Goal: Task Accomplishment & Management: Manage account settings

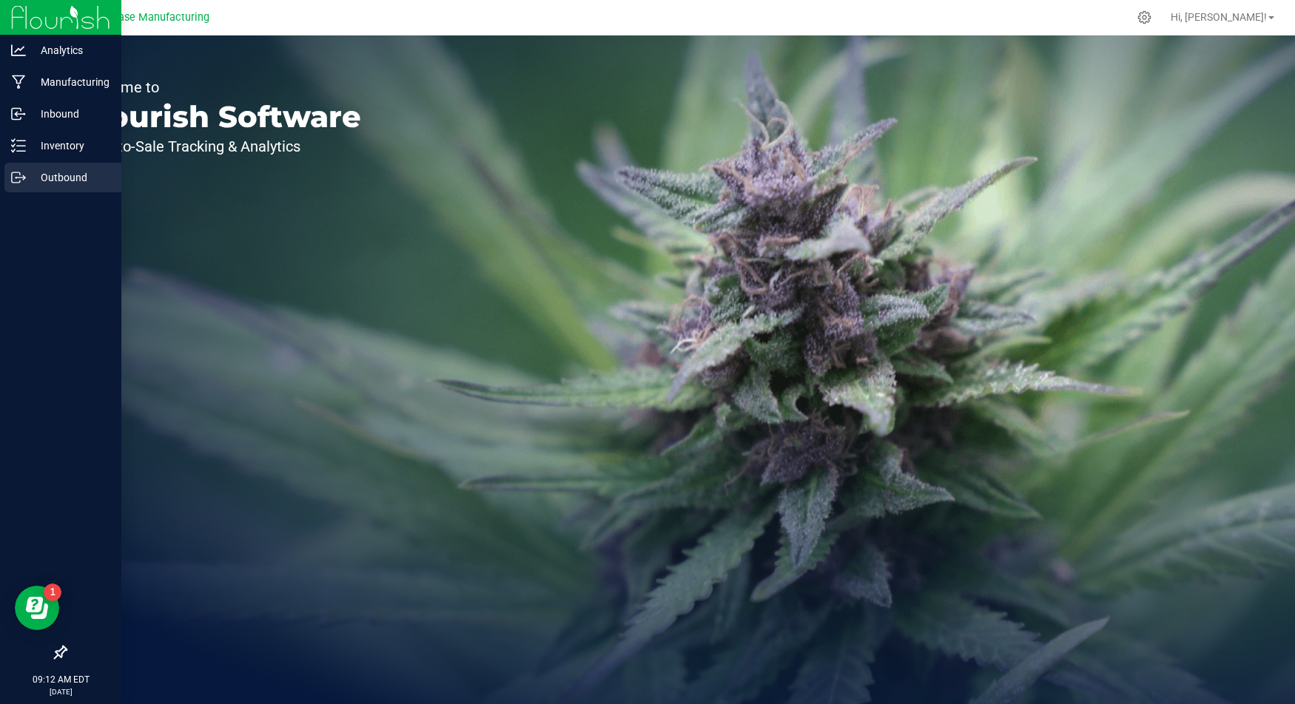
click at [38, 169] on p "Outbound" at bounding box center [70, 178] width 89 height 18
click at [50, 175] on p "Outbound" at bounding box center [70, 178] width 89 height 18
click at [61, 173] on p "Outbound" at bounding box center [70, 178] width 89 height 18
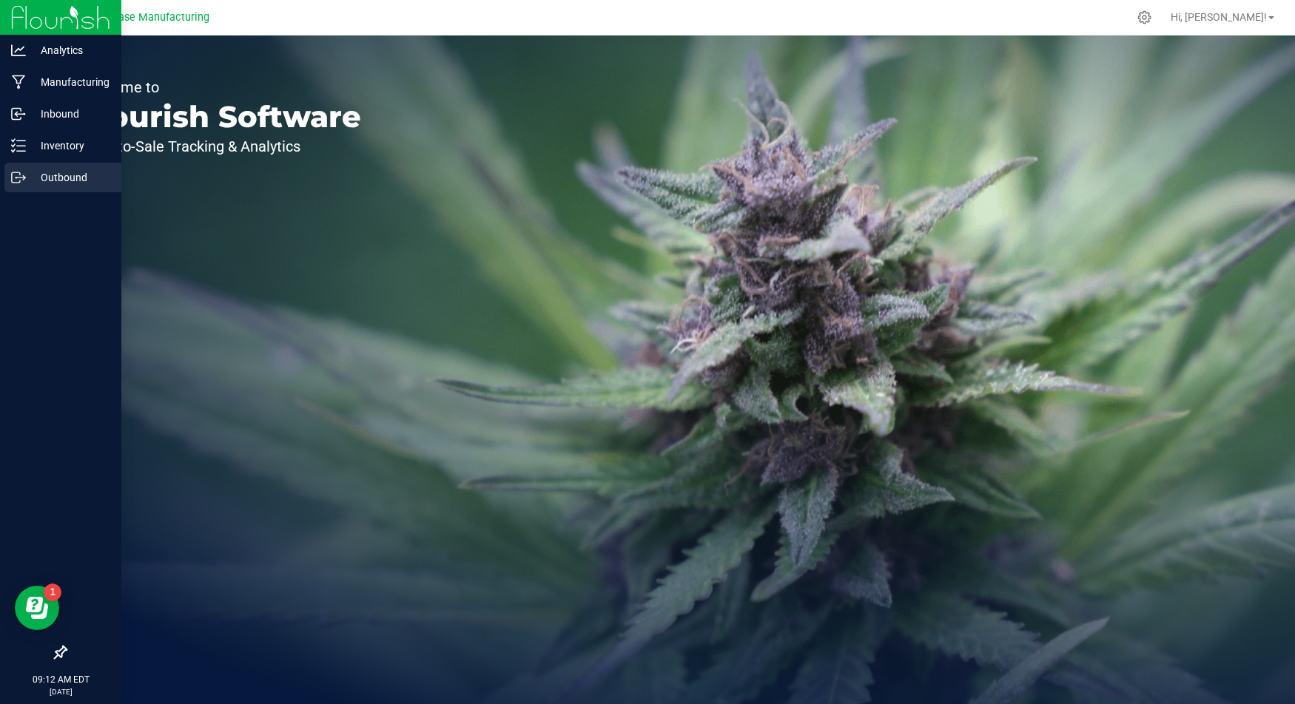
click at [61, 173] on p "Outbound" at bounding box center [70, 178] width 89 height 18
click at [53, 149] on p "Inventory" at bounding box center [70, 146] width 89 height 18
click at [54, 173] on p "Outbound" at bounding box center [70, 178] width 89 height 18
click at [24, 173] on icon at bounding box center [18, 177] width 15 height 15
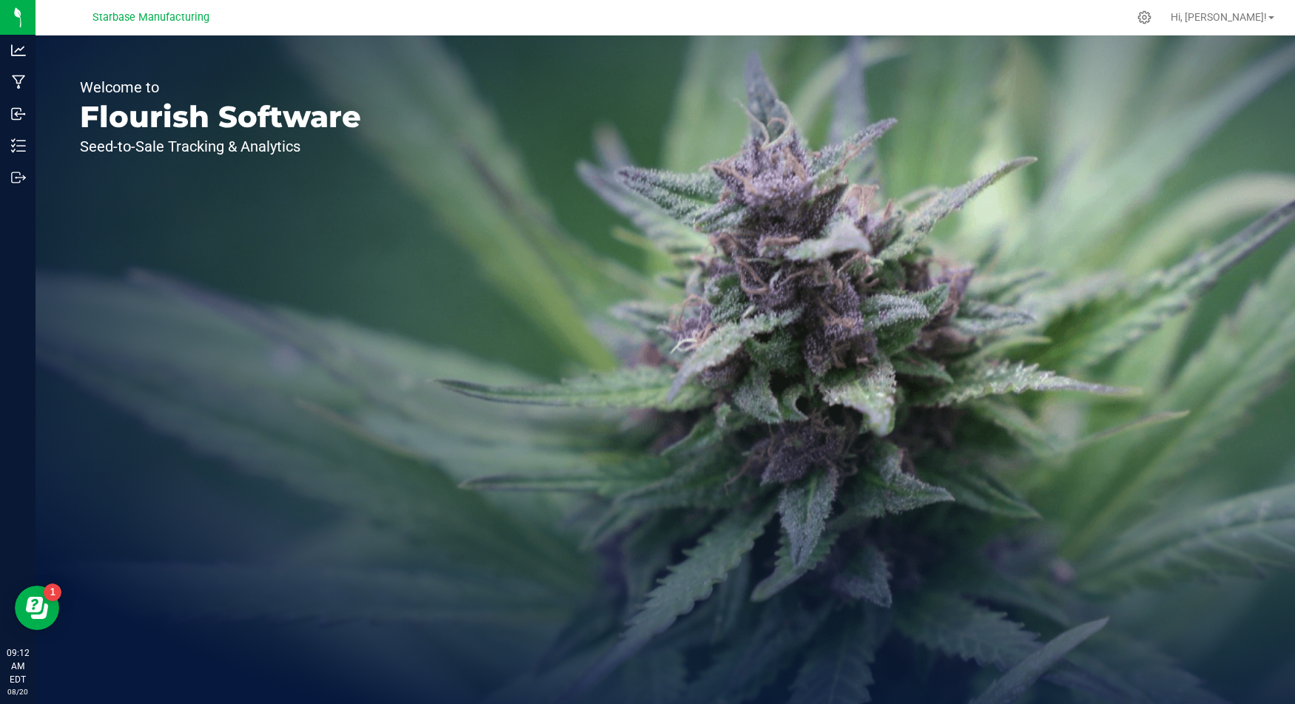
click at [109, 95] on p "Welcome to" at bounding box center [220, 87] width 281 height 15
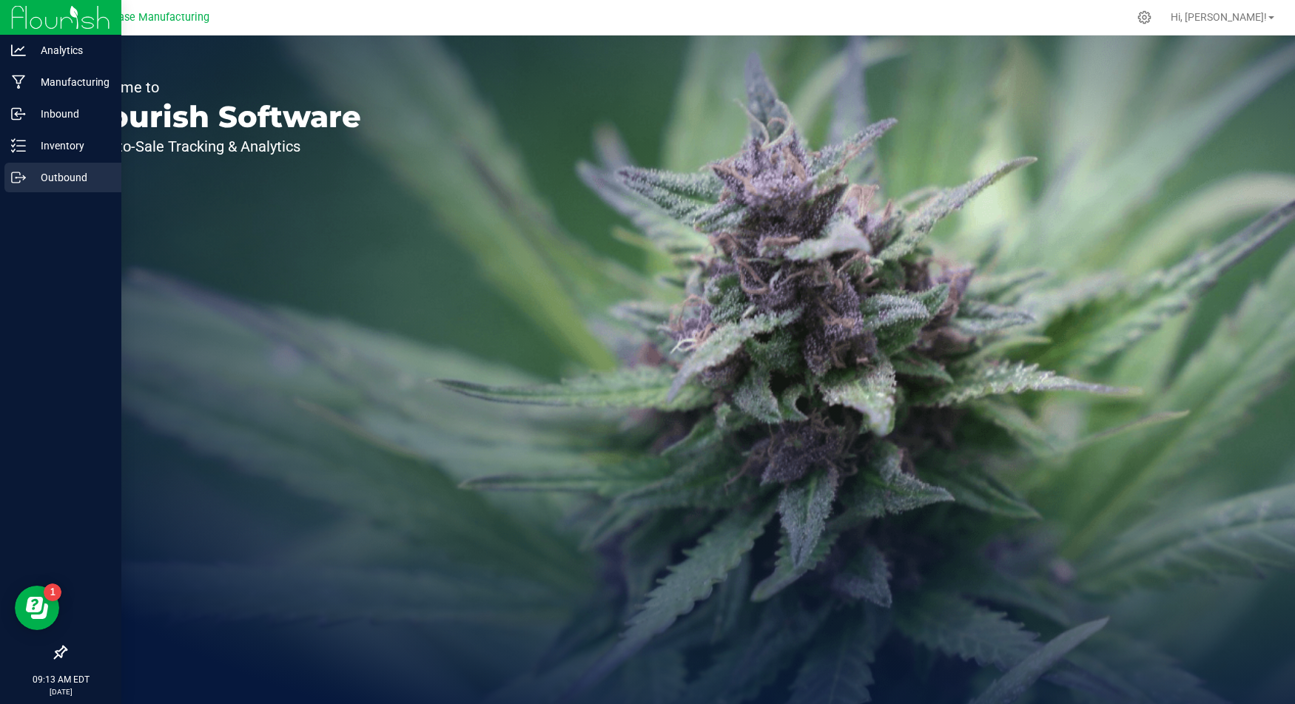
click at [24, 174] on icon at bounding box center [18, 177] width 15 height 15
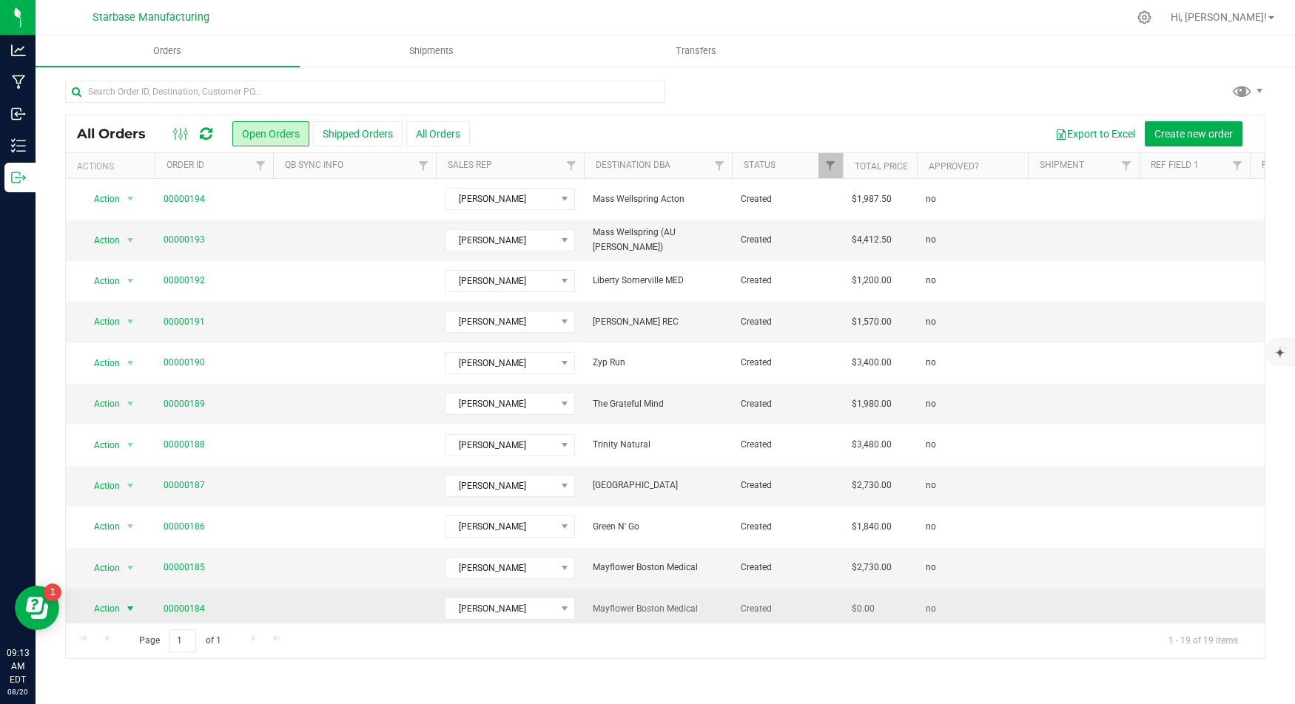
click at [127, 603] on span "select" at bounding box center [130, 609] width 12 height 12
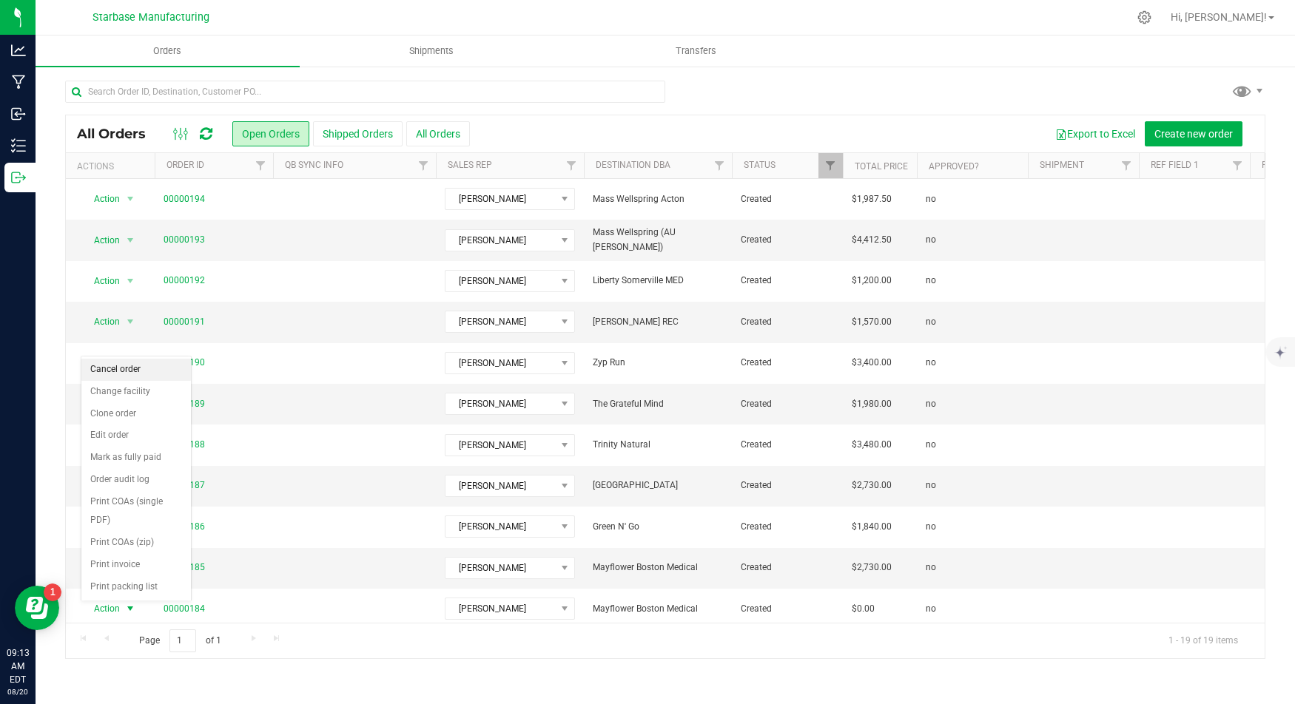
click at [116, 368] on li "Cancel order" at bounding box center [135, 370] width 109 height 22
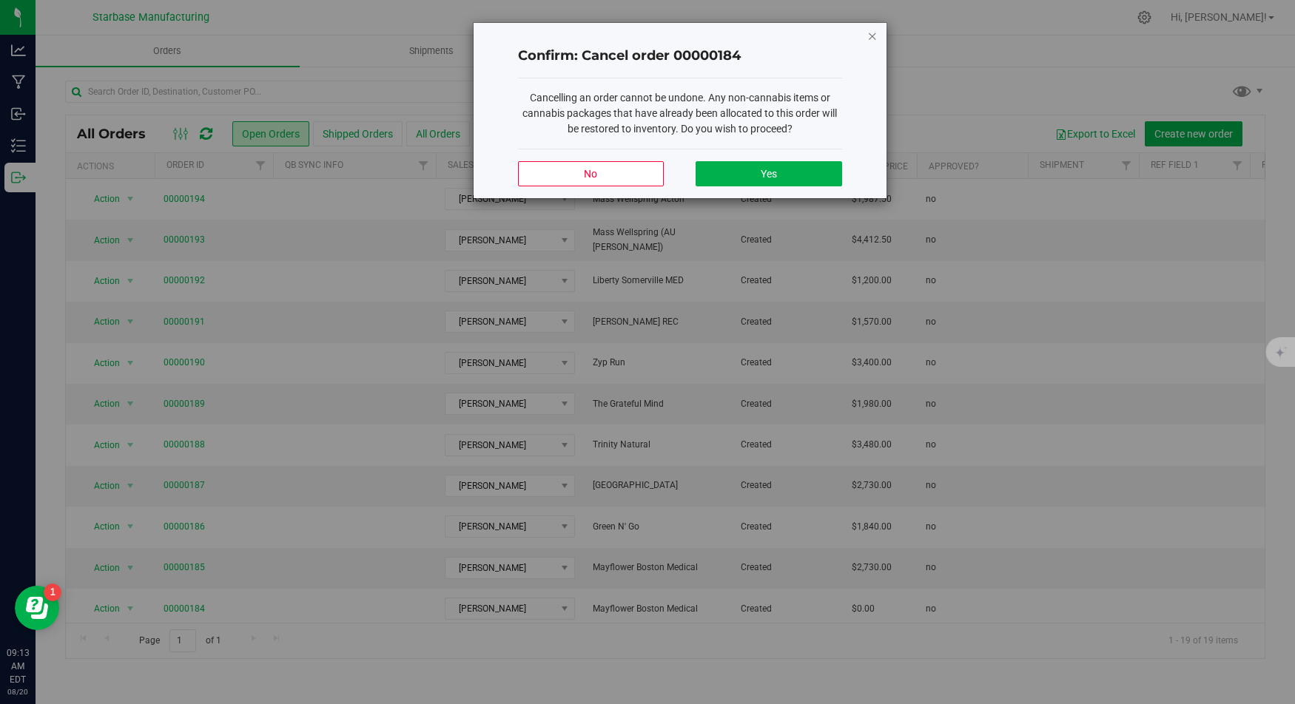
click at [871, 32] on icon "Close modal" at bounding box center [872, 36] width 10 height 18
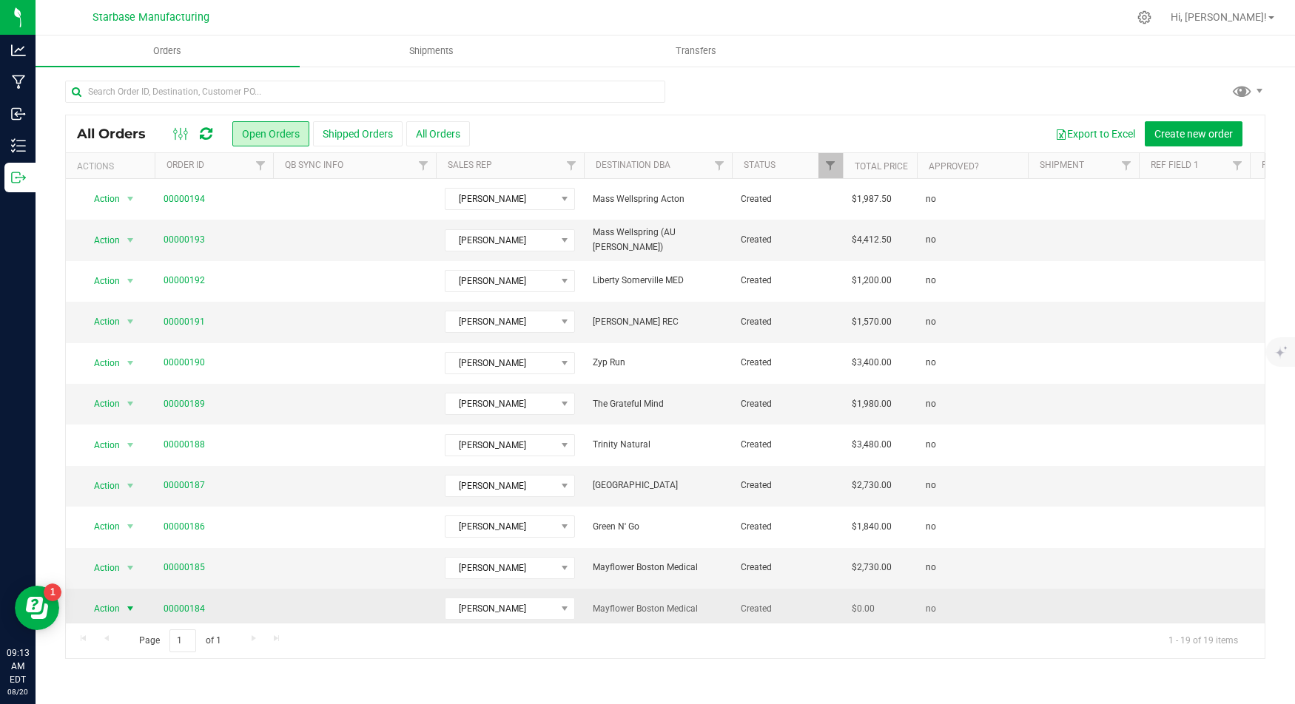
click at [117, 611] on span "Action" at bounding box center [101, 608] width 40 height 21
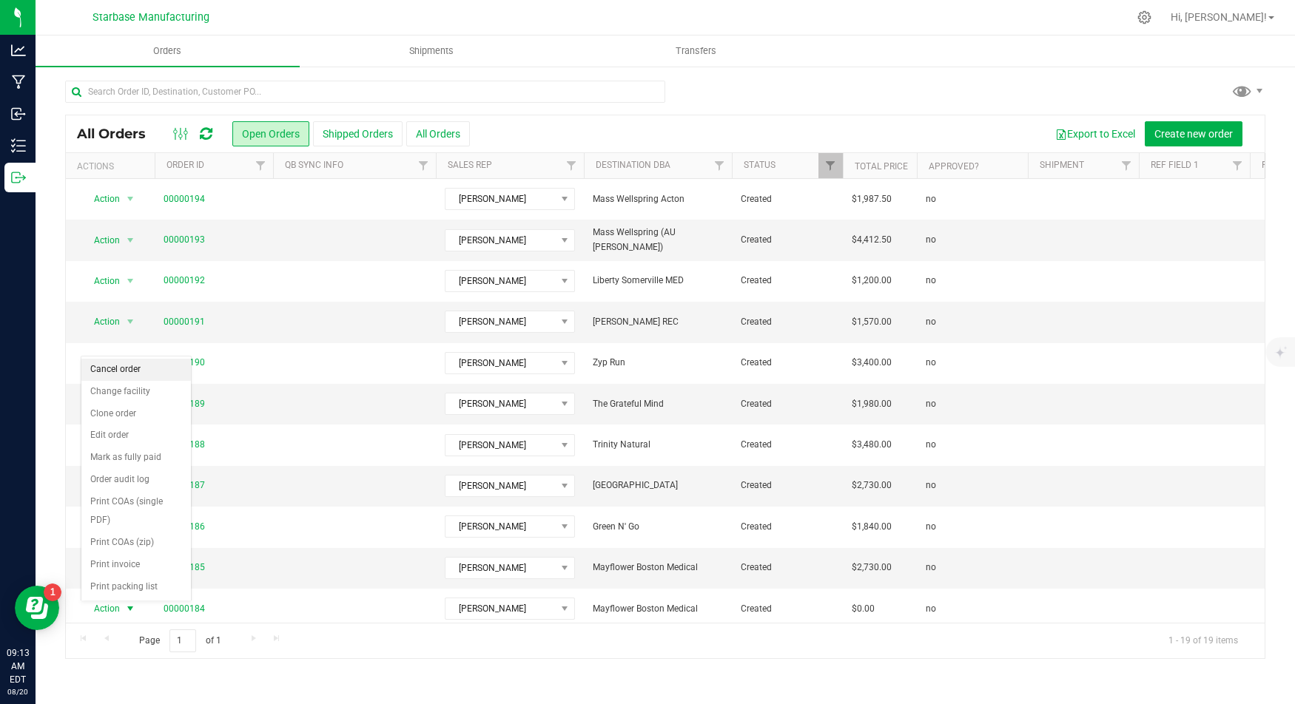
click at [138, 369] on li "Cancel order" at bounding box center [135, 370] width 109 height 22
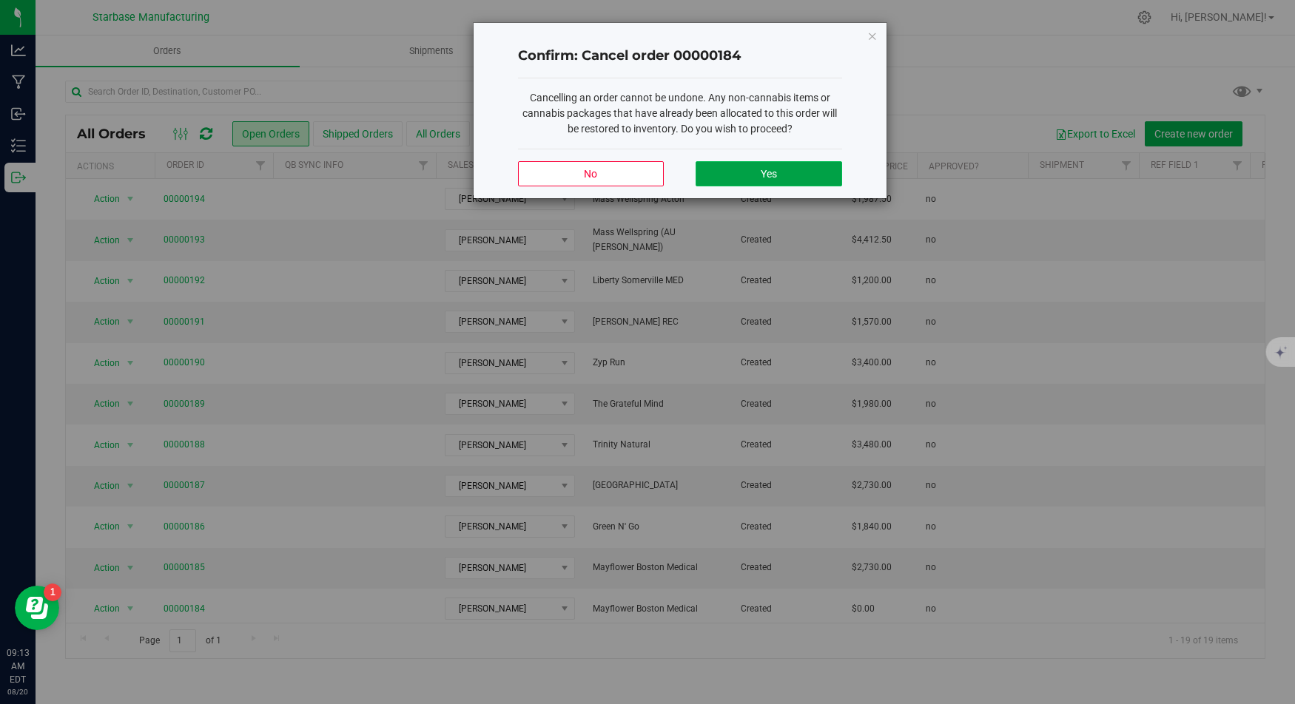
click at [733, 174] on button "Yes" at bounding box center [768, 173] width 146 height 25
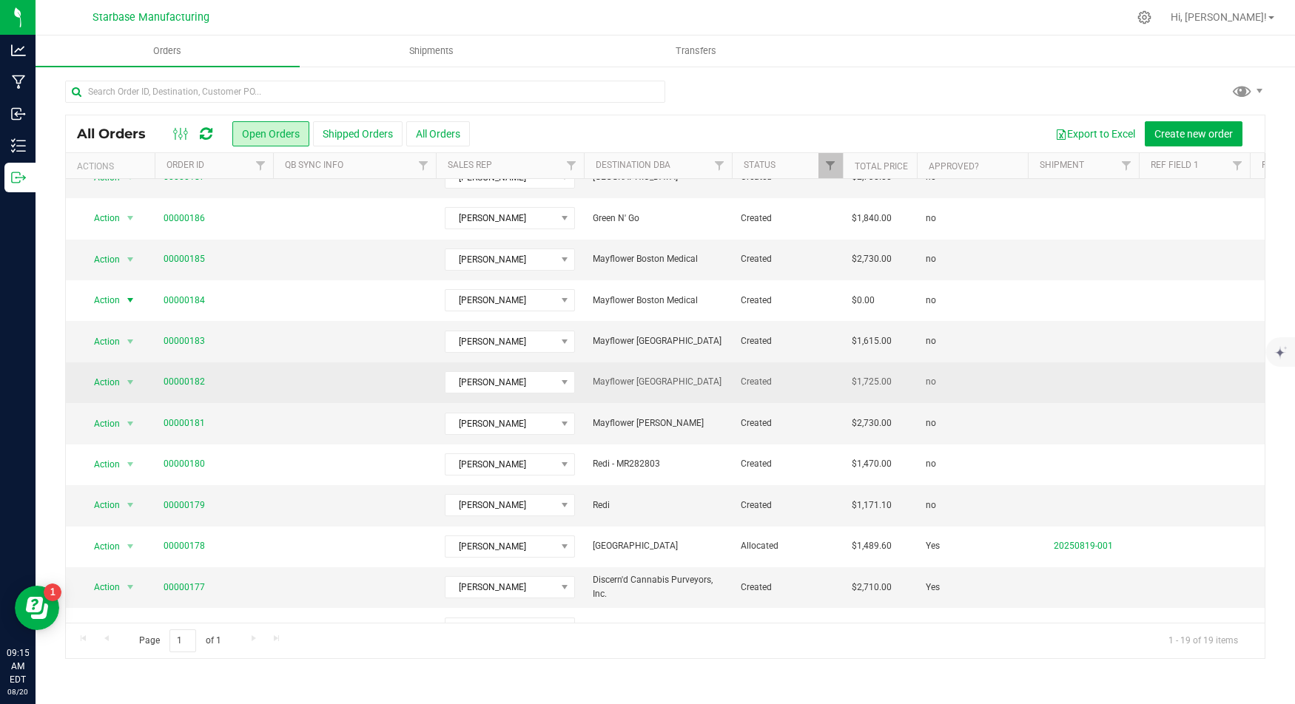
scroll to position [328, 0]
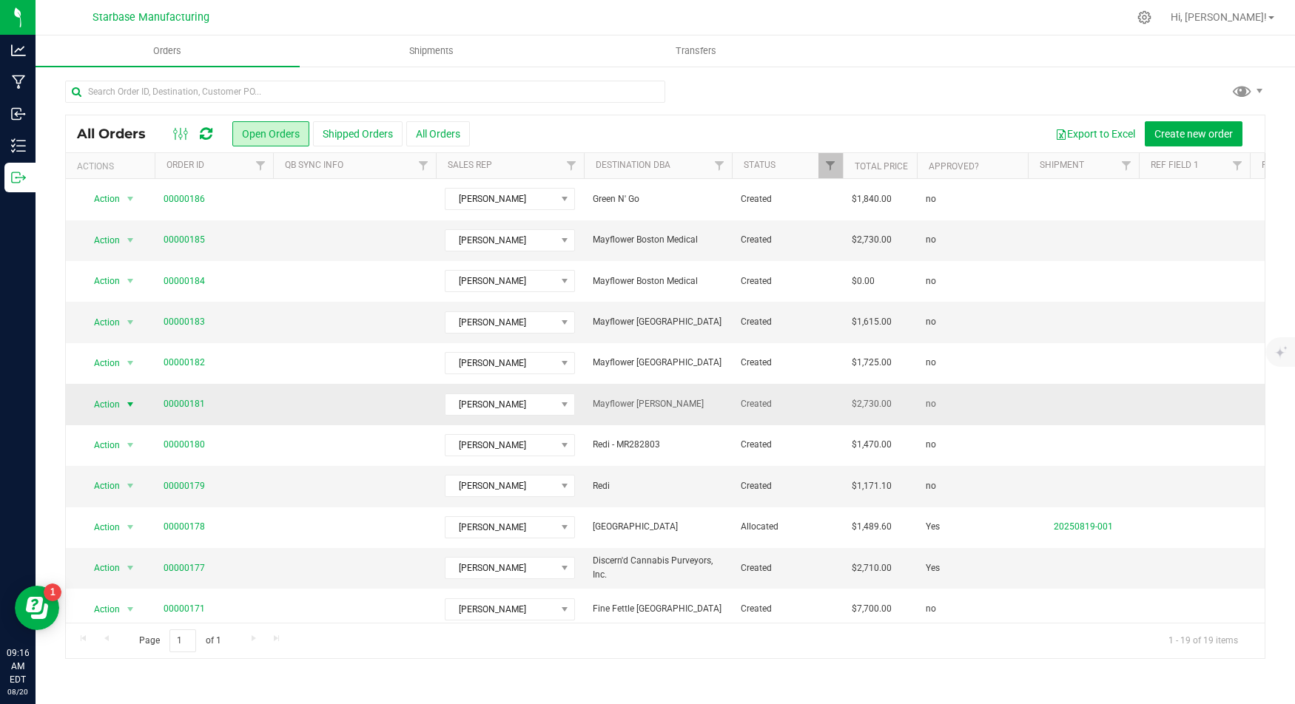
click at [116, 399] on span "Action" at bounding box center [101, 404] width 40 height 21
click at [117, 490] on li "Edit order" at bounding box center [135, 489] width 109 height 22
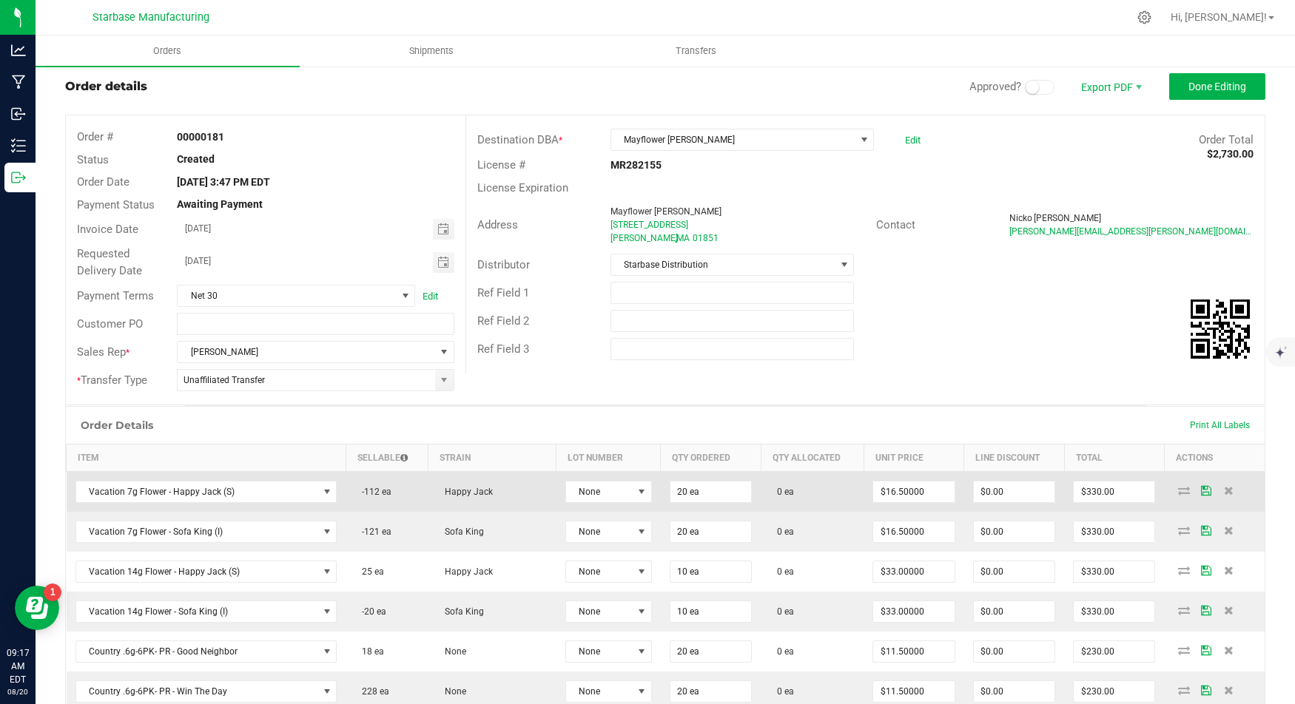
scroll to position [40, 0]
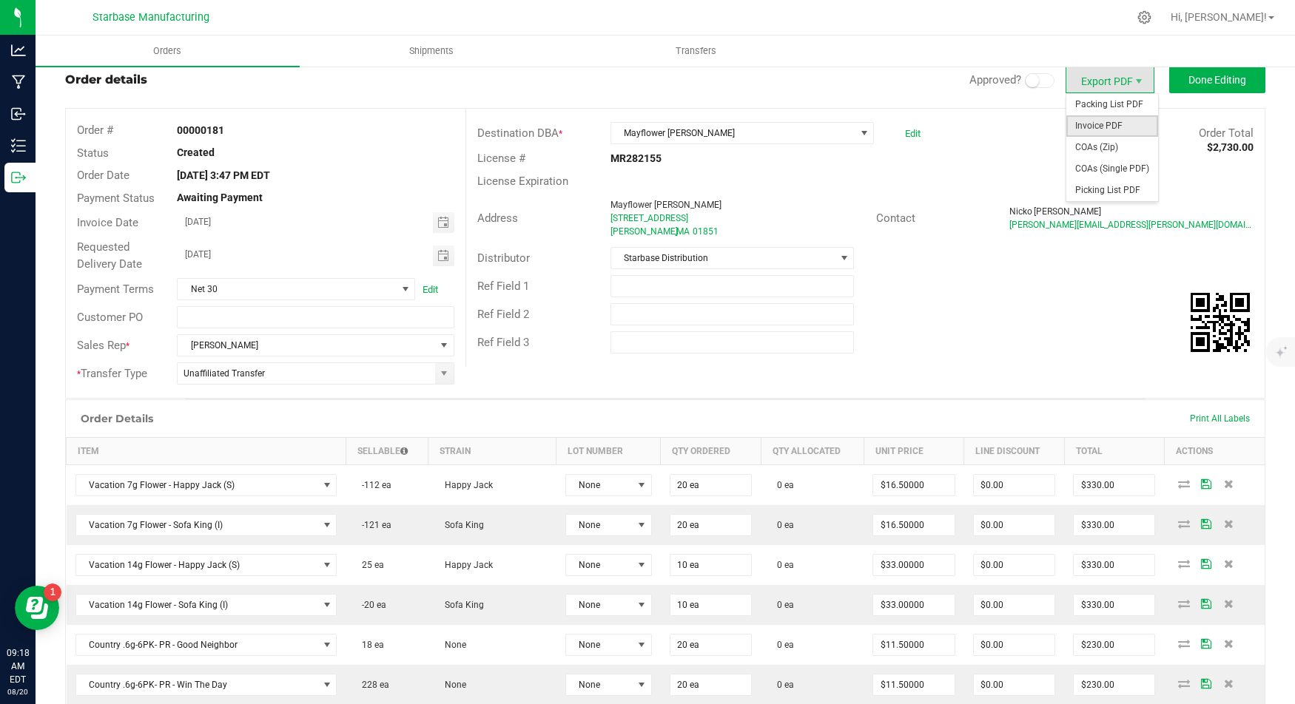
click at [1109, 128] on span "Invoice PDF" at bounding box center [1112, 125] width 92 height 21
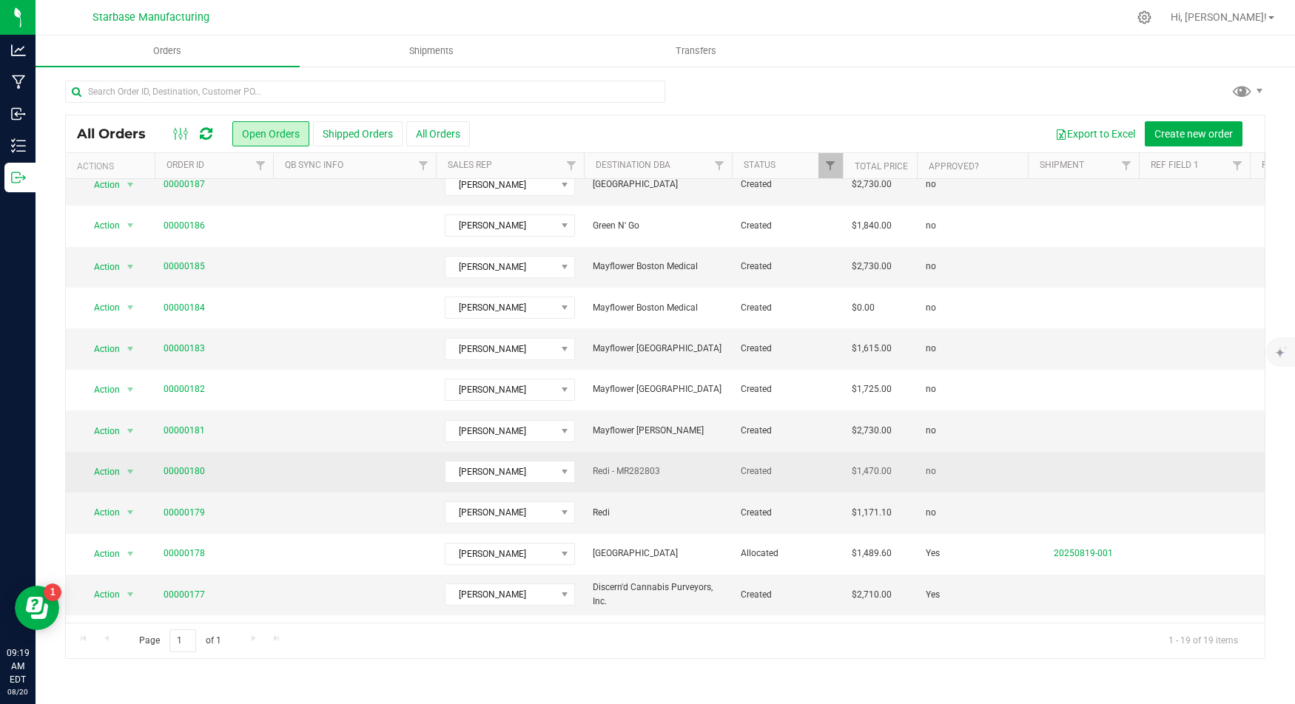
scroll to position [302, 0]
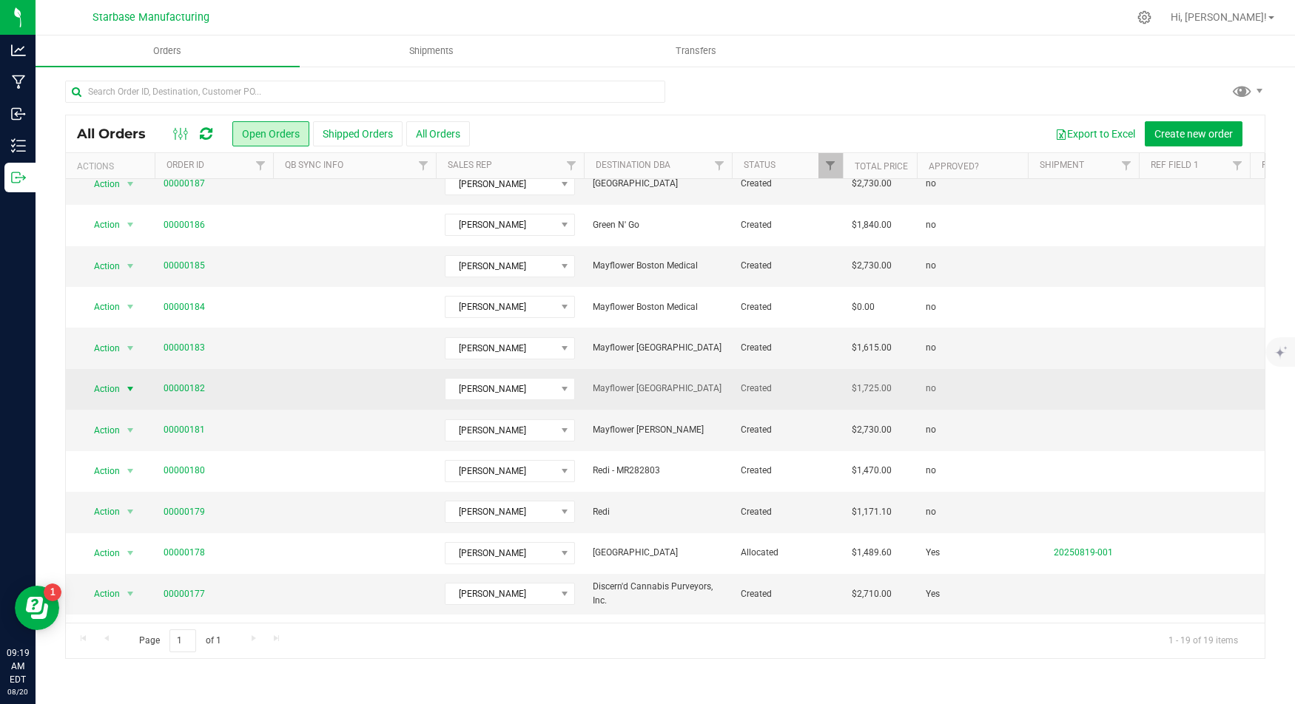
click at [123, 382] on span "select" at bounding box center [130, 389] width 18 height 21
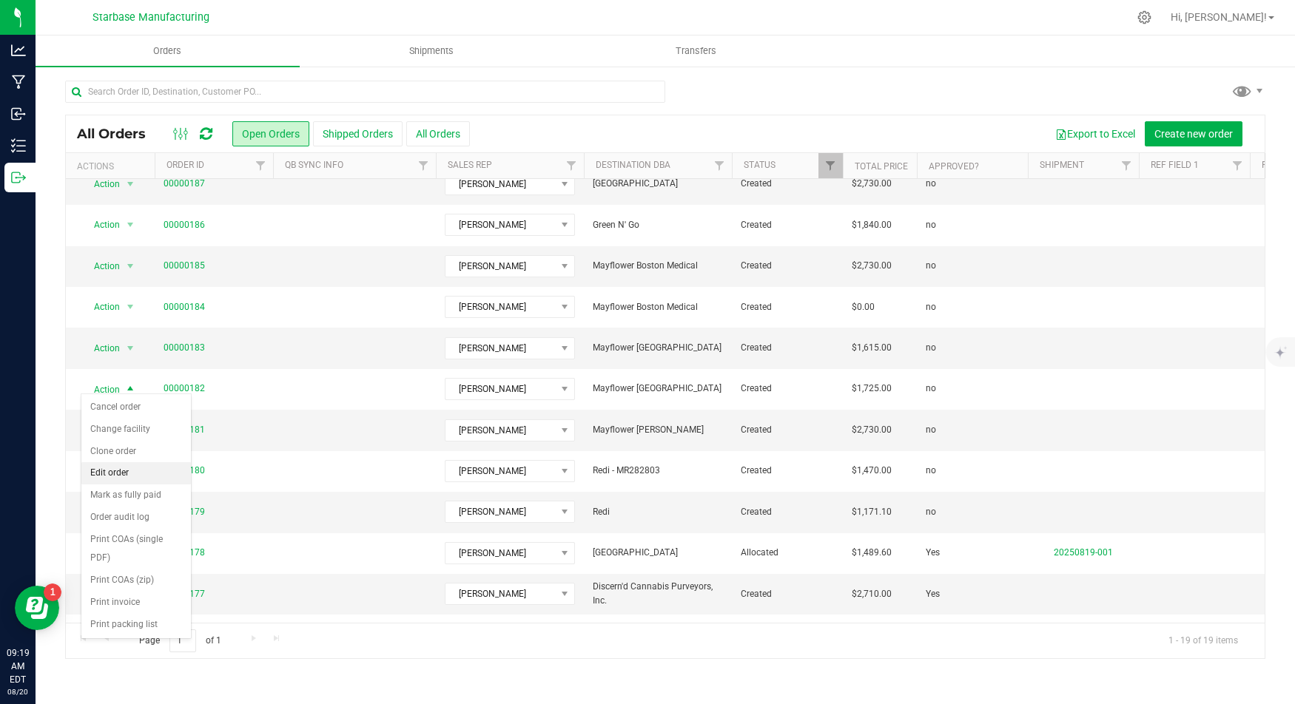
click at [127, 468] on li "Edit order" at bounding box center [135, 473] width 109 height 22
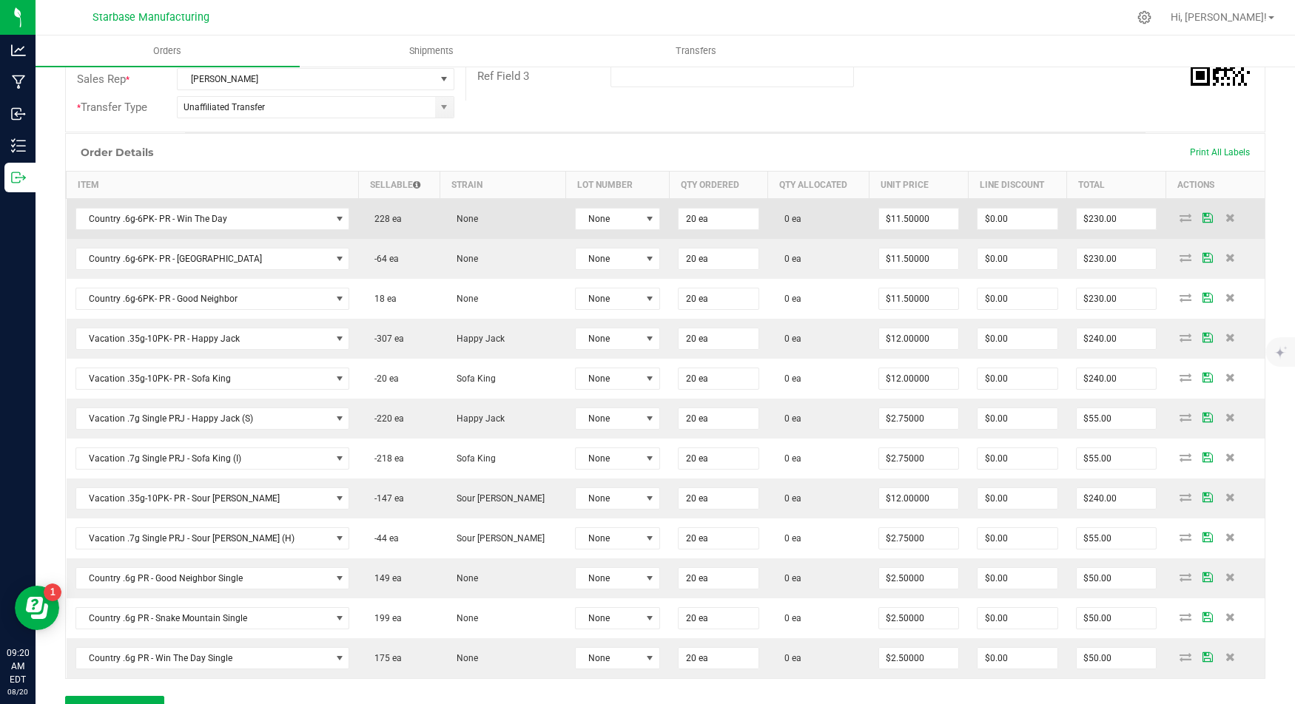
scroll to position [322, 0]
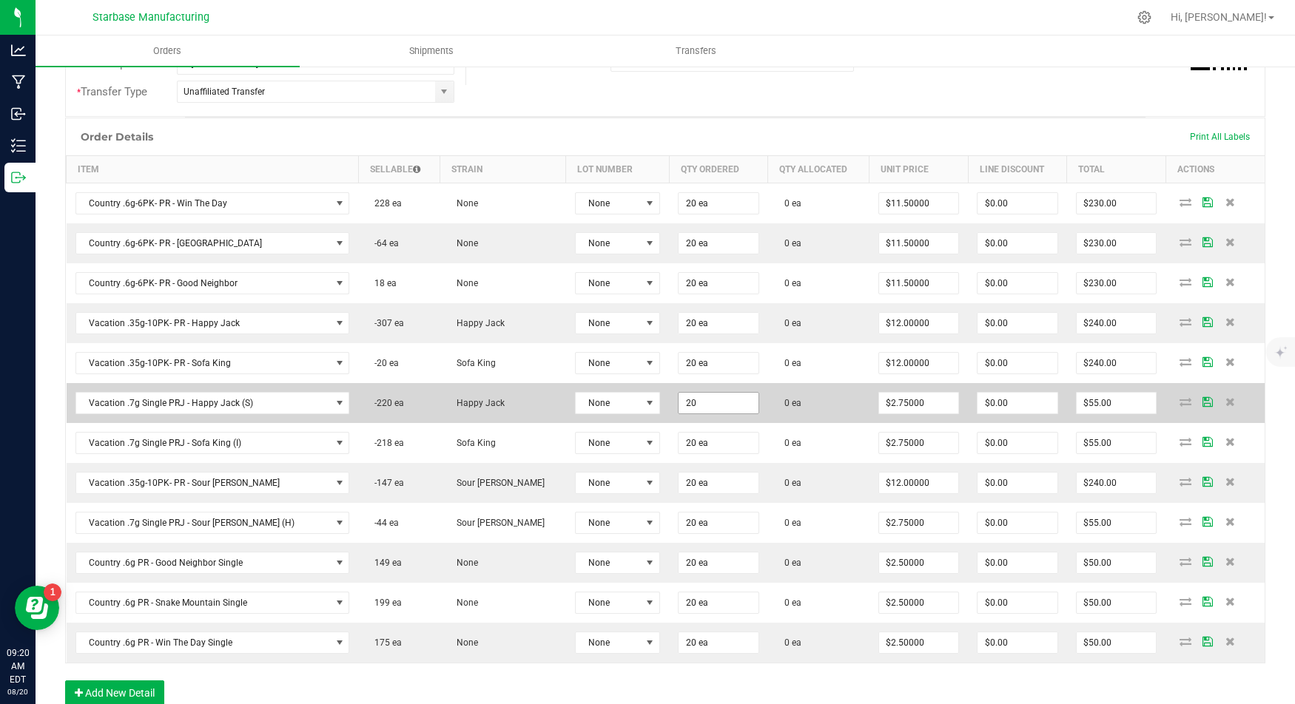
click at [678, 394] on input "20" at bounding box center [718, 403] width 80 height 21
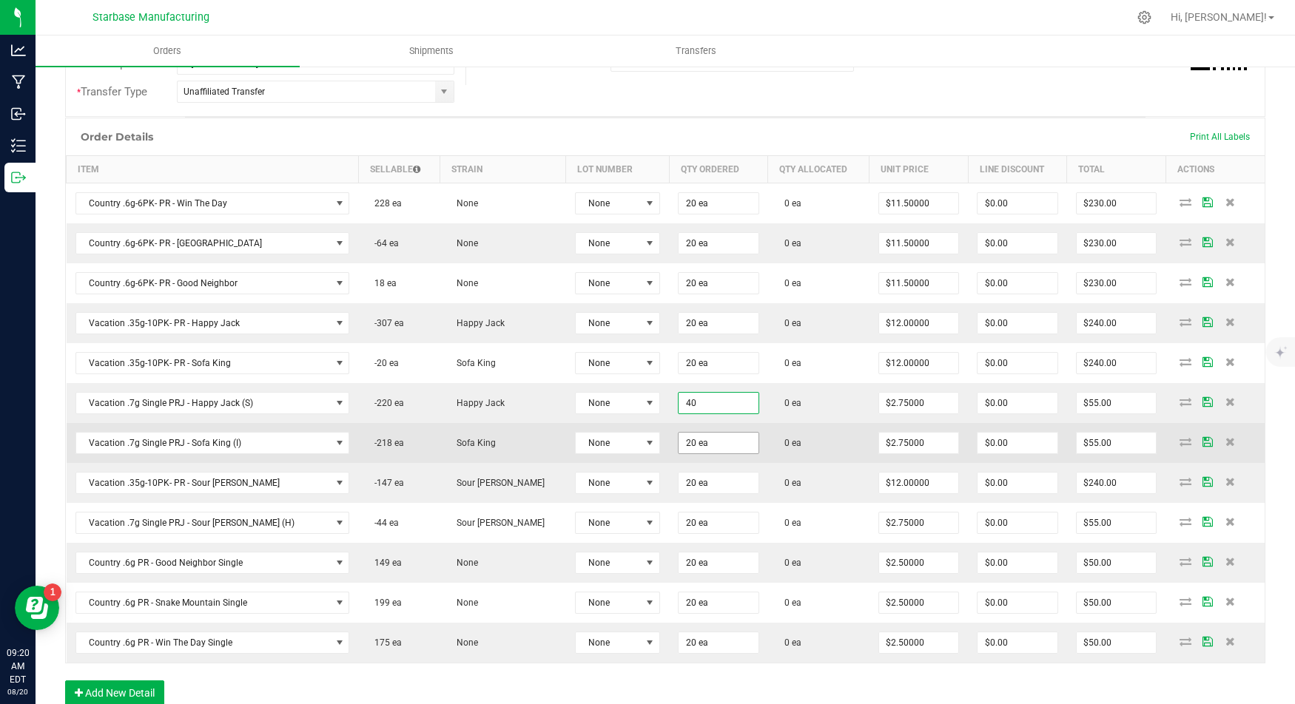
type input "40 ea"
type input "$110.00"
click at [678, 433] on input "20" at bounding box center [718, 443] width 80 height 21
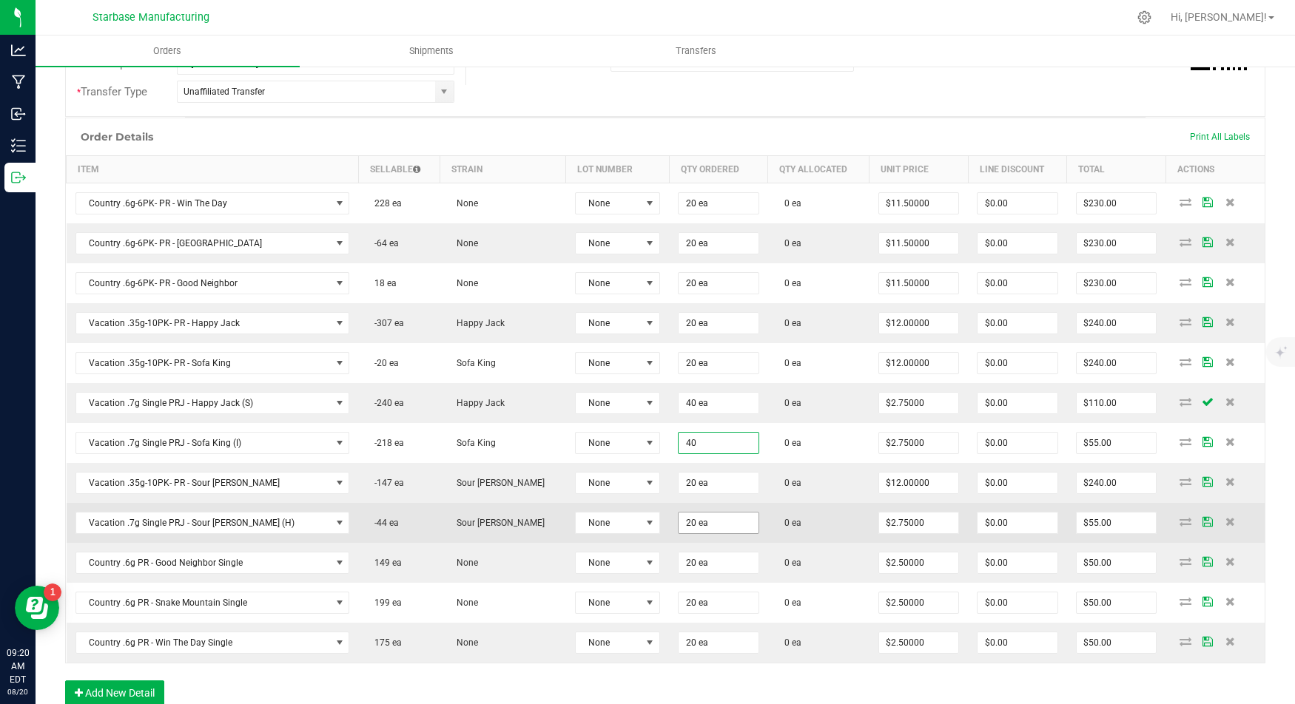
type input "40 ea"
type input "$110.00"
click at [678, 513] on input "20" at bounding box center [718, 523] width 80 height 21
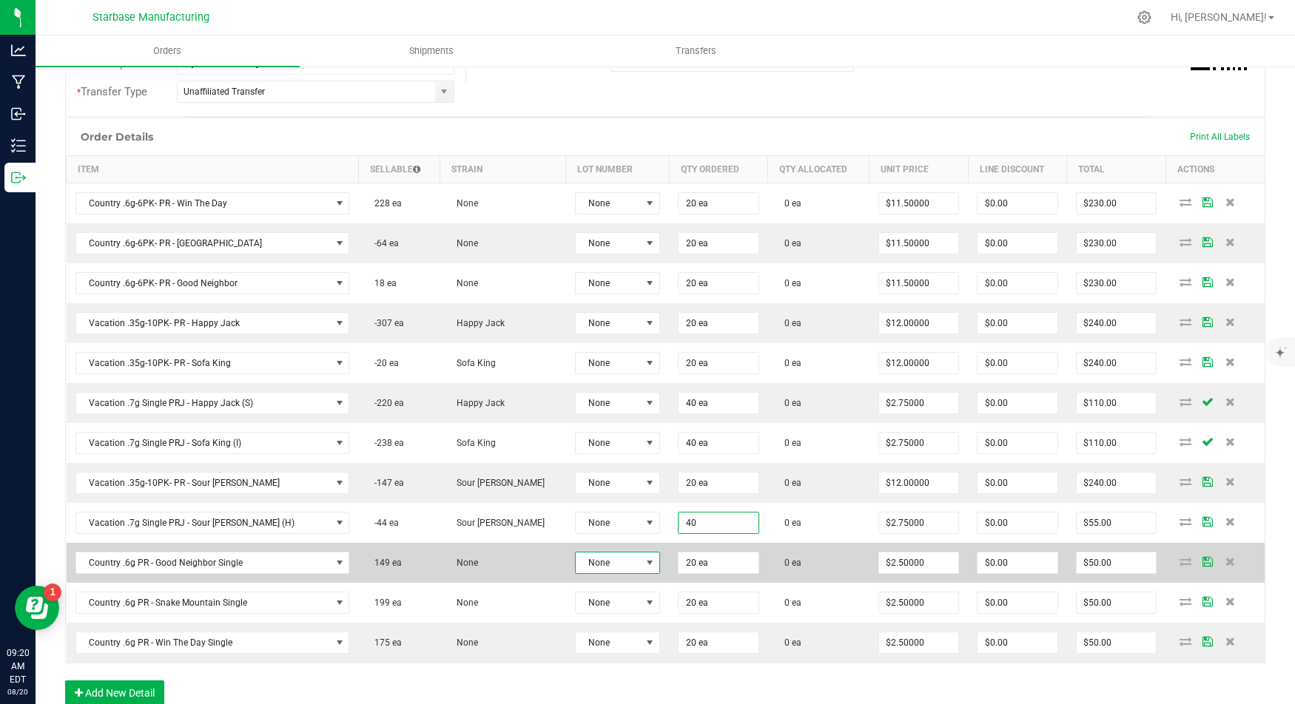
type input "40 ea"
type input "$110.00"
click at [644, 557] on span at bounding box center [650, 563] width 12 height 12
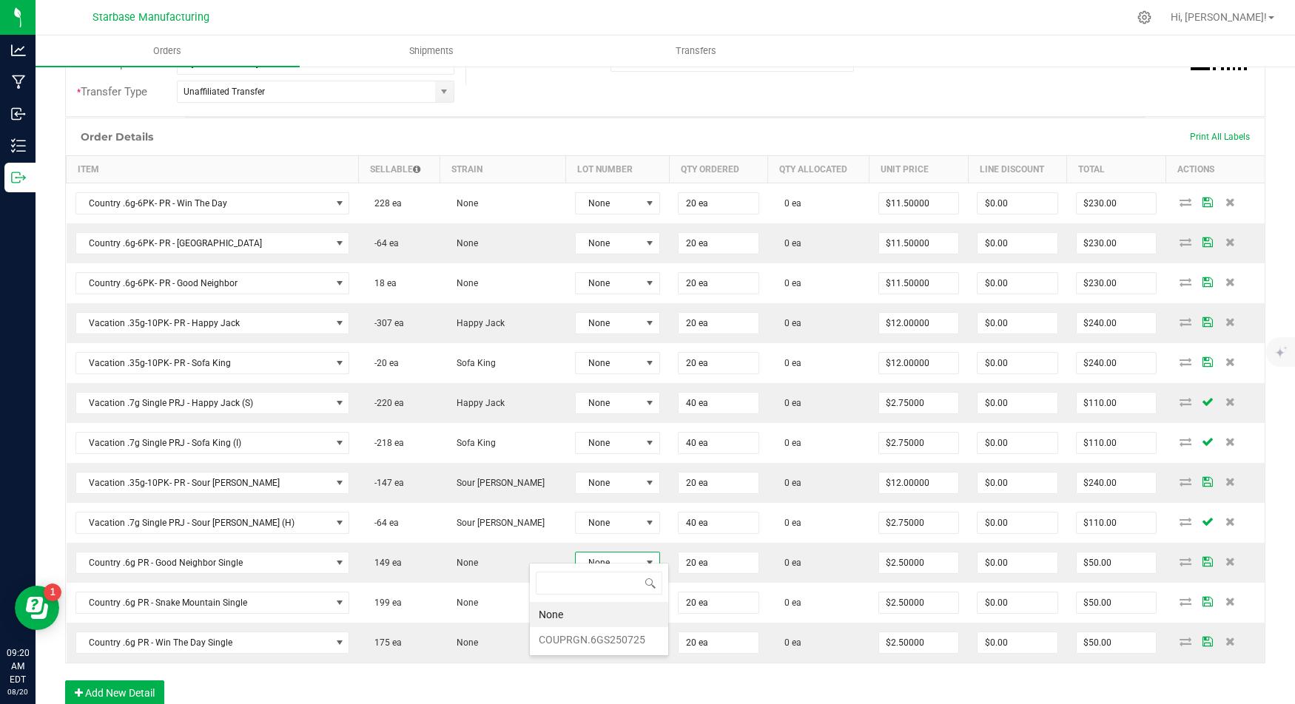
click at [465, 671] on div "Order Details Print All Labels Item Sellable Strain Lot Number Qty Ordered Qty …" at bounding box center [665, 419] width 1200 height 603
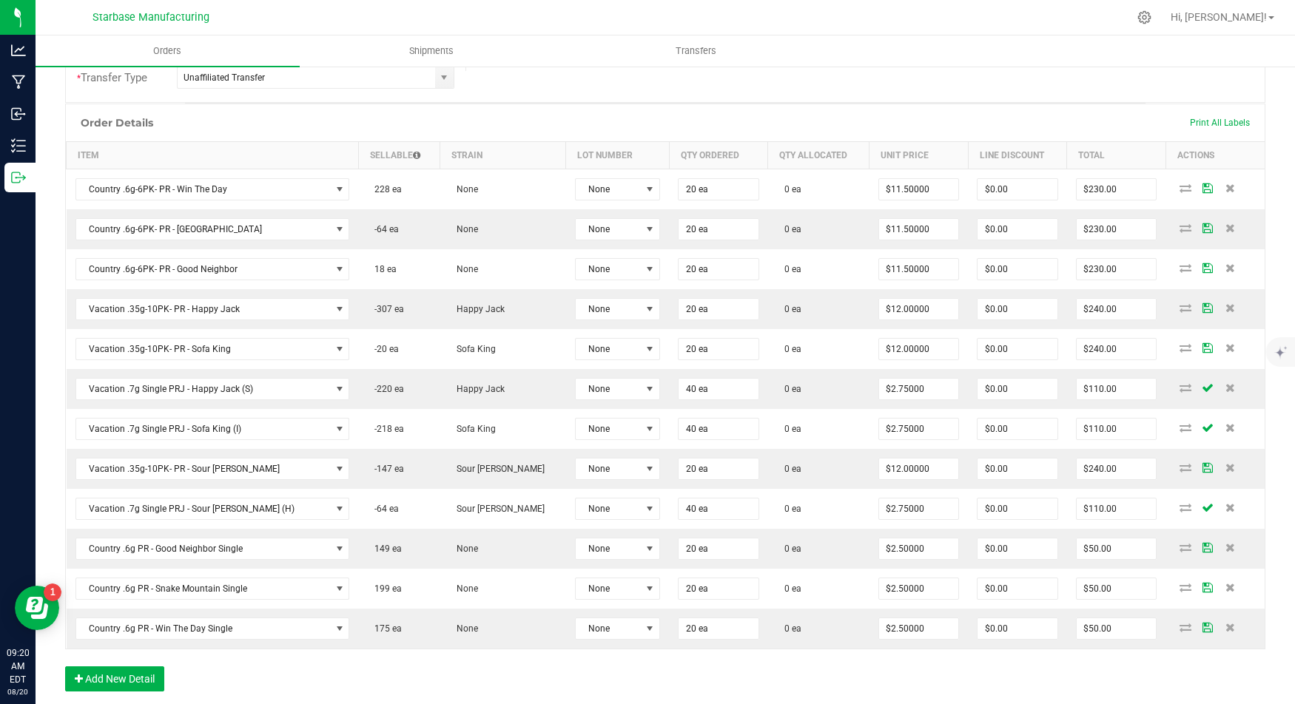
scroll to position [333, 0]
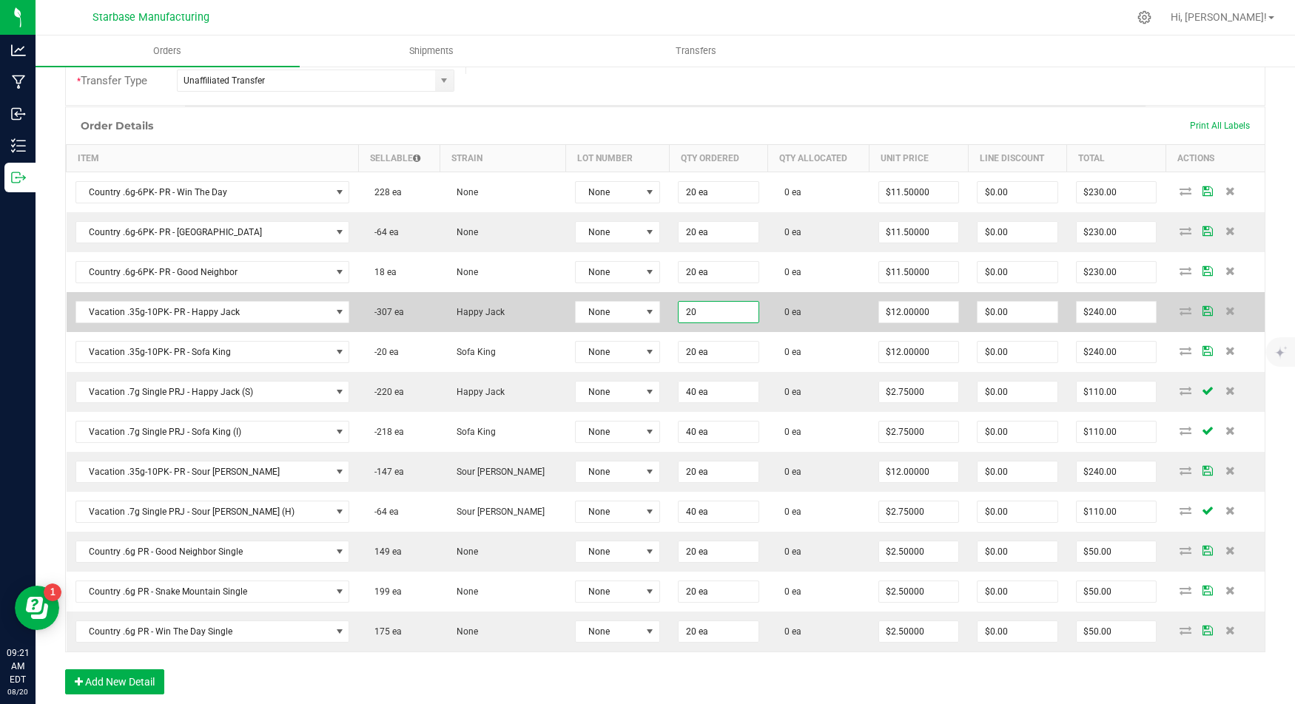
click at [678, 306] on input "20" at bounding box center [718, 312] width 80 height 21
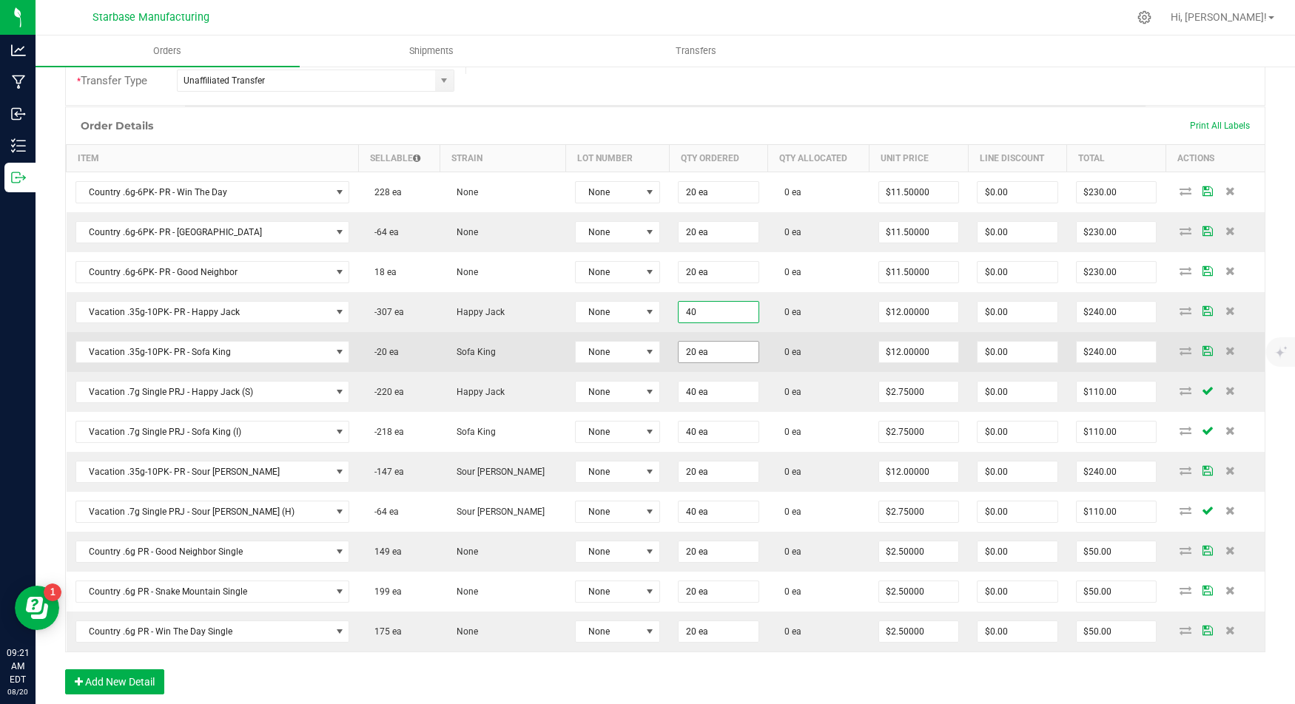
type input "40 ea"
type input "$480.00"
click at [678, 342] on input "20" at bounding box center [718, 352] width 80 height 21
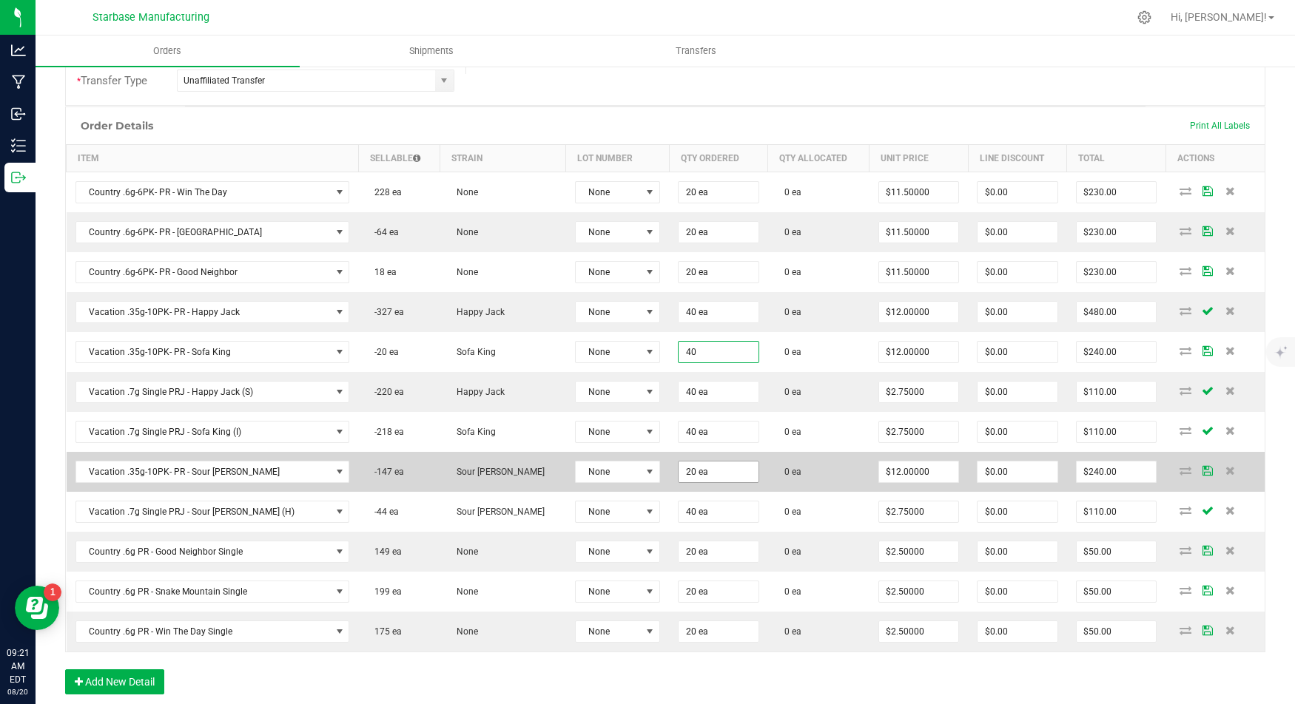
type input "40 ea"
type input "$480.00"
click at [678, 462] on input "20" at bounding box center [718, 472] width 80 height 21
type input "4"
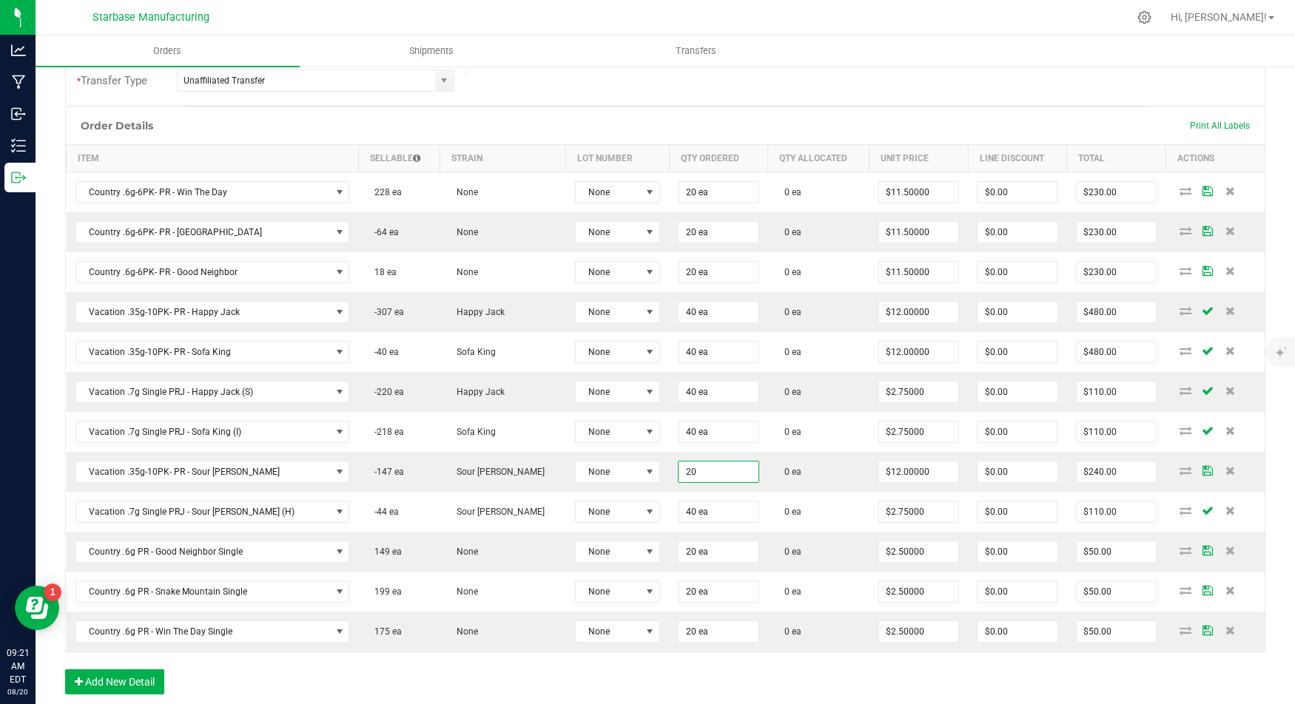
type input "20 ea"
click at [528, 664] on div "Order Details Print All Labels Item Sellable Strain Lot Number Qty Ordered Qty …" at bounding box center [665, 408] width 1200 height 603
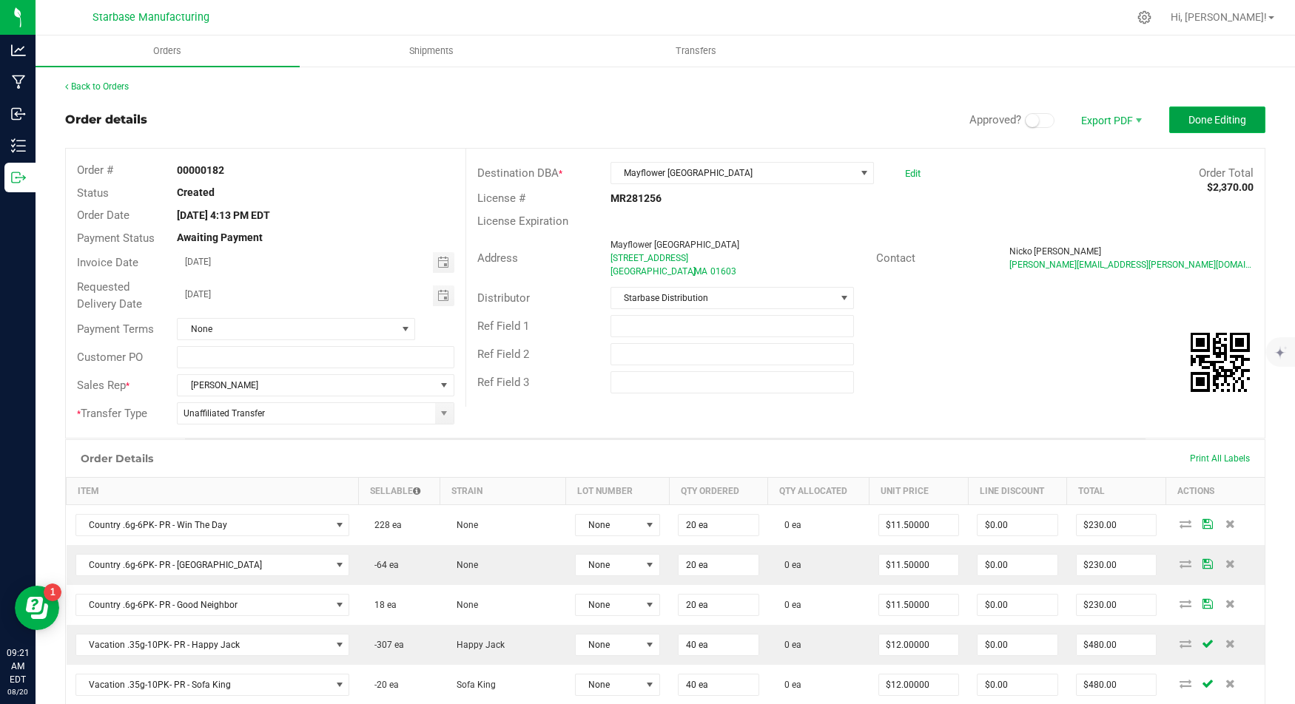
click at [1196, 127] on button "Done Editing" at bounding box center [1217, 120] width 96 height 27
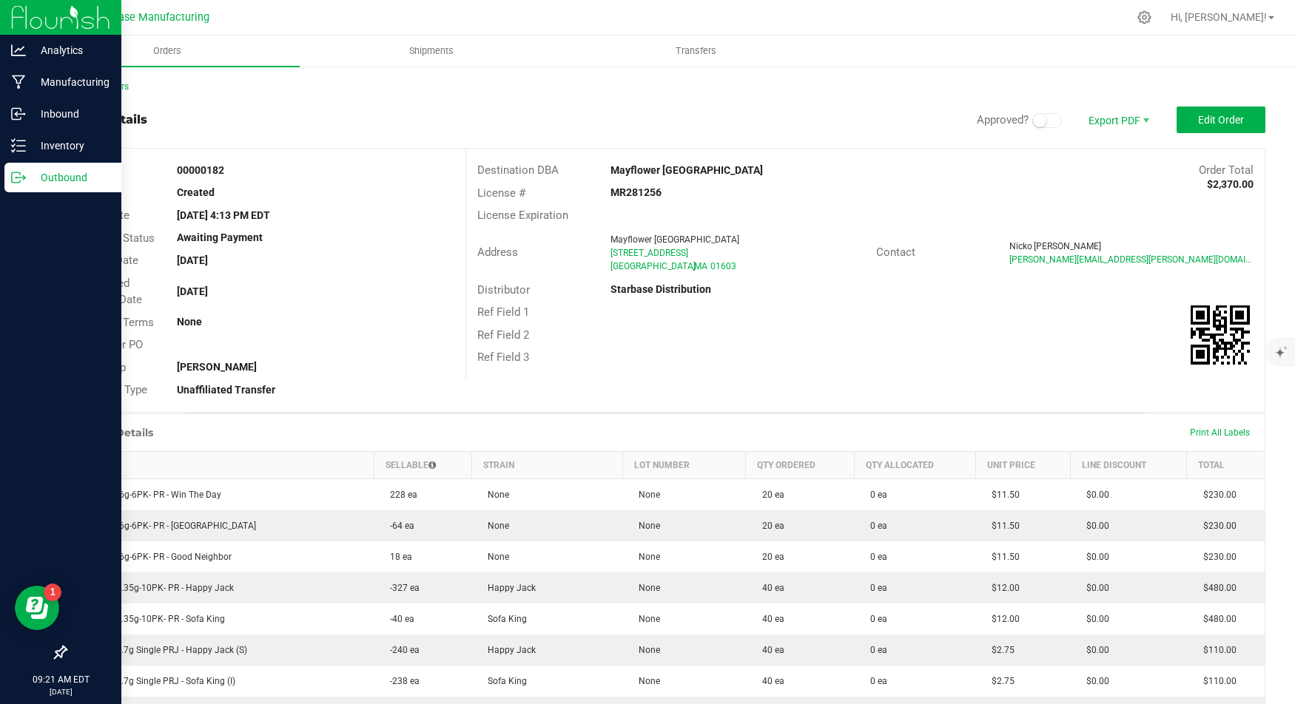
click at [33, 171] on p "Outbound" at bounding box center [70, 178] width 89 height 18
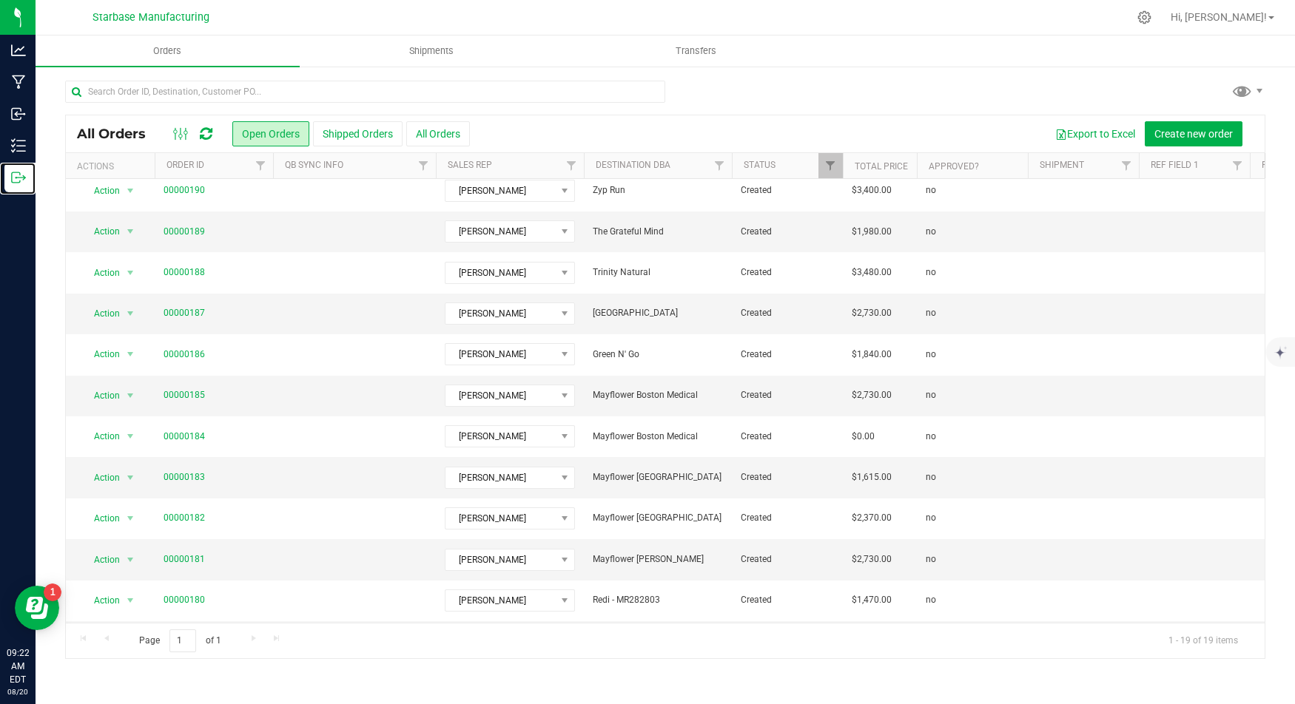
scroll to position [213, 0]
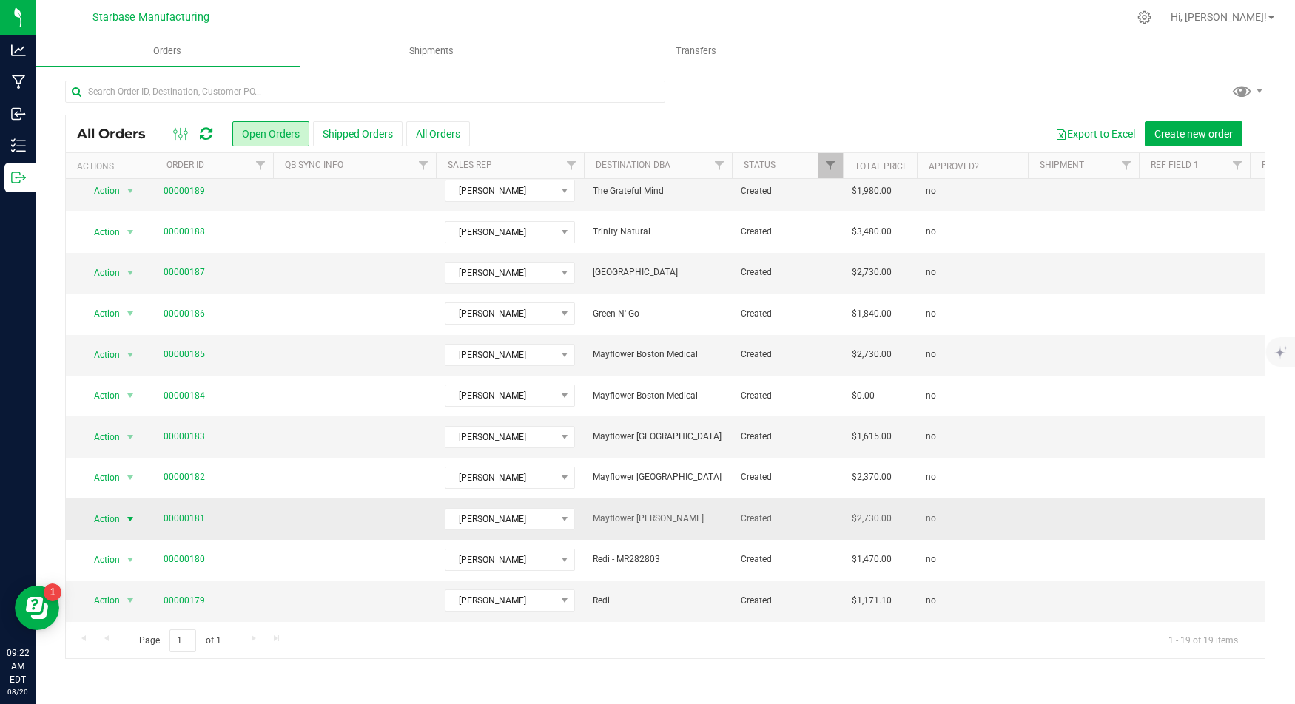
click at [118, 514] on span "Action" at bounding box center [101, 519] width 40 height 21
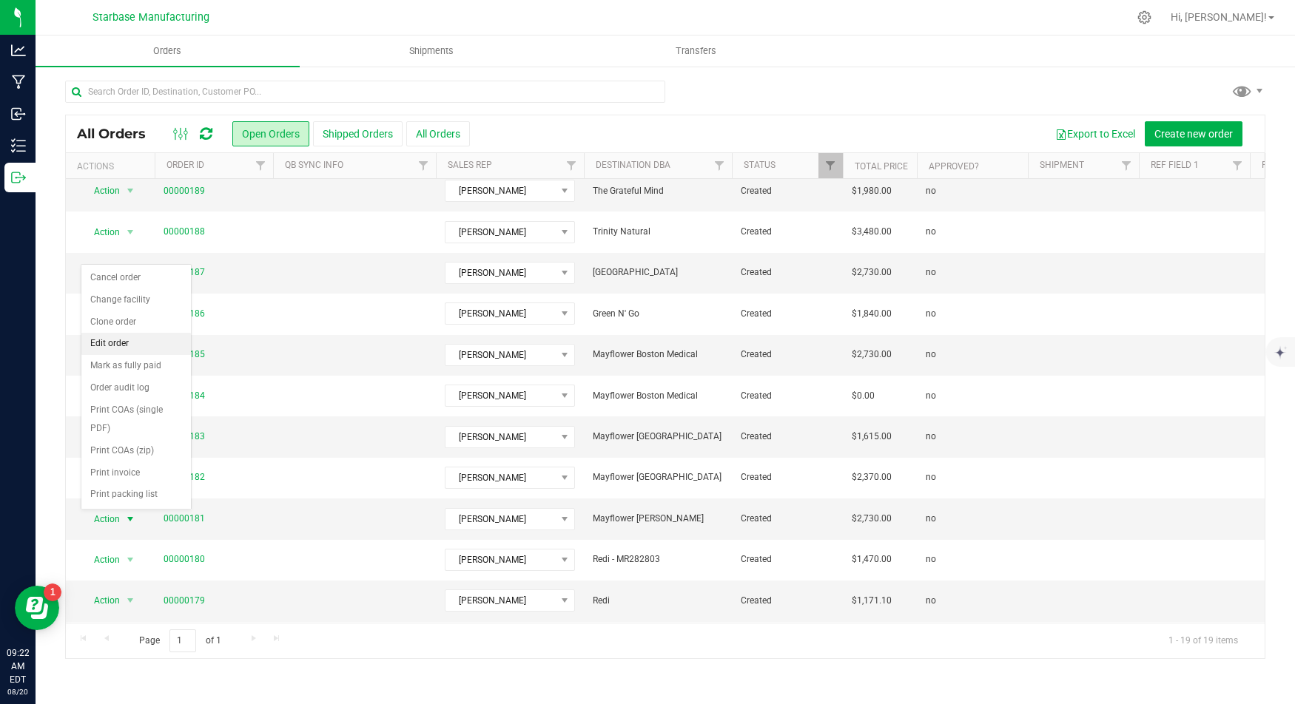
click at [129, 343] on li "Edit order" at bounding box center [135, 344] width 109 height 22
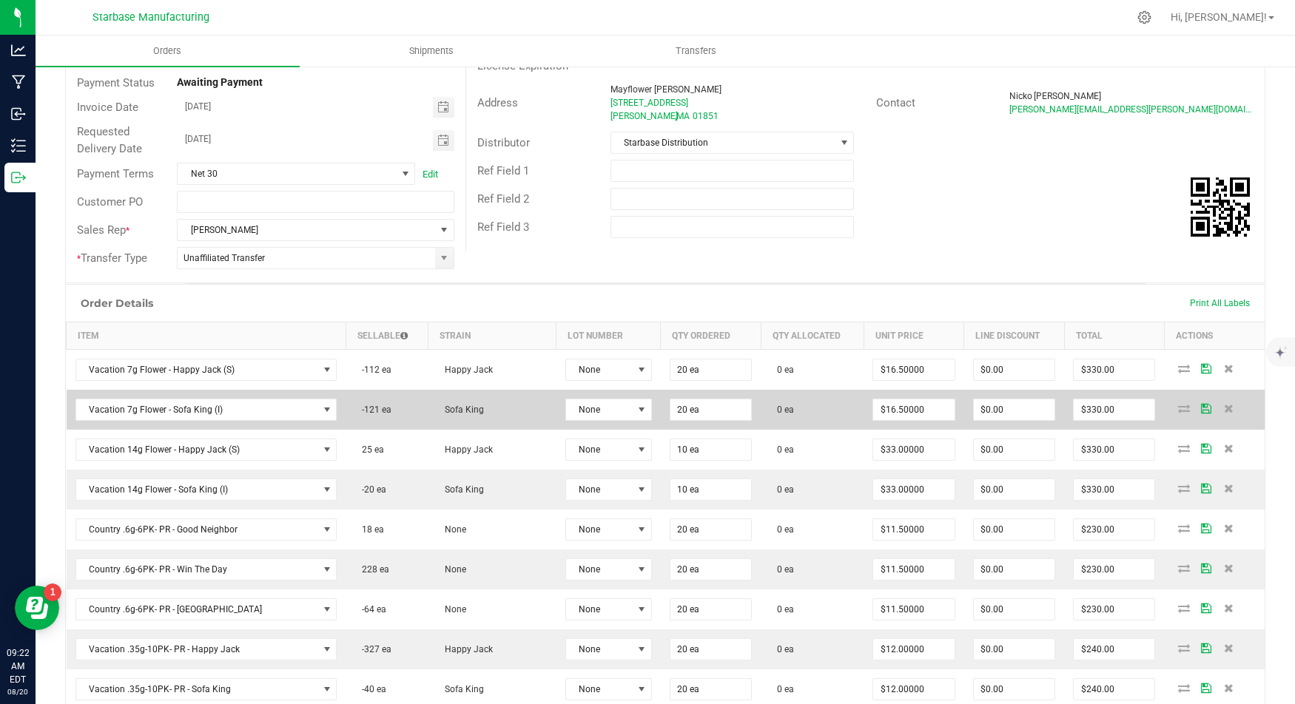
scroll to position [200, 0]
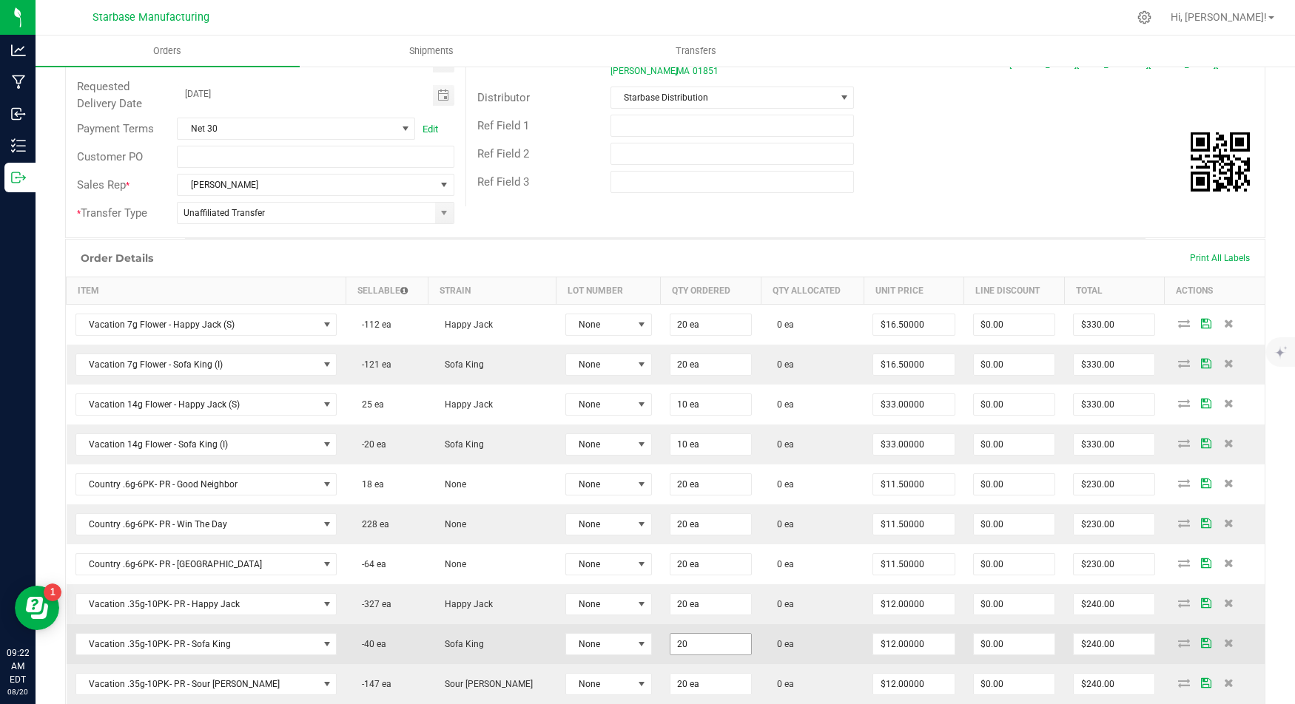
click at [670, 634] on input "20" at bounding box center [710, 644] width 81 height 21
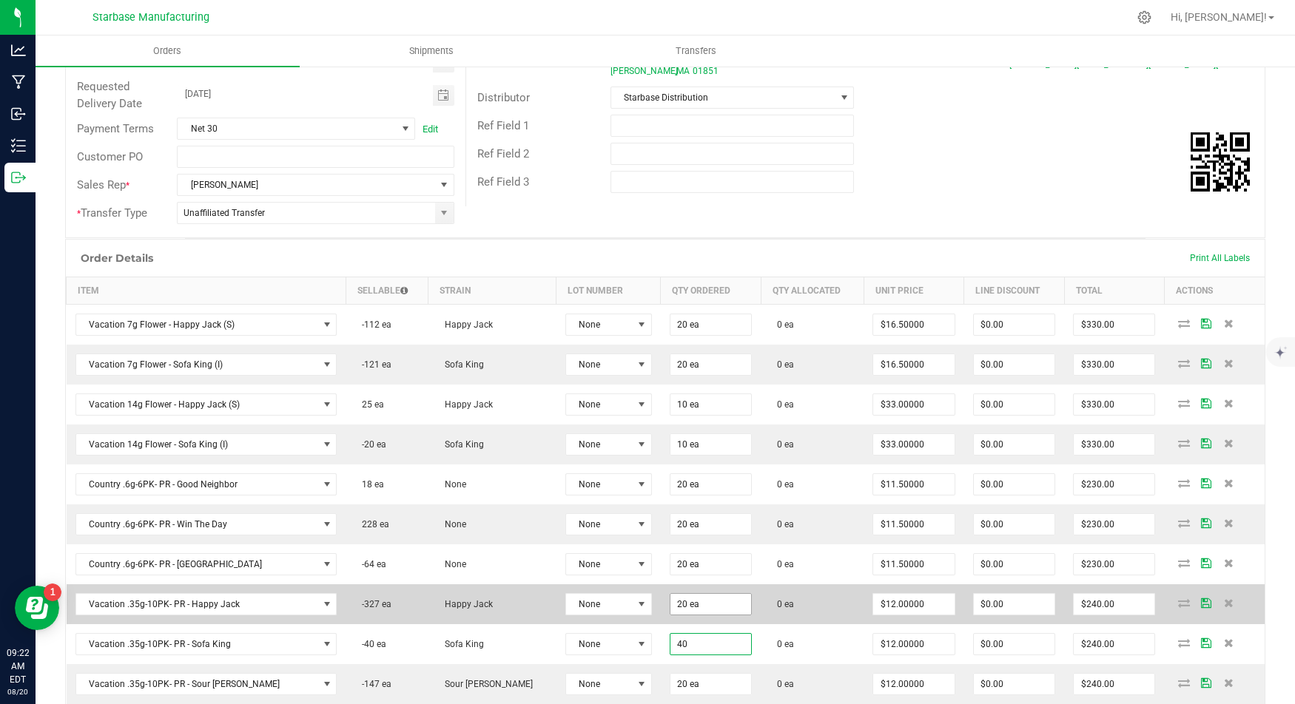
type input "40"
type input "20"
type input "40 ea"
type input "$480.00"
click at [670, 594] on input "20" at bounding box center [710, 604] width 81 height 21
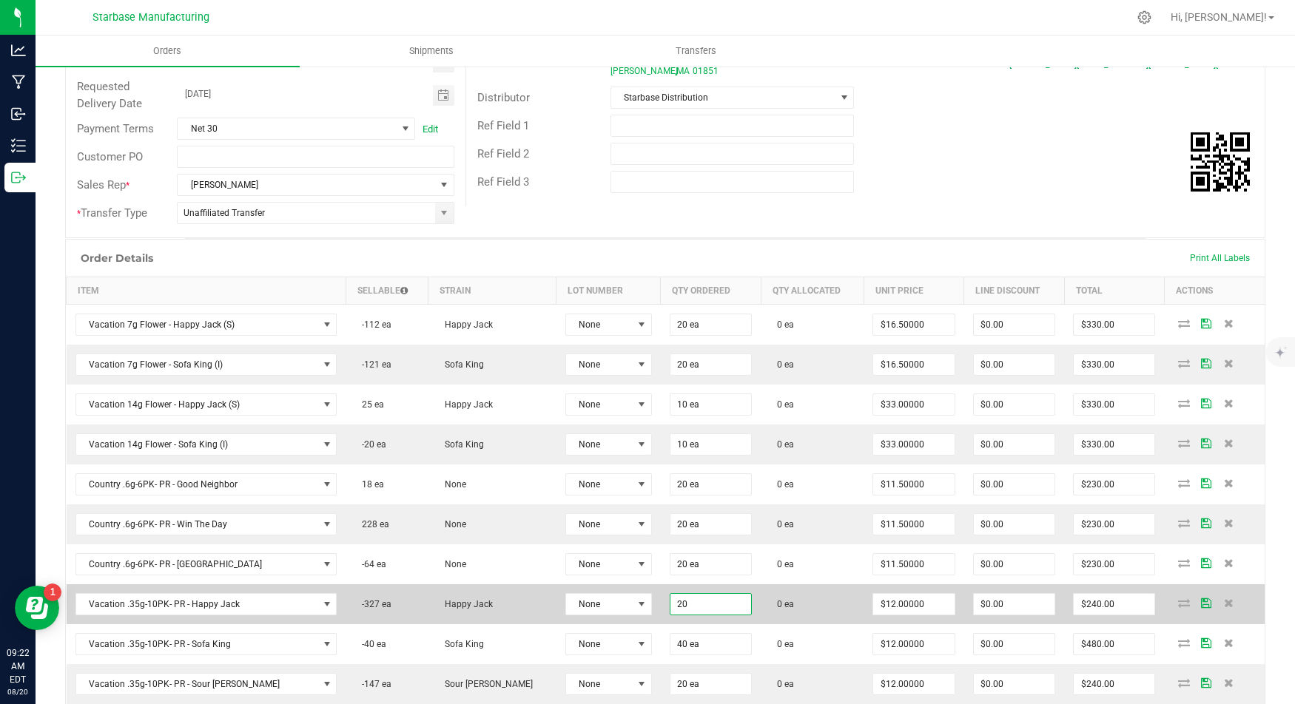
click at [670, 594] on input "20" at bounding box center [710, 604] width 81 height 21
type input "40 ea"
type input "$480.00"
click at [797, 588] on td "0 ea" at bounding box center [812, 604] width 103 height 40
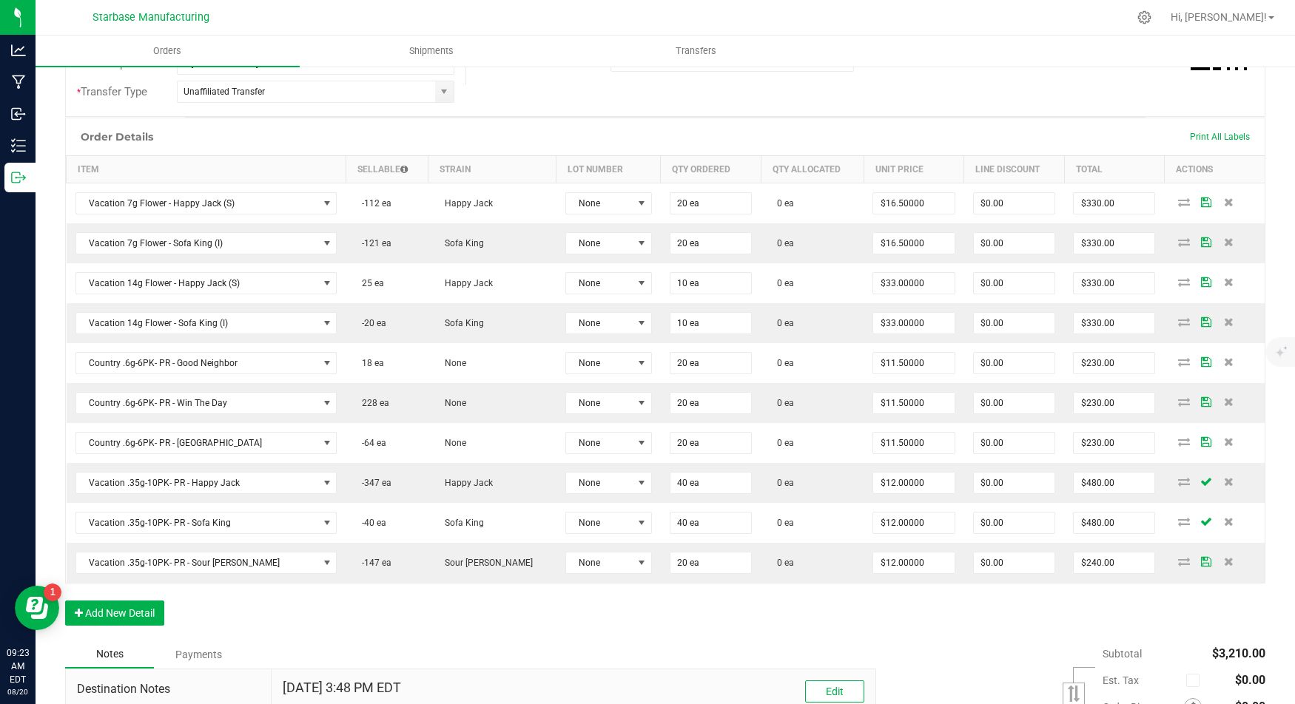
scroll to position [320, 0]
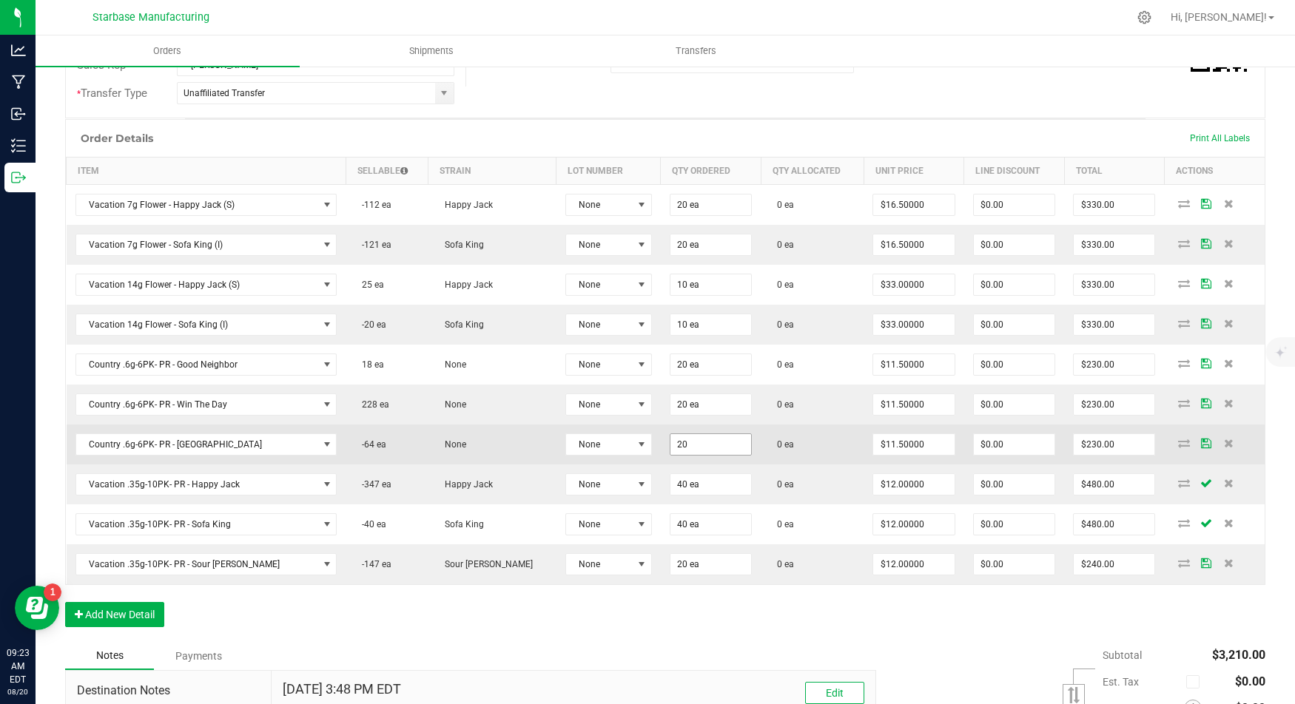
click at [670, 436] on input "20" at bounding box center [710, 444] width 81 height 21
click at [670, 435] on input "40" at bounding box center [710, 444] width 81 height 21
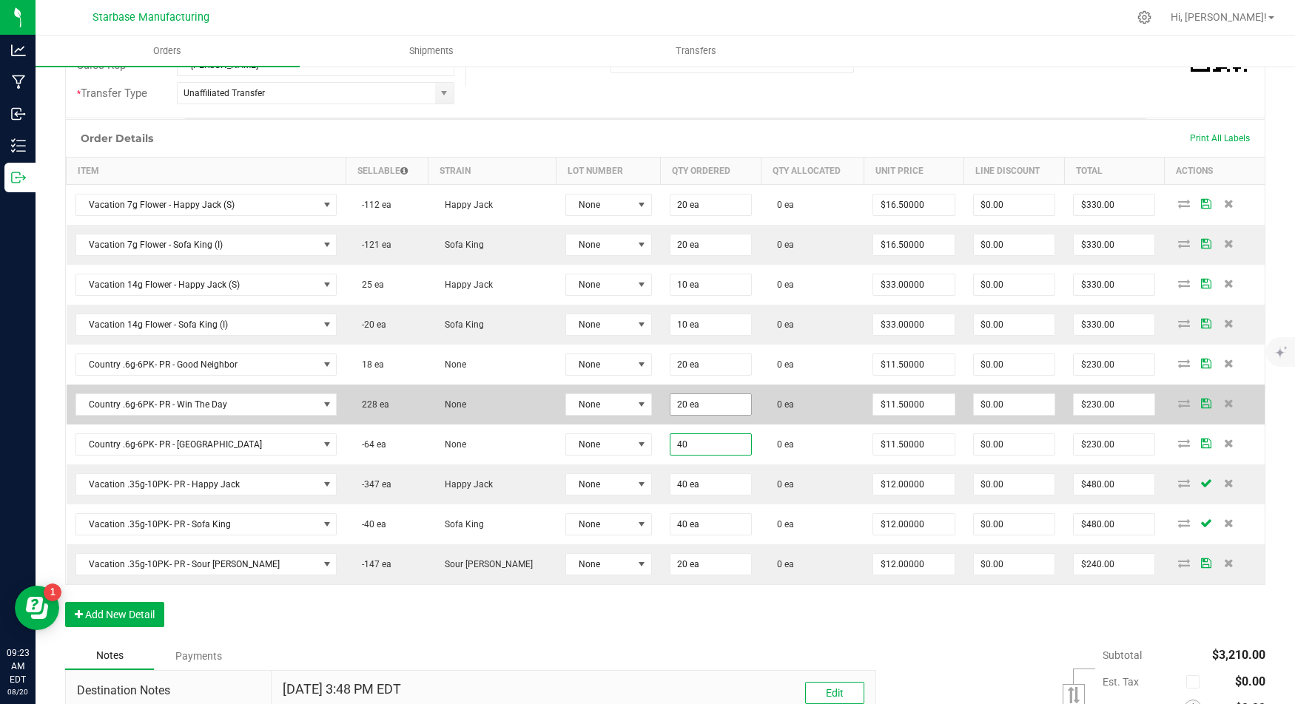
type input "40"
type input "20"
type input "40 ea"
type input "$460.00"
click at [670, 394] on input "20" at bounding box center [710, 404] width 81 height 21
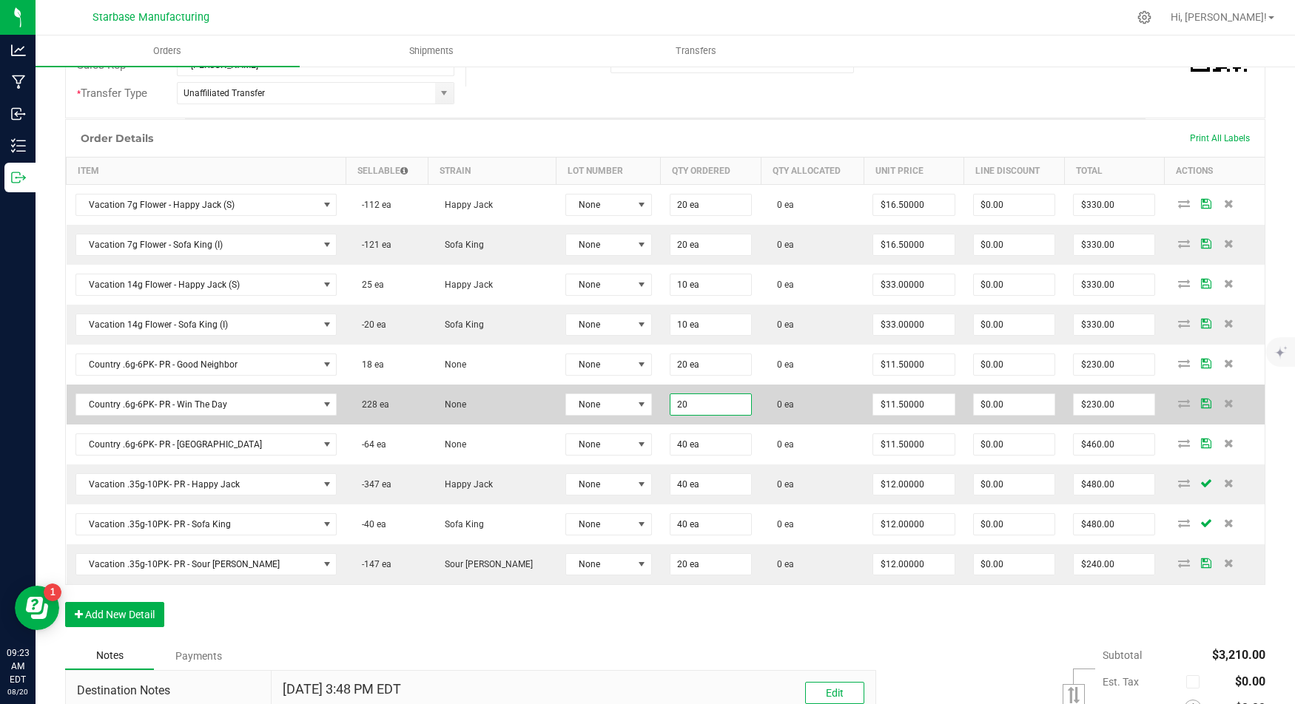
click at [670, 394] on input "20" at bounding box center [710, 404] width 81 height 21
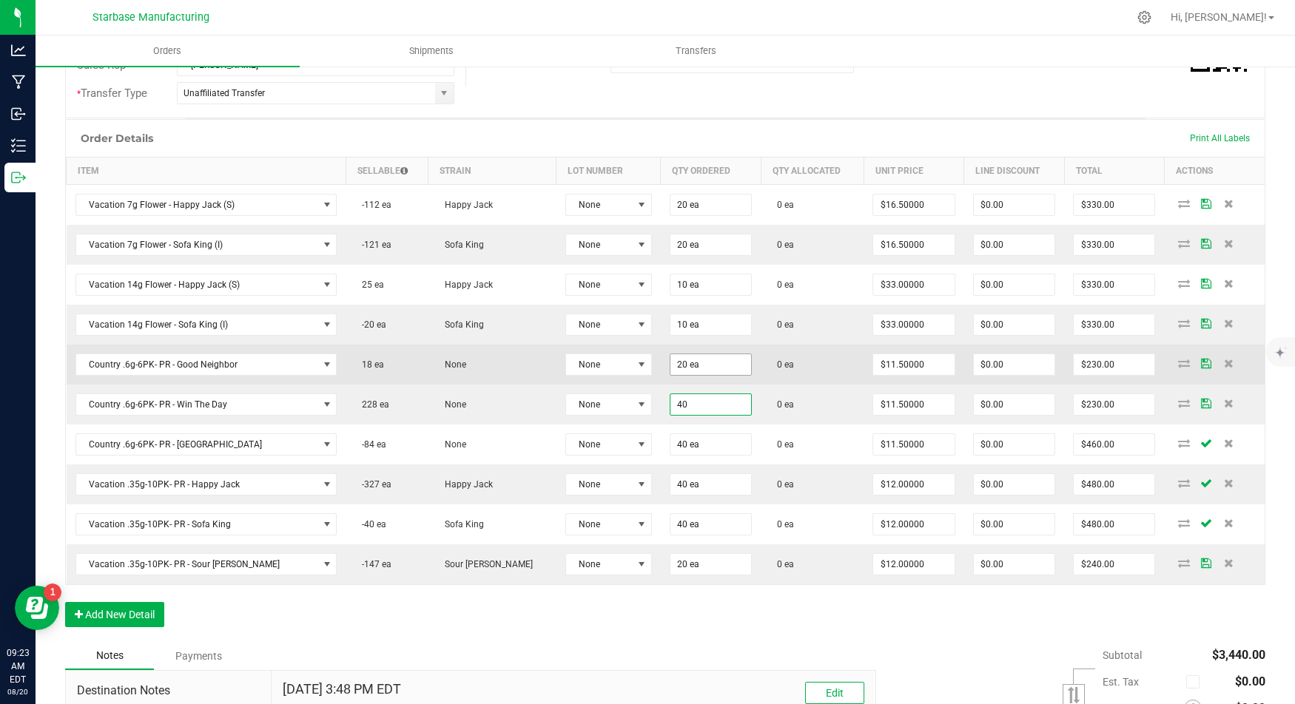
type input "40"
type input "20"
type input "40 ea"
type input "$460.00"
click at [670, 361] on input "20" at bounding box center [710, 364] width 81 height 21
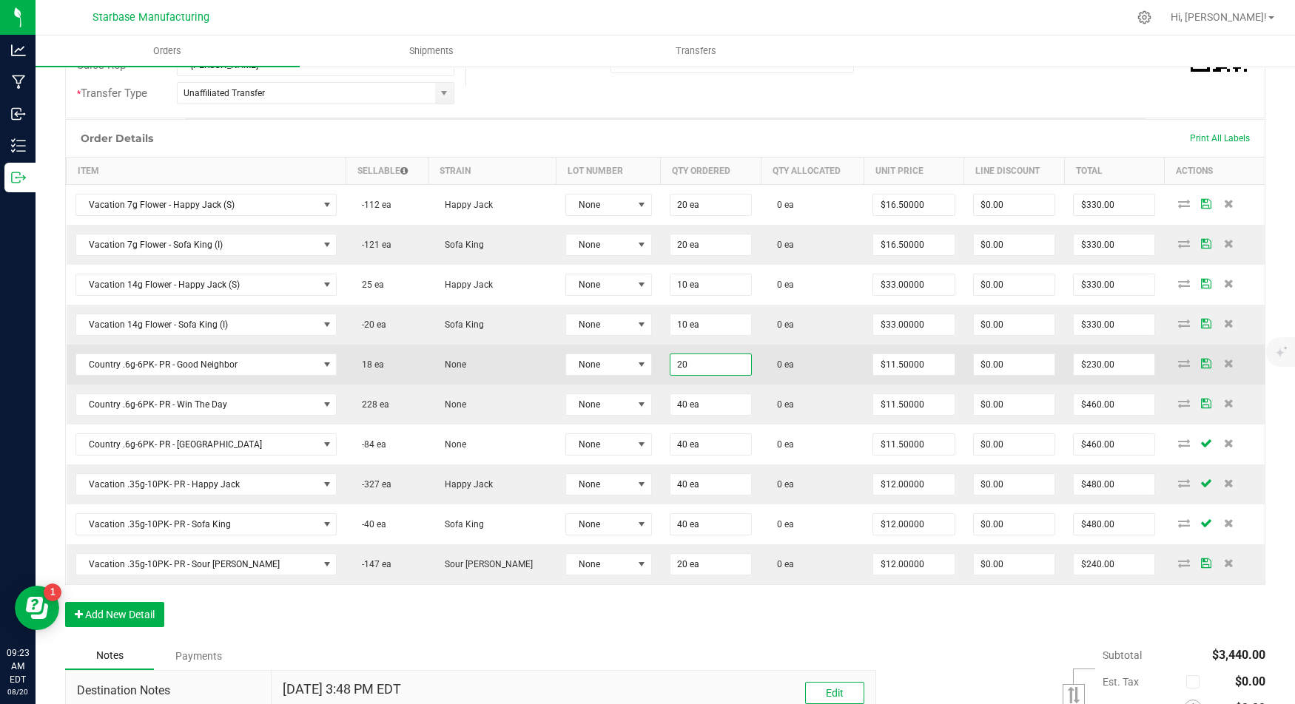
click at [670, 361] on input "20" at bounding box center [710, 364] width 81 height 21
type input "40 ea"
type input "$460.00"
click at [761, 369] on td "0 ea" at bounding box center [812, 365] width 103 height 40
click at [670, 358] on input "40" at bounding box center [710, 364] width 81 height 21
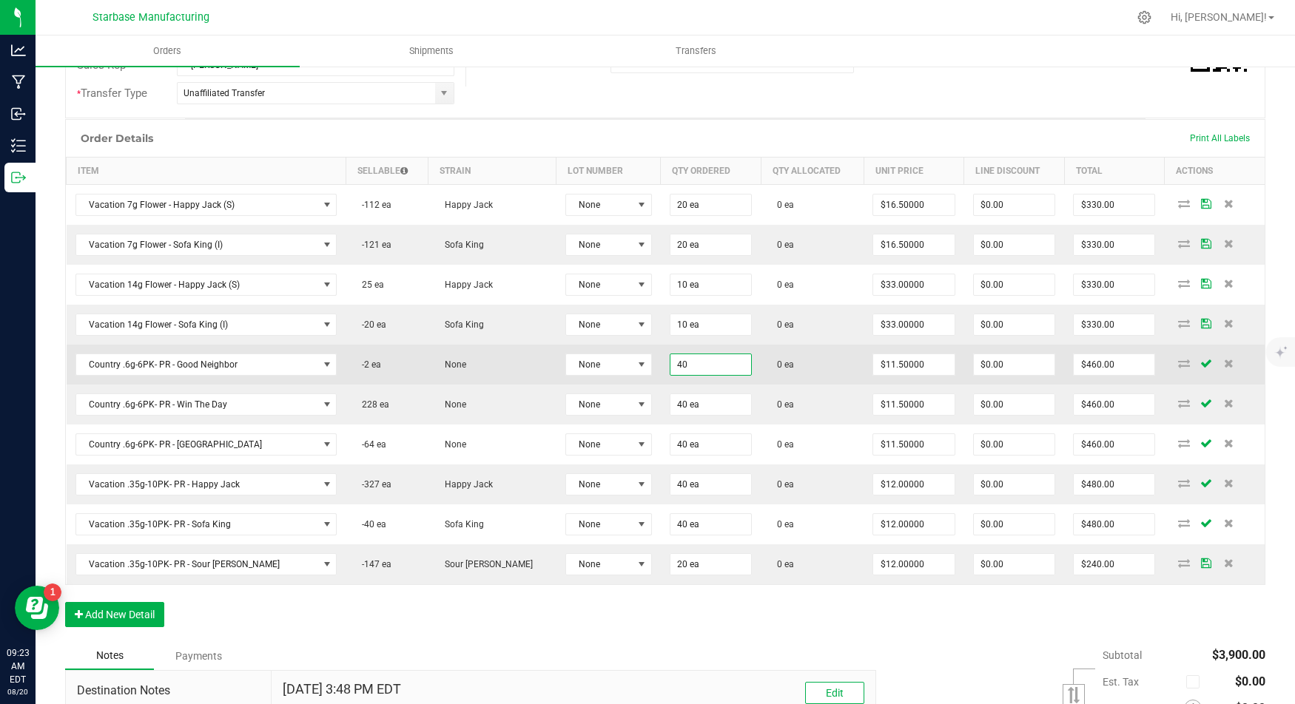
click at [670, 358] on input "40" at bounding box center [710, 364] width 81 height 21
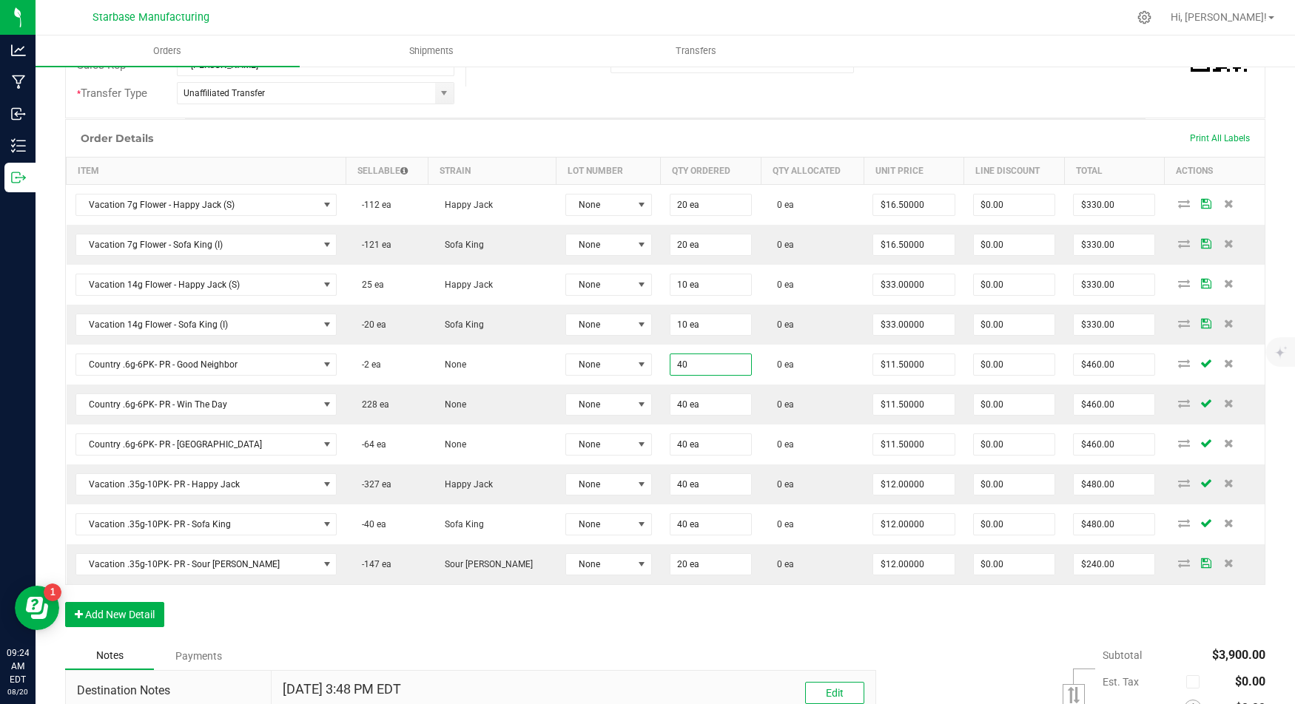
type input "40 ea"
click at [645, 621] on div "Order Details Print All Labels Item Sellable Strain Lot Number Qty Ordered Qty …" at bounding box center [665, 380] width 1200 height 523
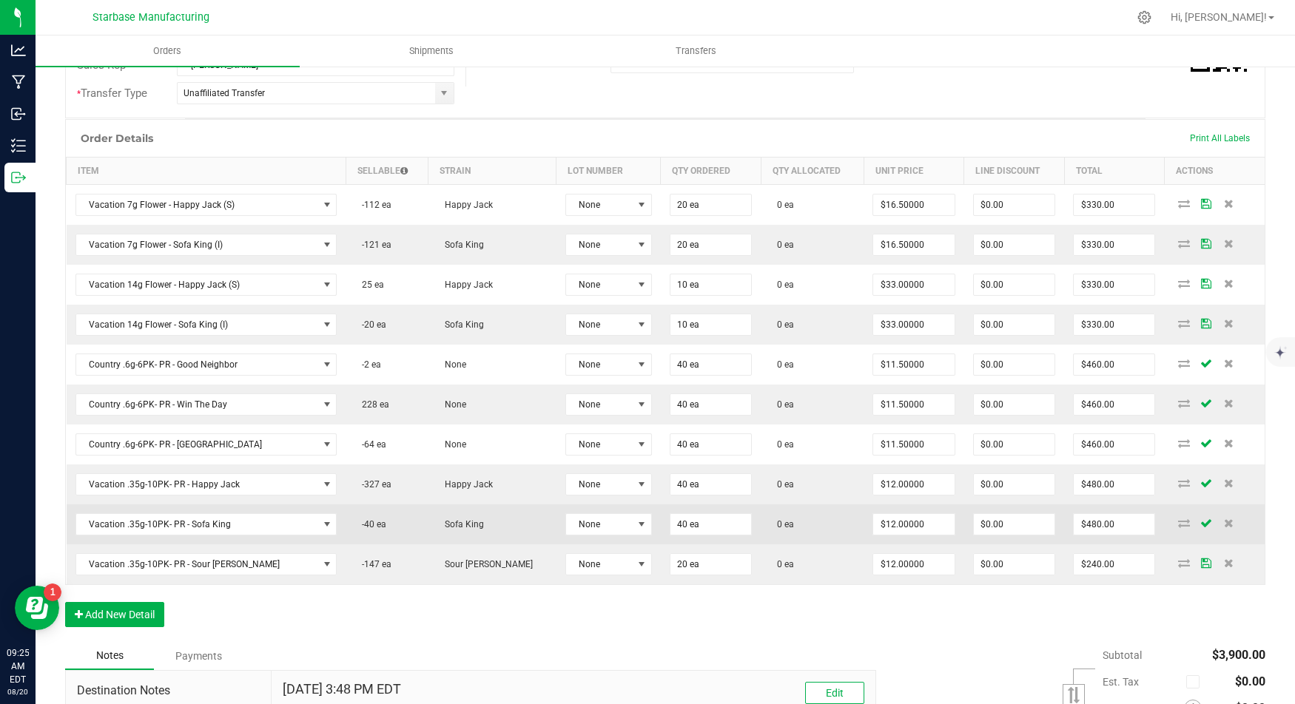
scroll to position [0, 0]
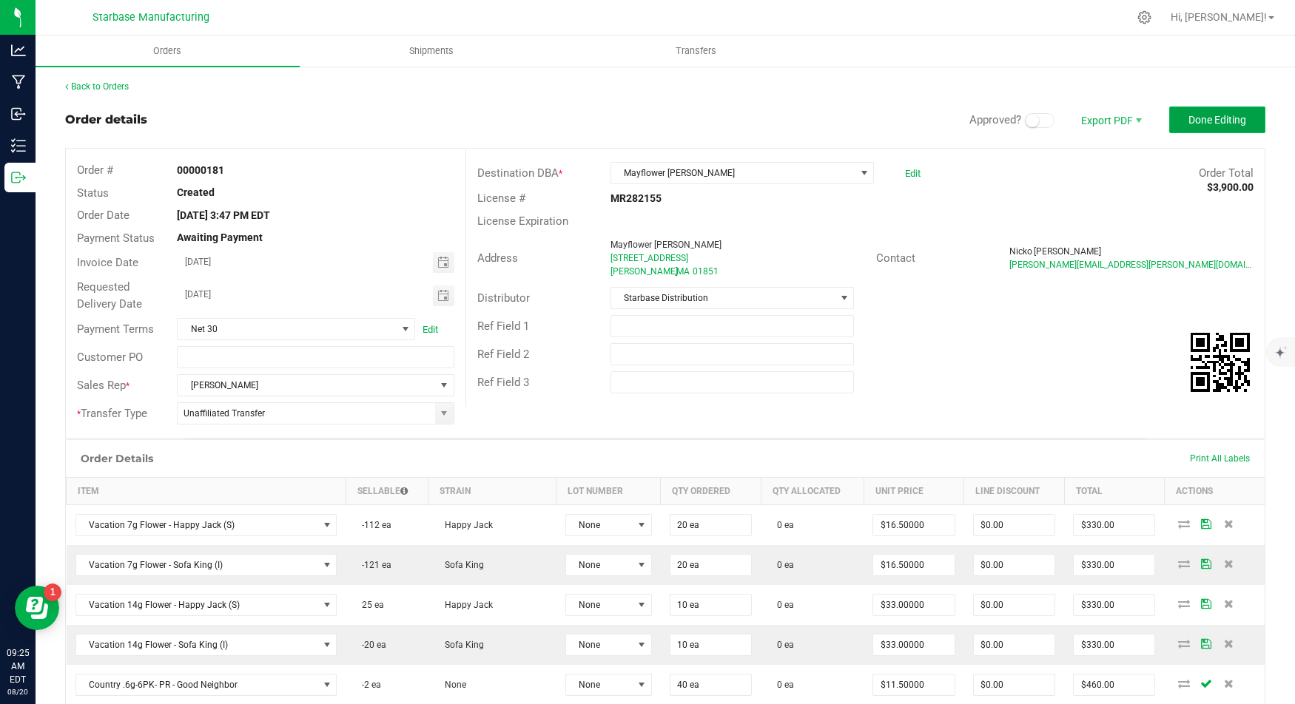
click at [1212, 121] on span "Done Editing" at bounding box center [1217, 120] width 58 height 12
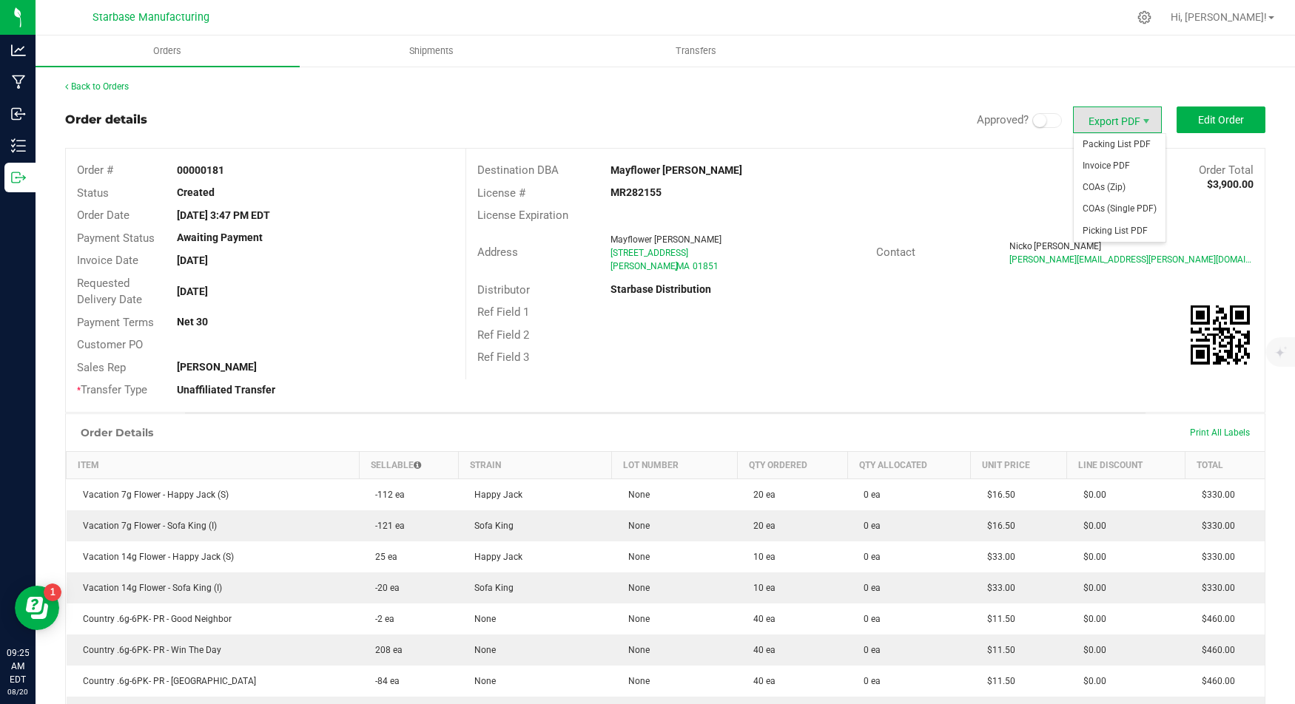
click at [1088, 124] on span "Export PDF" at bounding box center [1117, 120] width 89 height 27
click at [1105, 166] on span "Invoice PDF" at bounding box center [1119, 165] width 92 height 21
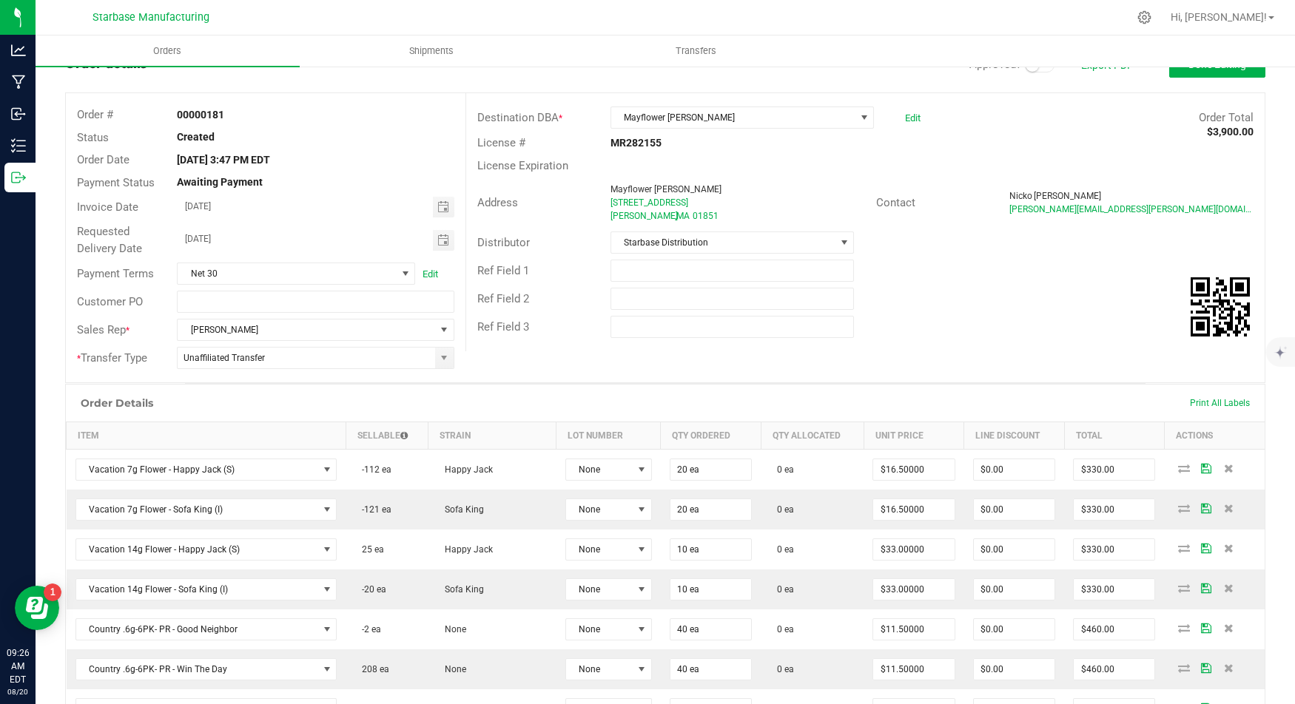
scroll to position [58, 0]
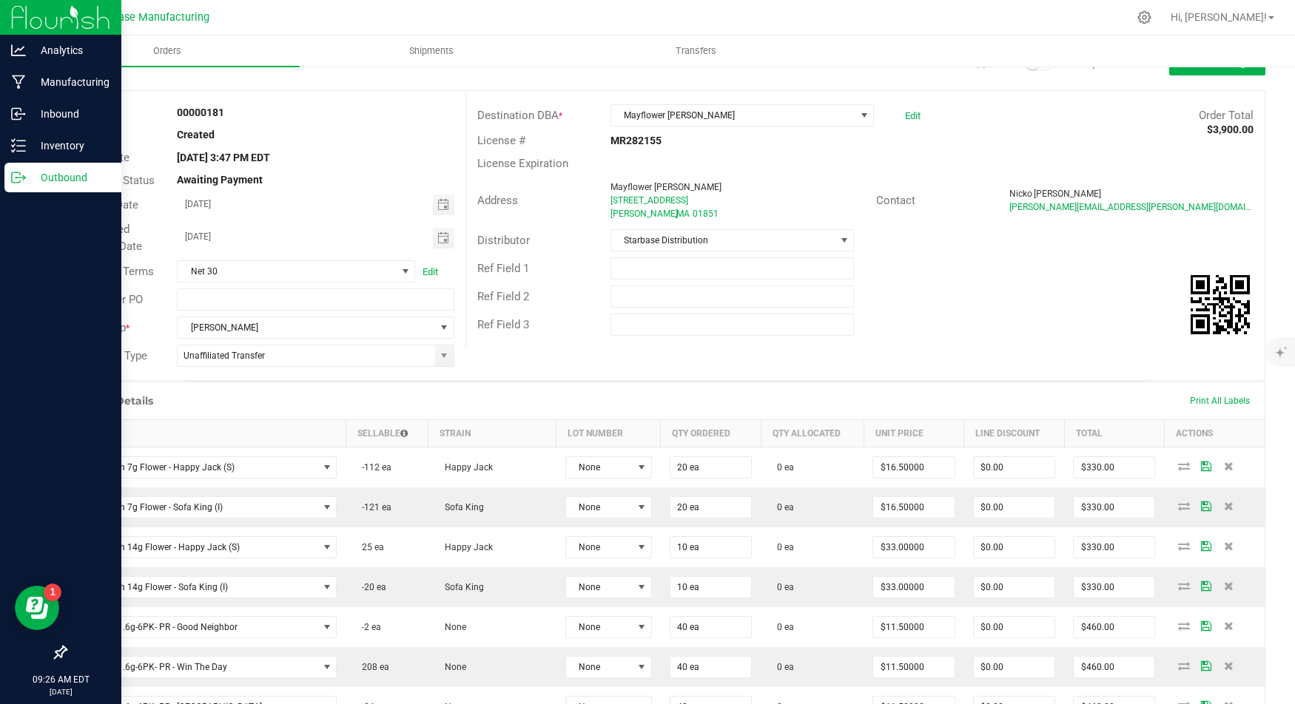
click at [50, 184] on p "Outbound" at bounding box center [70, 178] width 89 height 18
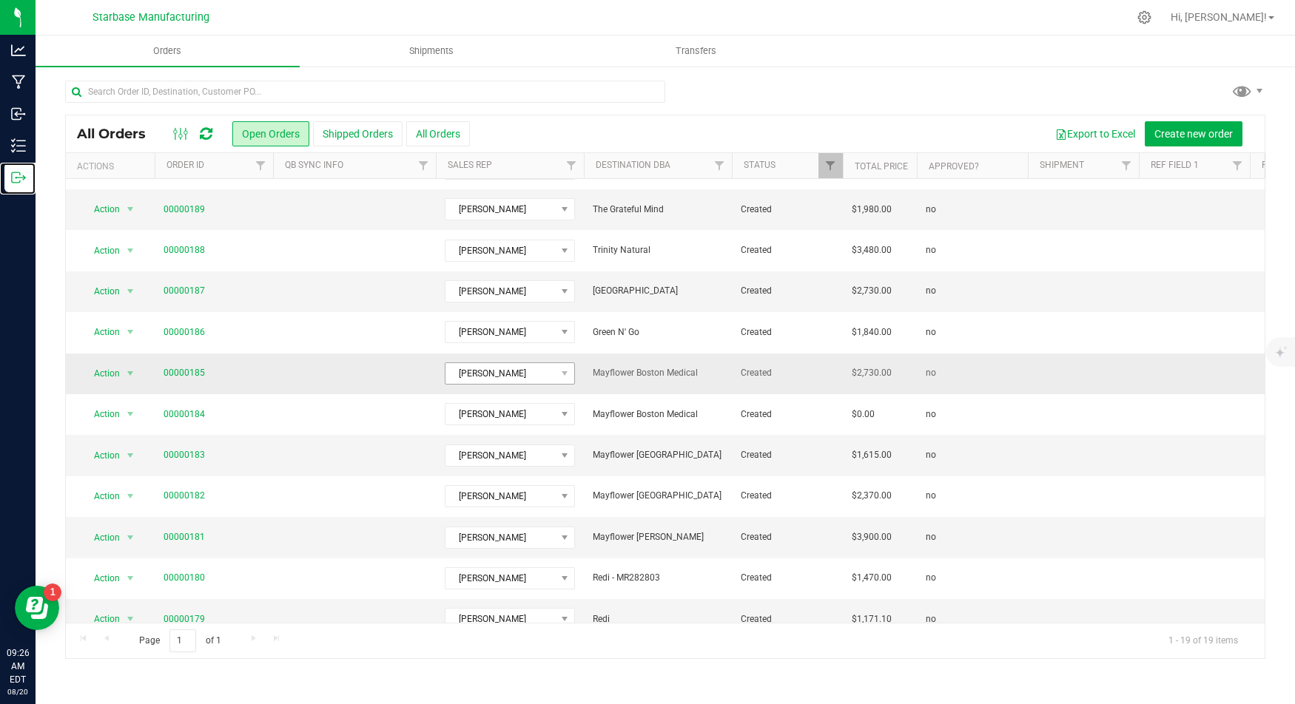
scroll to position [204, 0]
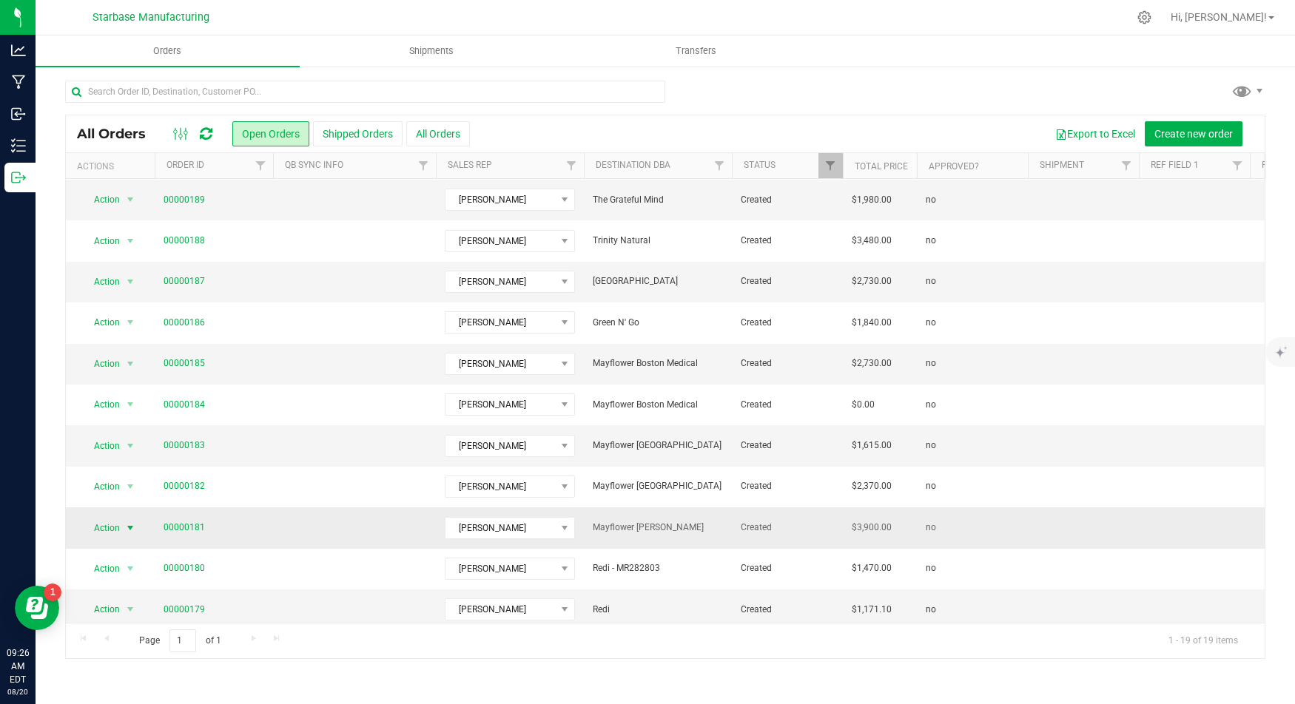
click at [112, 523] on span "Action" at bounding box center [101, 528] width 40 height 21
click at [141, 343] on li "Edit order" at bounding box center [135, 354] width 109 height 22
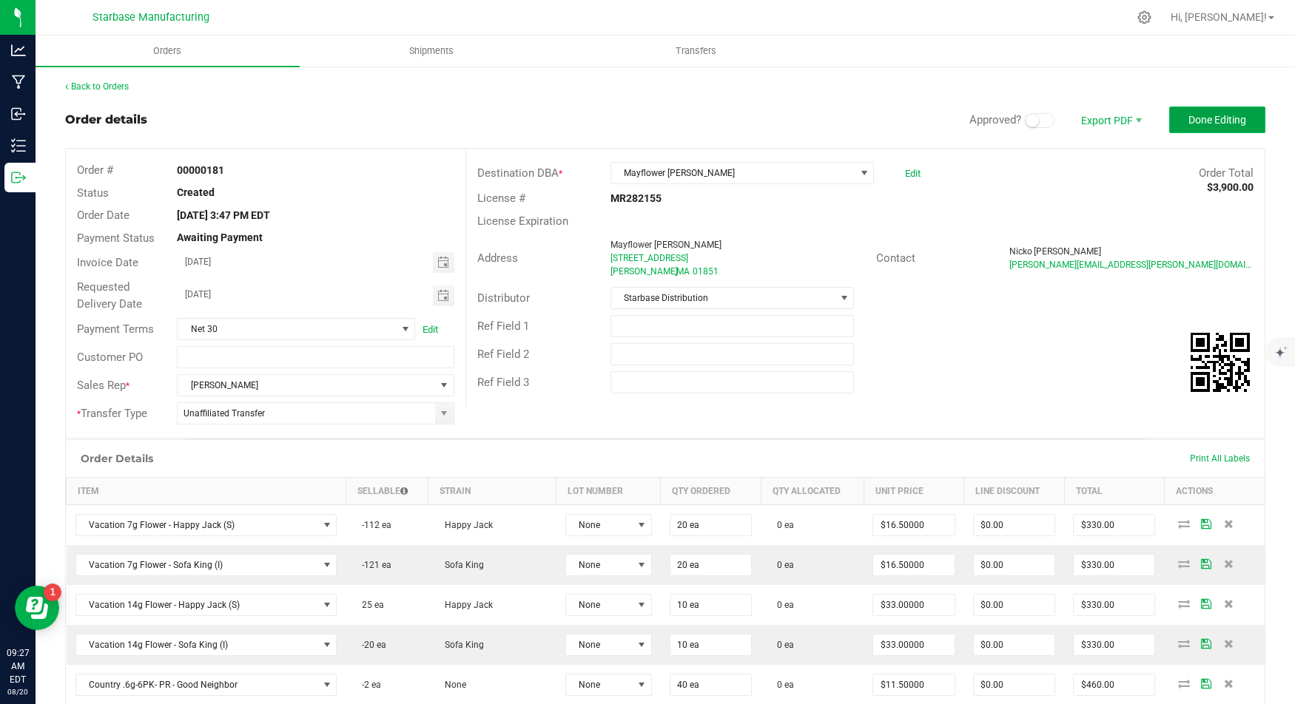
click at [1201, 115] on span "Done Editing" at bounding box center [1217, 120] width 58 height 12
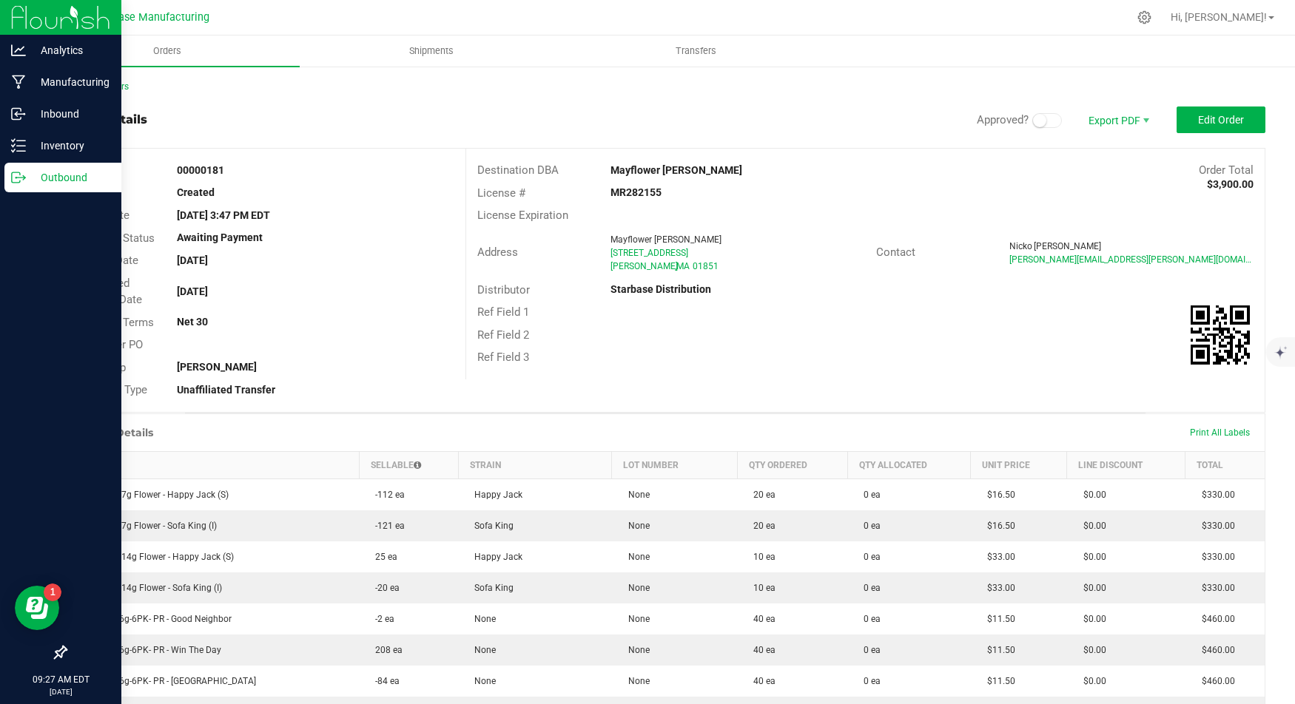
click at [18, 185] on div "Outbound" at bounding box center [62, 178] width 117 height 30
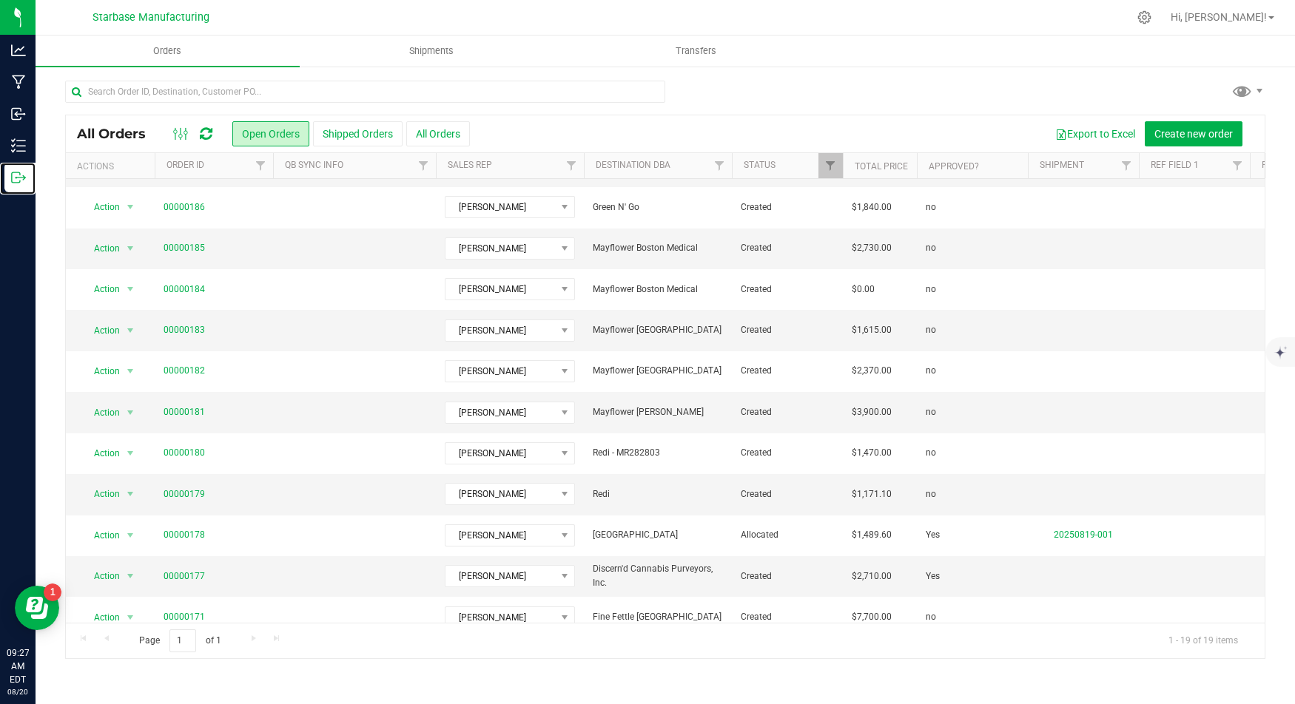
scroll to position [328, 0]
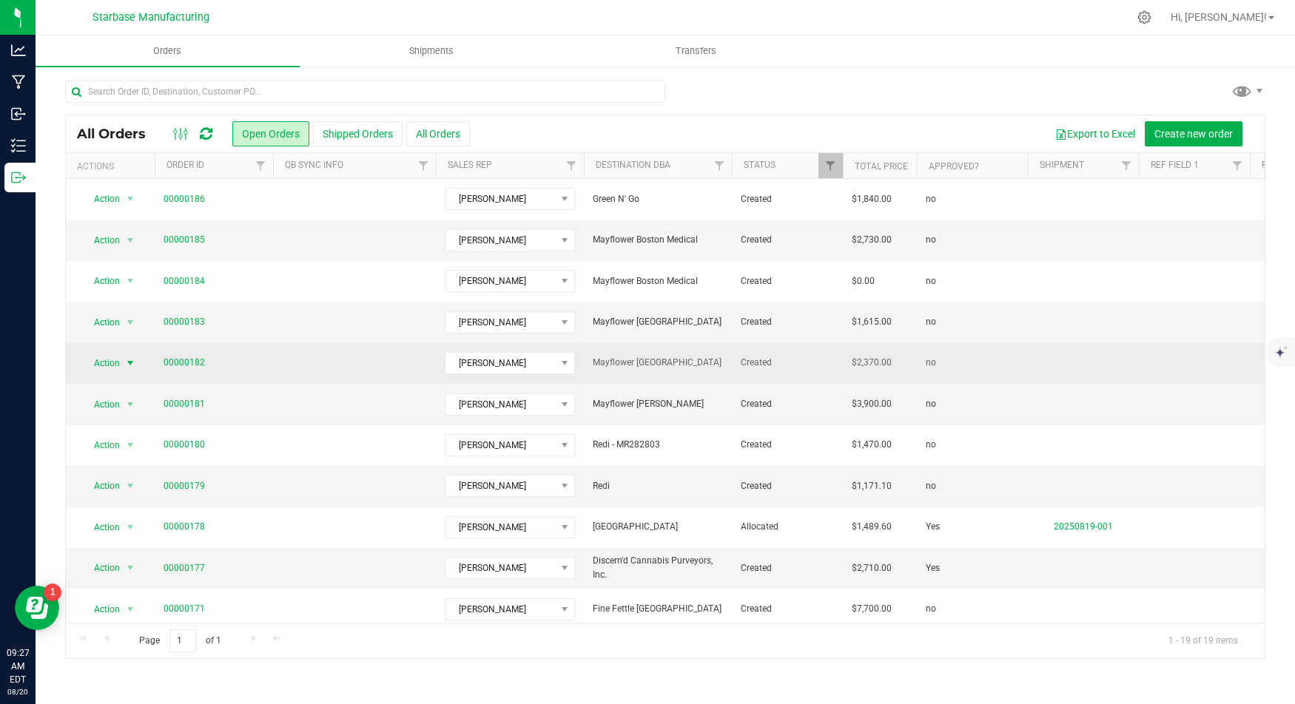
click at [116, 358] on span "Action" at bounding box center [101, 363] width 40 height 21
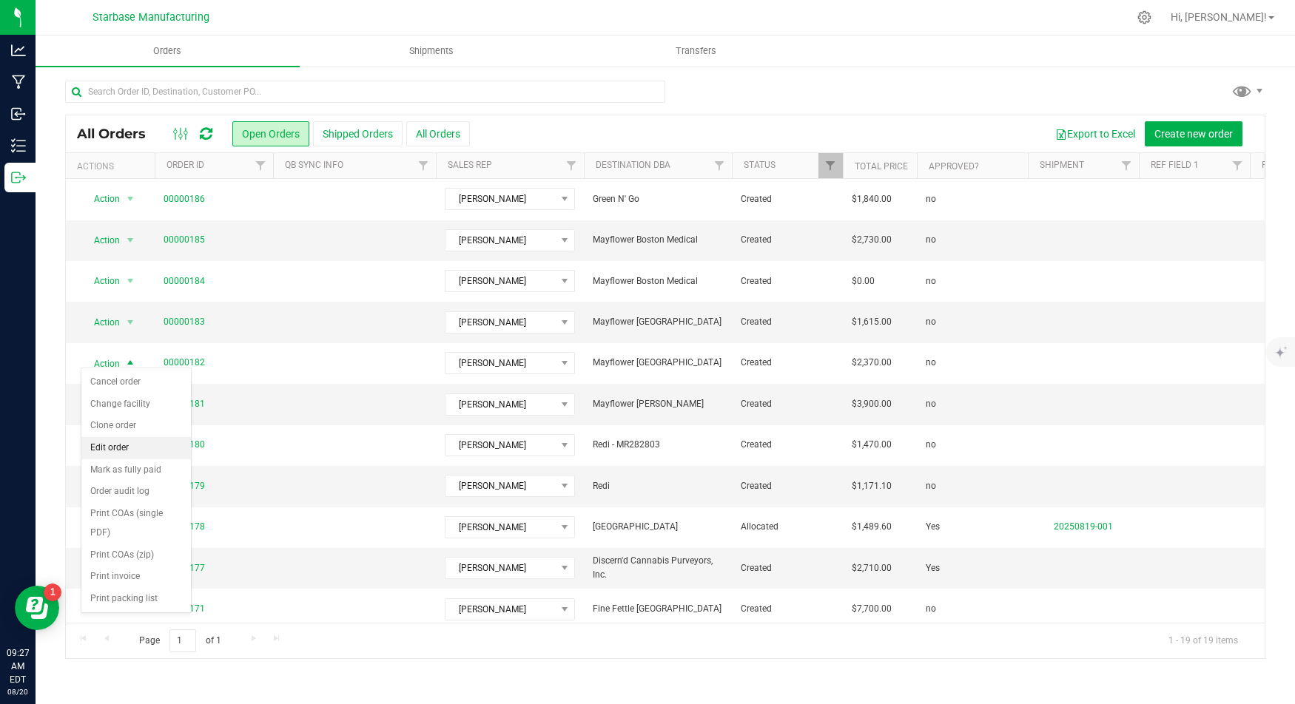
click at [128, 450] on li "Edit order" at bounding box center [135, 448] width 109 height 22
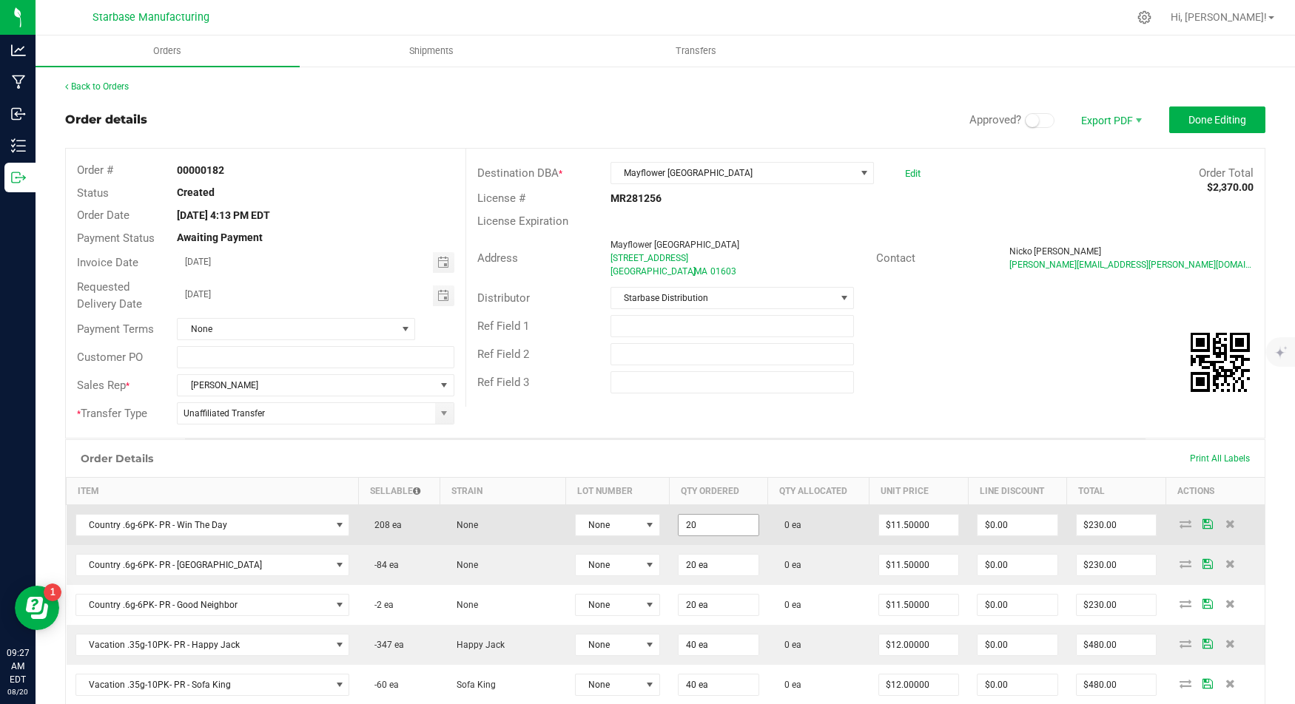
click at [688, 515] on input "20" at bounding box center [718, 525] width 80 height 21
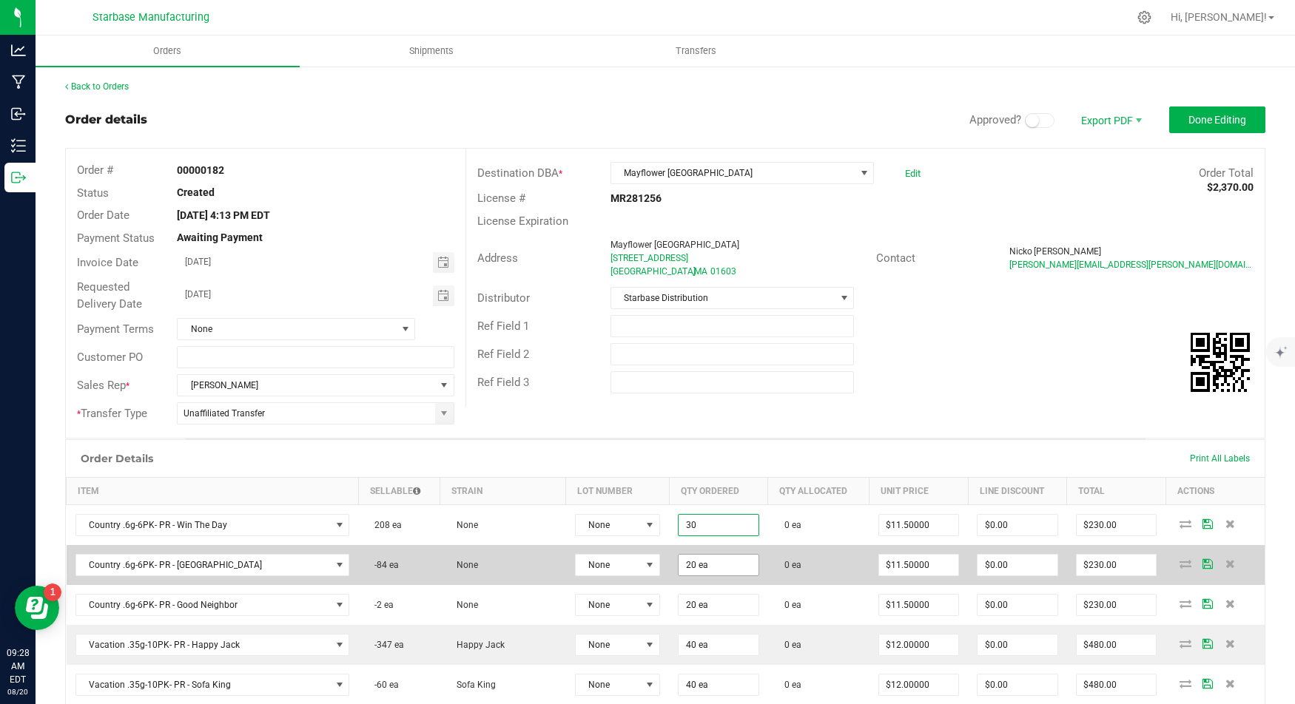
type input "30 ea"
type input "$345.00"
click at [678, 555] on input "20" at bounding box center [718, 565] width 80 height 21
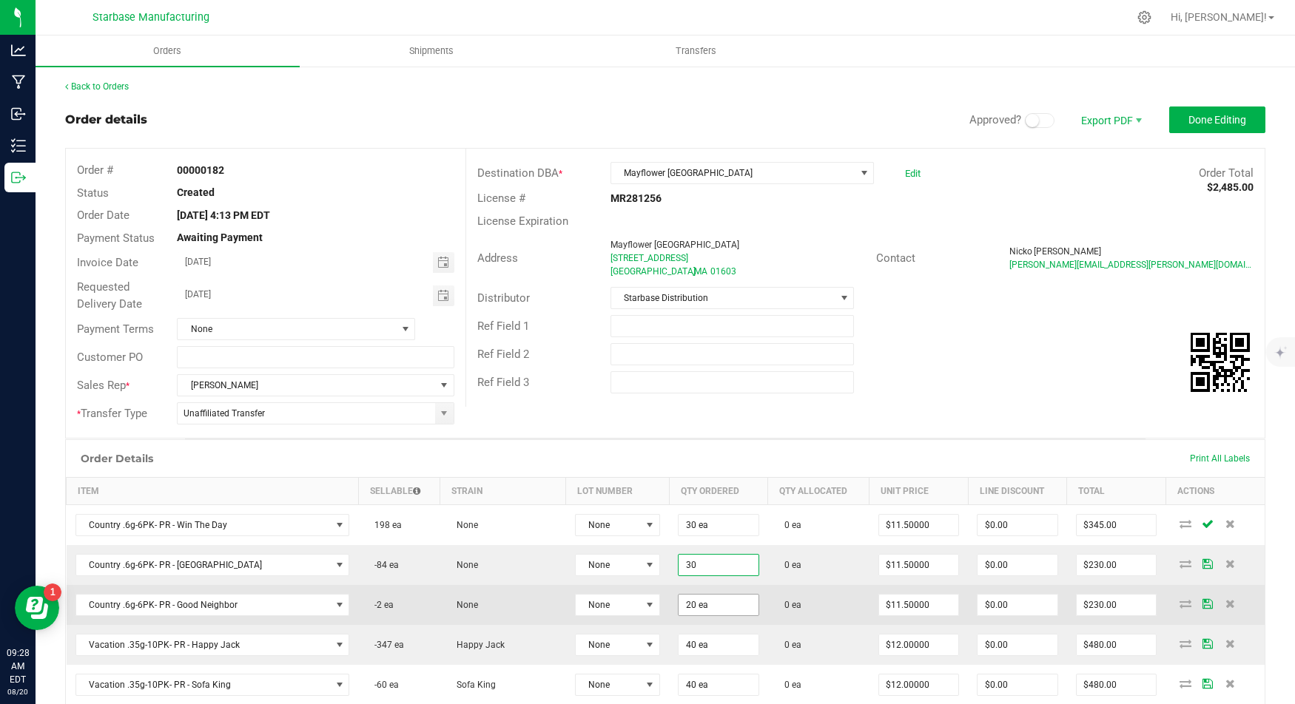
type input "30 ea"
type input "$345.00"
click at [678, 595] on input "20" at bounding box center [718, 605] width 80 height 21
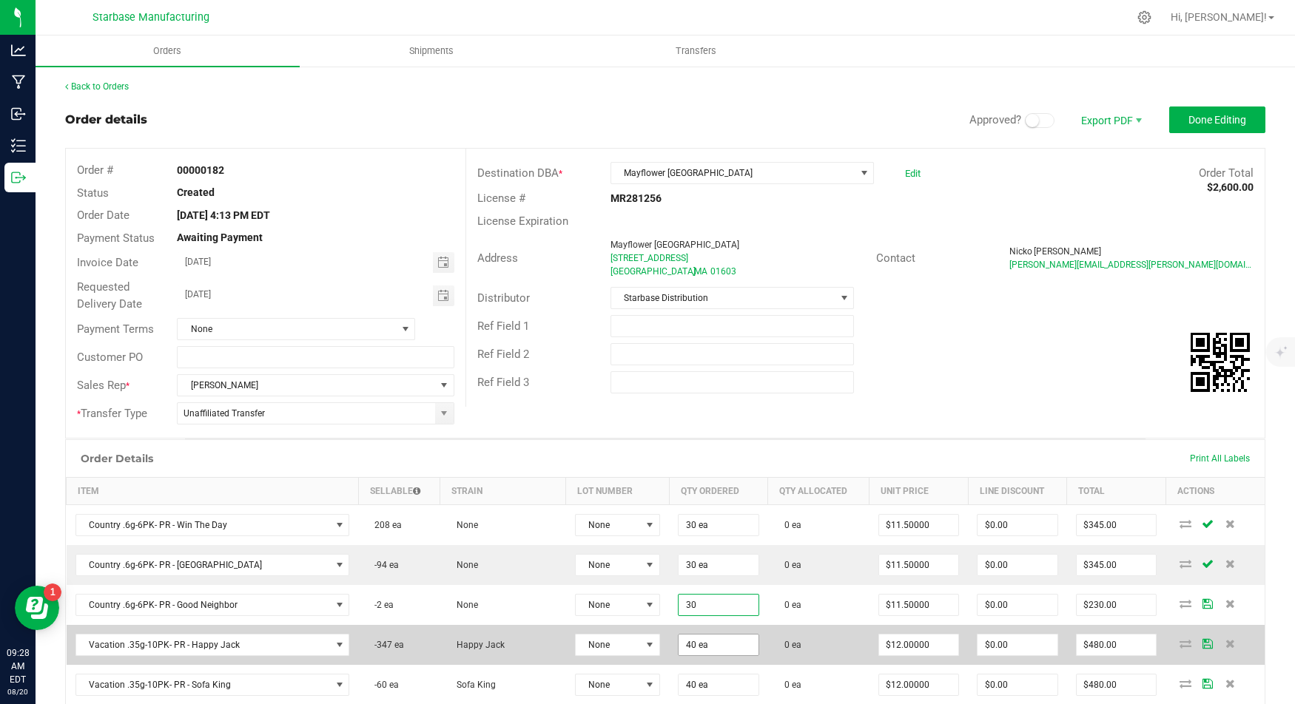
type input "30 ea"
type input "$345.00"
click at [678, 635] on input "40" at bounding box center [718, 645] width 80 height 21
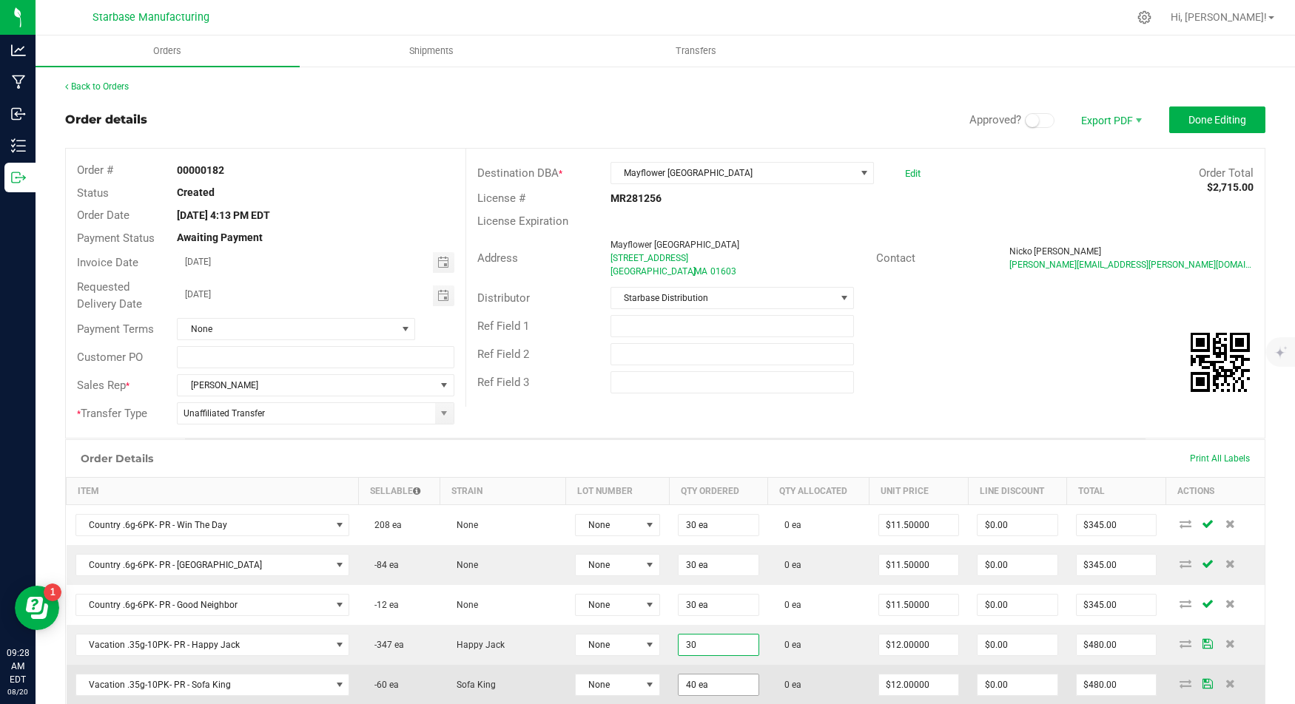
type input "30 ea"
type input "$360.00"
click at [678, 677] on input "40" at bounding box center [718, 685] width 80 height 21
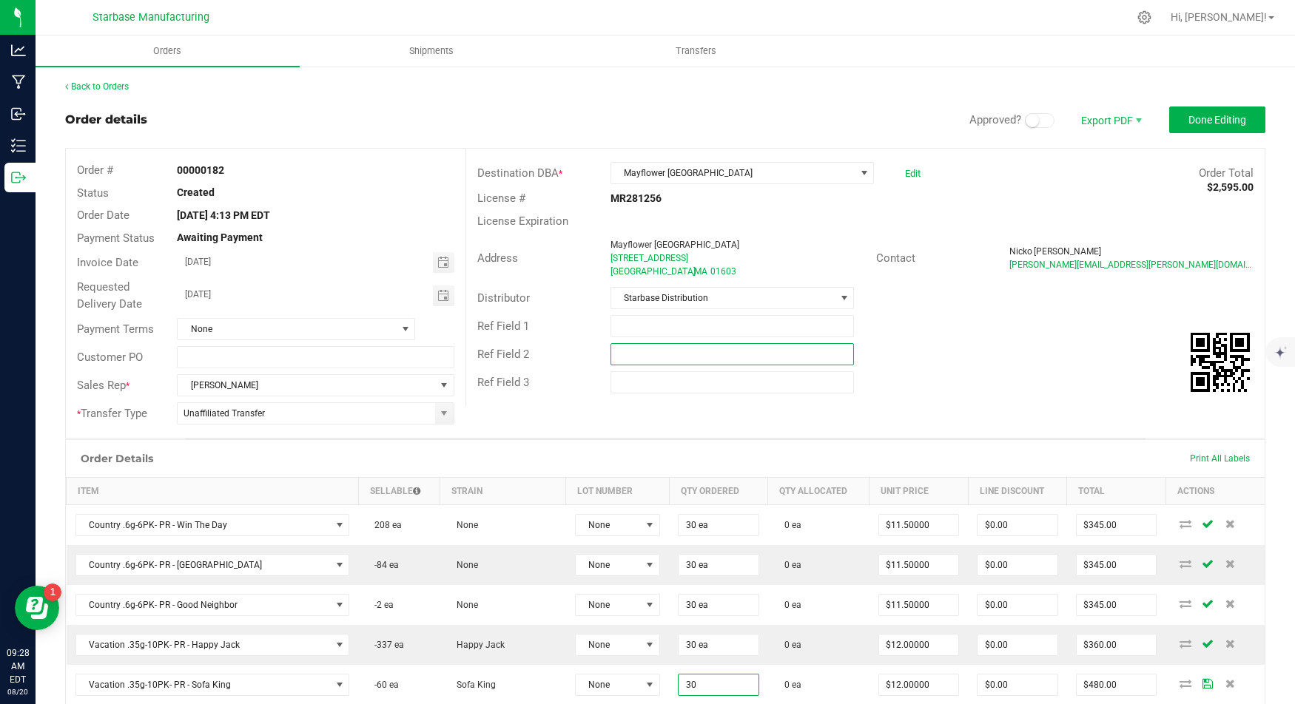
type input "30 ea"
type input "$360.00"
click at [784, 343] on input "text" at bounding box center [732, 354] width 244 height 22
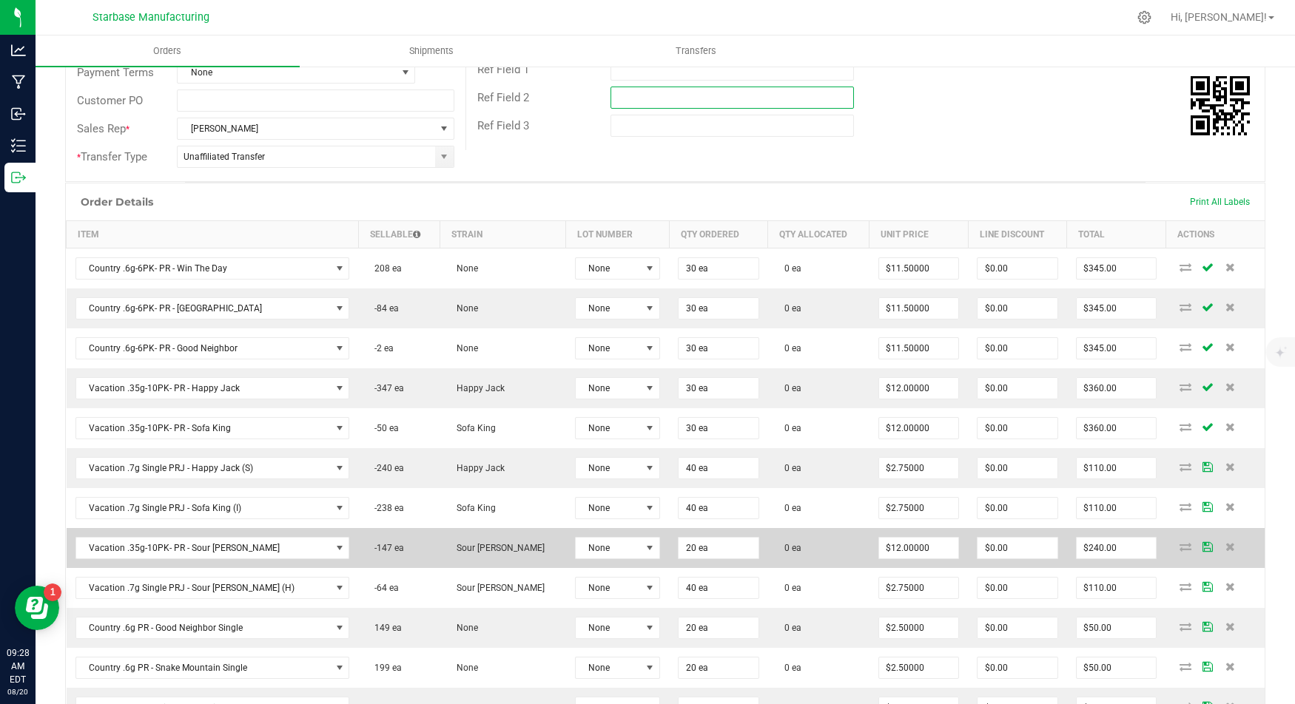
scroll to position [257, 0]
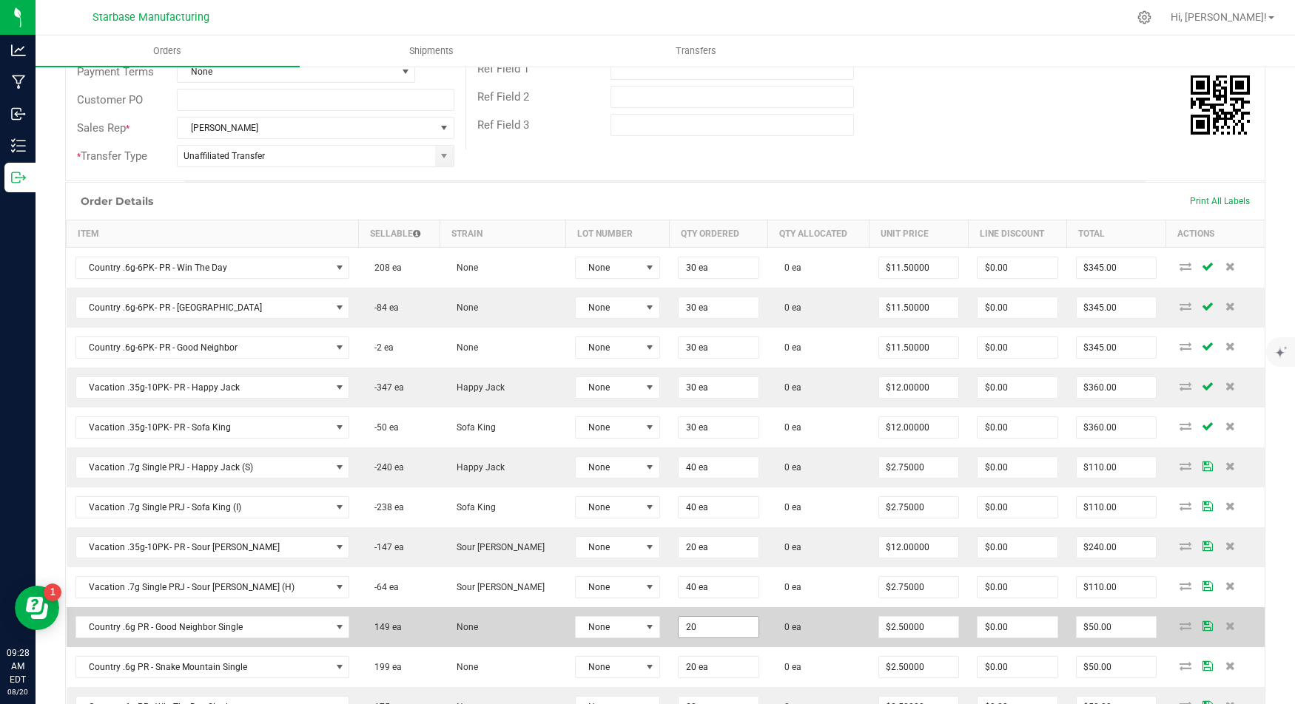
click at [678, 617] on input "20" at bounding box center [718, 627] width 80 height 21
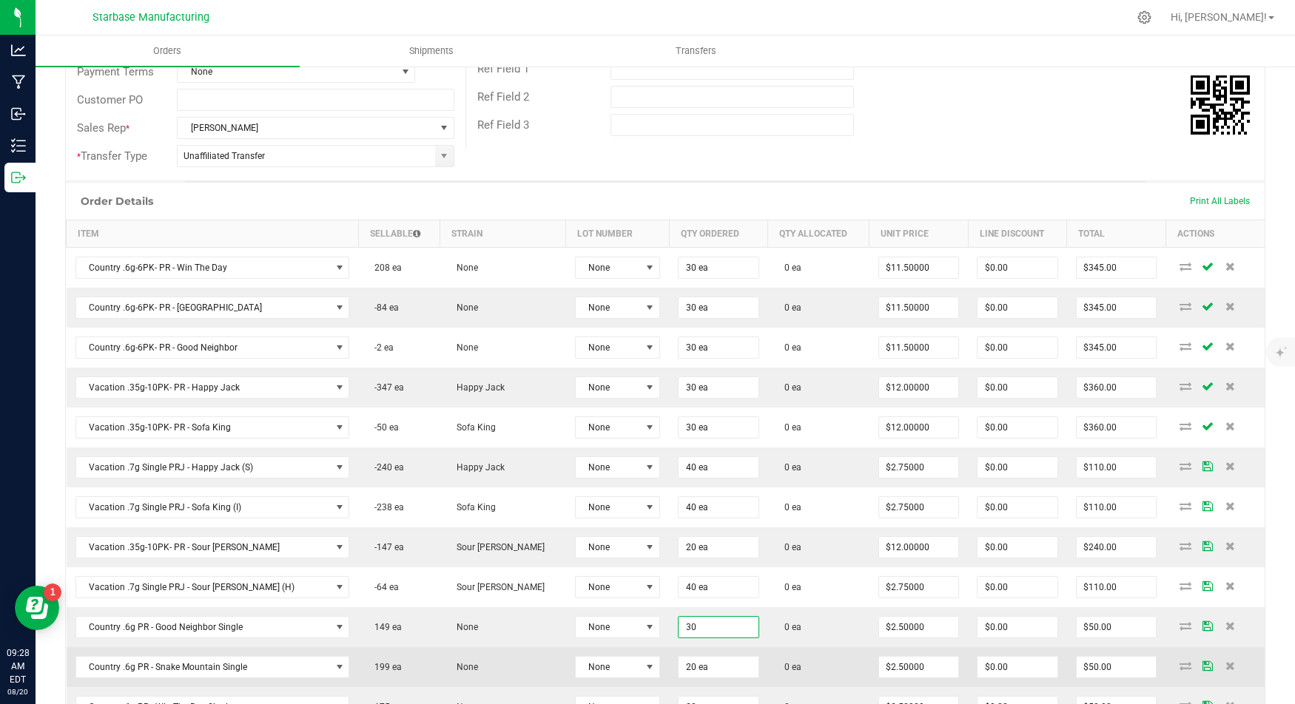
type input "3"
type input "40 ea"
type input "$100.00"
click at [678, 657] on input "20" at bounding box center [718, 667] width 80 height 21
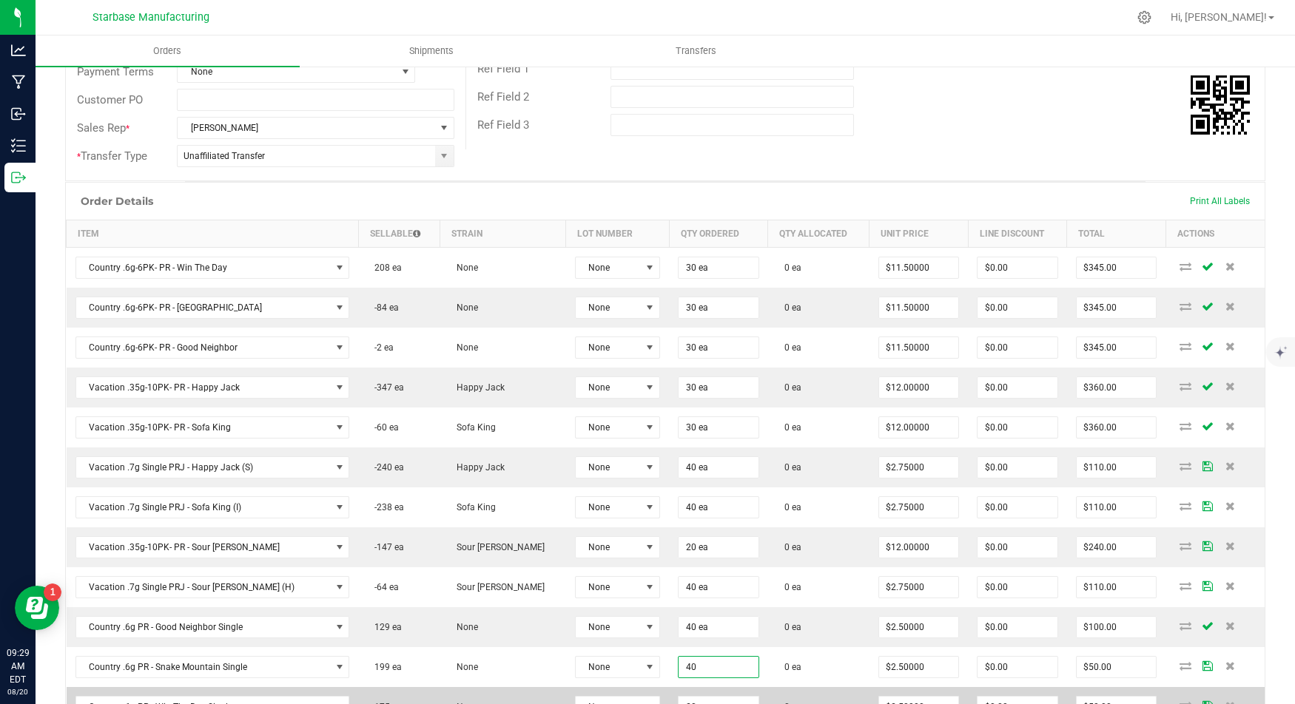
type input "40 ea"
type input "$100.00"
click at [669, 687] on td "20 ea" at bounding box center [718, 707] width 99 height 40
click at [678, 697] on input "20" at bounding box center [718, 707] width 80 height 21
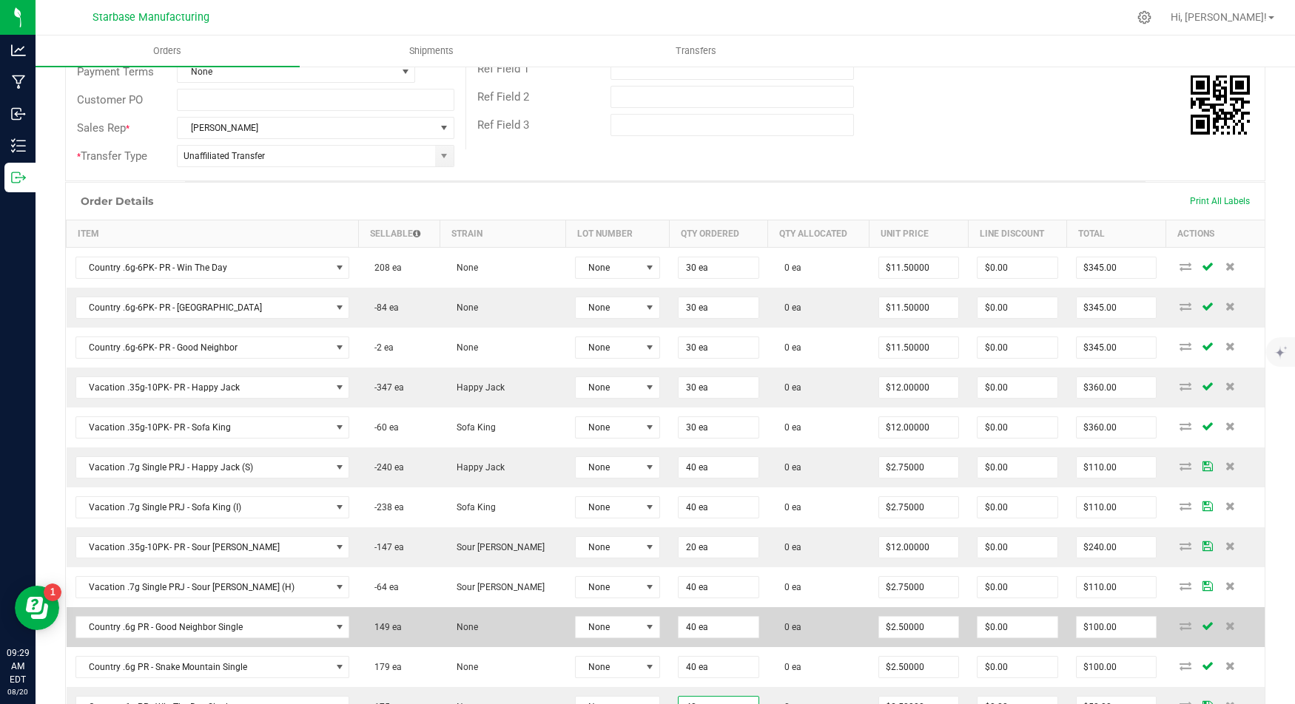
type input "40 ea"
type input "$100.00"
click at [768, 607] on td "0 ea" at bounding box center [818, 627] width 101 height 40
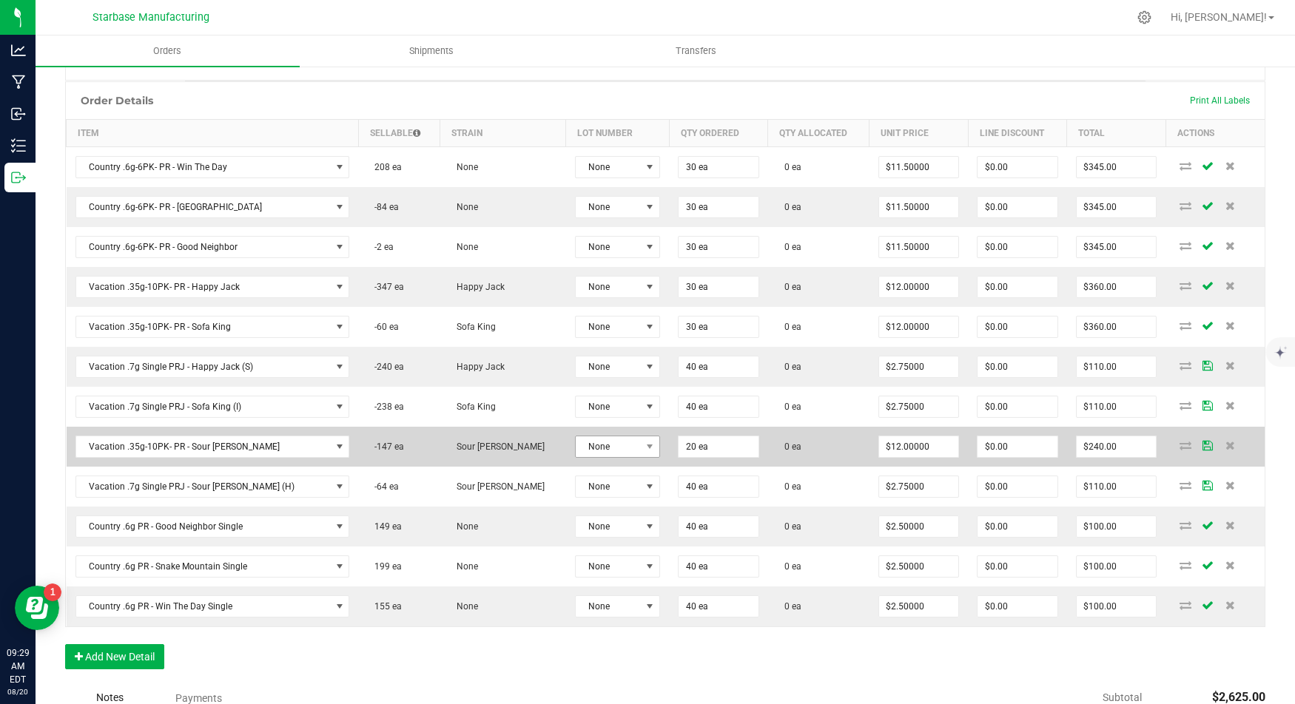
scroll to position [0, 0]
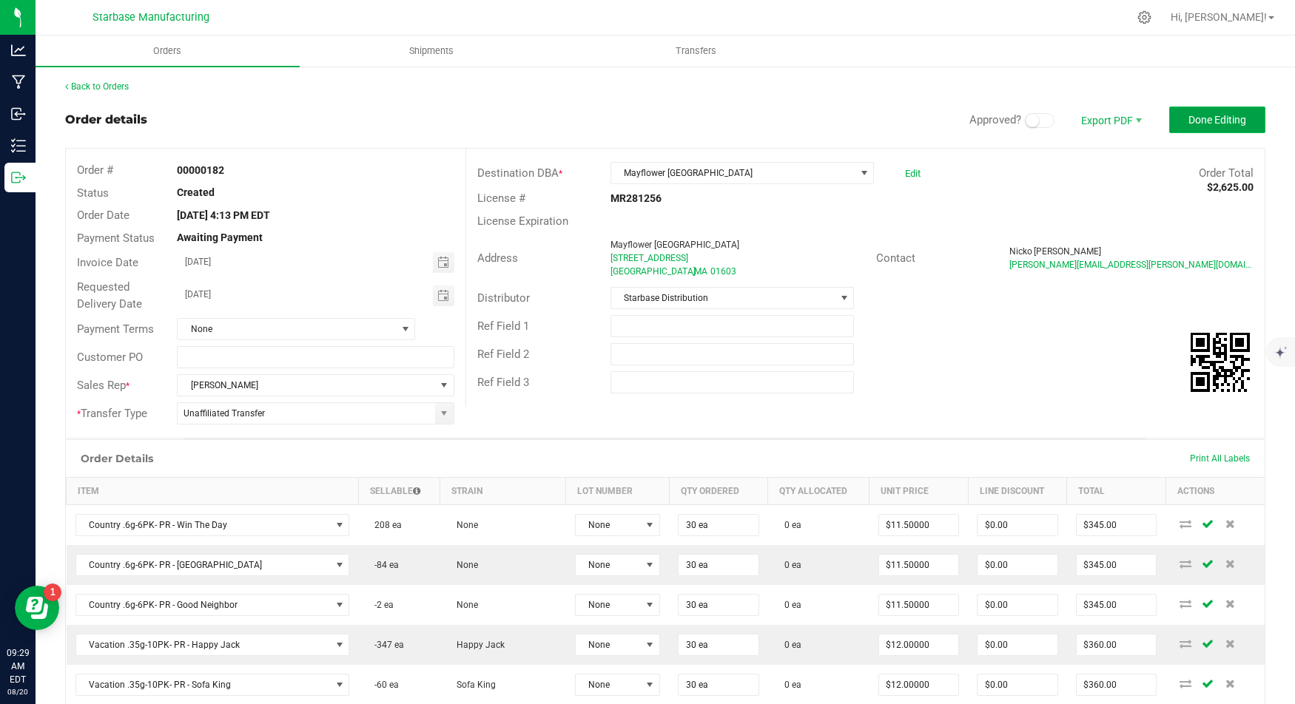
click at [1201, 124] on span "Done Editing" at bounding box center [1217, 120] width 58 height 12
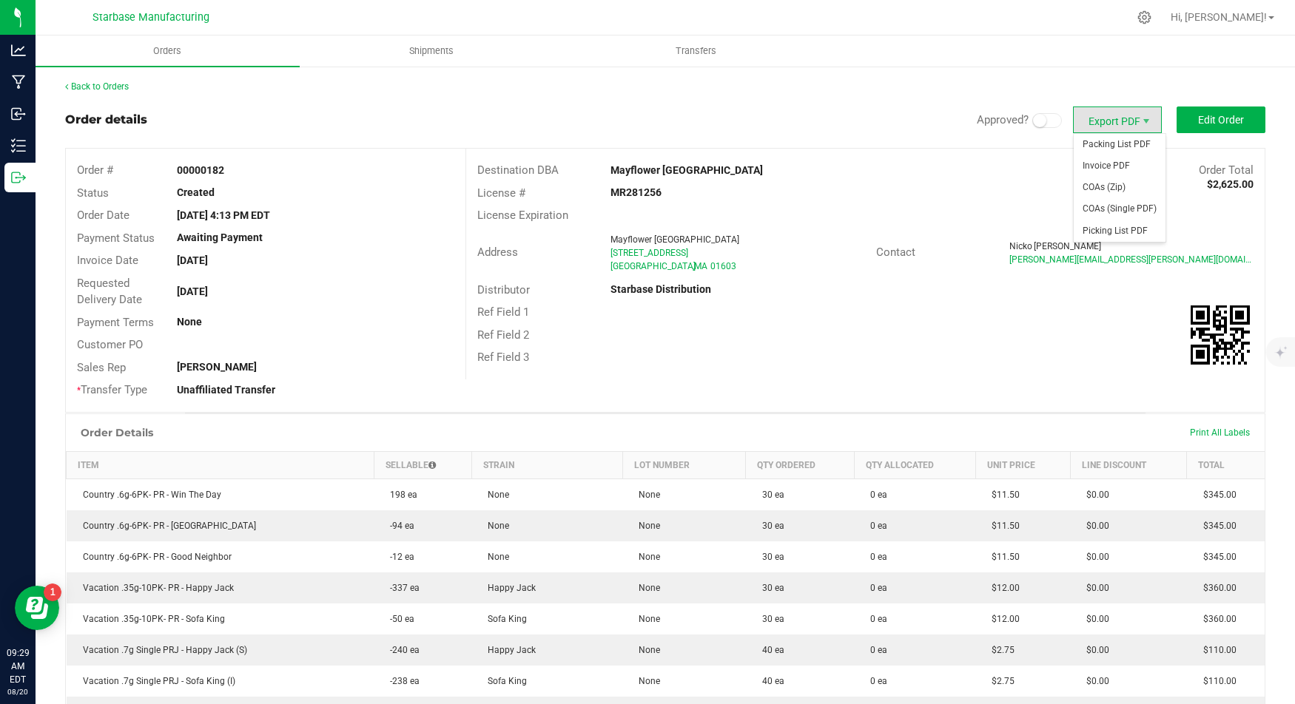
click at [1113, 121] on span "Export PDF" at bounding box center [1117, 120] width 89 height 27
click at [1122, 169] on span "Invoice PDF" at bounding box center [1119, 165] width 92 height 21
click at [1213, 128] on button "Edit Order" at bounding box center [1220, 120] width 89 height 27
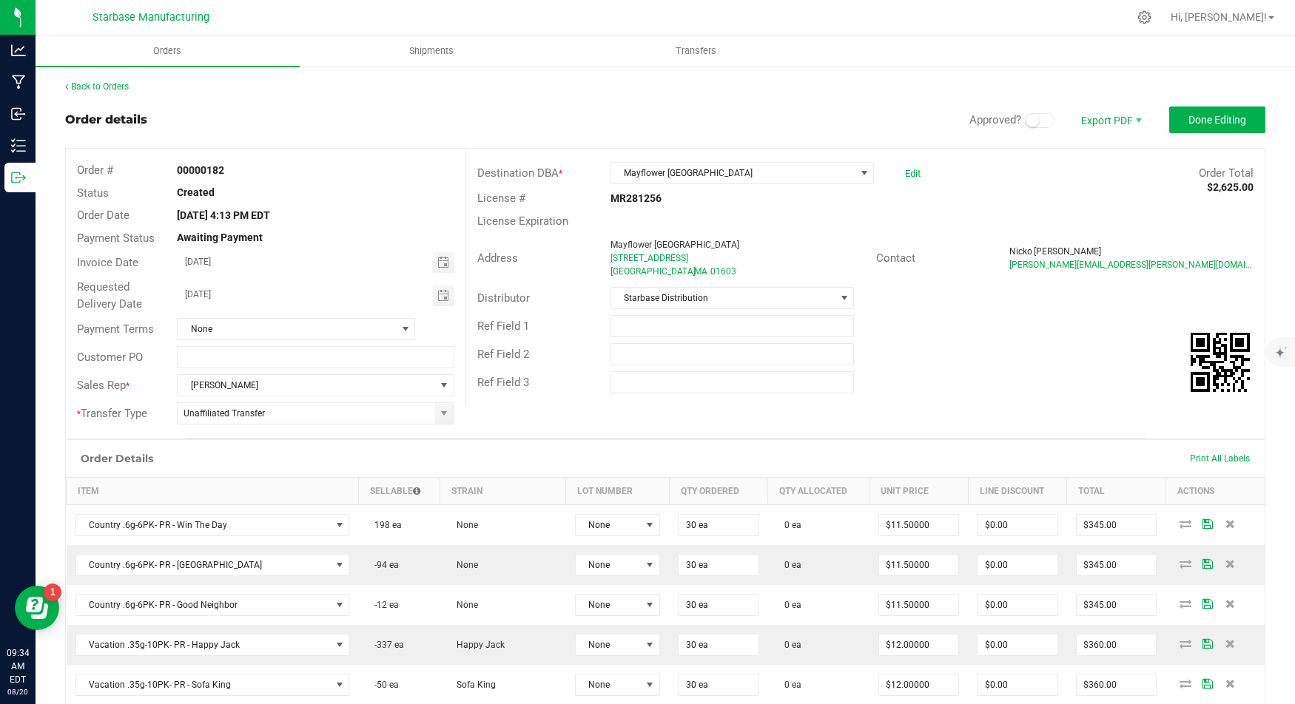
click at [1140, 236] on div "Address [GEOGRAPHIC_DATA][STREET_ADDRESS] Contact Nicko Santos [EMAIL_ADDRESS][…" at bounding box center [865, 258] width 798 height 52
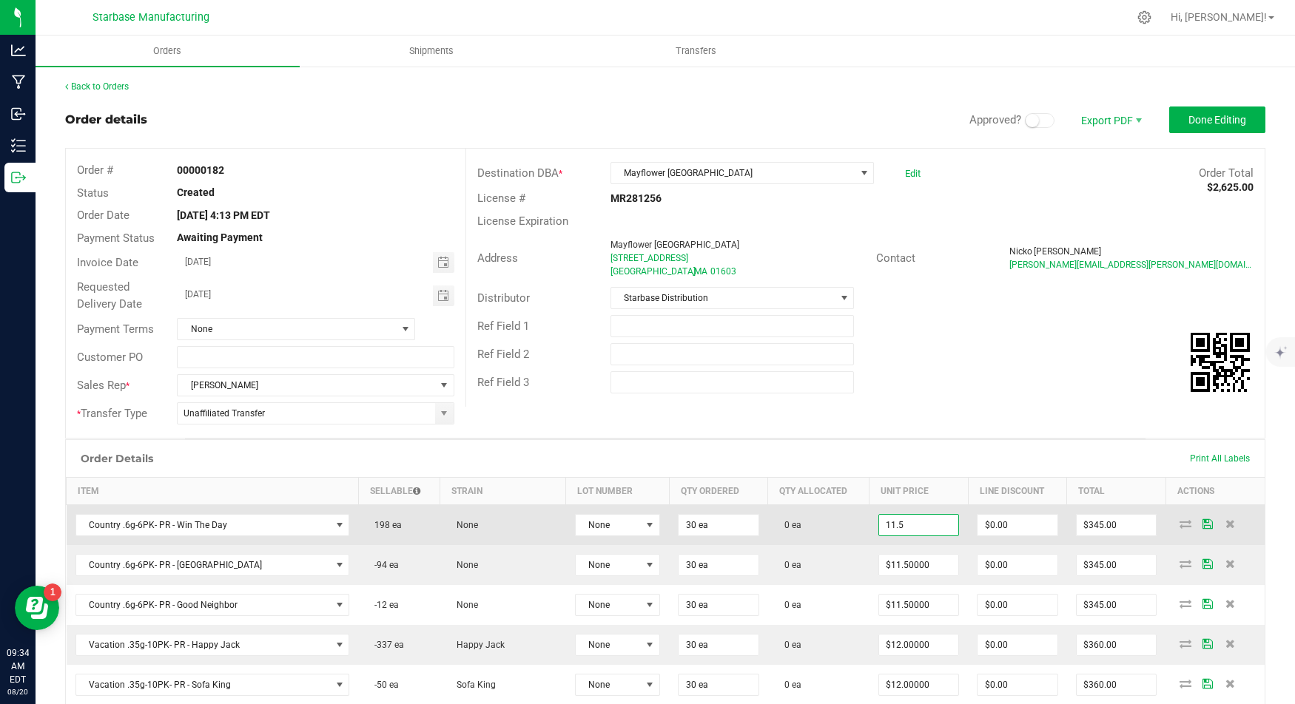
click at [879, 519] on input "11.5" at bounding box center [919, 525] width 80 height 21
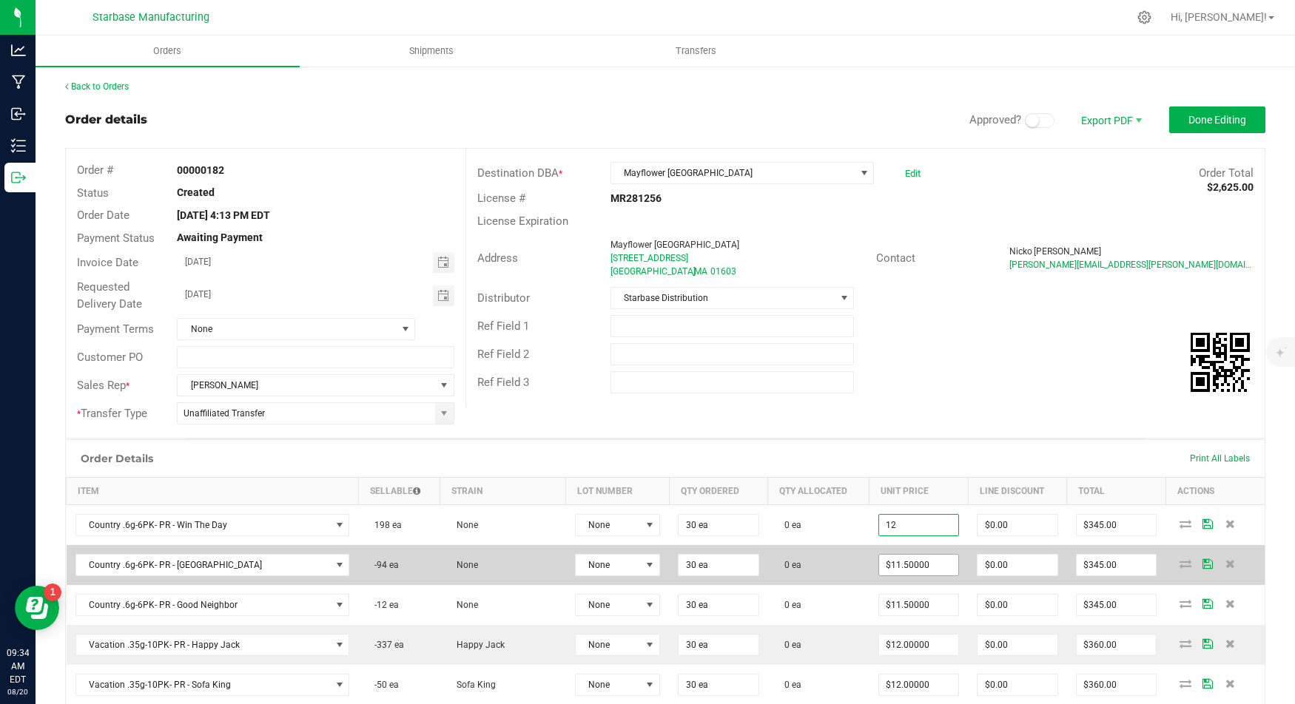
type input "$12.00000"
type input "$360.00"
click at [880, 559] on input "11.5" at bounding box center [919, 565] width 80 height 21
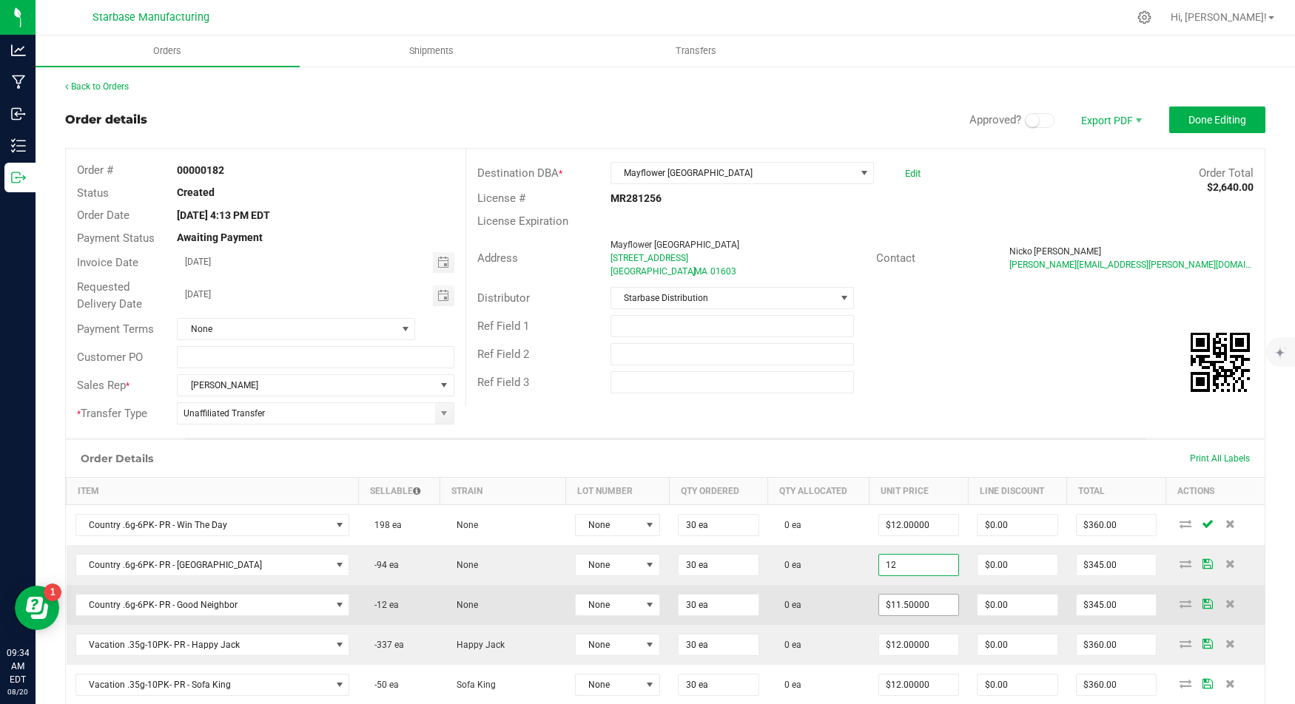
type input "$12.00000"
type input "$360.00"
click at [879, 597] on input "11.5" at bounding box center [919, 605] width 80 height 21
type input "$12.00000"
type input "$360.00"
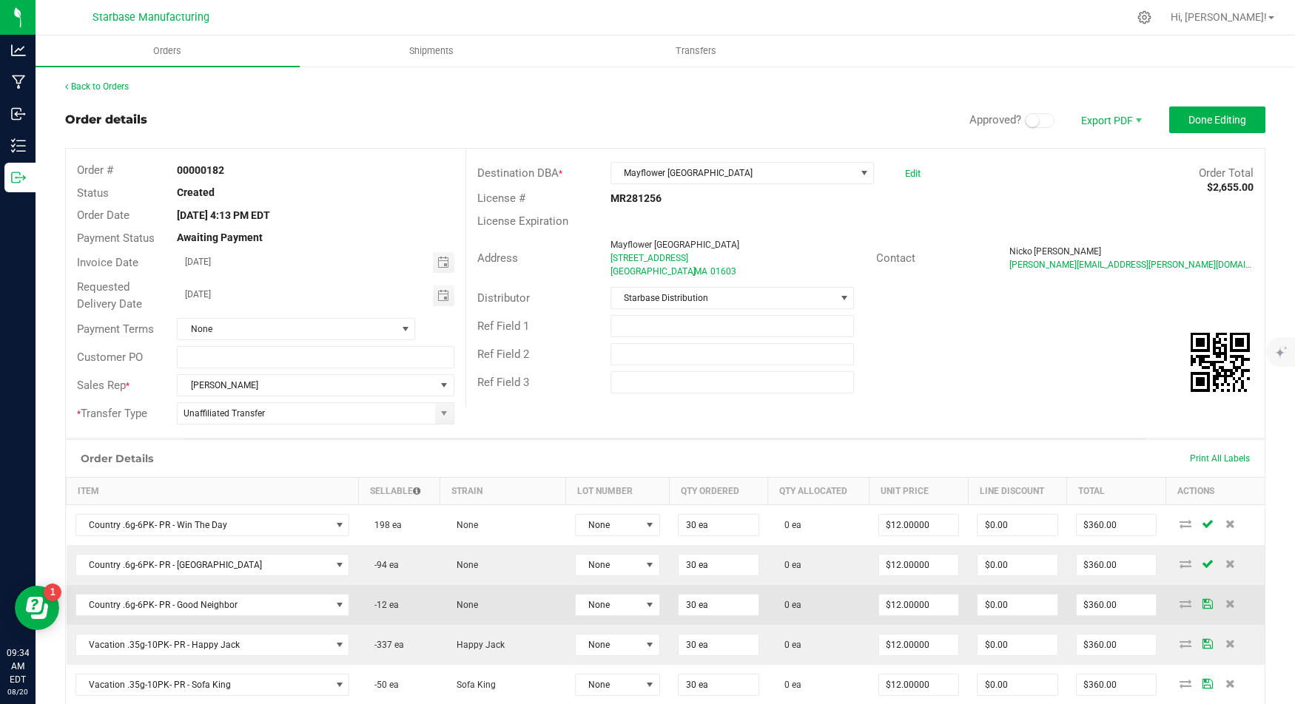
click at [798, 585] on td "0 ea" at bounding box center [818, 605] width 101 height 40
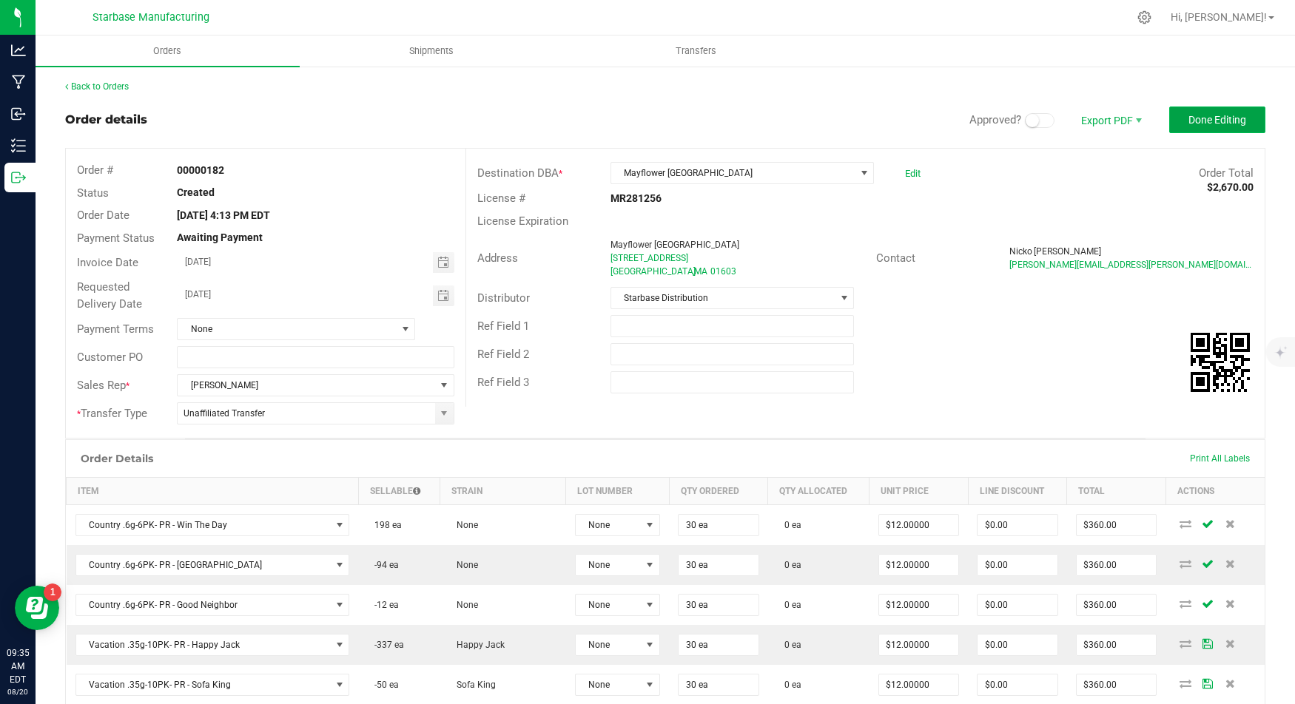
click at [1196, 118] on span "Done Editing" at bounding box center [1217, 120] width 58 height 12
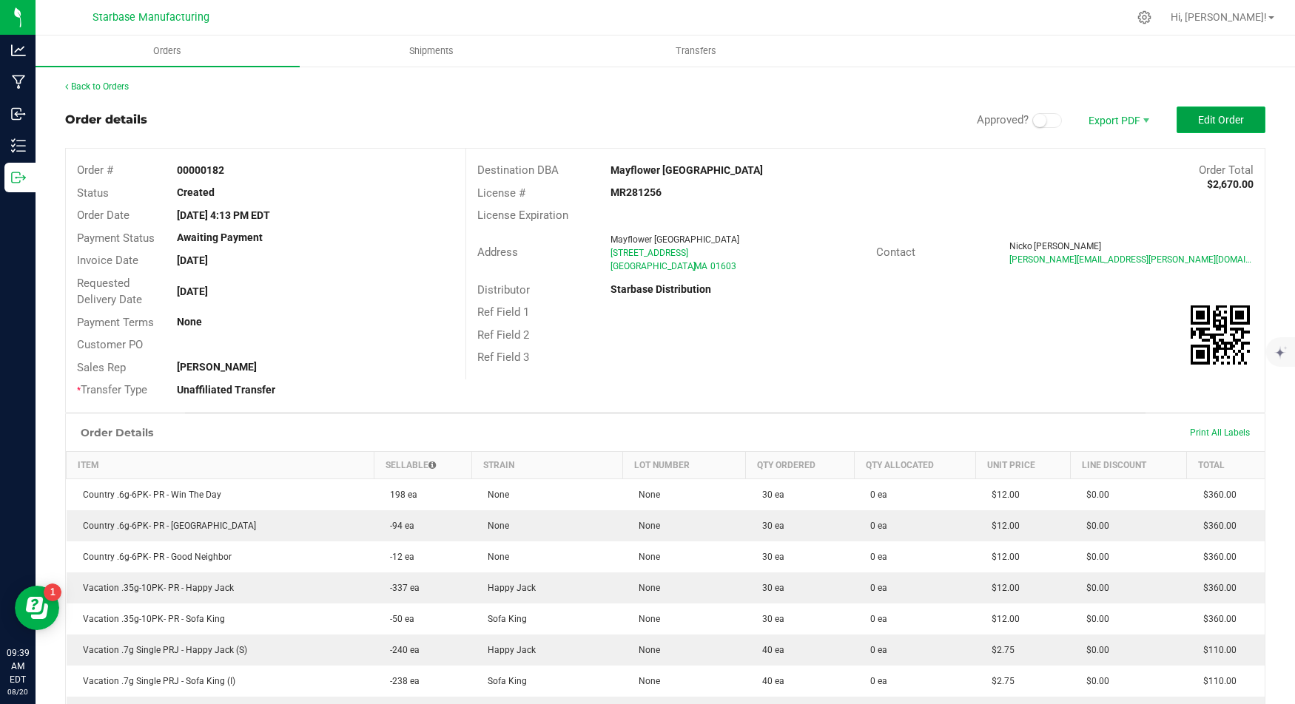
click at [1193, 115] on button "Edit Order" at bounding box center [1220, 120] width 89 height 27
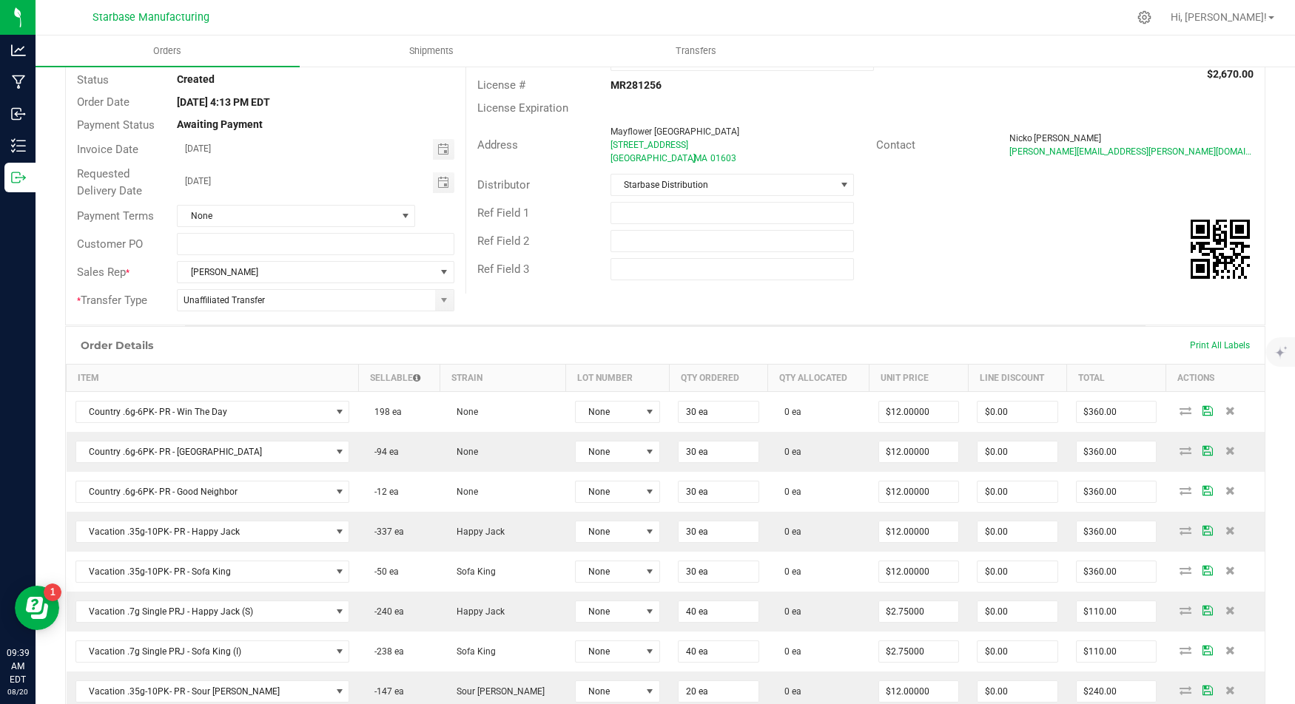
scroll to position [114, 0]
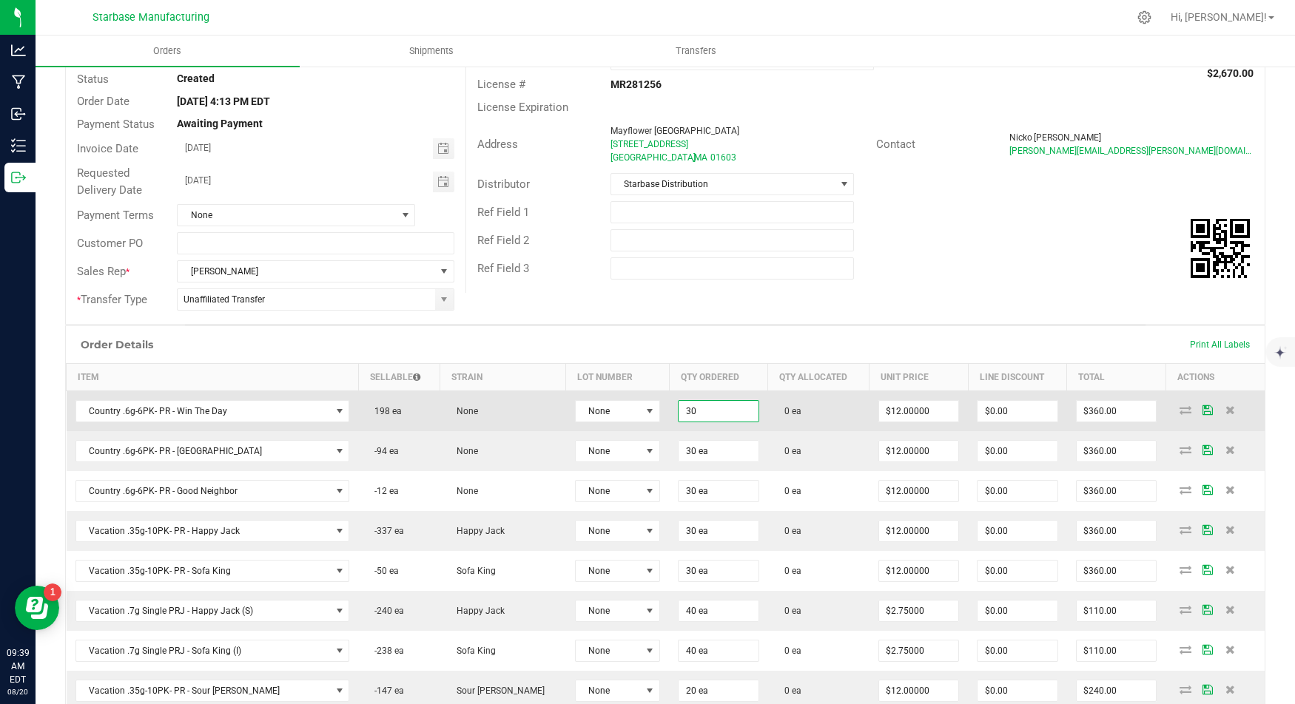
click at [678, 410] on input "30" at bounding box center [718, 411] width 80 height 21
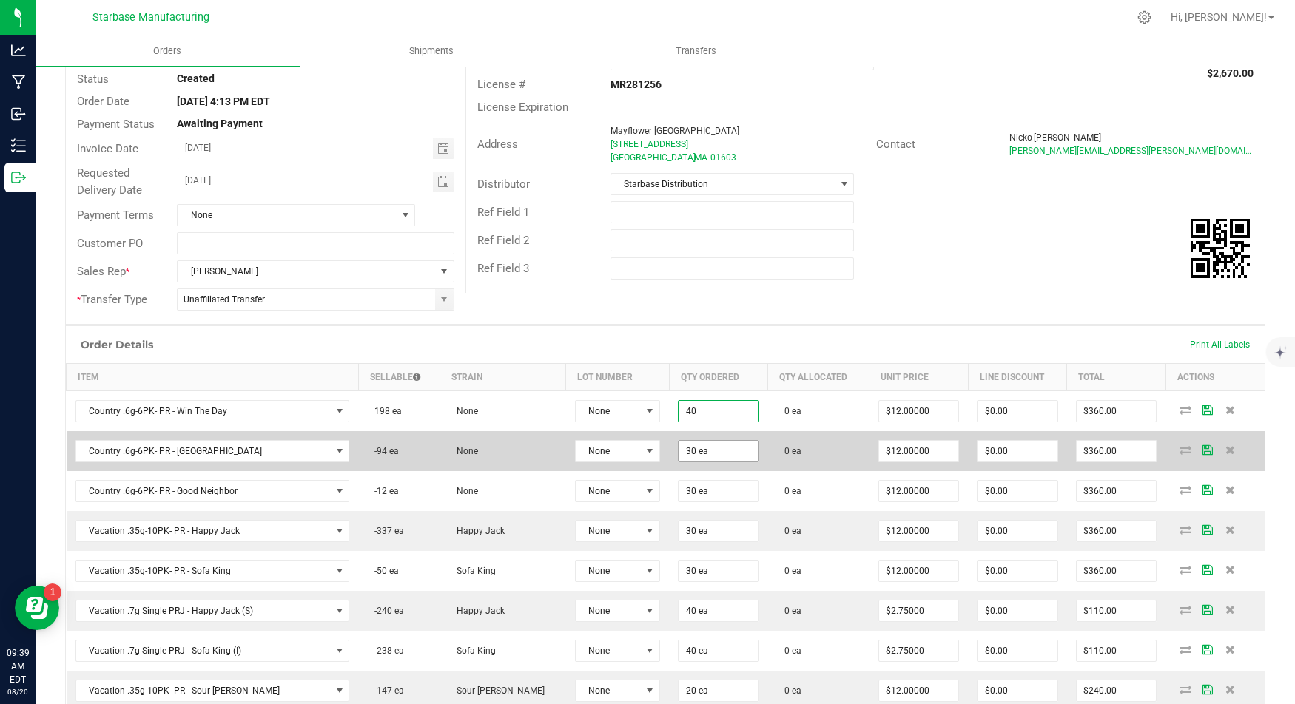
type input "40 ea"
type input "$480.00"
click at [678, 448] on input "30" at bounding box center [718, 451] width 80 height 21
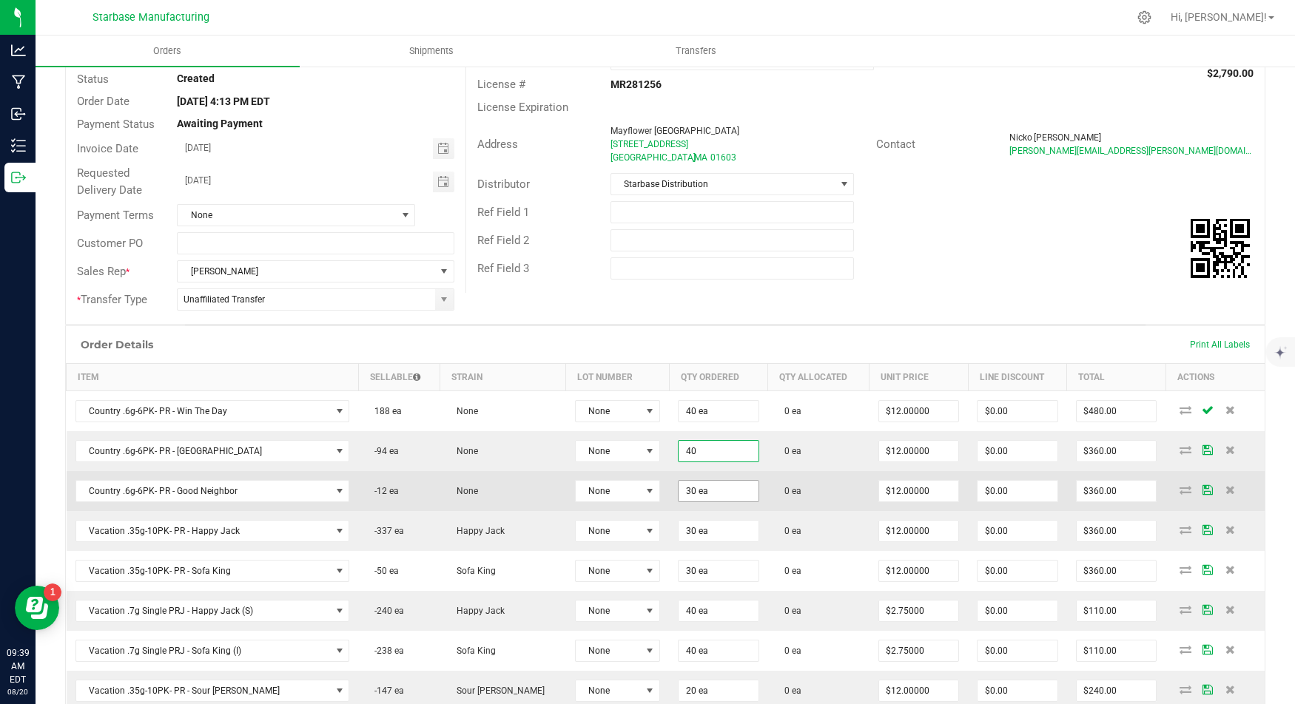
type input "40 ea"
type input "$480.00"
click at [678, 484] on input "30" at bounding box center [718, 491] width 80 height 21
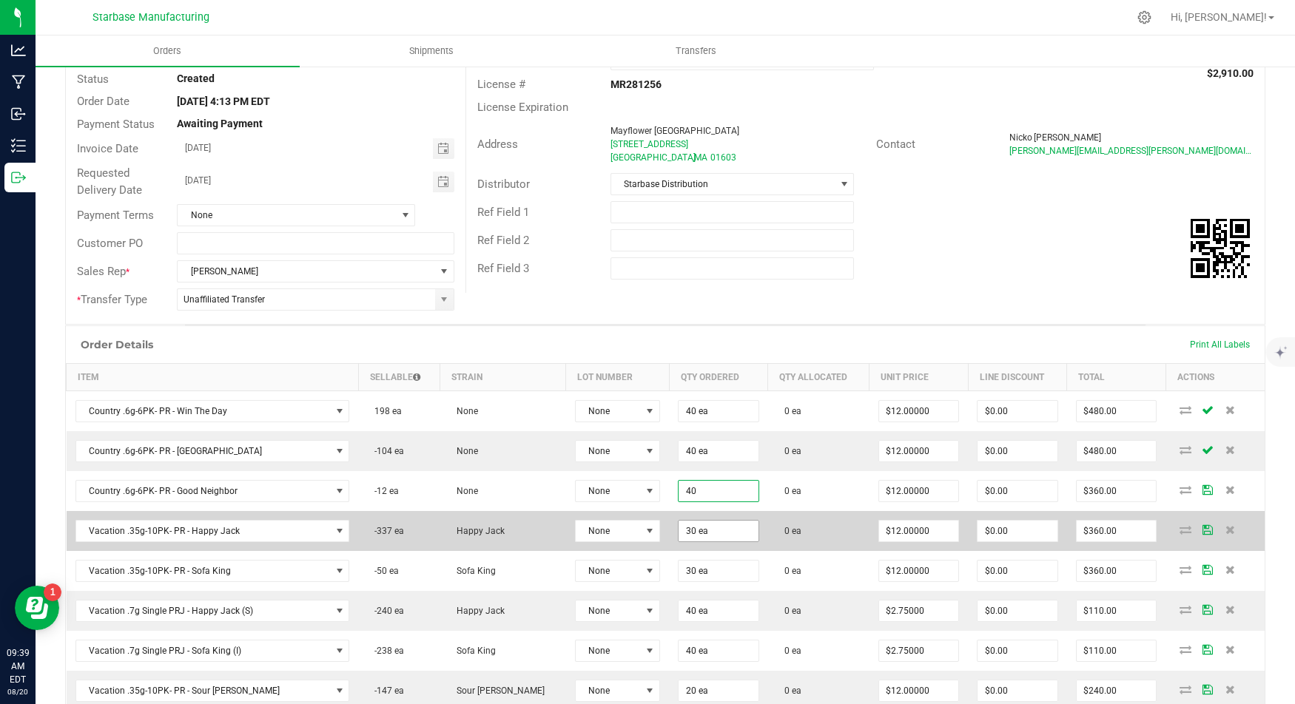
type input "40 ea"
type input "$480.00"
click at [678, 526] on input "30" at bounding box center [718, 531] width 80 height 21
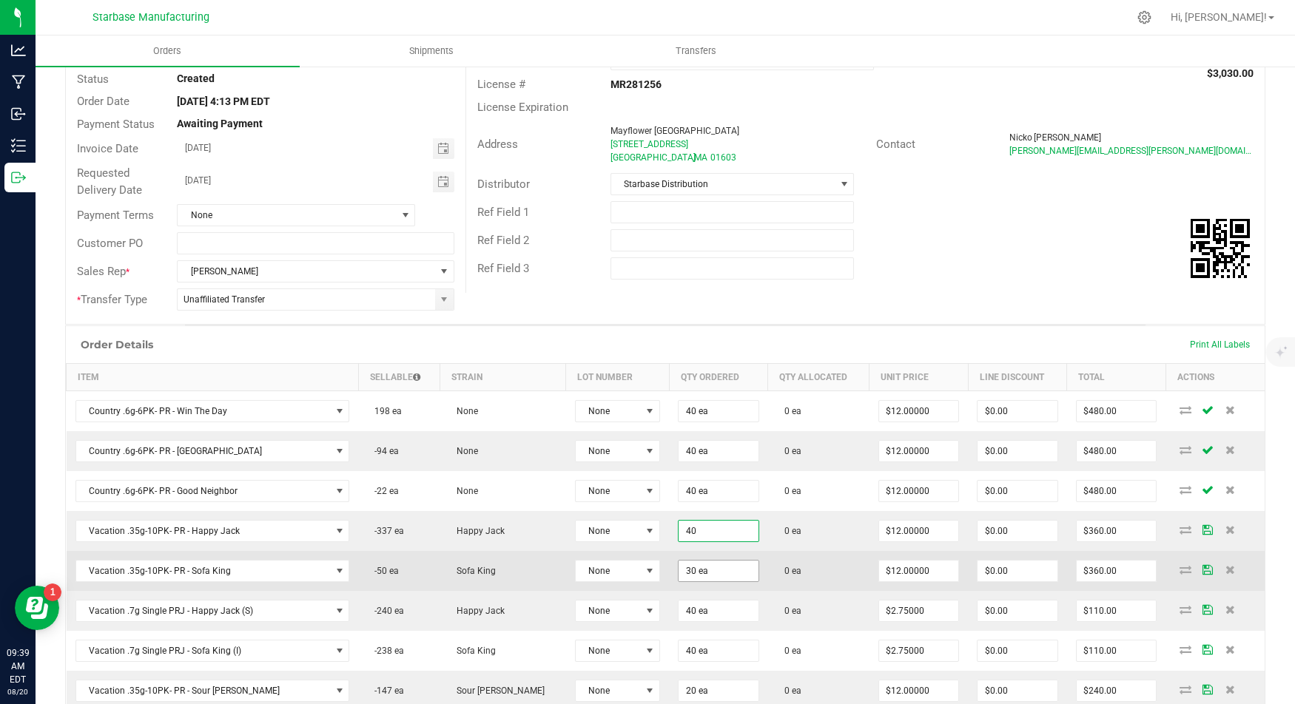
type input "40 ea"
type input "$480.00"
click at [678, 561] on input "30" at bounding box center [718, 571] width 80 height 21
type input "0"
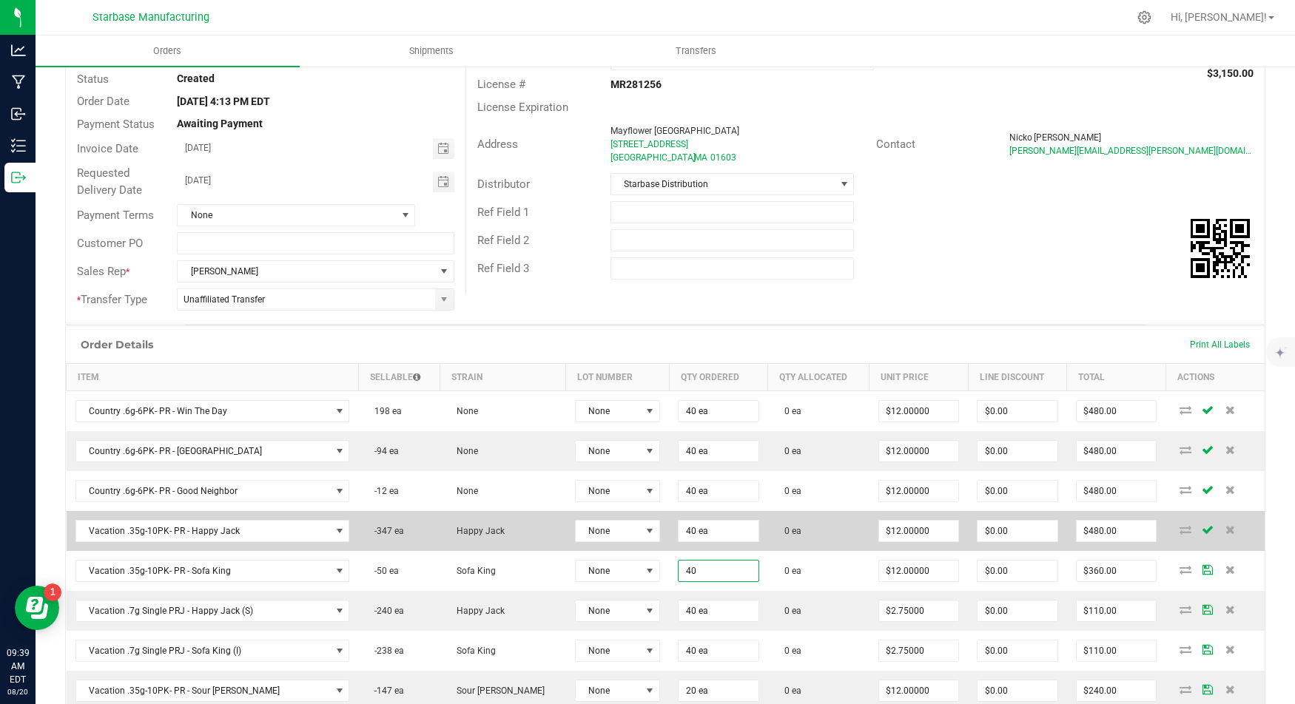
type input "40 ea"
type input "$480.00"
click at [612, 511] on td "None" at bounding box center [617, 531] width 103 height 40
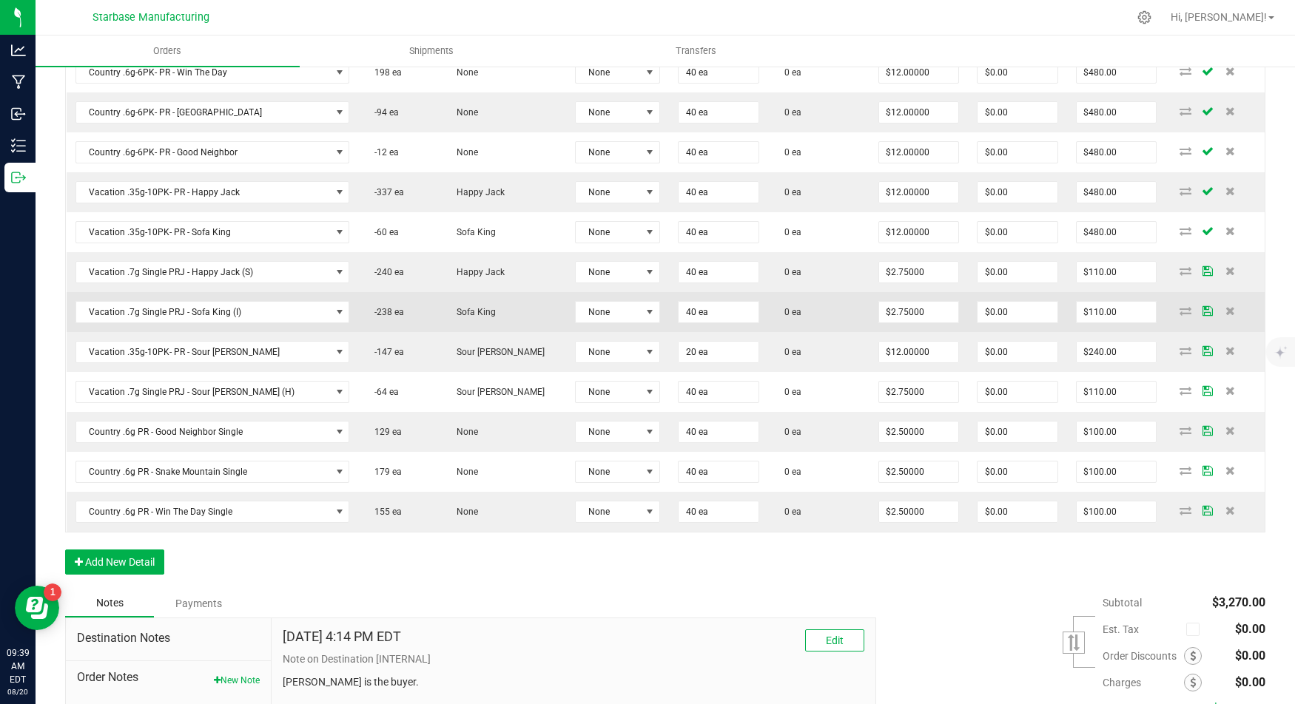
scroll to position [485, 0]
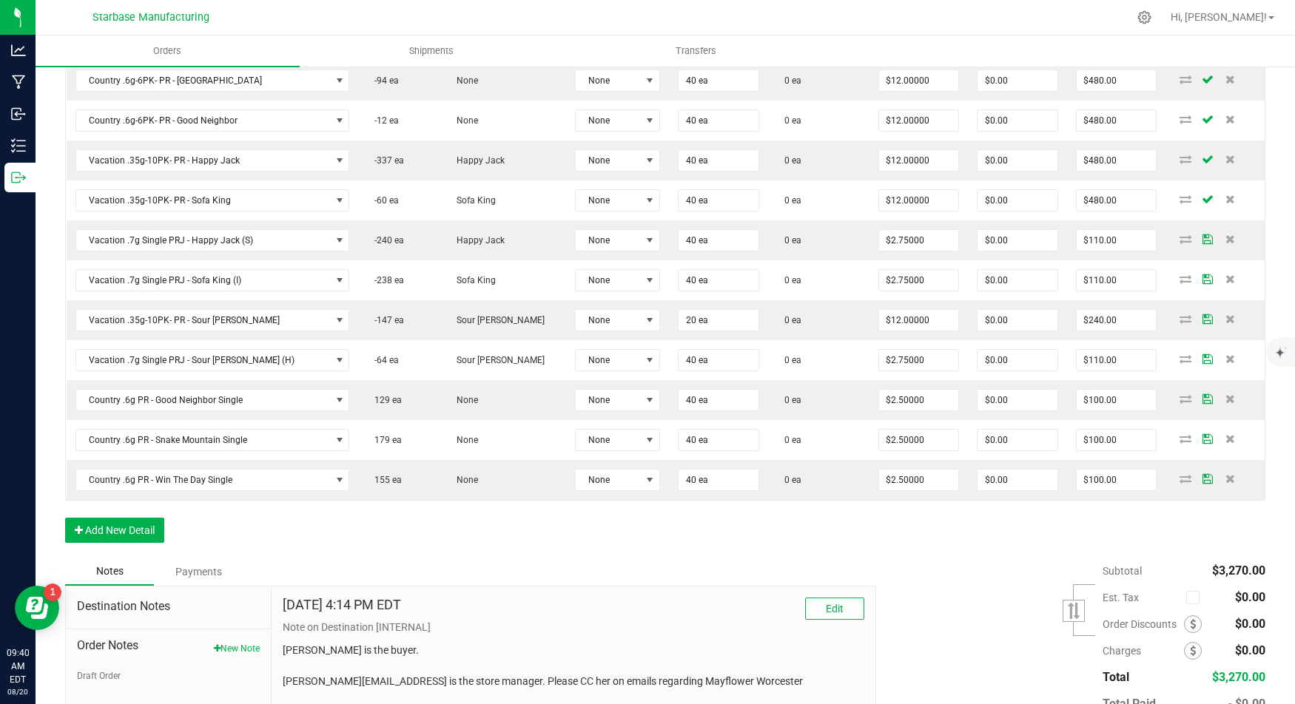
click at [118, 529] on div "Order Details Print All Labels Item Sellable Strain Lot Number Qty Ordered Qty …" at bounding box center [665, 256] width 1200 height 603
click at [119, 518] on button "Add New Detail" at bounding box center [114, 530] width 99 height 25
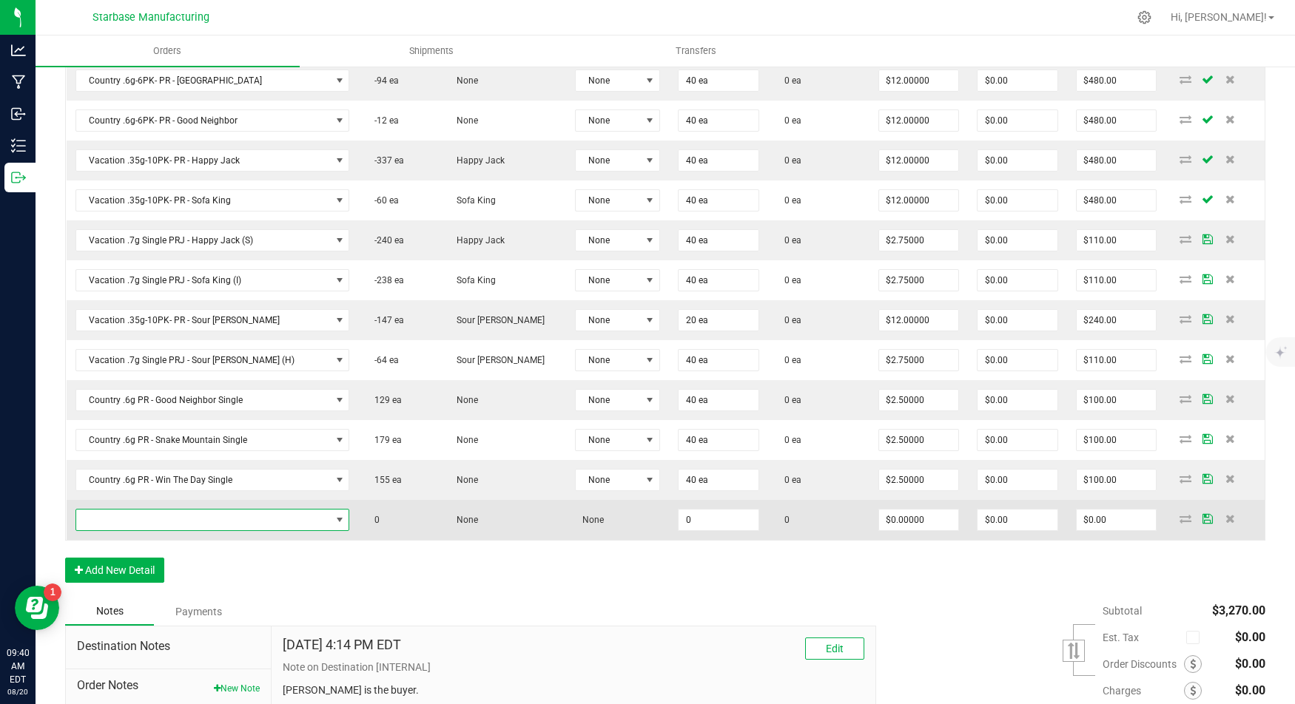
click at [119, 510] on span "NO DATA FOUND" at bounding box center [203, 520] width 254 height 21
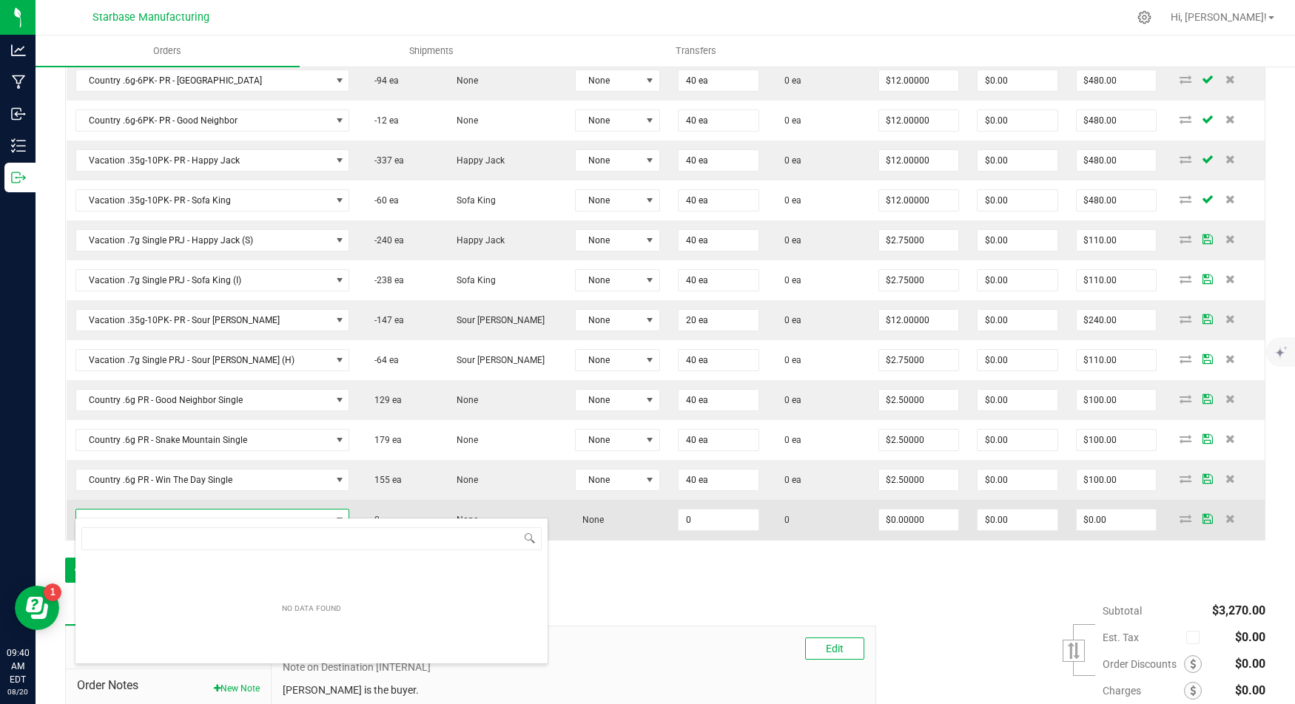
scroll to position [21, 239]
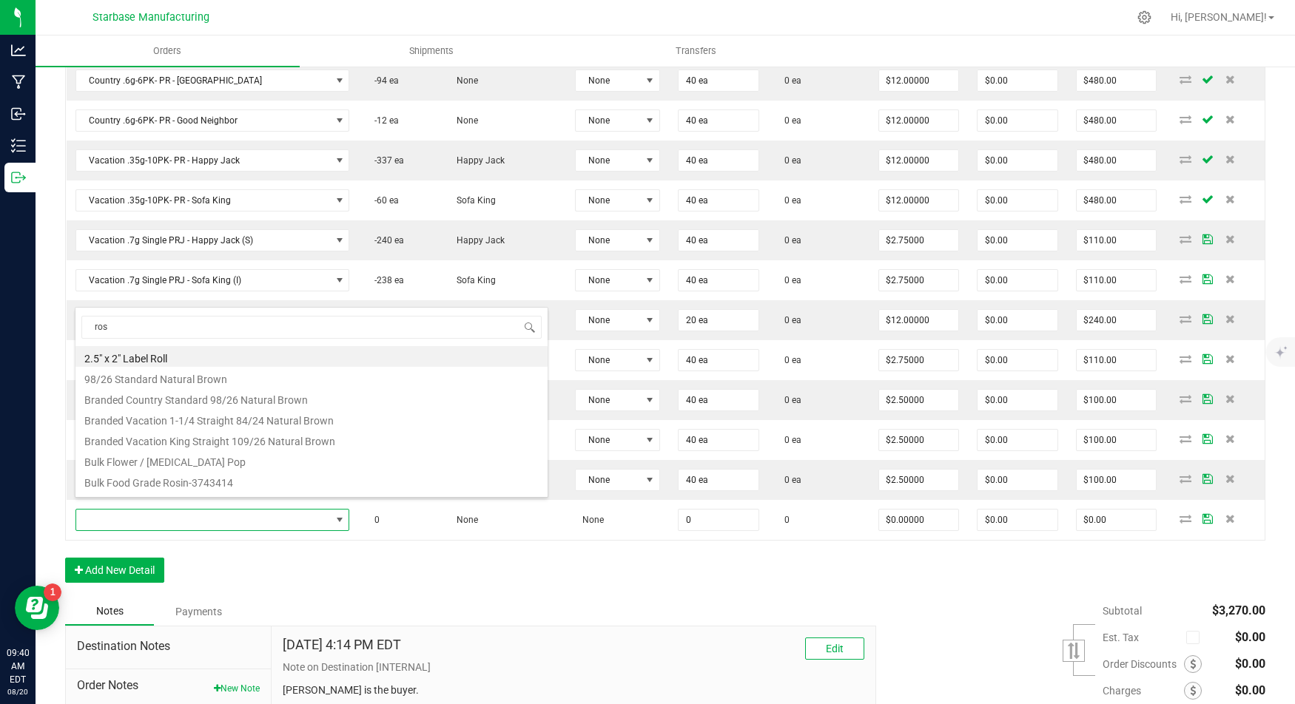
type input "rosi"
click at [232, 462] on li "Vacation Hash Rosin Gummy Ring 5mg-20pk Tiki Fruit Punch" at bounding box center [311, 460] width 472 height 21
type input "0 ea"
type input "$12.00000"
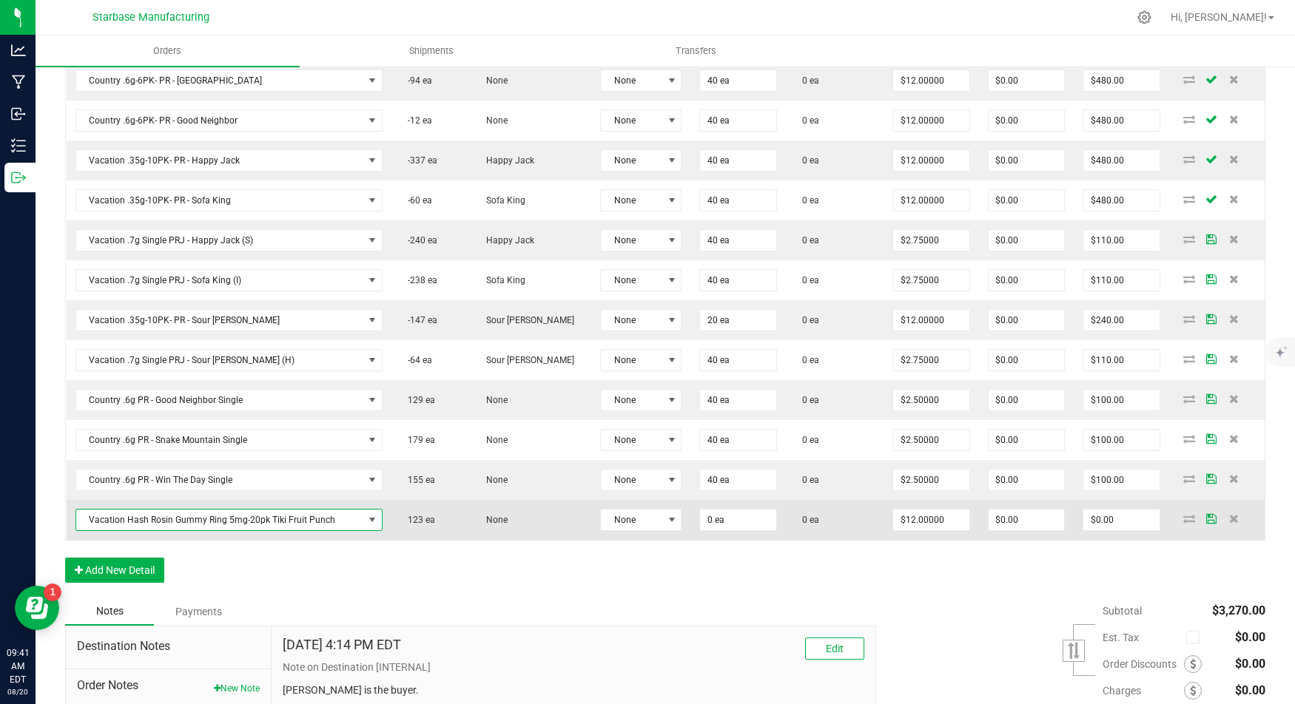
click at [331, 511] on span "Vacation Hash Rosin Gummy Ring 5mg-20pk Tiki Fruit Punch" at bounding box center [219, 520] width 287 height 21
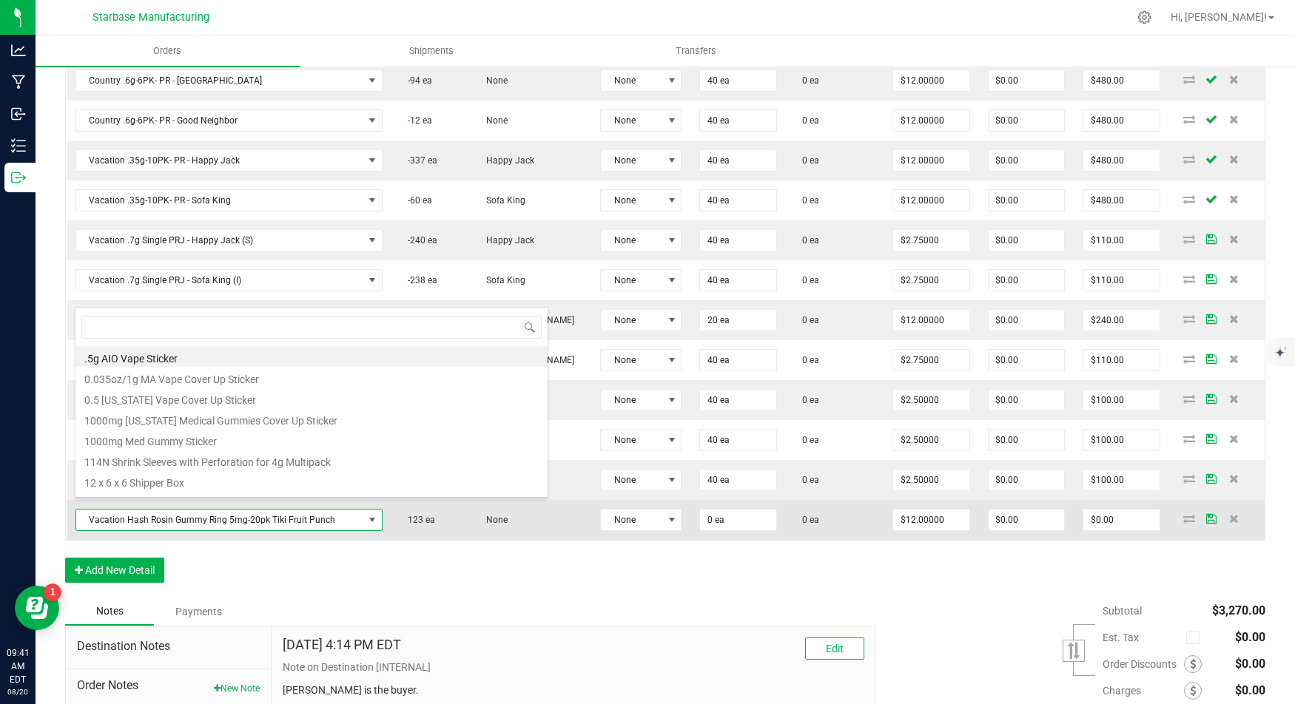
scroll to position [21, 307]
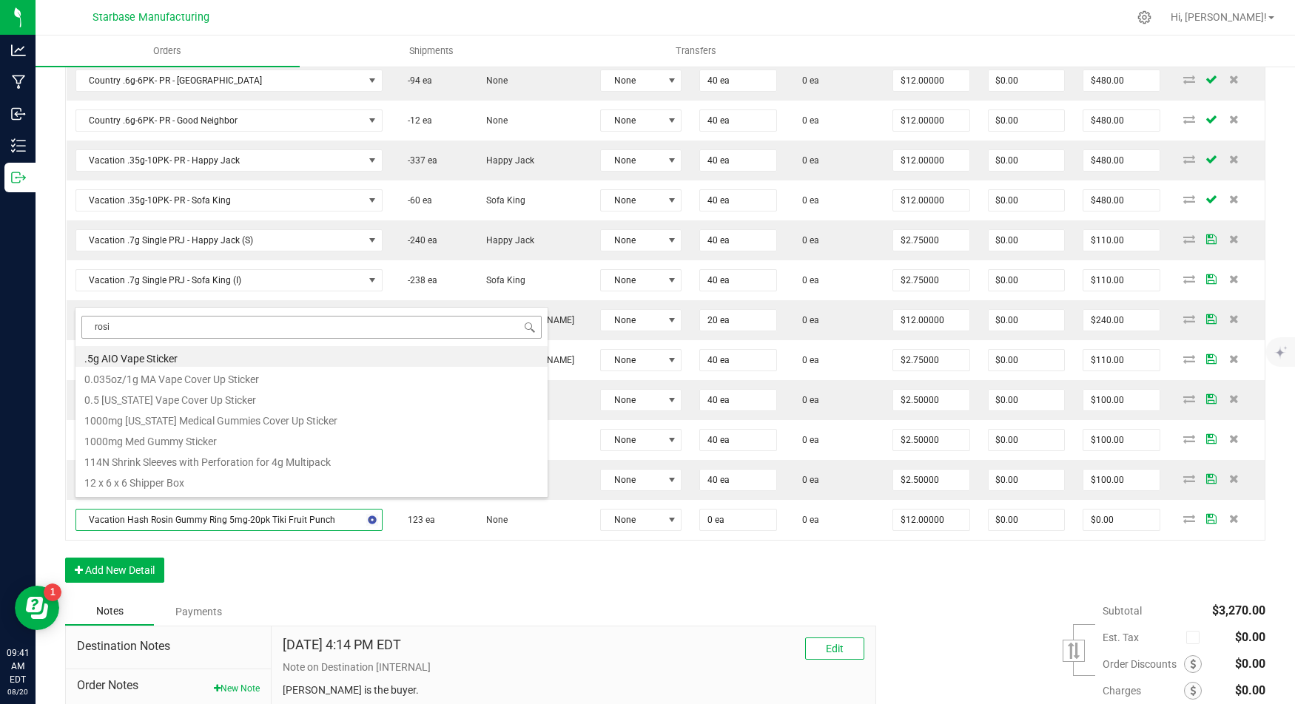
type input "rosin"
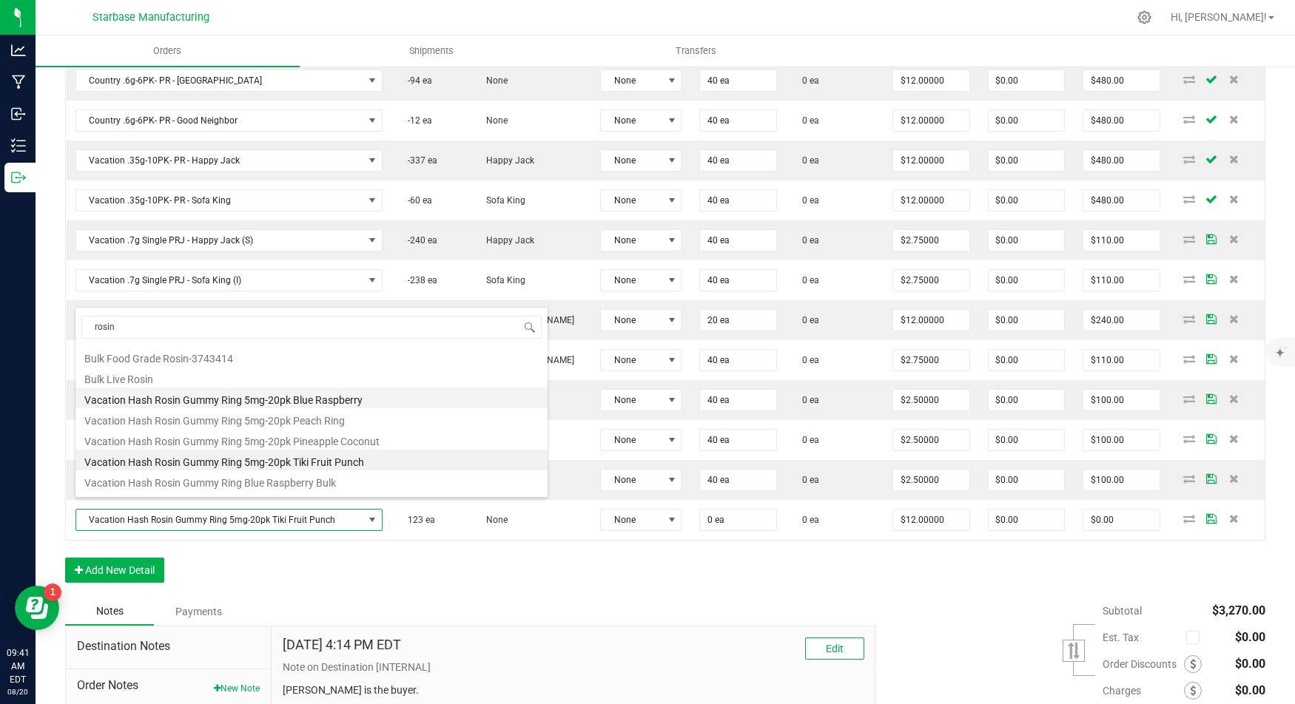
click at [291, 391] on li "Vacation Hash Rosin Gummy Ring 5mg-20pk Blue Raspberry" at bounding box center [311, 398] width 472 height 21
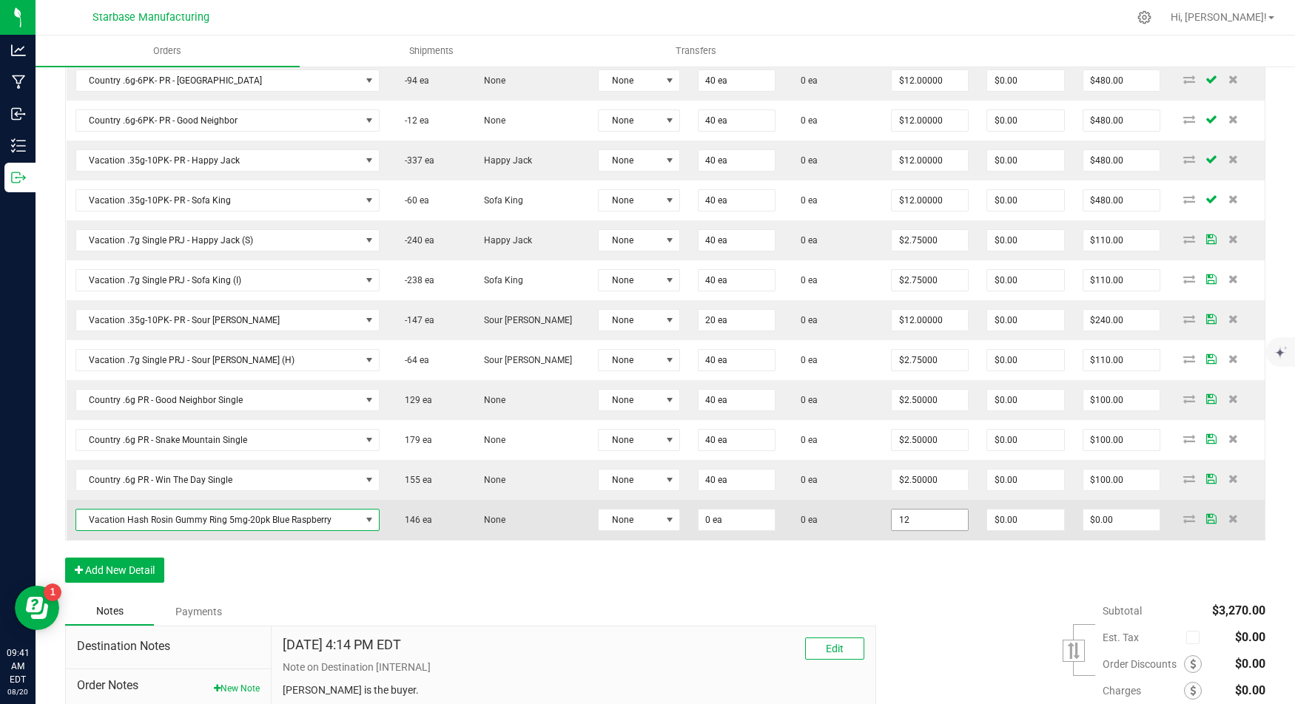
click at [900, 510] on input "12" at bounding box center [929, 520] width 76 height 21
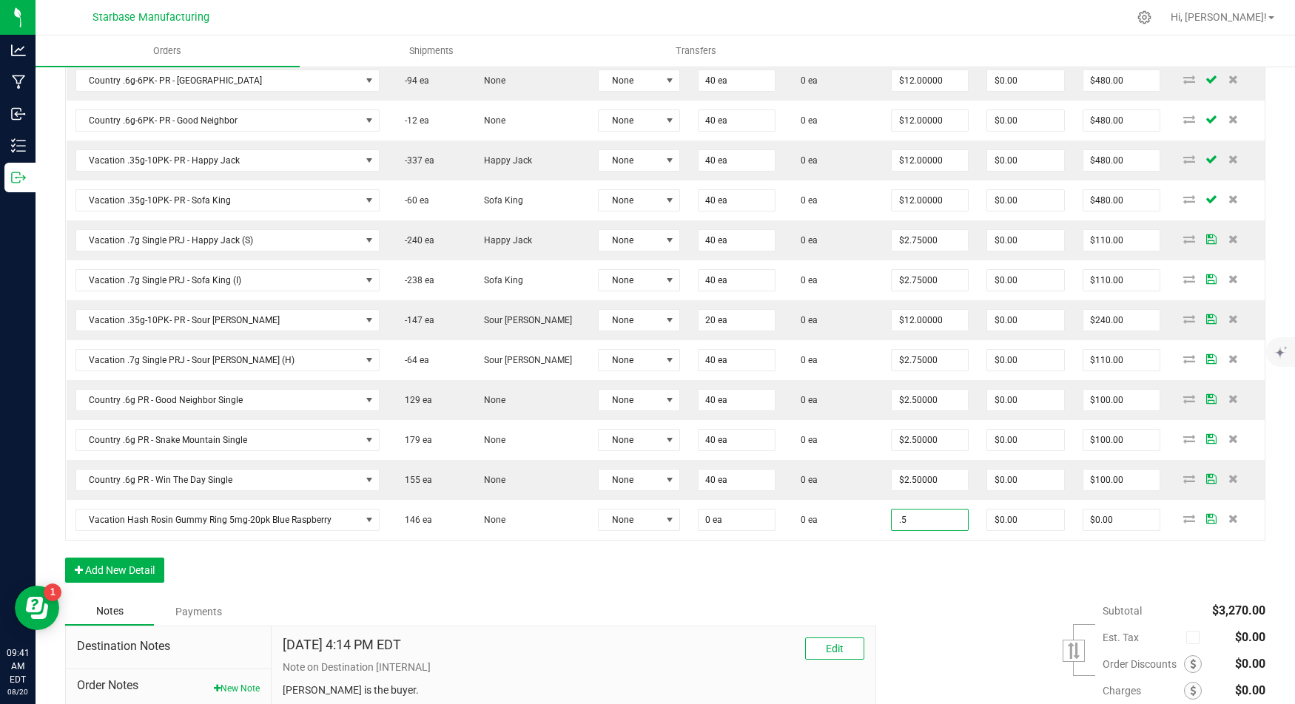
type input "$0.50000"
click at [832, 564] on div "Order Details Print All Labels Item Sellable Strain Lot Number Qty Ordered Qty …" at bounding box center [665, 276] width 1200 height 643
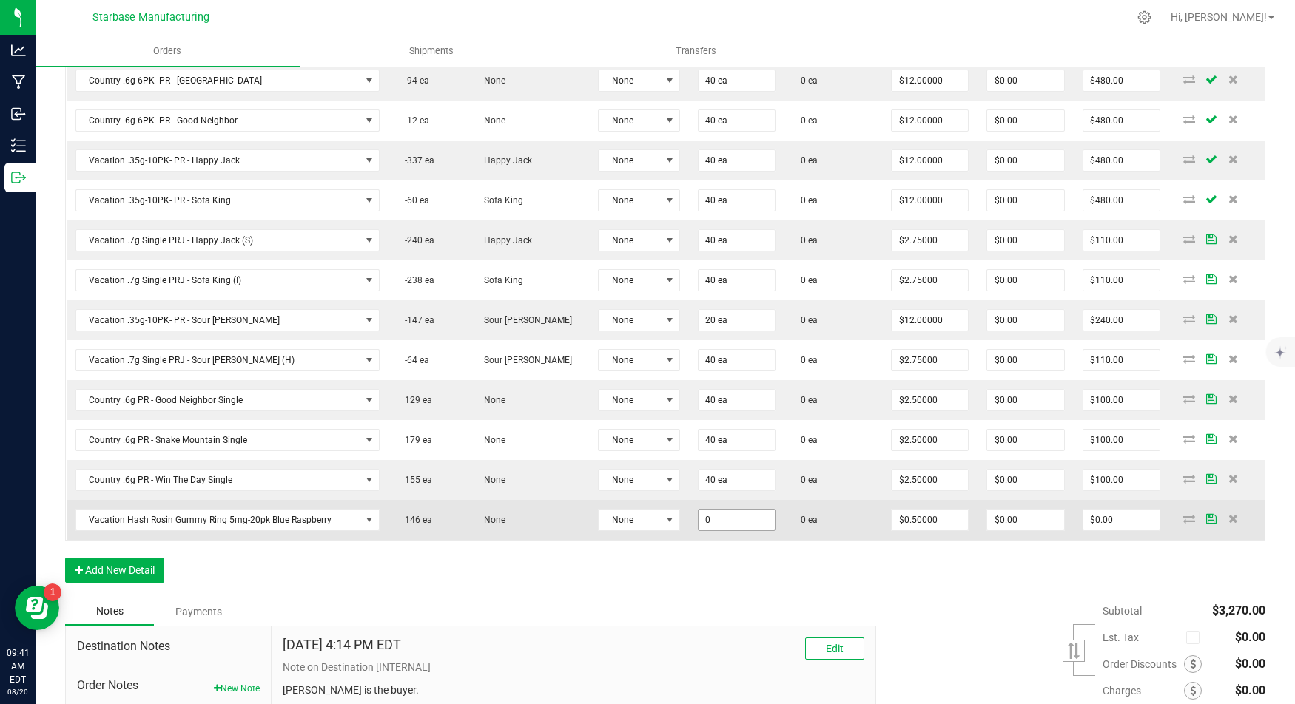
click at [716, 511] on input "0" at bounding box center [736, 520] width 76 height 21
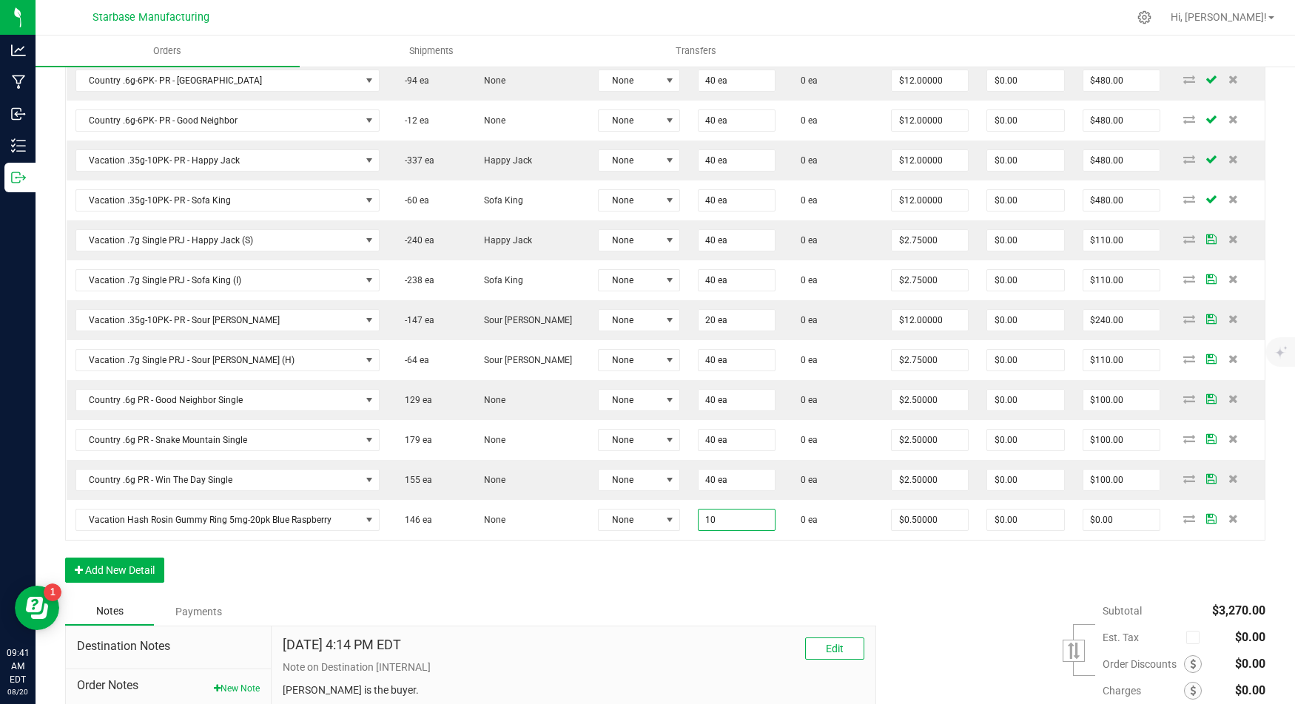
type input "10 ea"
type input "$5.00"
click at [702, 552] on div "Order Details Print All Labels Item Sellable Strain Lot Number Qty Ordered Qty …" at bounding box center [665, 276] width 1200 height 643
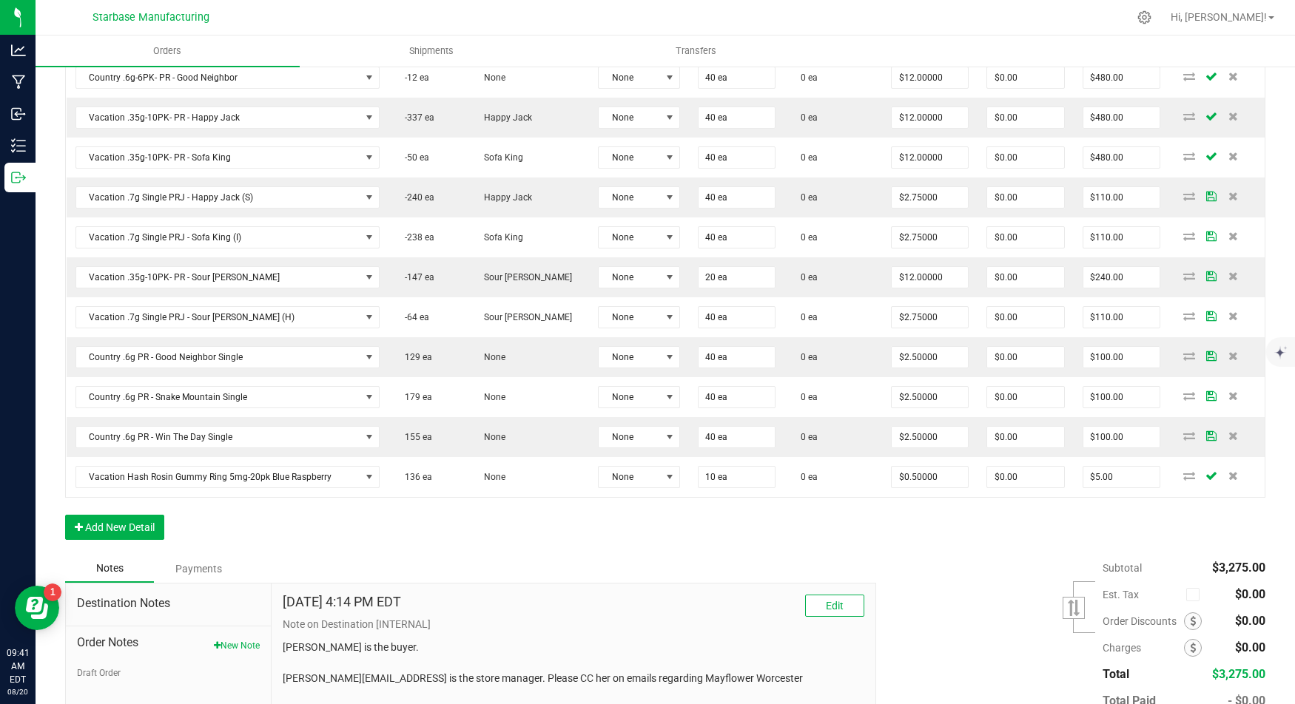
scroll to position [606, 0]
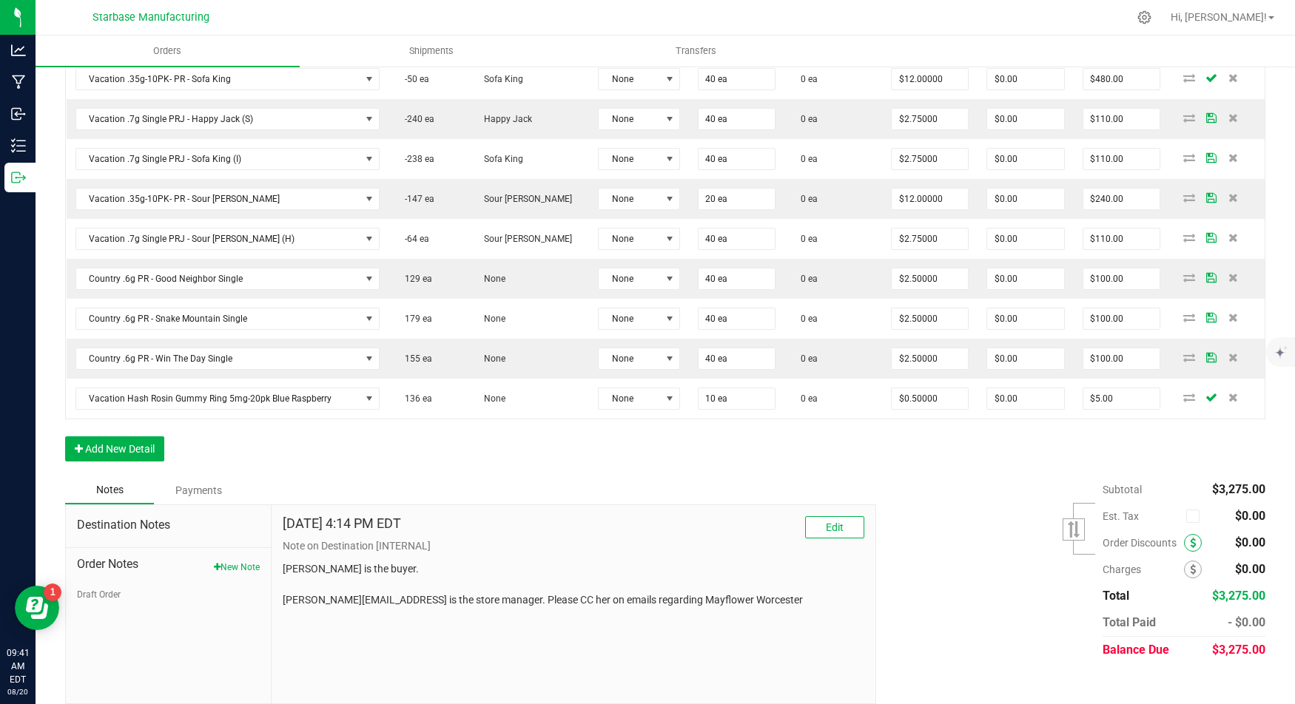
click at [1196, 534] on span at bounding box center [1193, 543] width 18 height 18
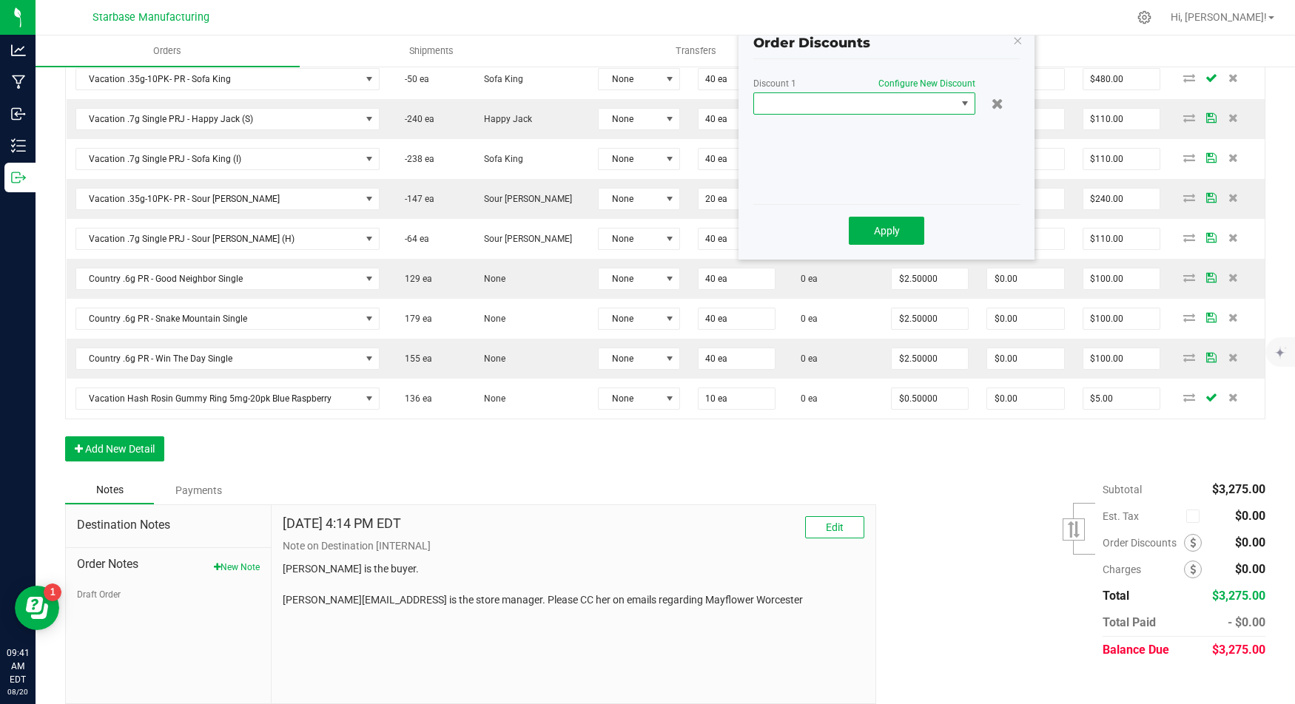
click at [894, 106] on span at bounding box center [855, 103] width 202 height 21
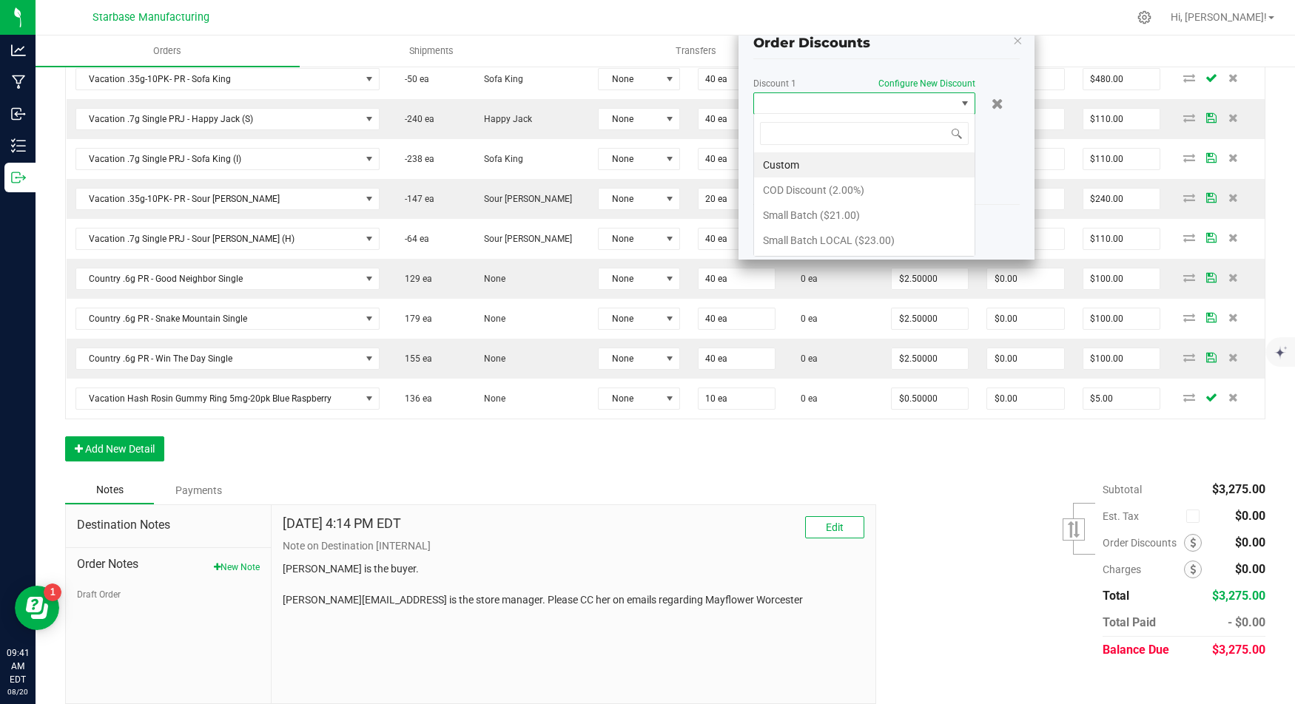
scroll to position [21, 222]
type input "10"
click at [845, 96] on span "NO DATA FOUND" at bounding box center [855, 103] width 202 height 21
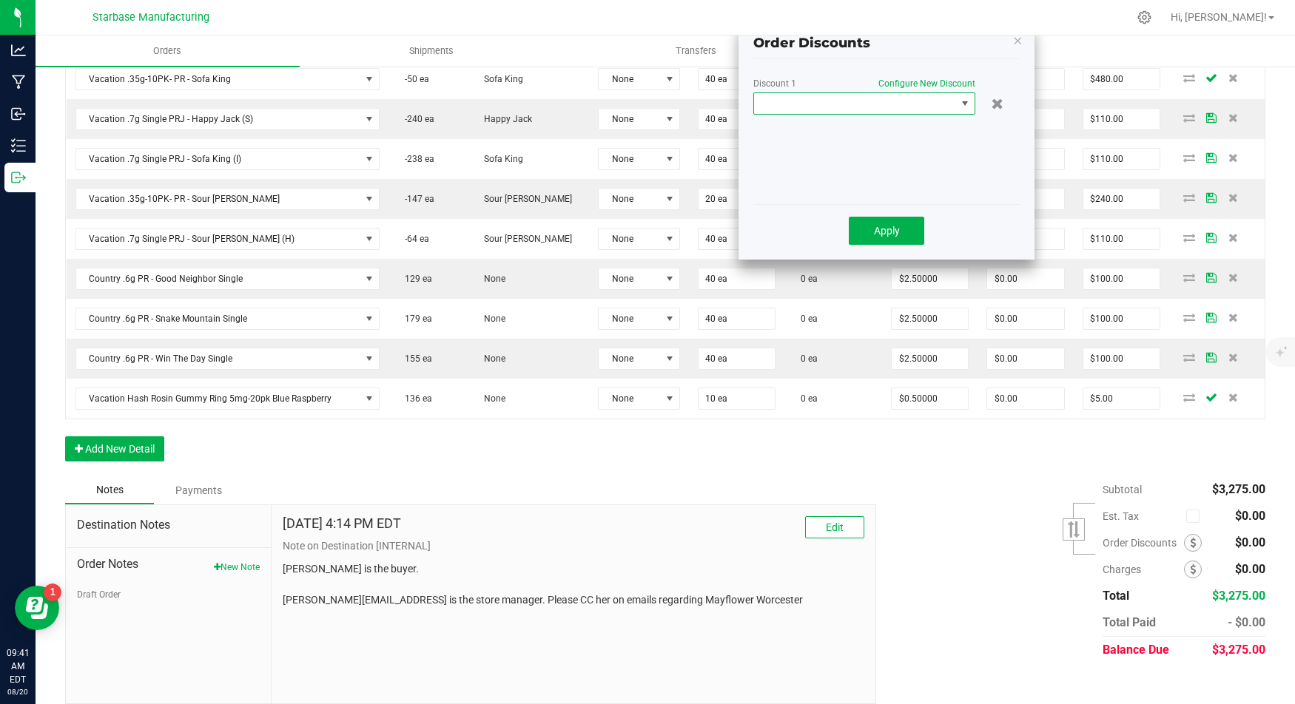
click at [845, 96] on span "NO DATA FOUND" at bounding box center [855, 103] width 202 height 21
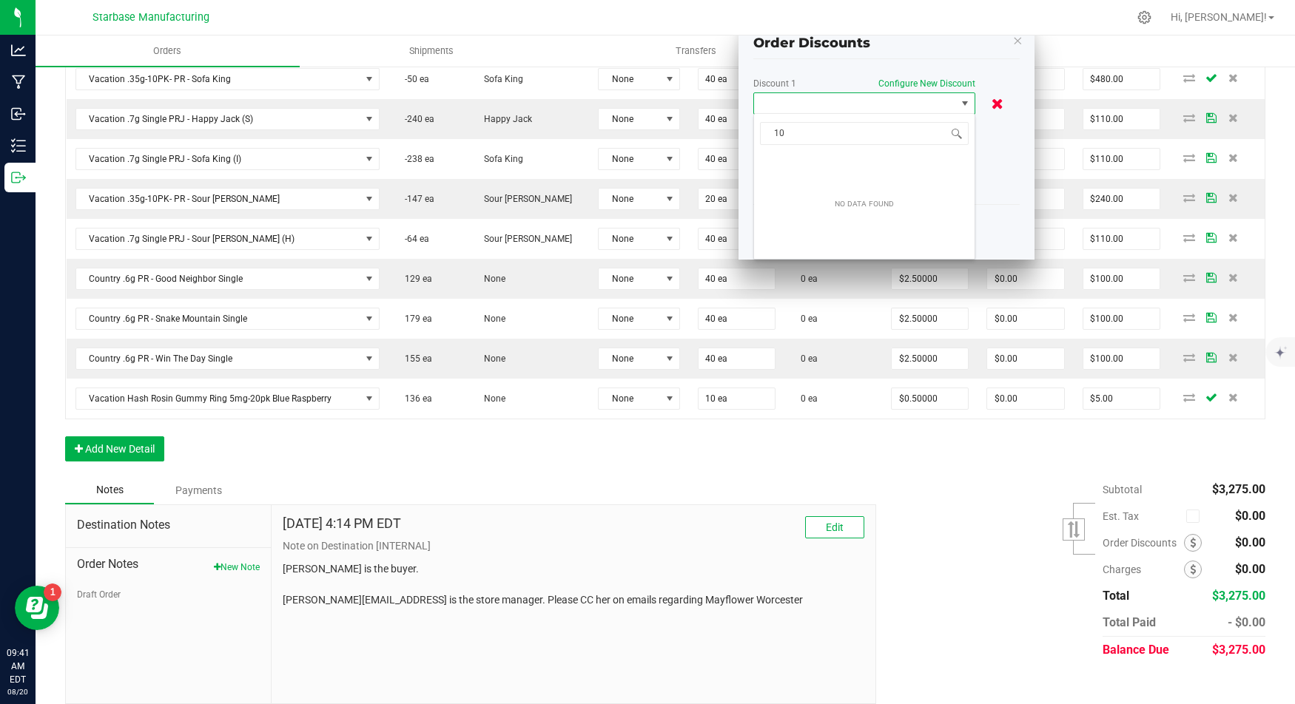
click at [993, 102] on icon at bounding box center [997, 103] width 12 height 15
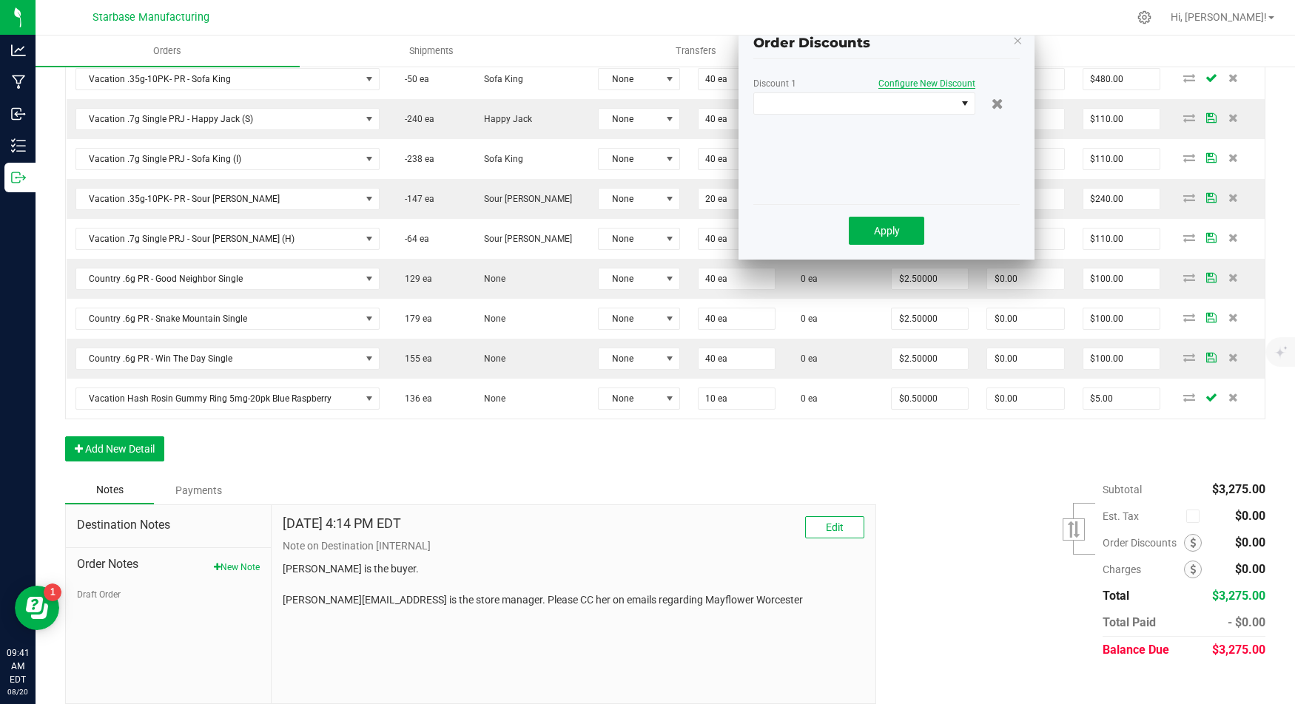
click at [929, 78] on span "Configure New Discount" at bounding box center [926, 83] width 97 height 10
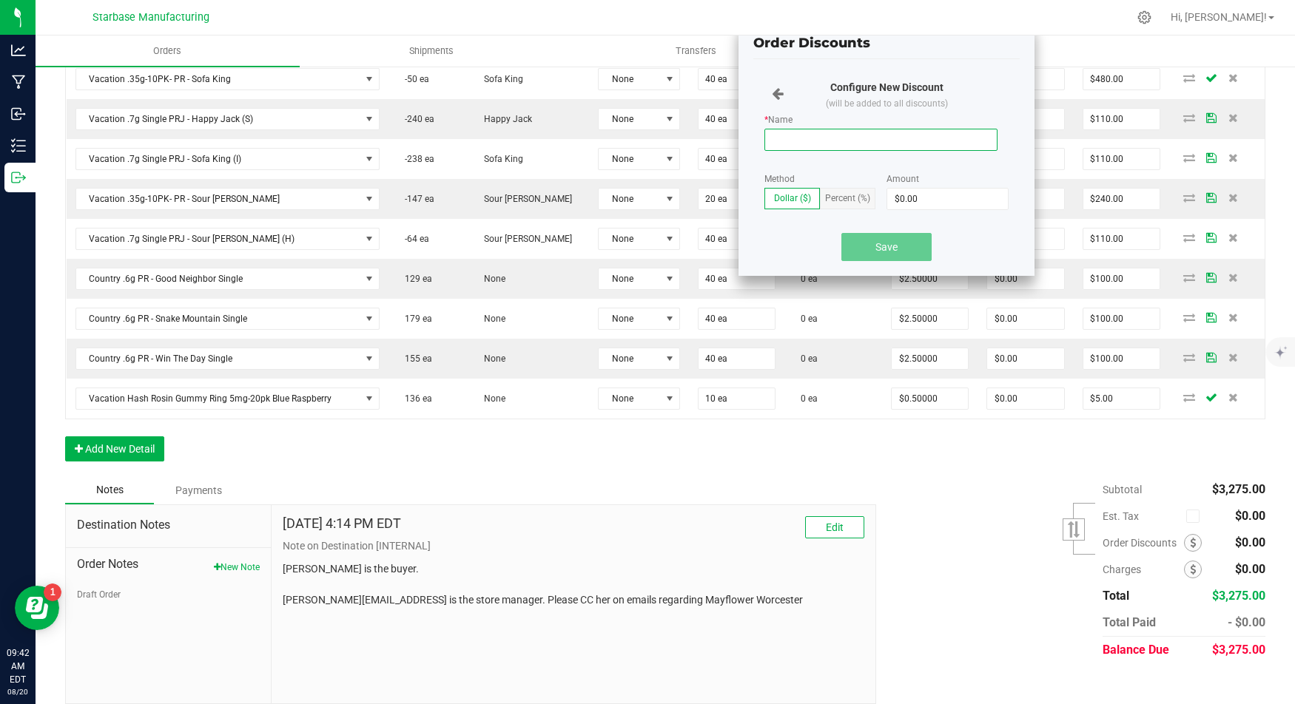
click at [830, 139] on input "* Name" at bounding box center [880, 140] width 233 height 22
click at [803, 138] on input "* Name" at bounding box center [880, 140] width 233 height 22
type input "$5 off"
click at [912, 194] on input "0" at bounding box center [947, 199] width 121 height 21
type input "$5.00"
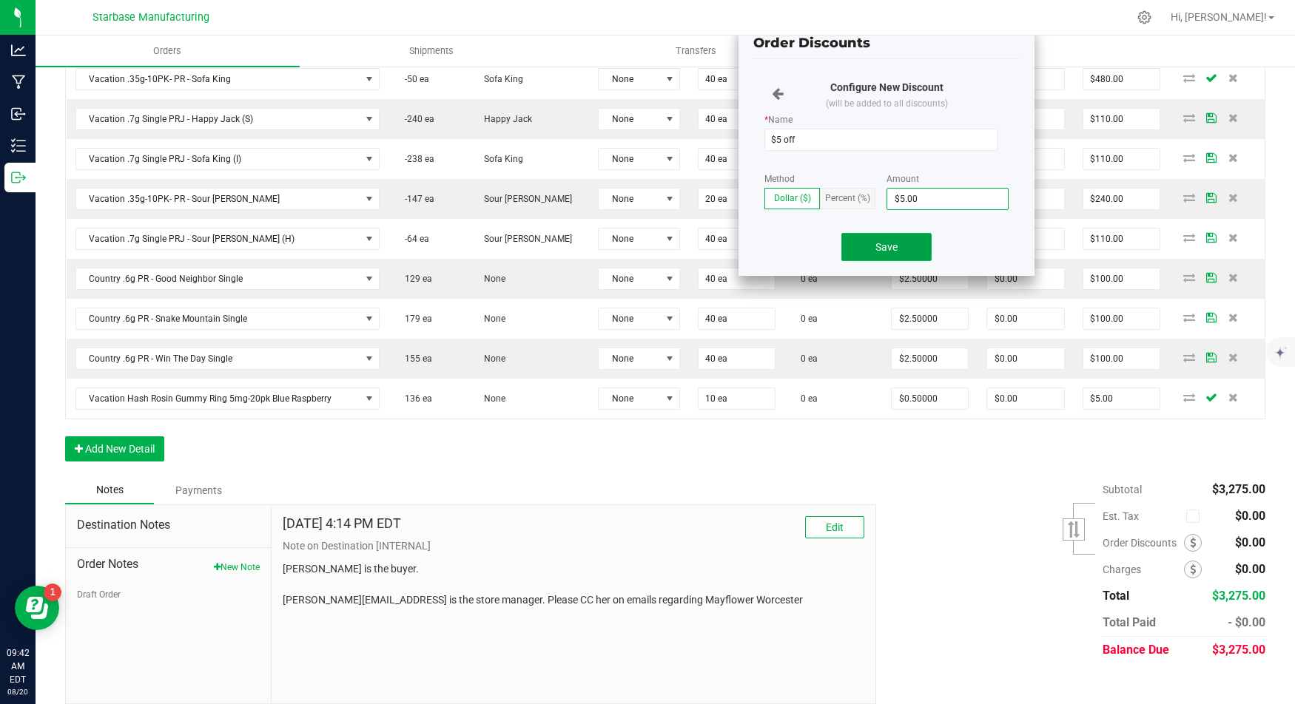
click at [885, 251] on span "Save" at bounding box center [886, 247] width 22 height 12
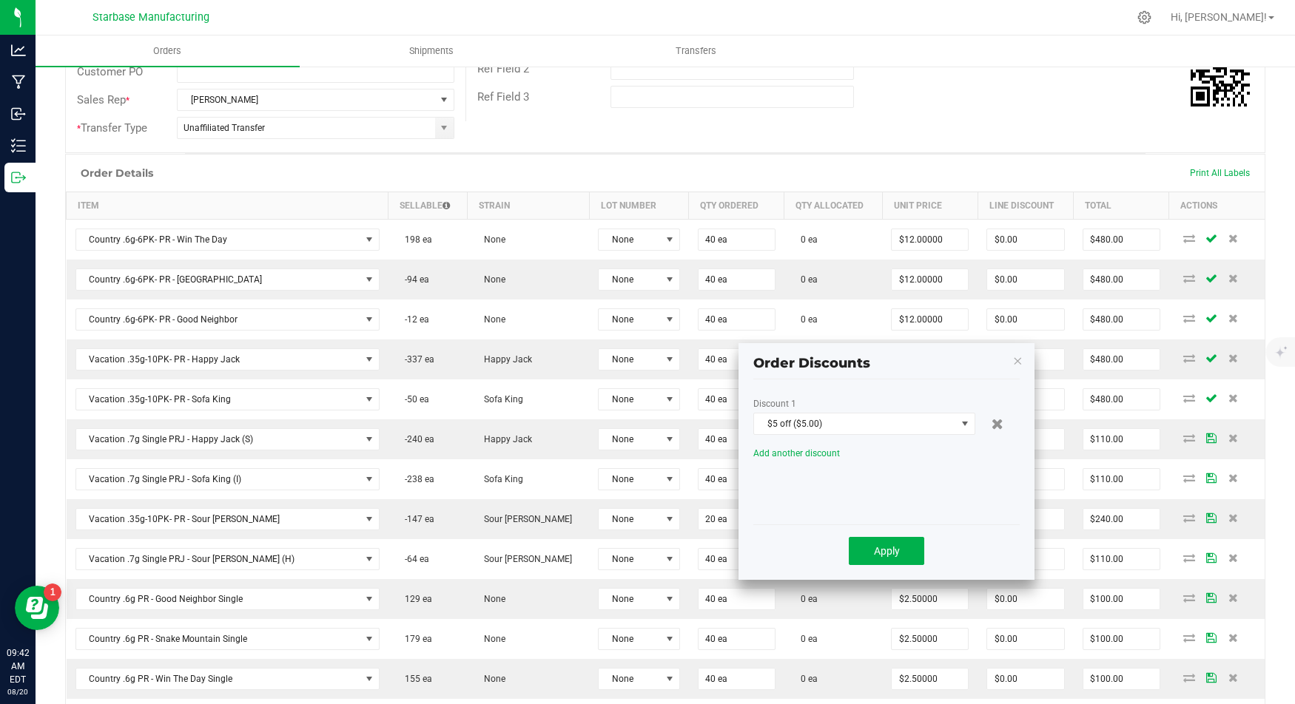
scroll to position [297, 0]
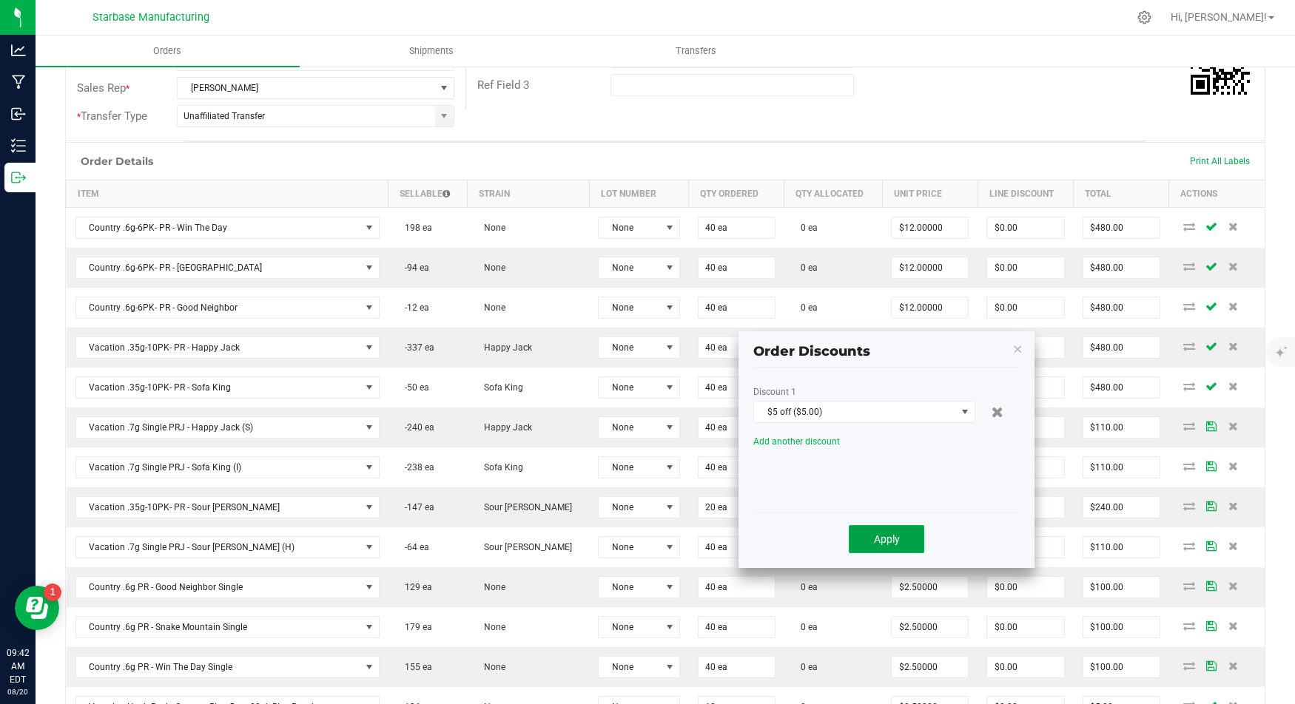
click at [879, 539] on span "Apply" at bounding box center [887, 539] width 26 height 12
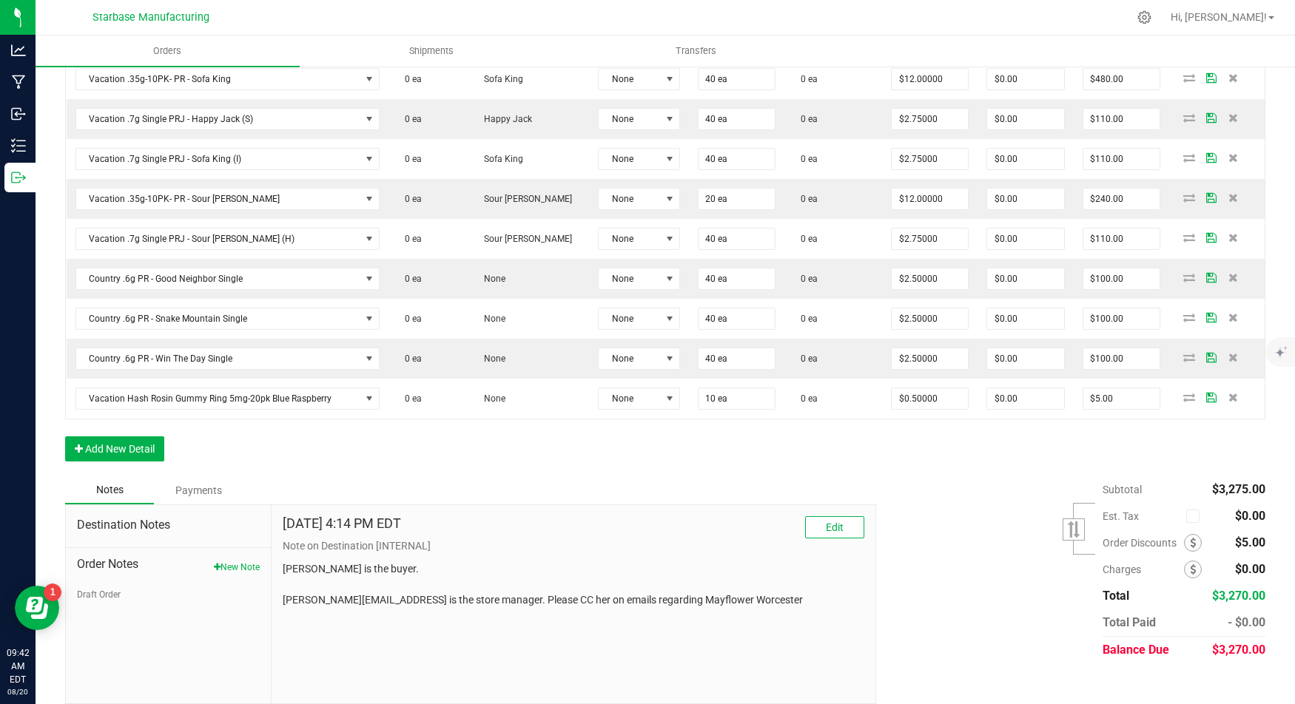
scroll to position [0, 0]
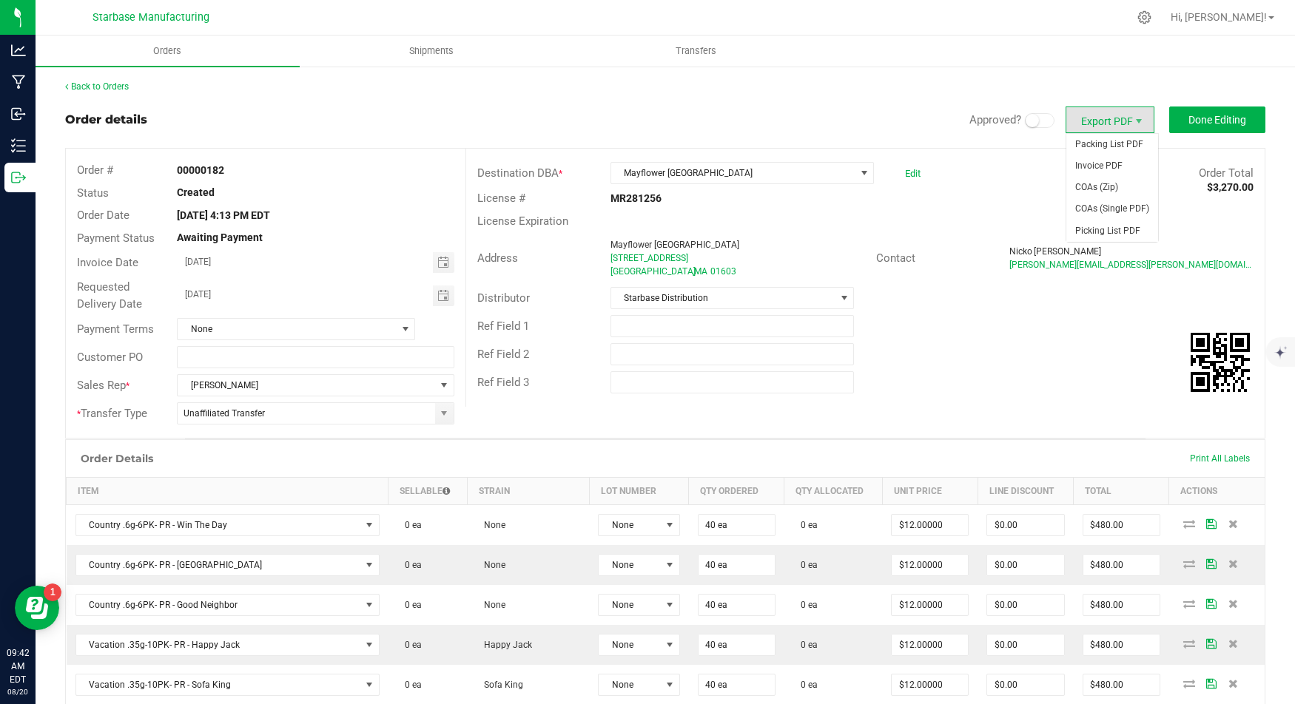
click at [1122, 115] on span "Export PDF" at bounding box center [1109, 120] width 89 height 27
click at [1111, 169] on span "Invoice PDF" at bounding box center [1112, 165] width 92 height 21
click at [1183, 118] on button "Done Editing" at bounding box center [1217, 120] width 96 height 27
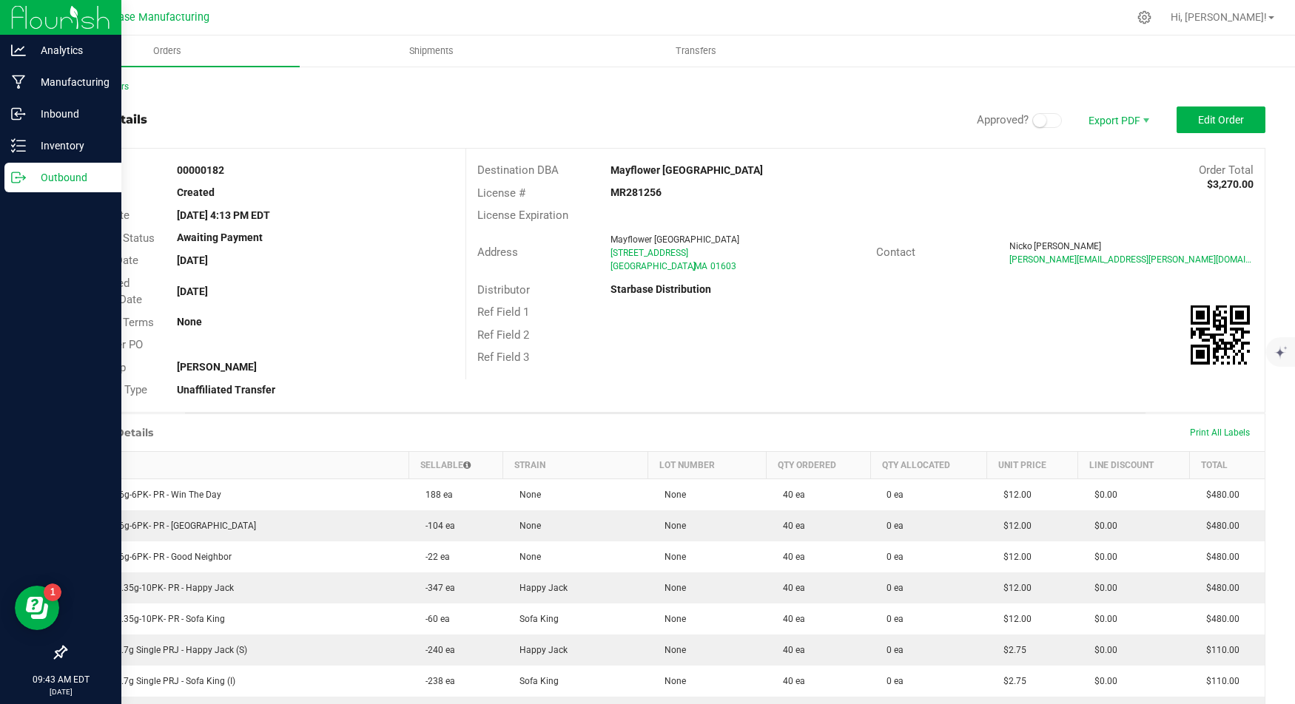
click at [16, 177] on circle at bounding box center [17, 178] width 2 height 2
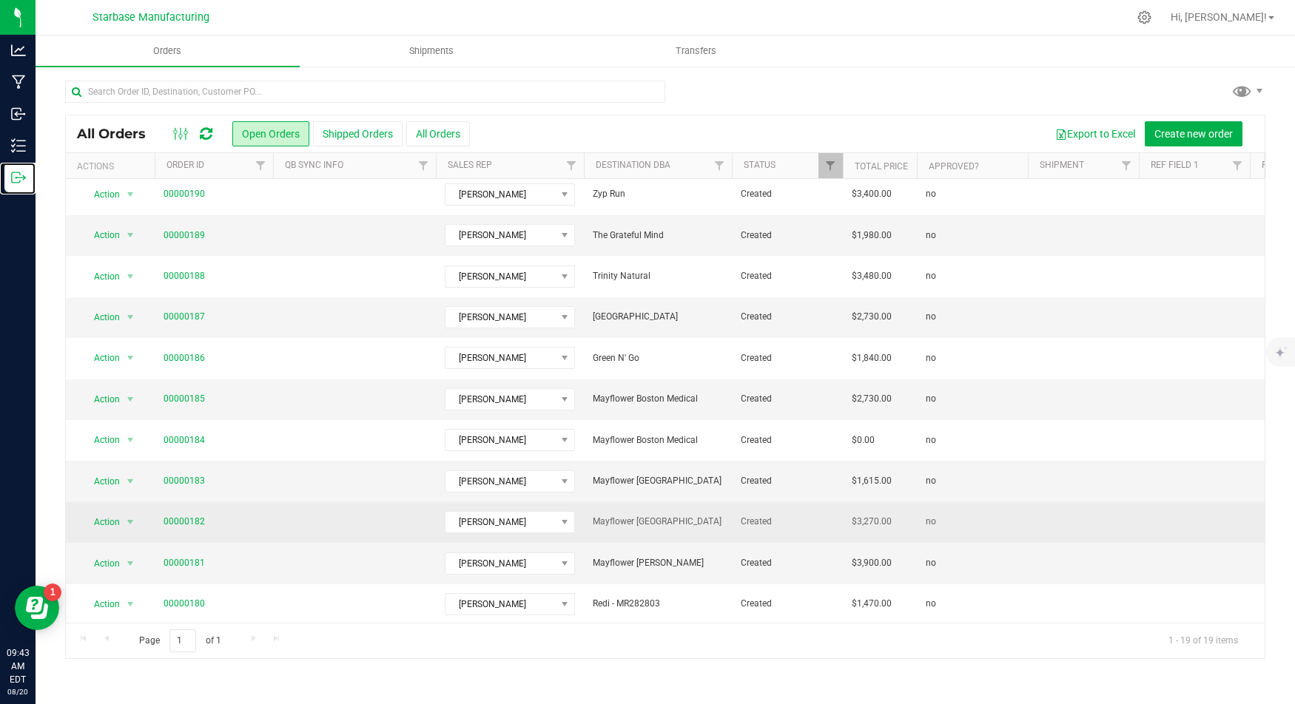
scroll to position [178, 0]
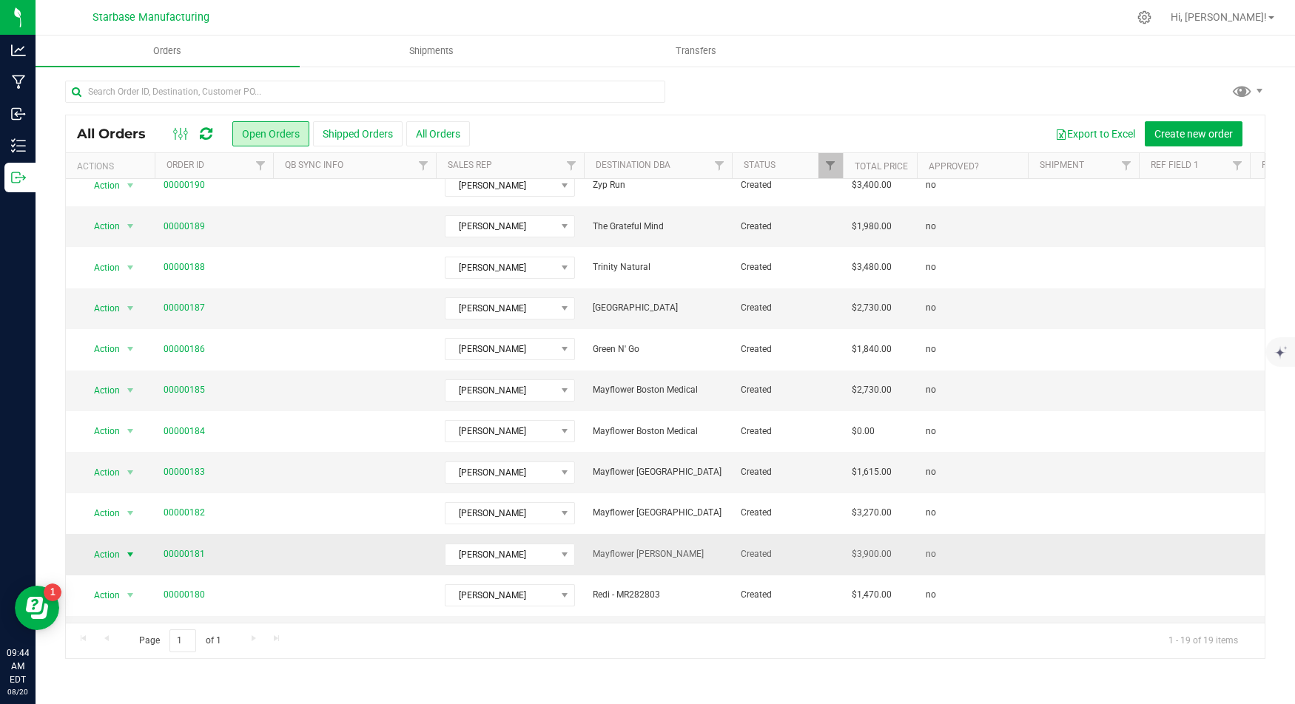
click at [112, 551] on span "Action" at bounding box center [101, 554] width 40 height 21
click at [129, 376] on li "Edit order" at bounding box center [135, 380] width 109 height 22
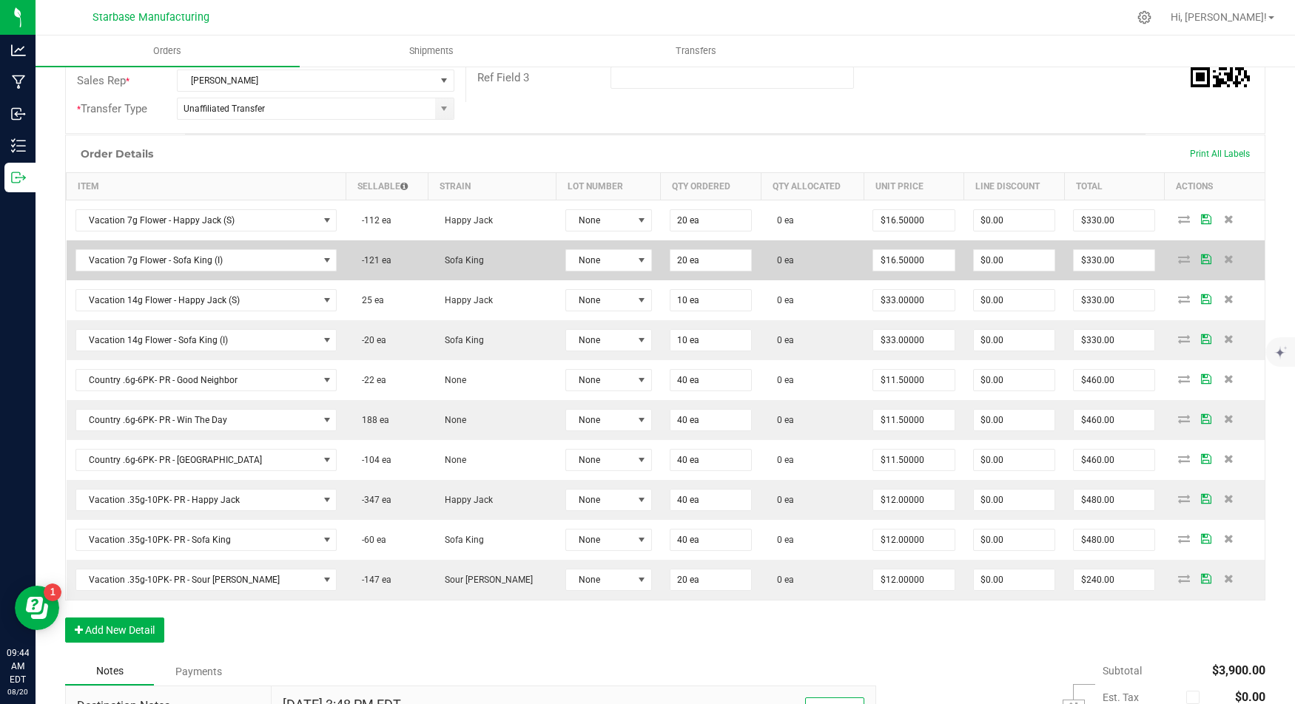
scroll to position [311, 0]
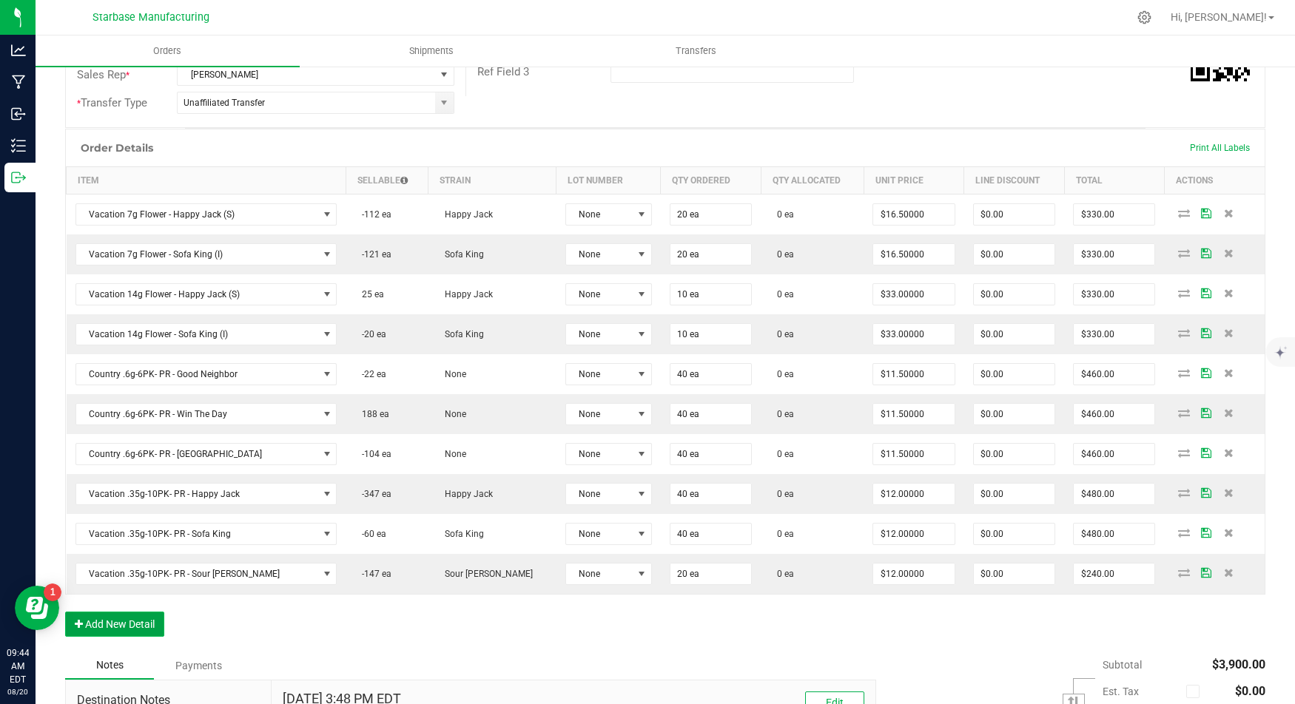
click at [143, 618] on button "Add New Detail" at bounding box center [114, 624] width 99 height 25
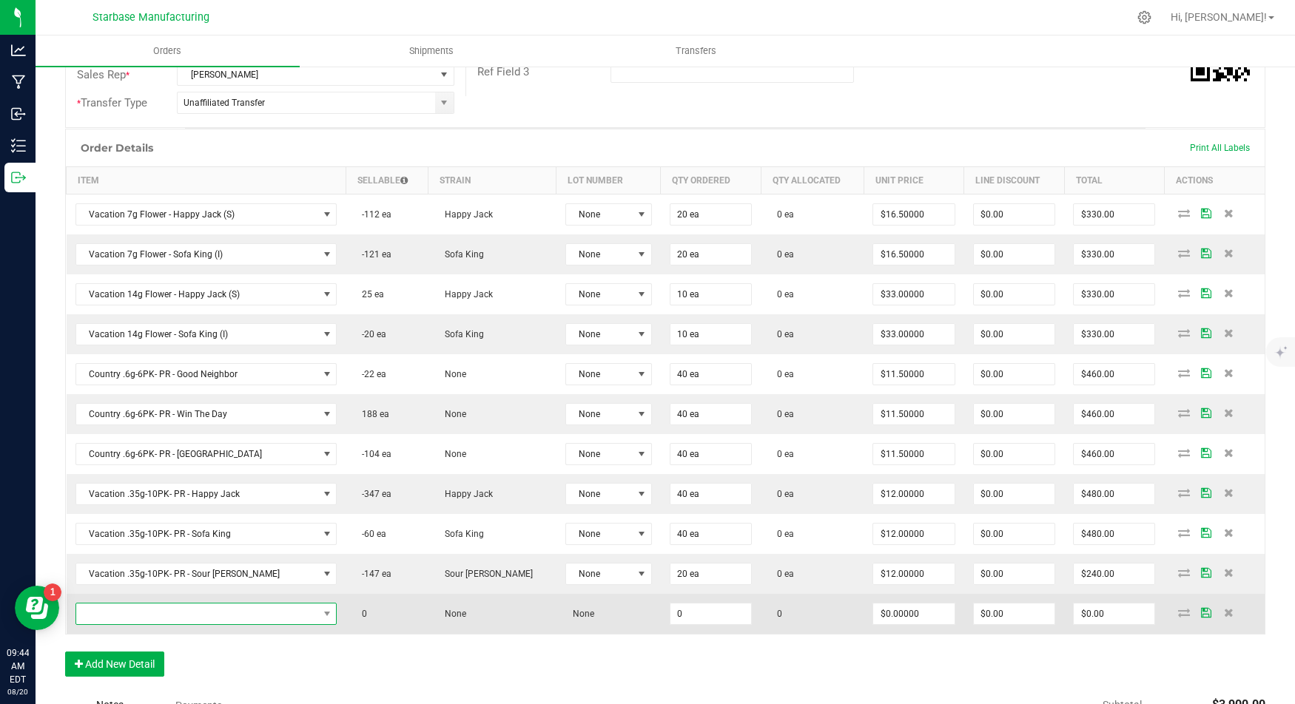
click at [155, 604] on span "NO DATA FOUND" at bounding box center [197, 614] width 242 height 21
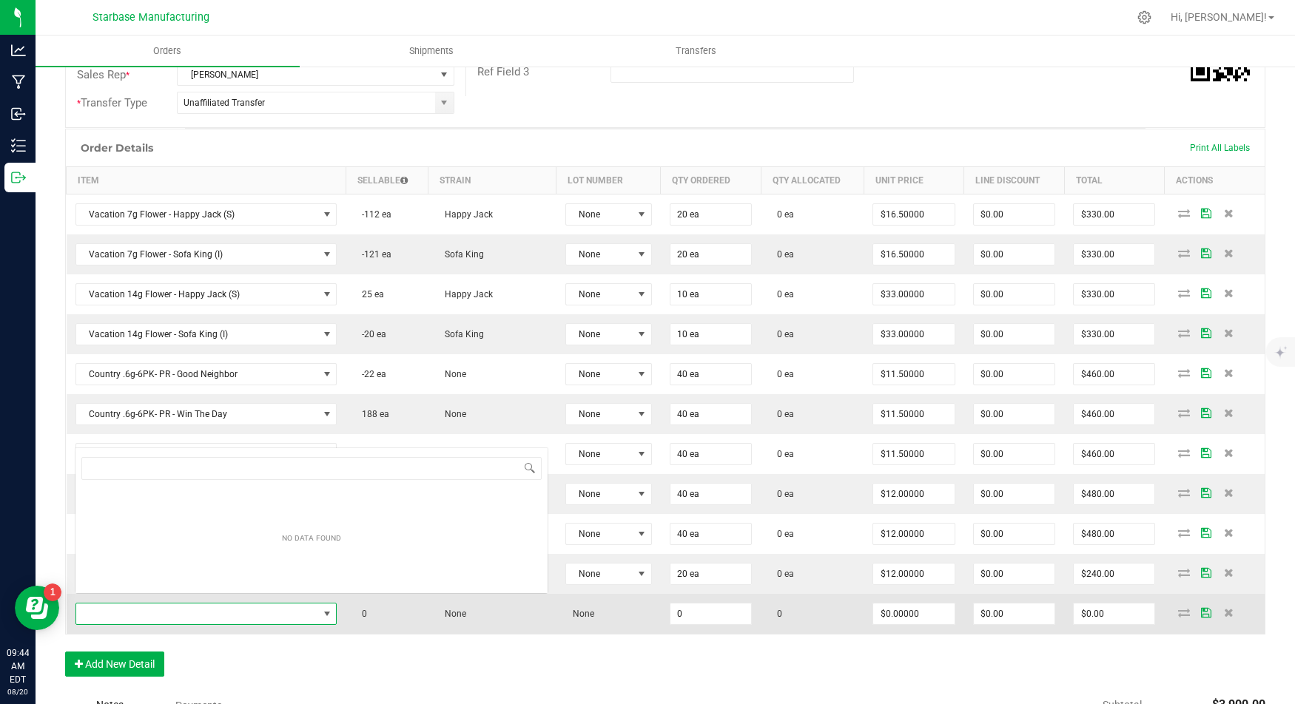
scroll to position [21, 229]
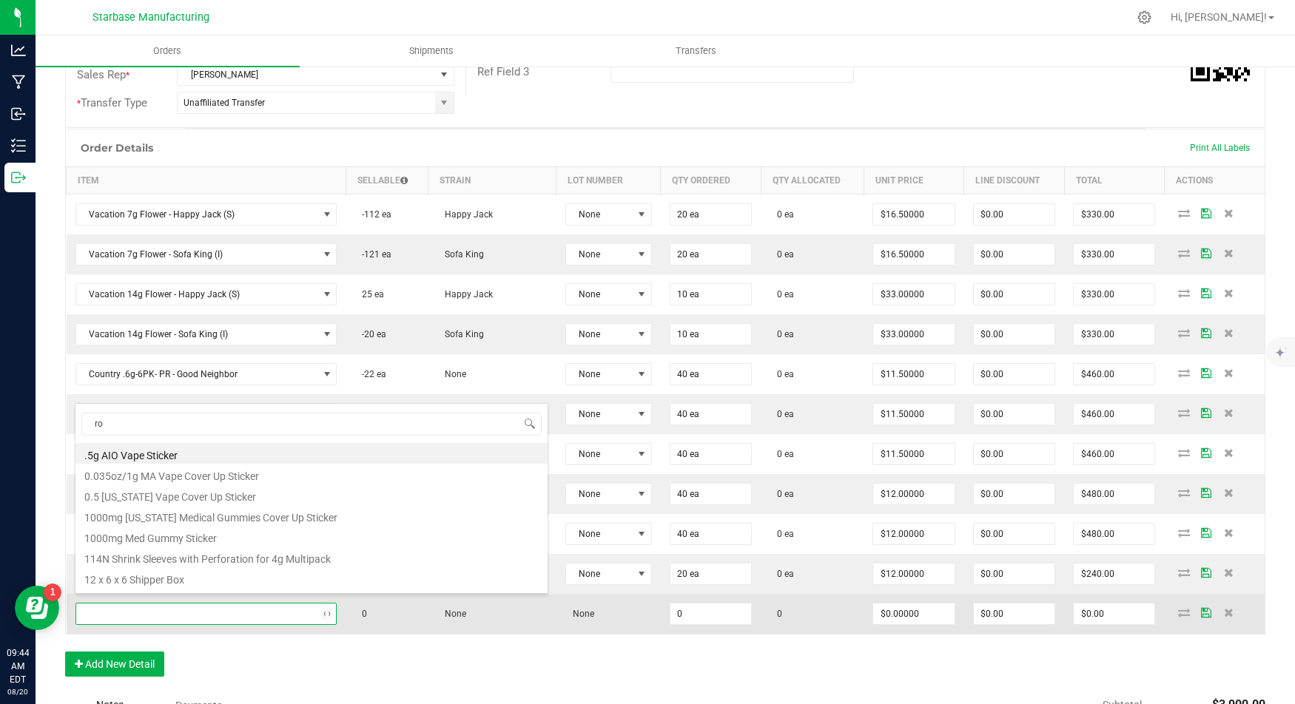
type input "ros"
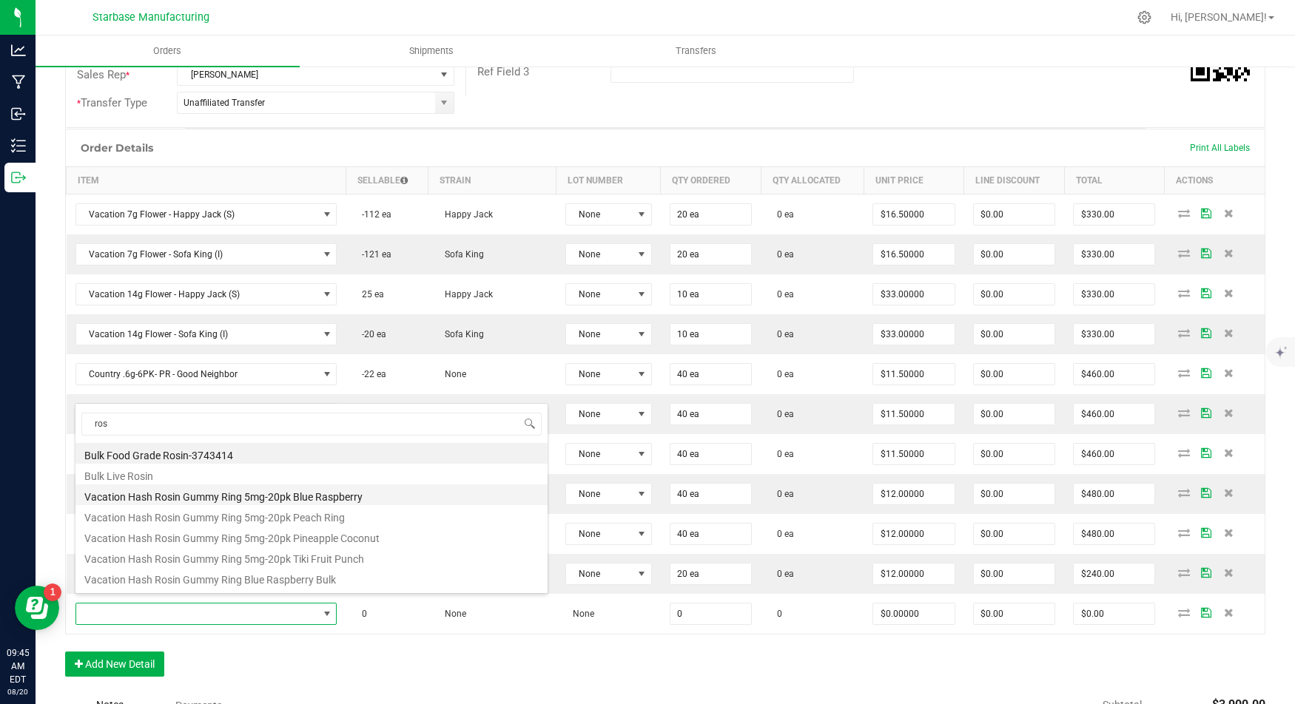
click at [178, 499] on li "Vacation Hash Rosin Gummy Ring 5mg-20pk Blue Raspberry" at bounding box center [311, 495] width 472 height 21
type input "0 ea"
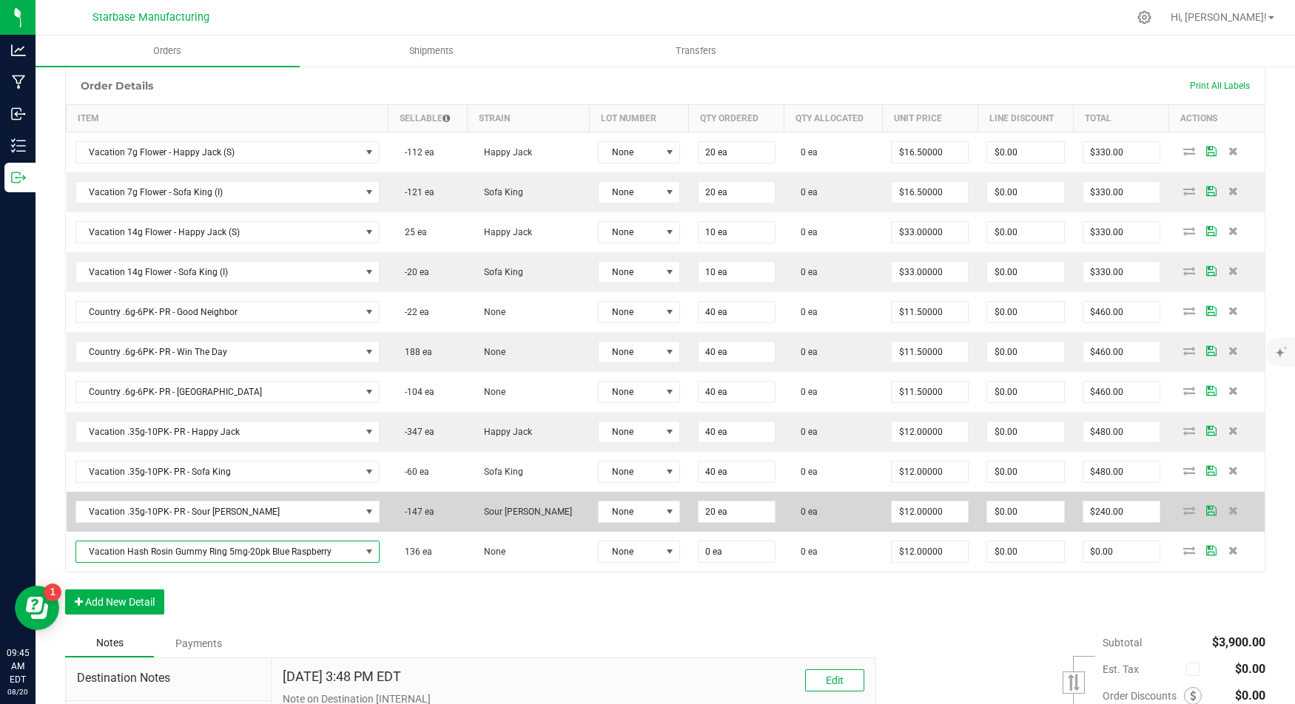
scroll to position [375, 0]
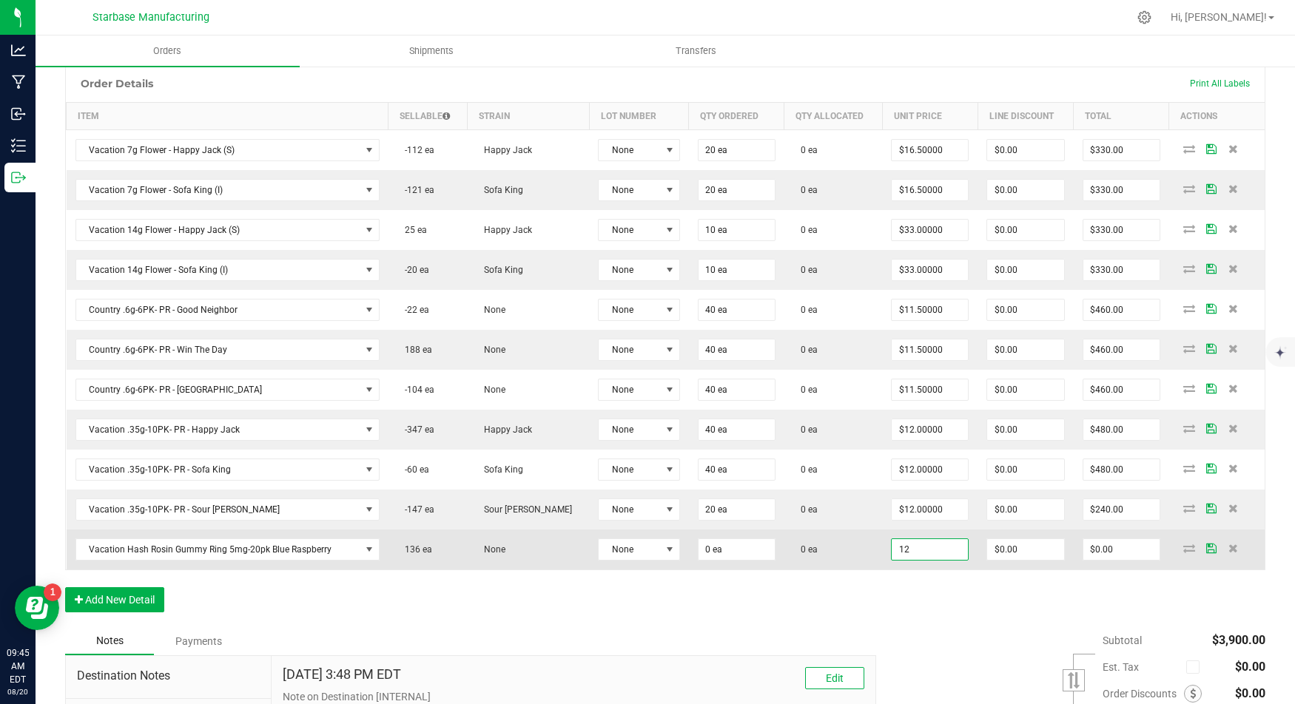
click at [900, 539] on input "12" at bounding box center [929, 549] width 76 height 21
type input ".5"
type input "0"
type input "$0.50000"
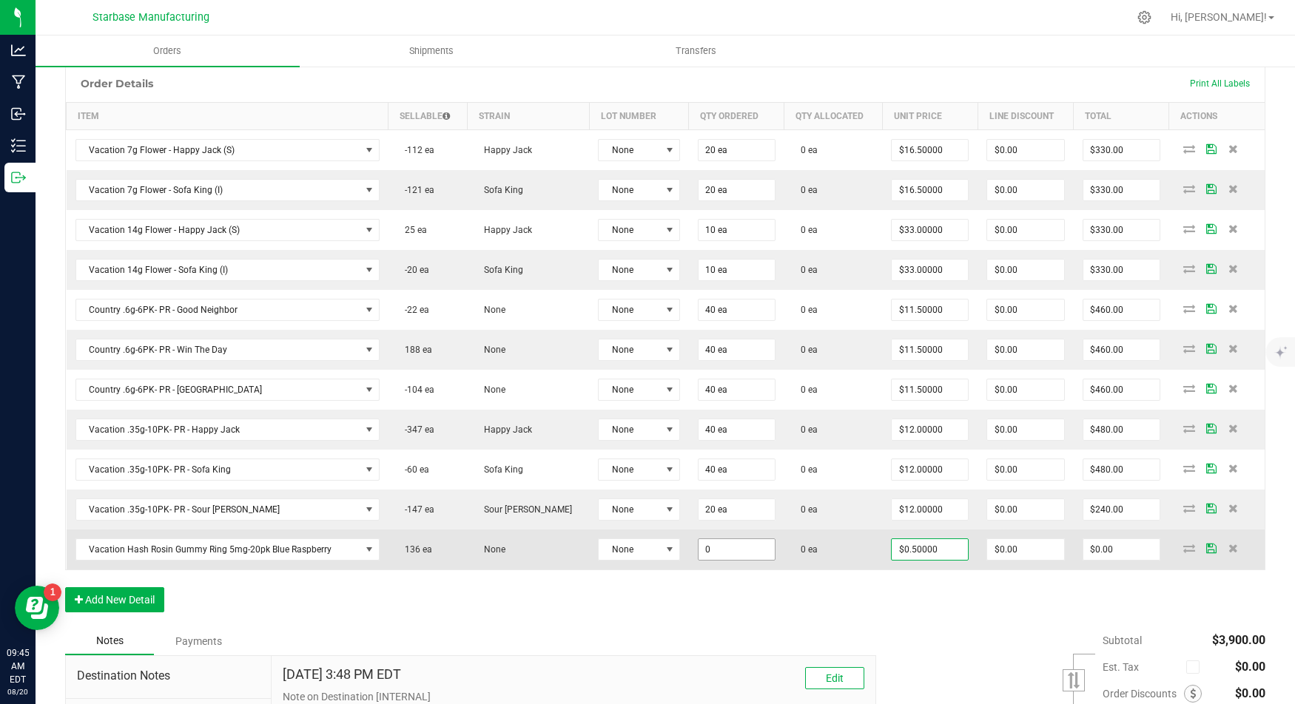
click at [699, 539] on input "0" at bounding box center [736, 549] width 76 height 21
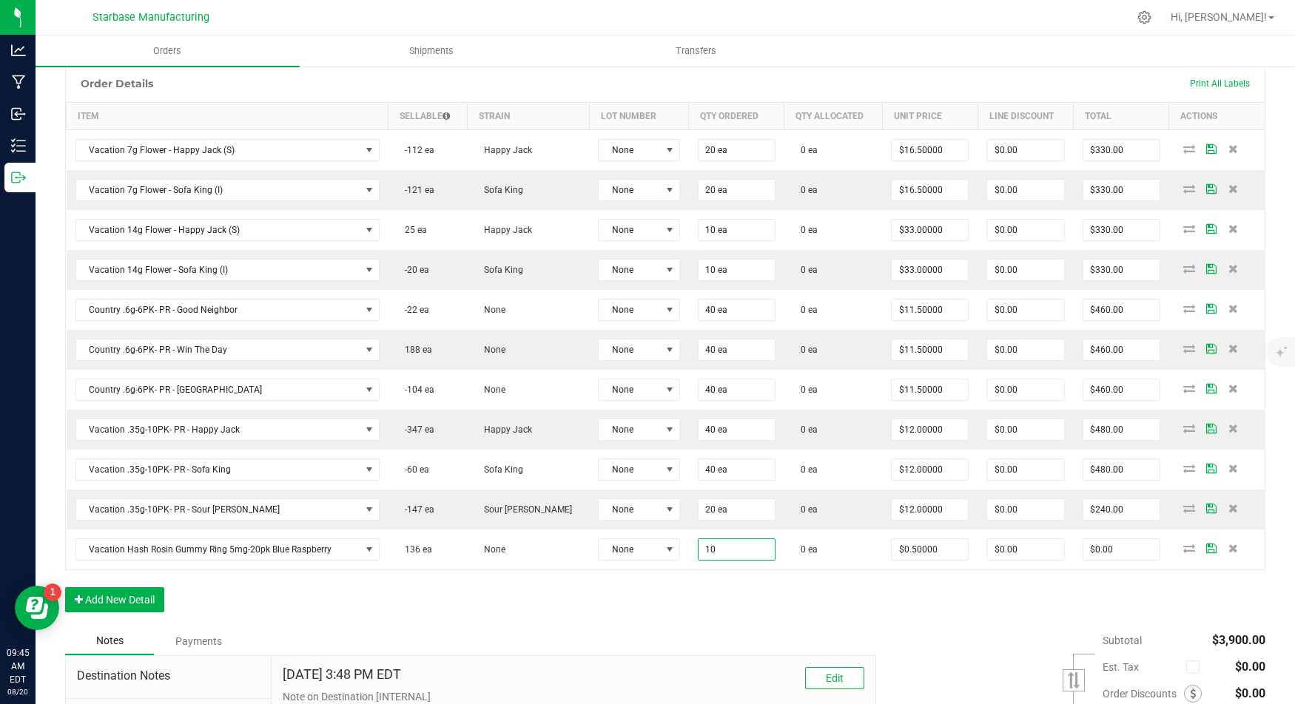
type input "10 ea"
type input "$5.00"
click at [635, 583] on div "Order Details Print All Labels Item Sellable Strain Lot Number Qty Ordered Qty …" at bounding box center [665, 345] width 1200 height 563
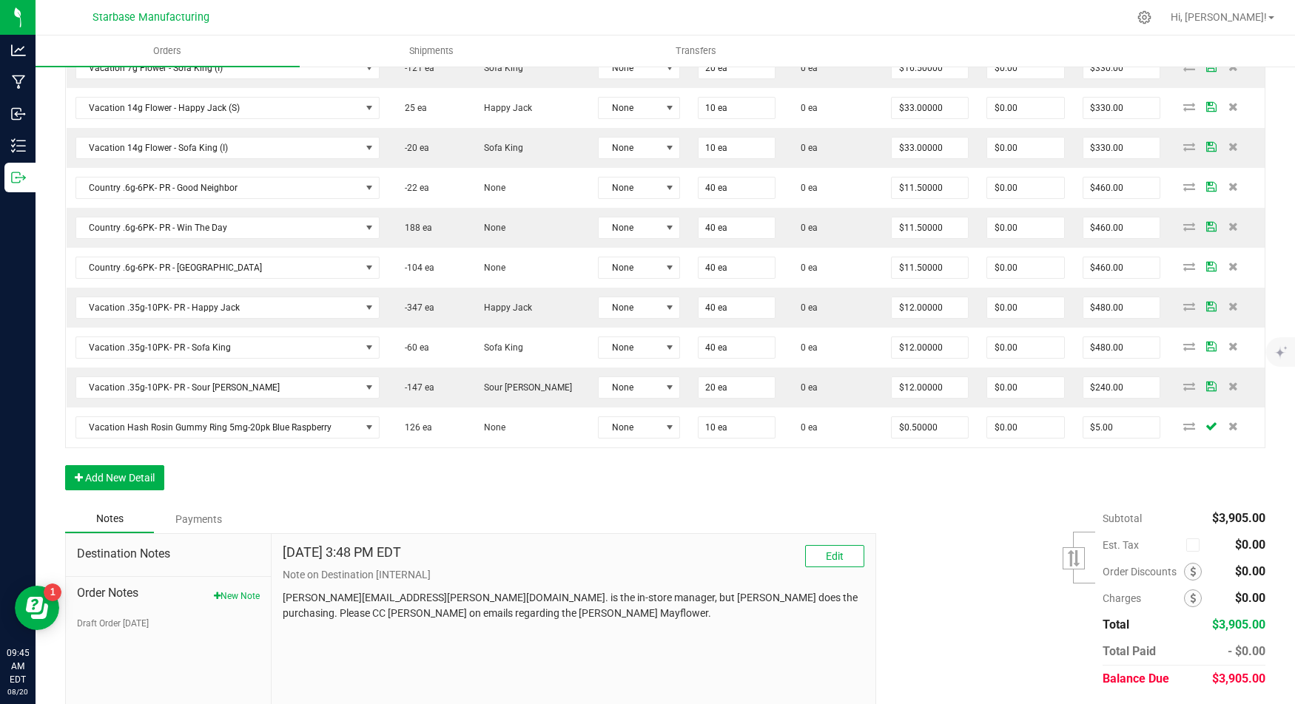
scroll to position [528, 0]
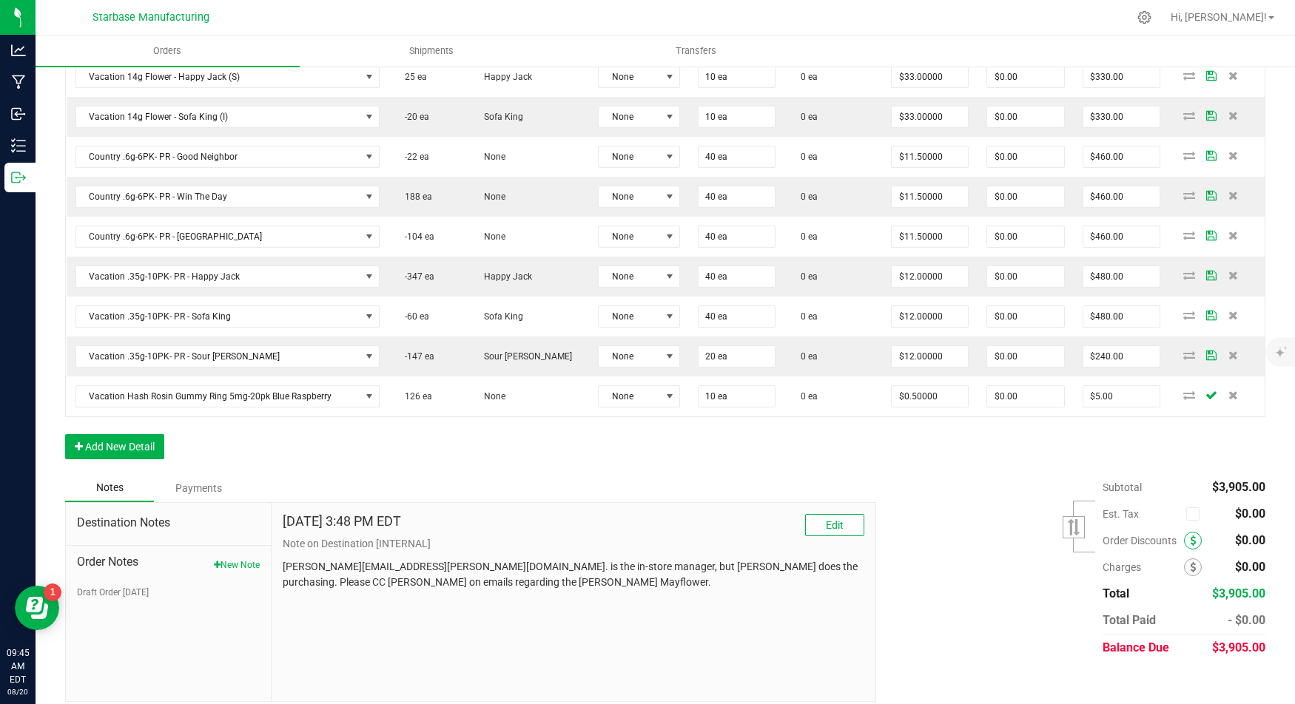
click at [1194, 536] on icon at bounding box center [1193, 541] width 6 height 10
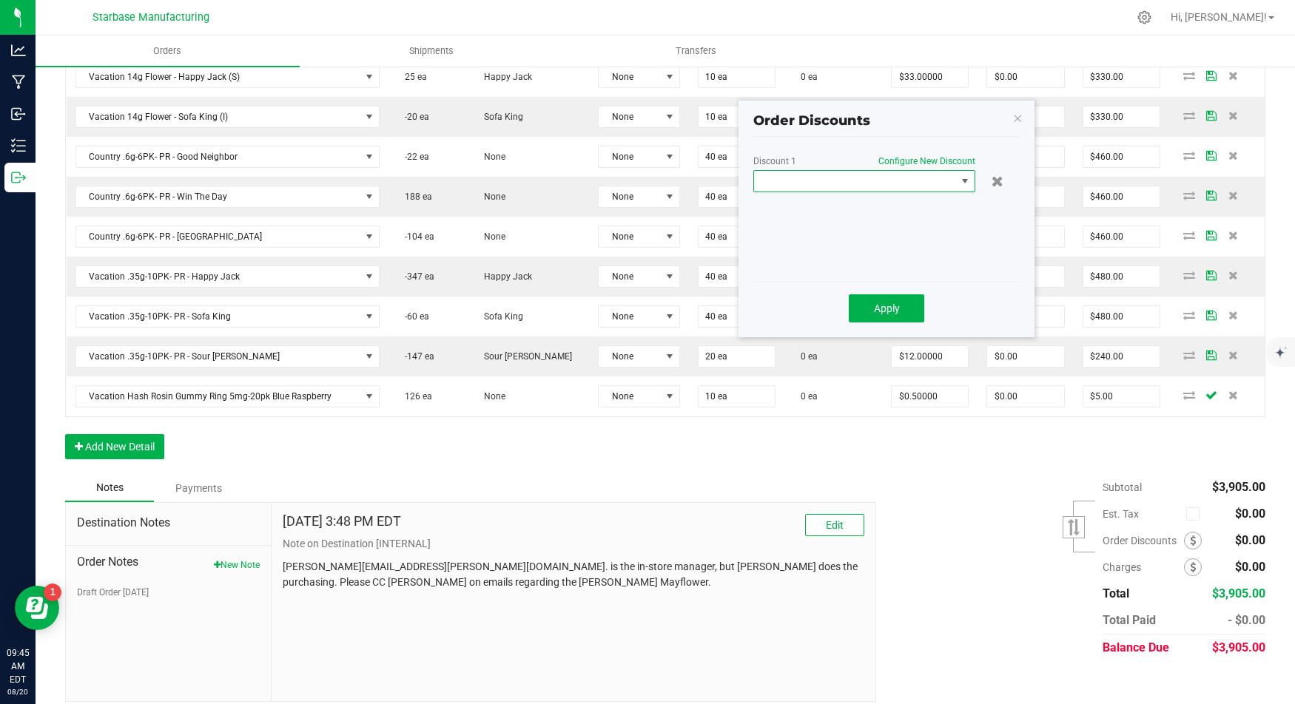
click at [854, 178] on span at bounding box center [855, 181] width 202 height 21
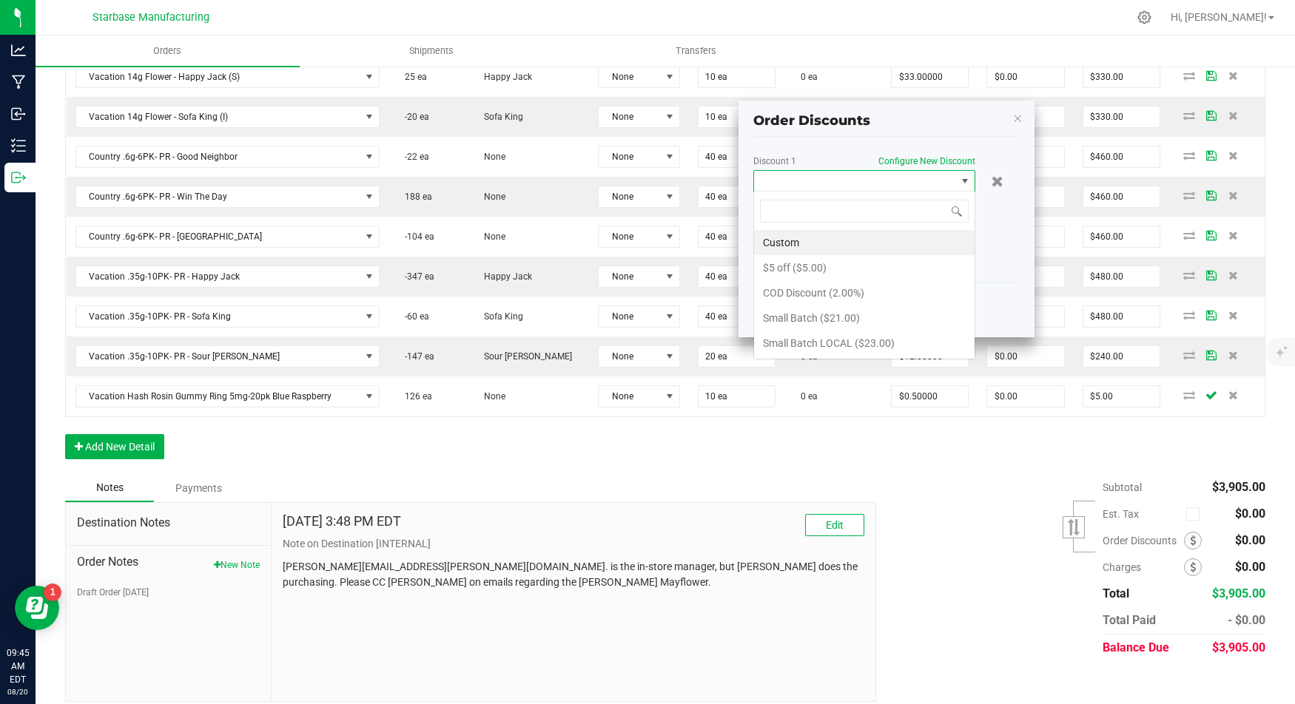
scroll to position [21, 222]
click at [853, 264] on li "$5 off ($5.00)" at bounding box center [864, 267] width 220 height 25
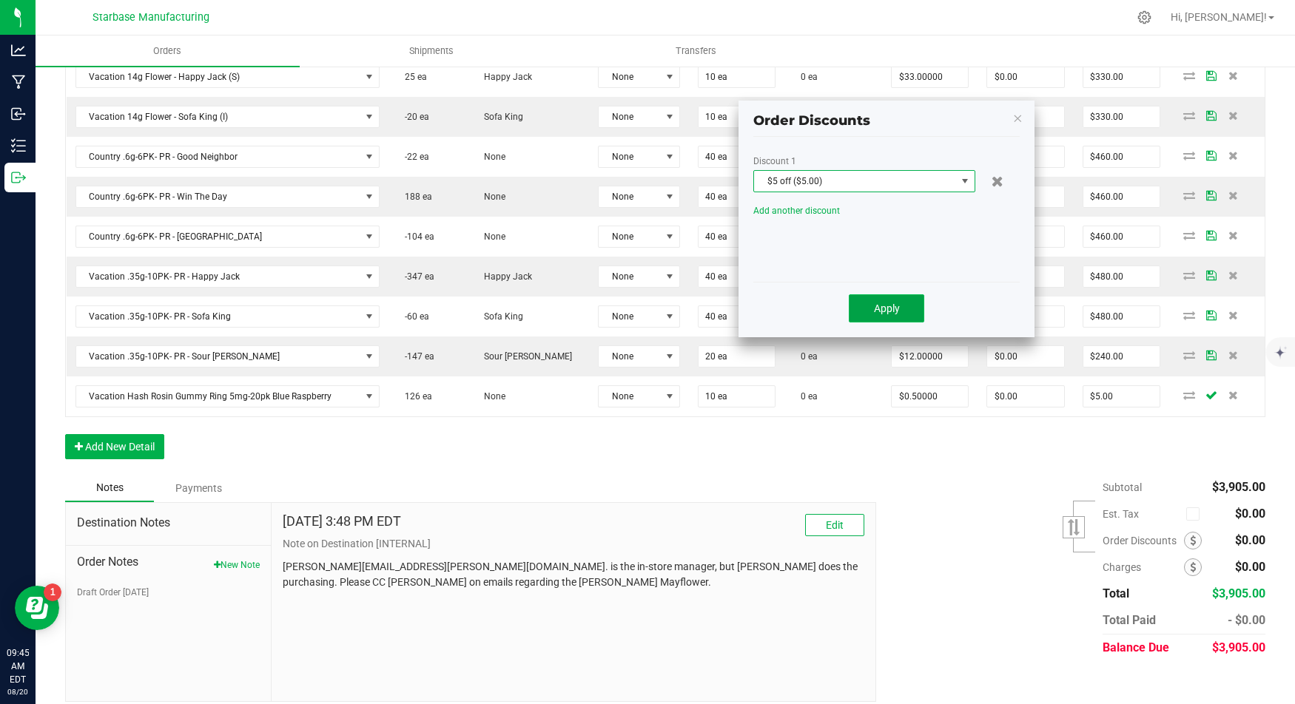
click at [884, 307] on span "Apply" at bounding box center [887, 309] width 26 height 12
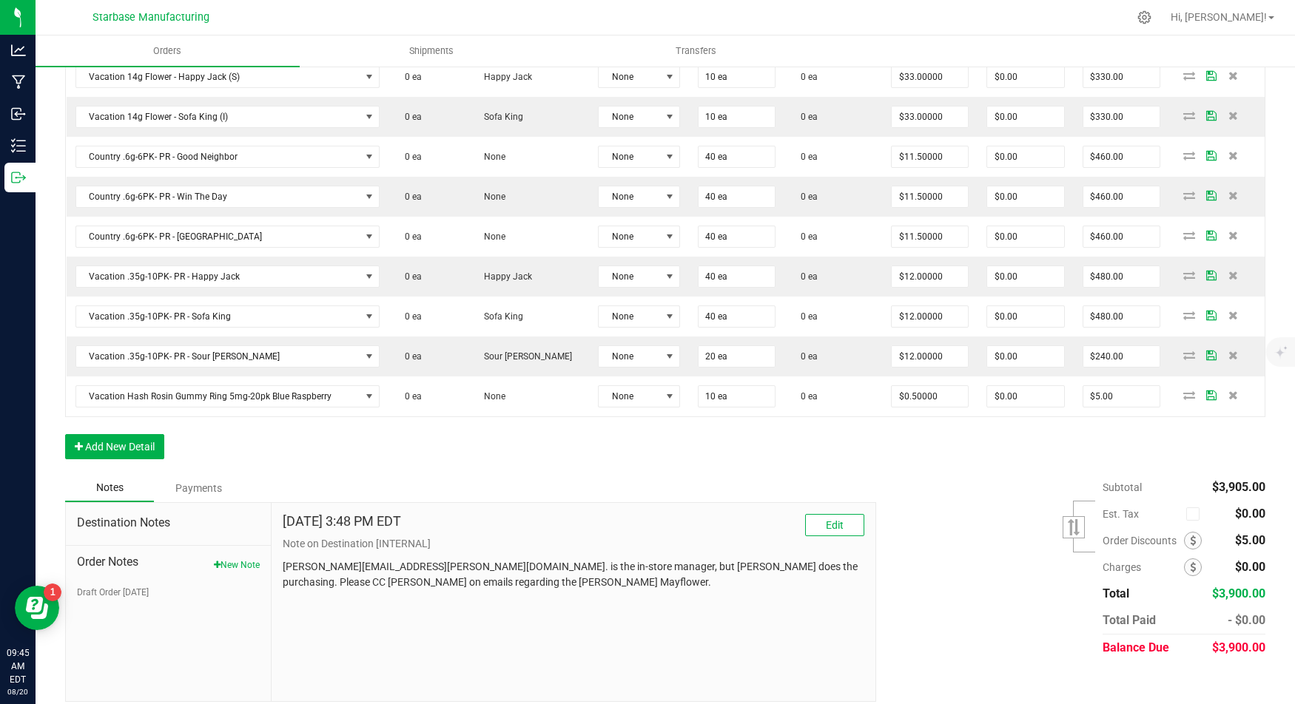
scroll to position [0, 0]
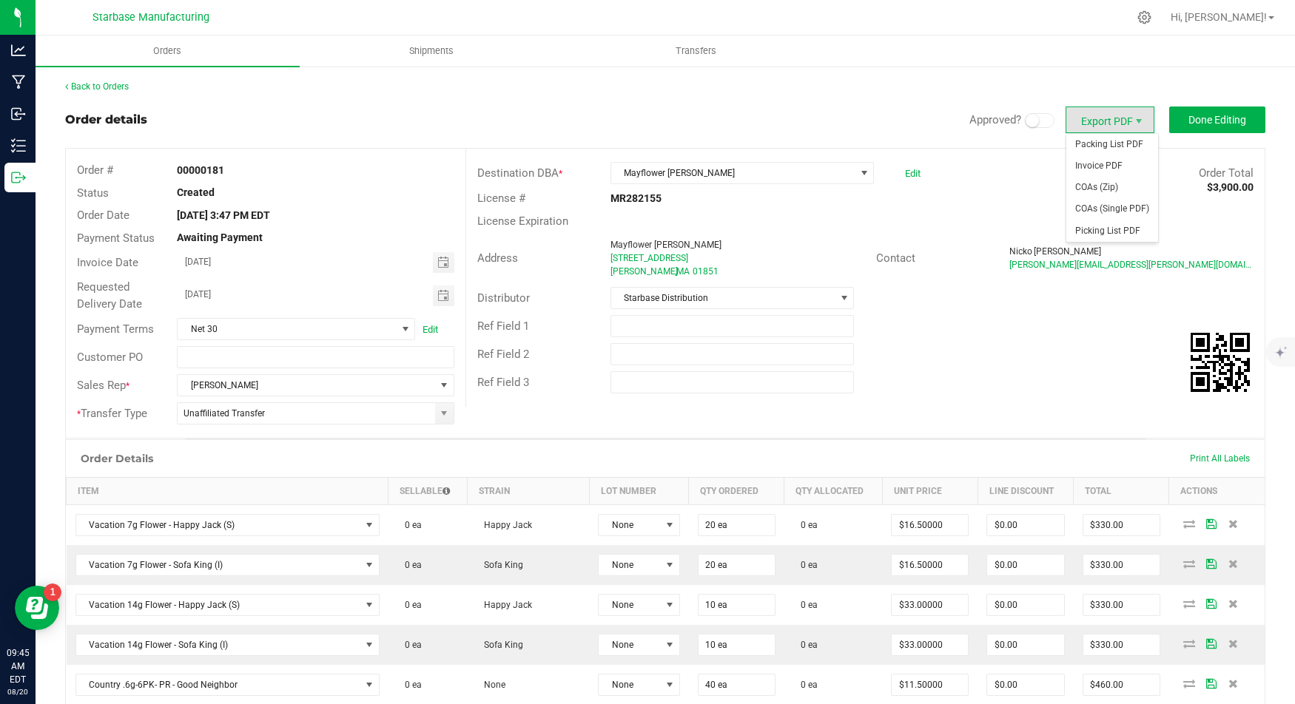
click at [1107, 131] on span "Export PDF" at bounding box center [1109, 120] width 89 height 27
click at [1107, 166] on span "Invoice PDF" at bounding box center [1112, 165] width 92 height 21
click at [1221, 112] on button "Done Editing" at bounding box center [1217, 120] width 96 height 27
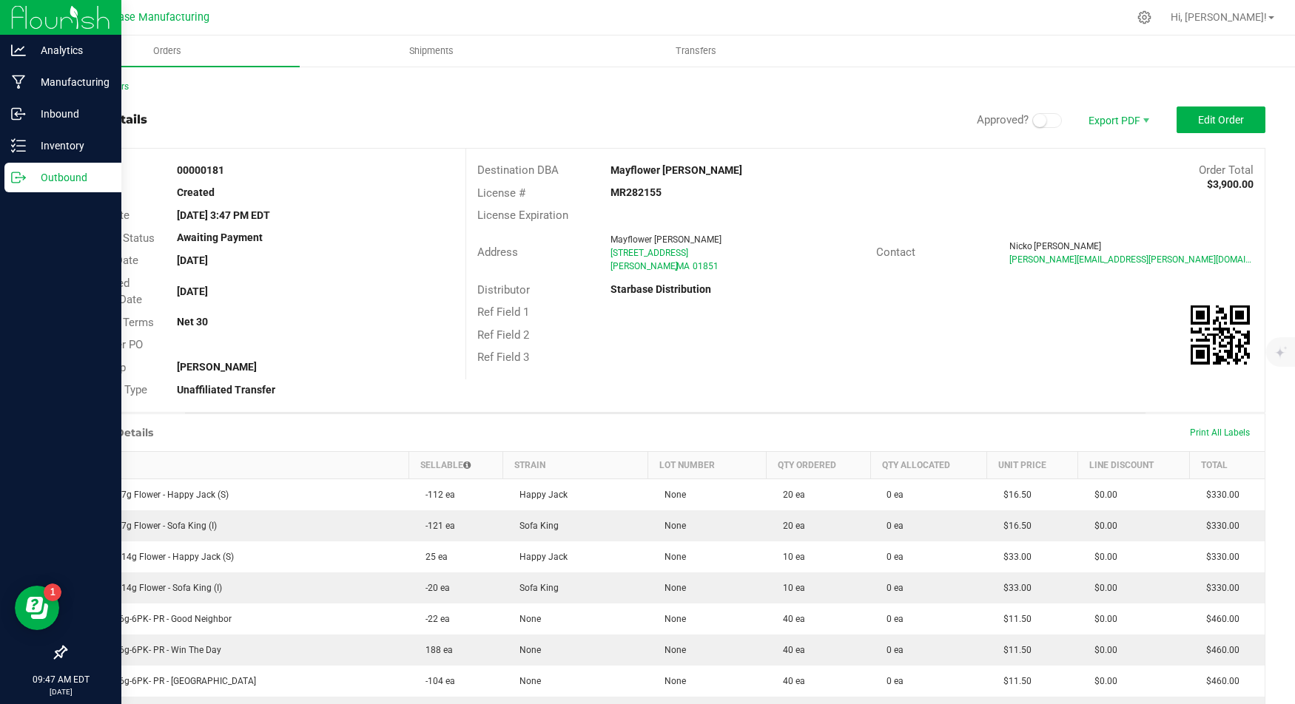
click at [52, 177] on p "Outbound" at bounding box center [70, 178] width 89 height 18
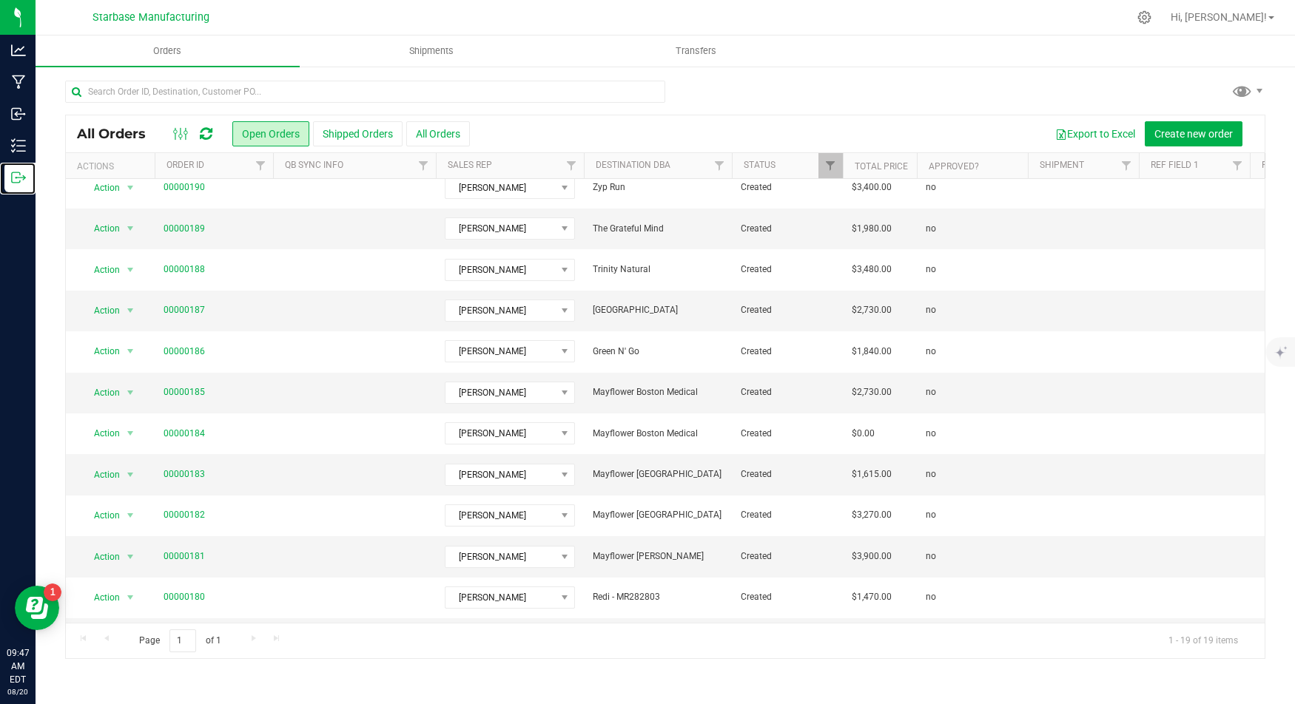
scroll to position [182, 0]
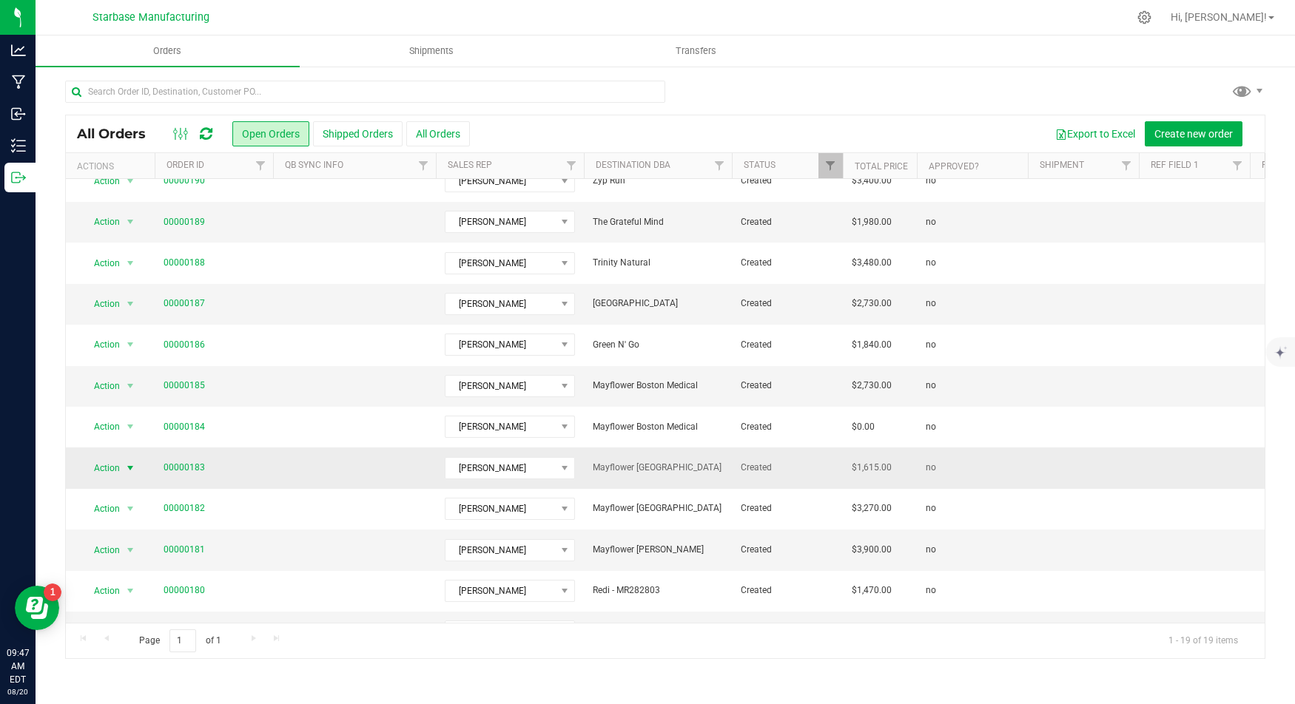
click at [106, 463] on span "Action" at bounding box center [101, 468] width 40 height 21
click at [124, 288] on li "Edit order" at bounding box center [135, 294] width 109 height 22
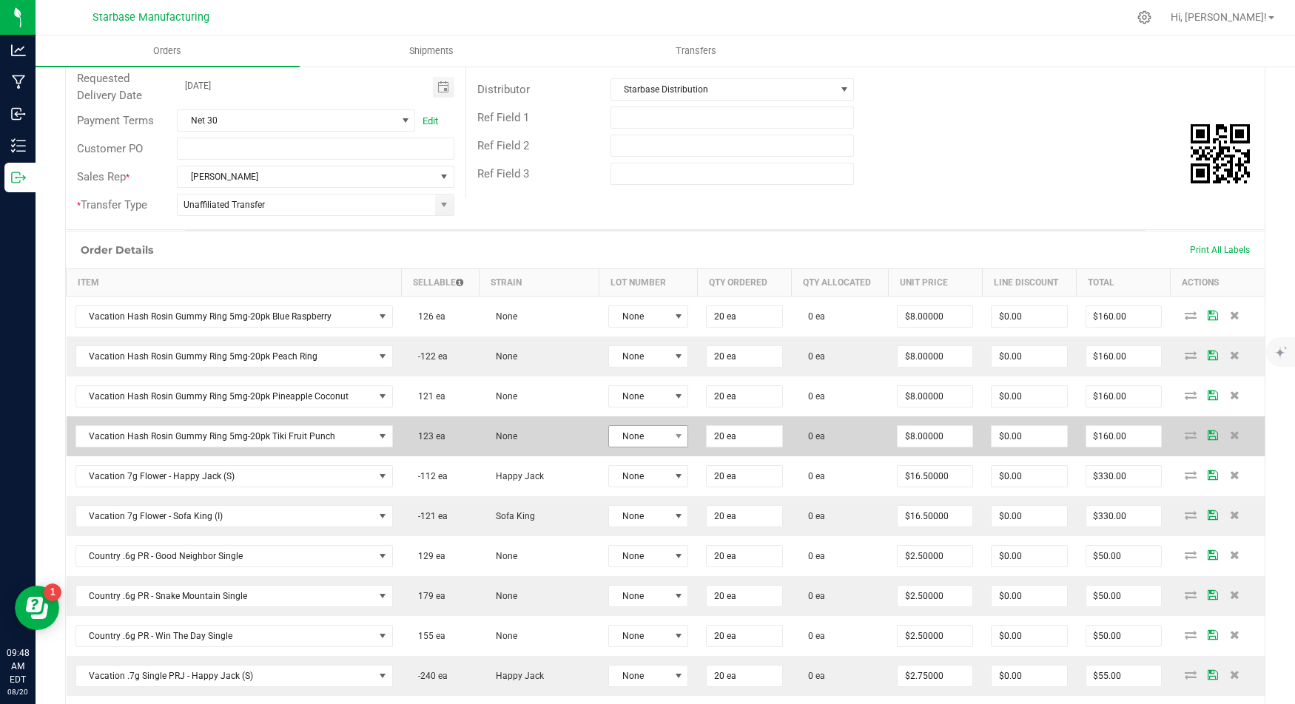
scroll to position [225, 0]
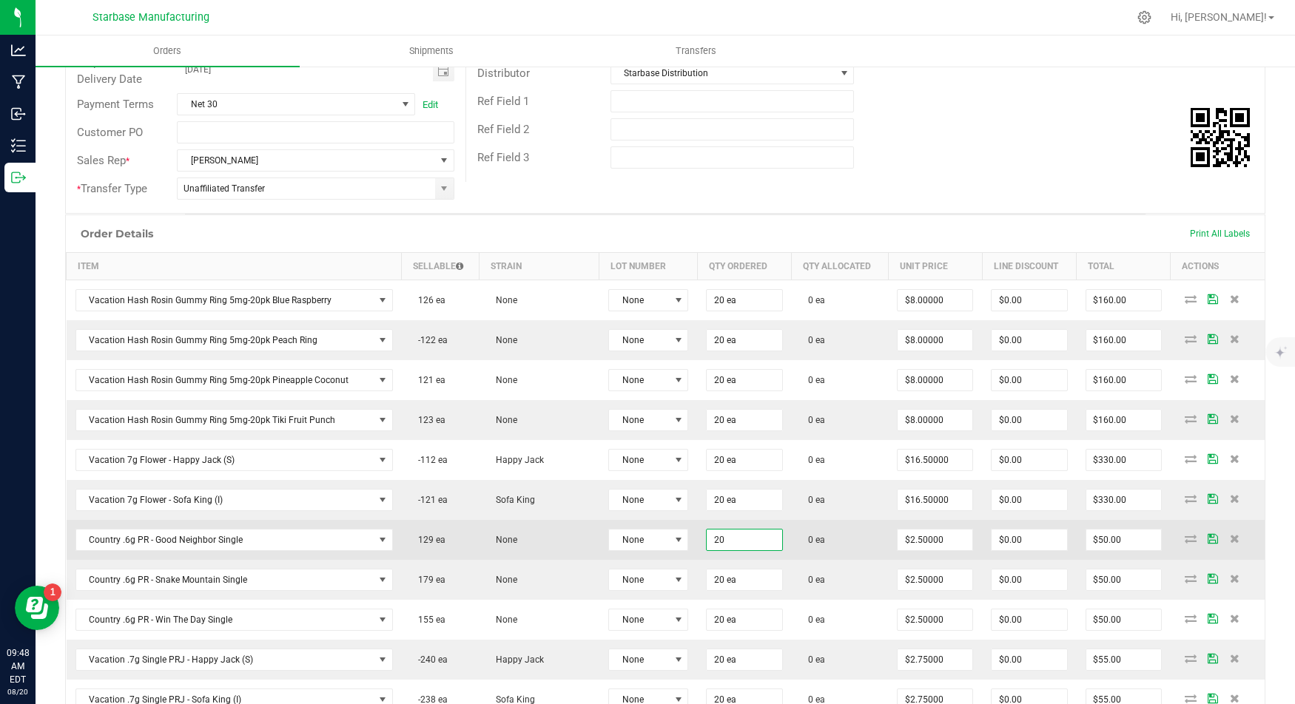
click at [707, 531] on input "20" at bounding box center [744, 540] width 75 height 21
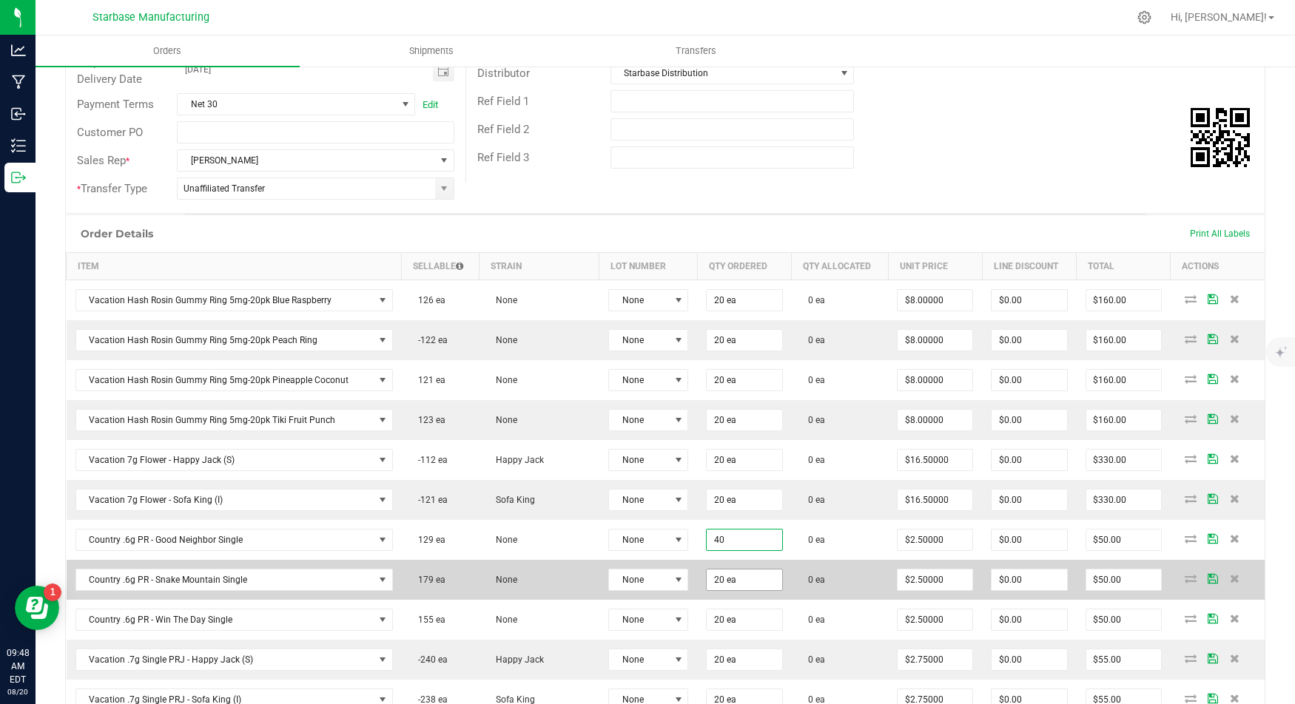
type input "40 ea"
type input "$100.00"
click at [707, 570] on input "20" at bounding box center [744, 580] width 75 height 21
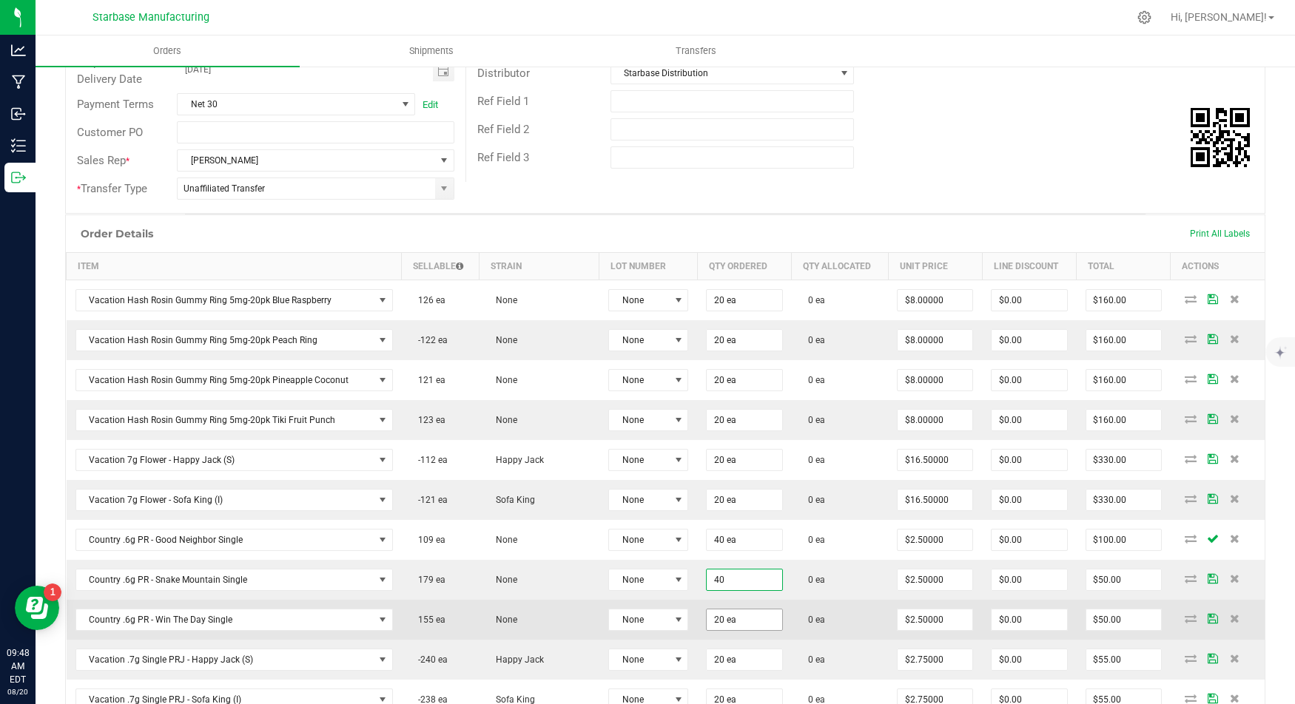
type input "40 ea"
type input "$100.00"
click at [708, 610] on input "20" at bounding box center [744, 620] width 75 height 21
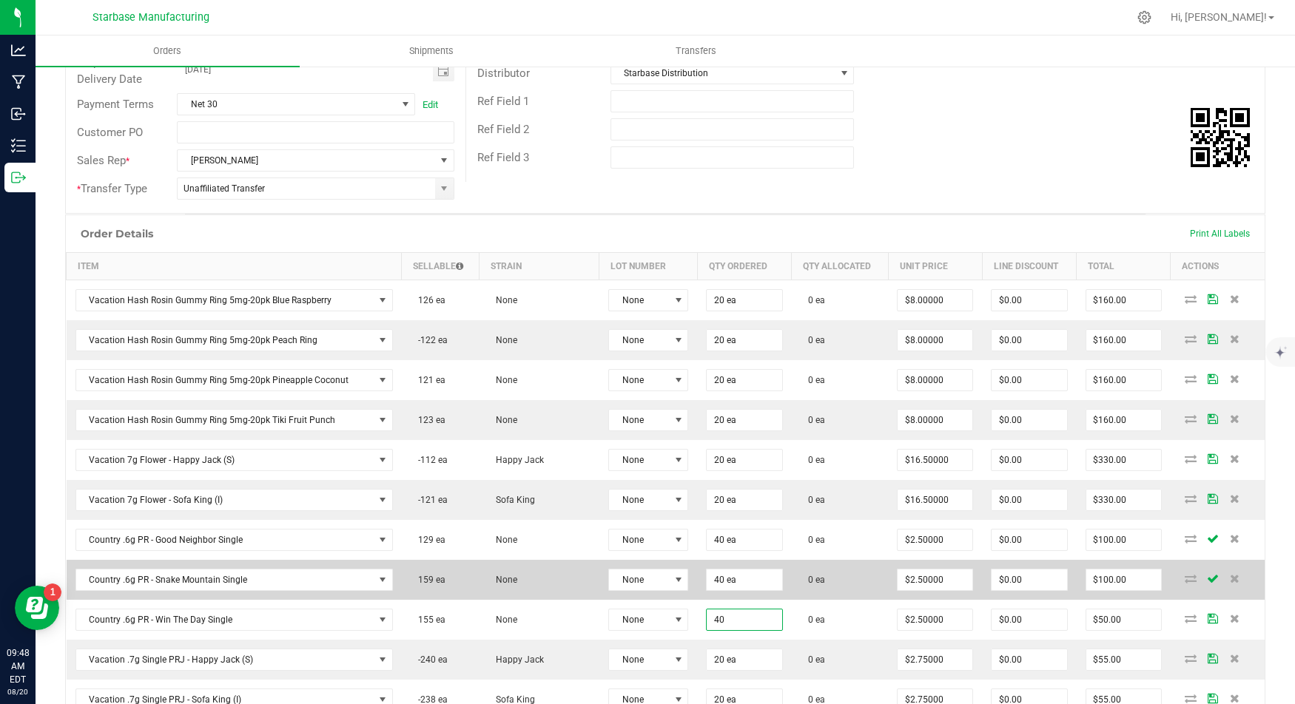
type input "40 ea"
type input "$100.00"
click at [763, 560] on td "40 ea" at bounding box center [744, 580] width 94 height 40
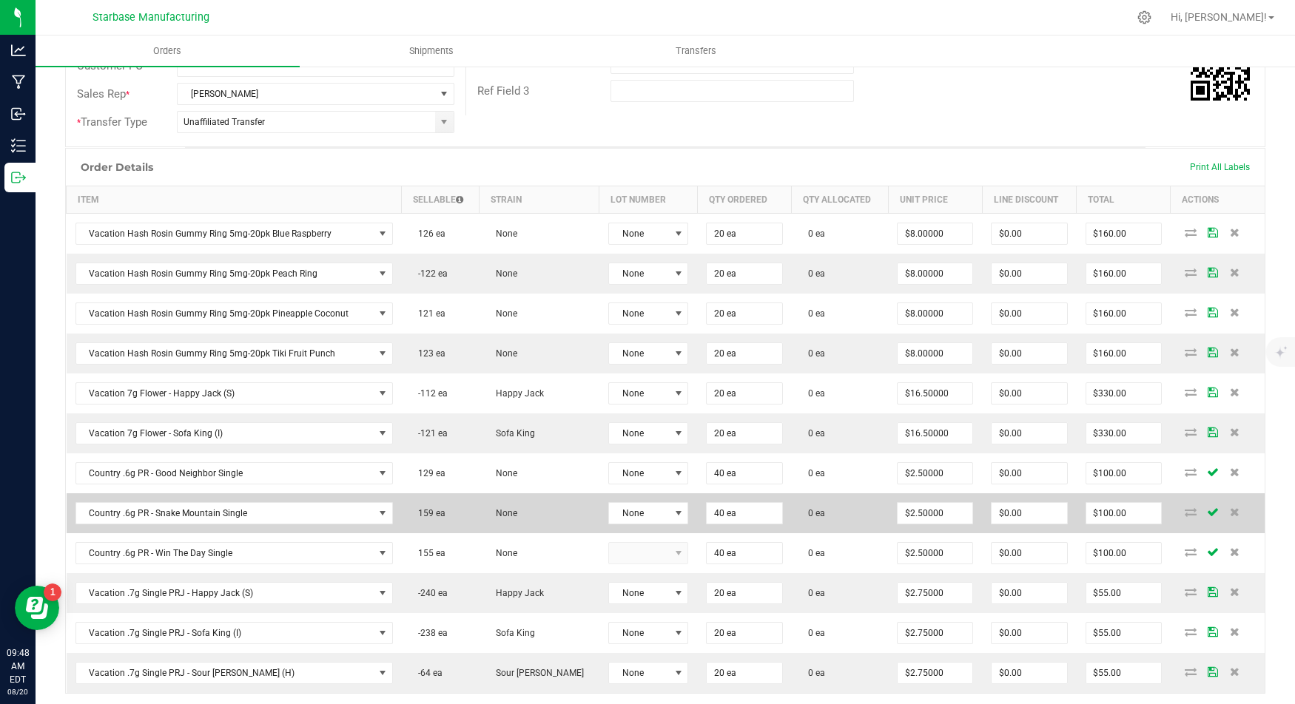
scroll to position [303, 0]
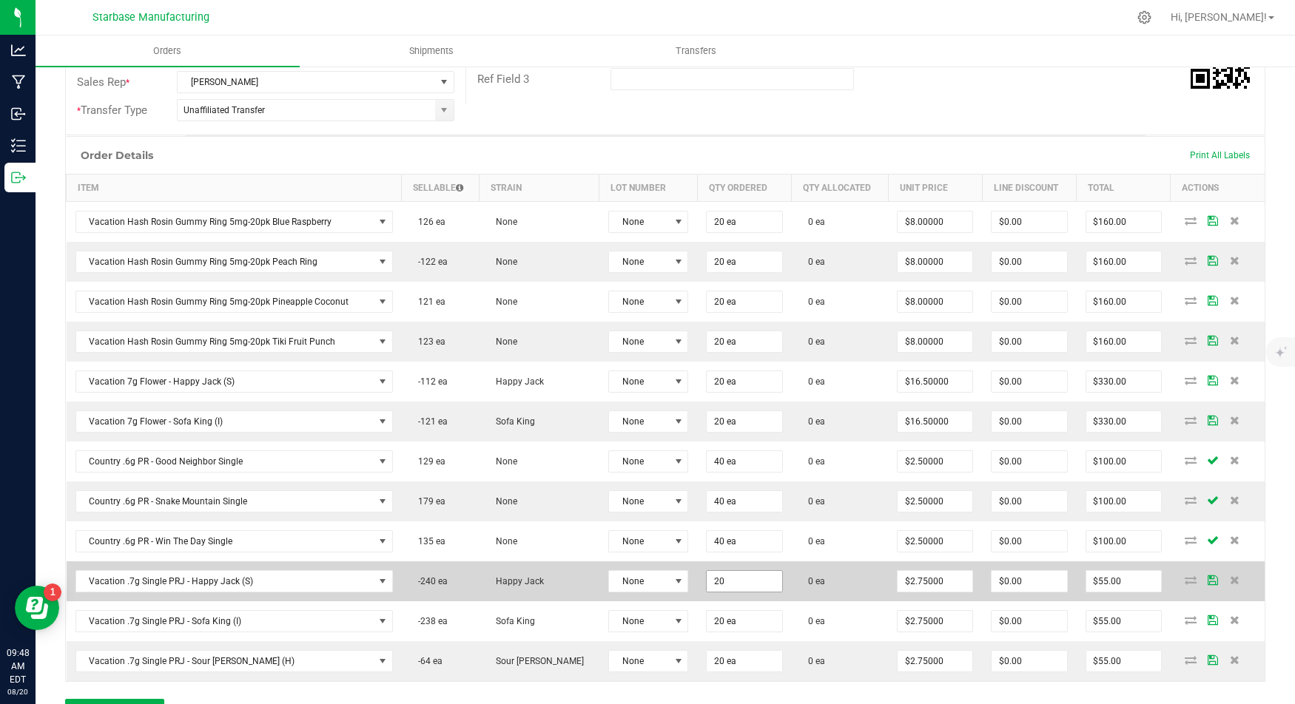
click at [725, 571] on input "20" at bounding box center [744, 581] width 75 height 21
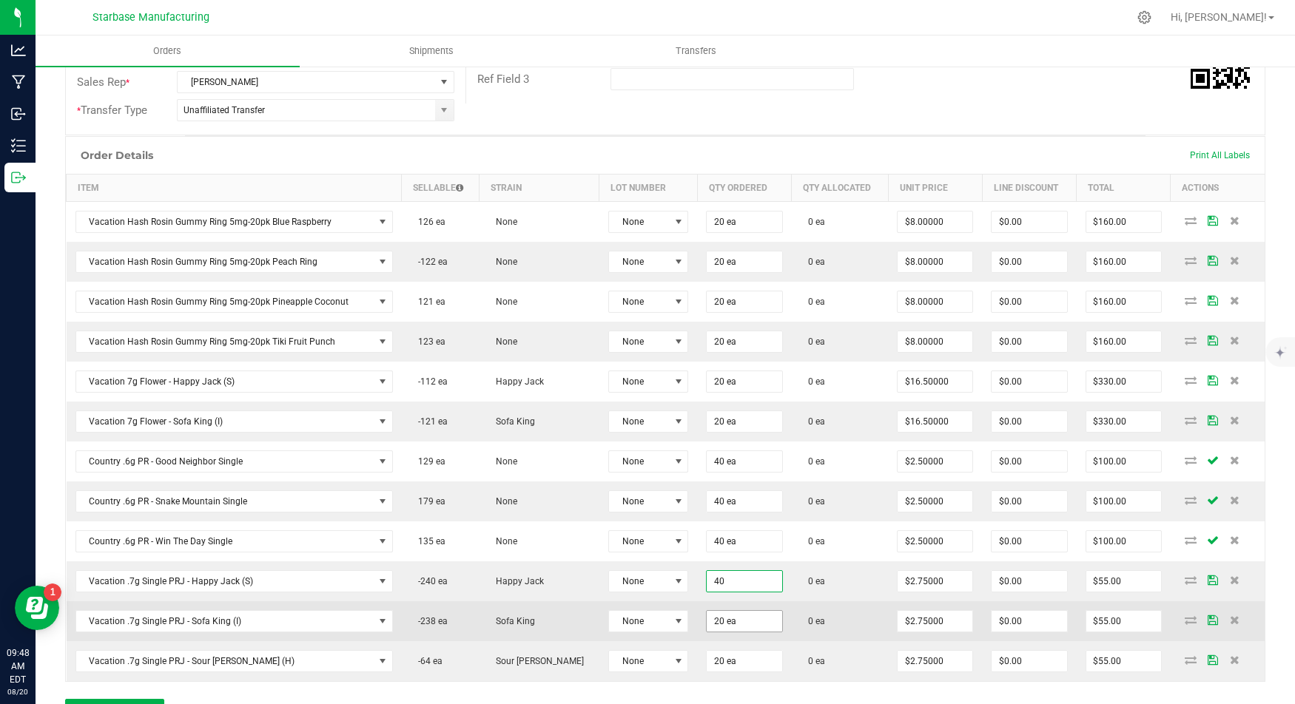
type input "40 ea"
type input "$110.00"
click at [708, 611] on input "20" at bounding box center [744, 621] width 75 height 21
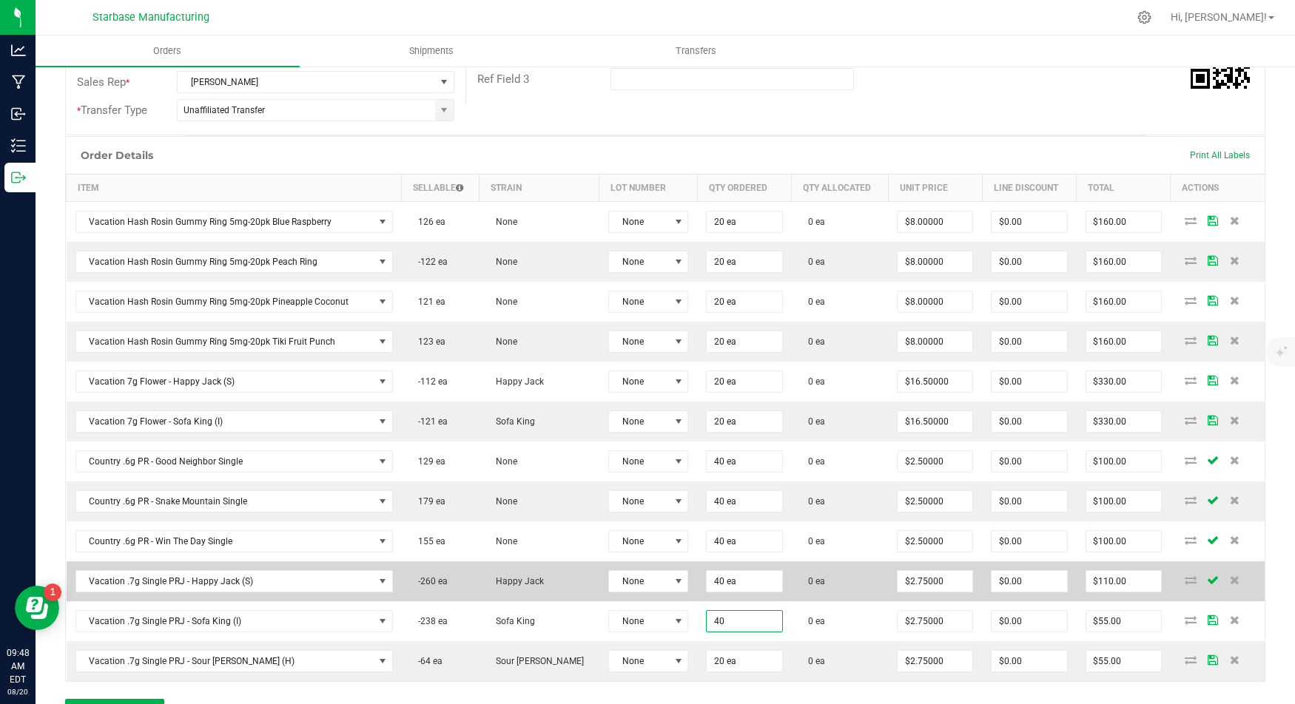
type input "40 ea"
type input "$110.00"
click at [846, 567] on td "0 ea" at bounding box center [840, 582] width 96 height 40
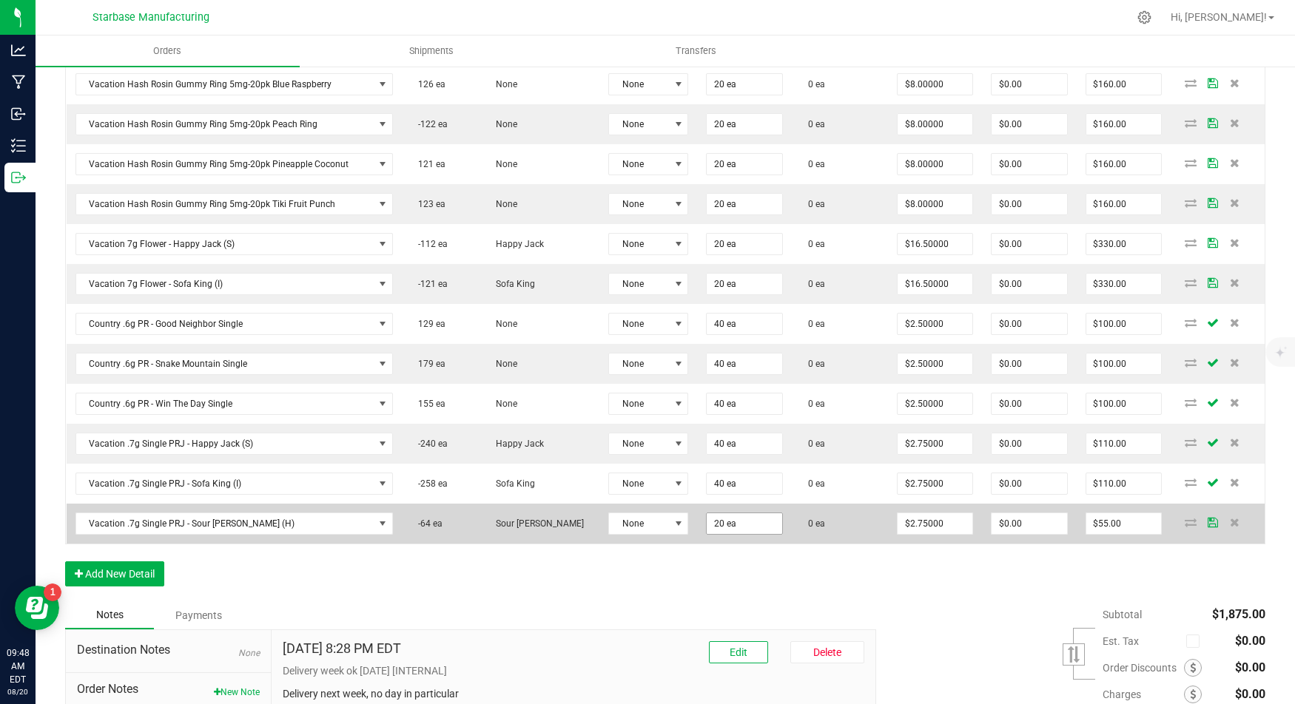
scroll to position [442, 0]
click at [726, 513] on input "20" at bounding box center [744, 523] width 75 height 21
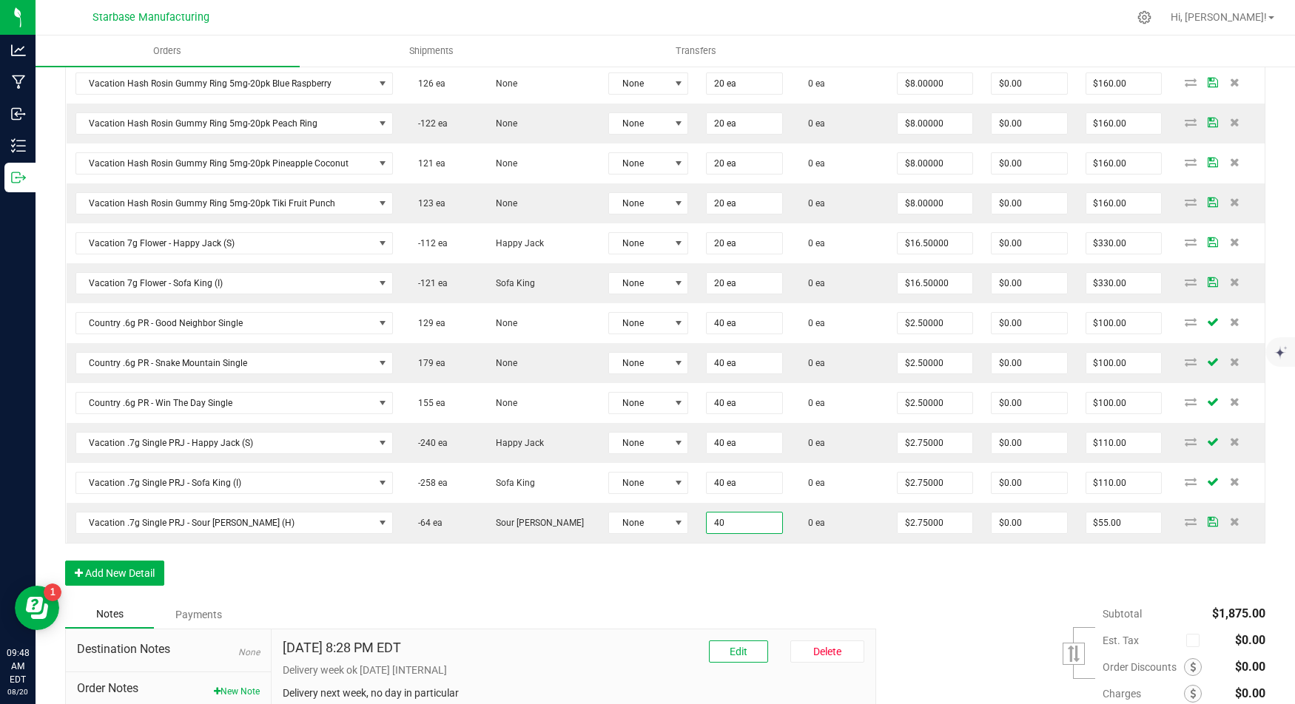
scroll to position [441, 0]
type input "40 ea"
type input "$110.00"
click at [661, 549] on div "Order Details Print All Labels Item Sellable Strain Lot Number Qty Ordered Qty …" at bounding box center [665, 300] width 1200 height 603
click at [92, 562] on button "Add New Detail" at bounding box center [114, 574] width 99 height 25
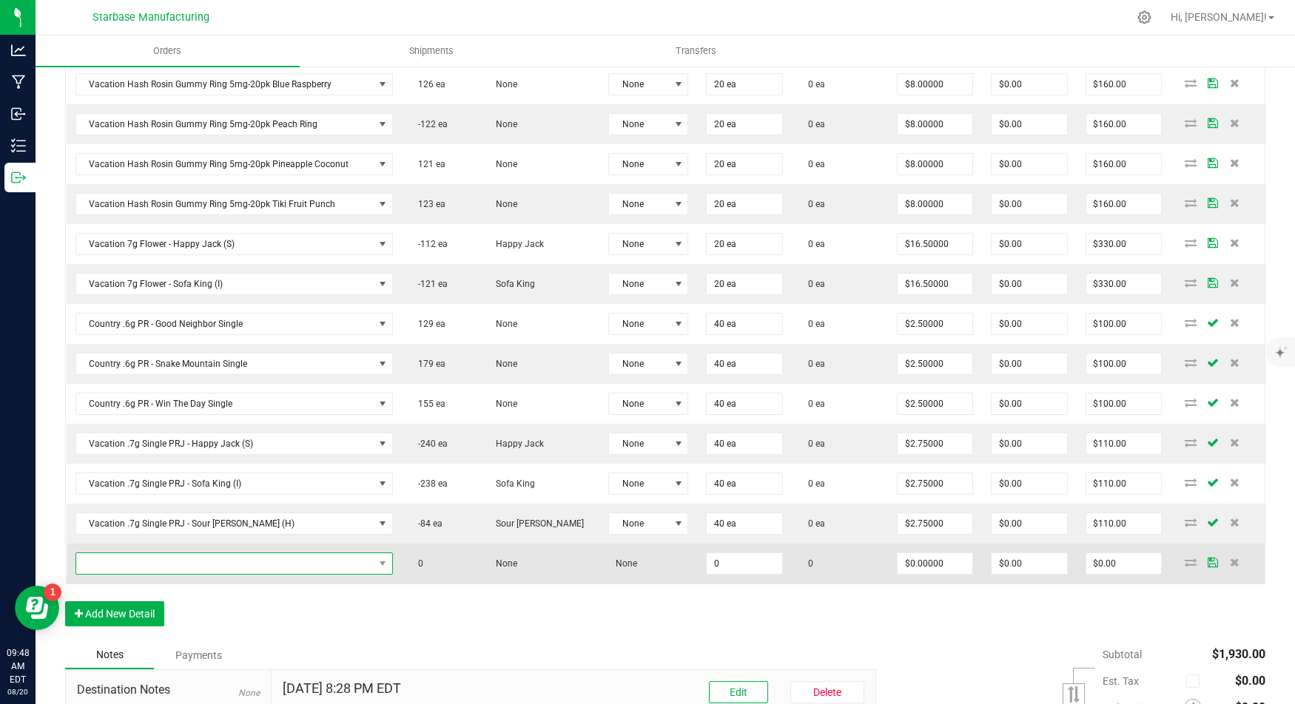
click at [118, 553] on span "NO DATA FOUND" at bounding box center [224, 563] width 297 height 21
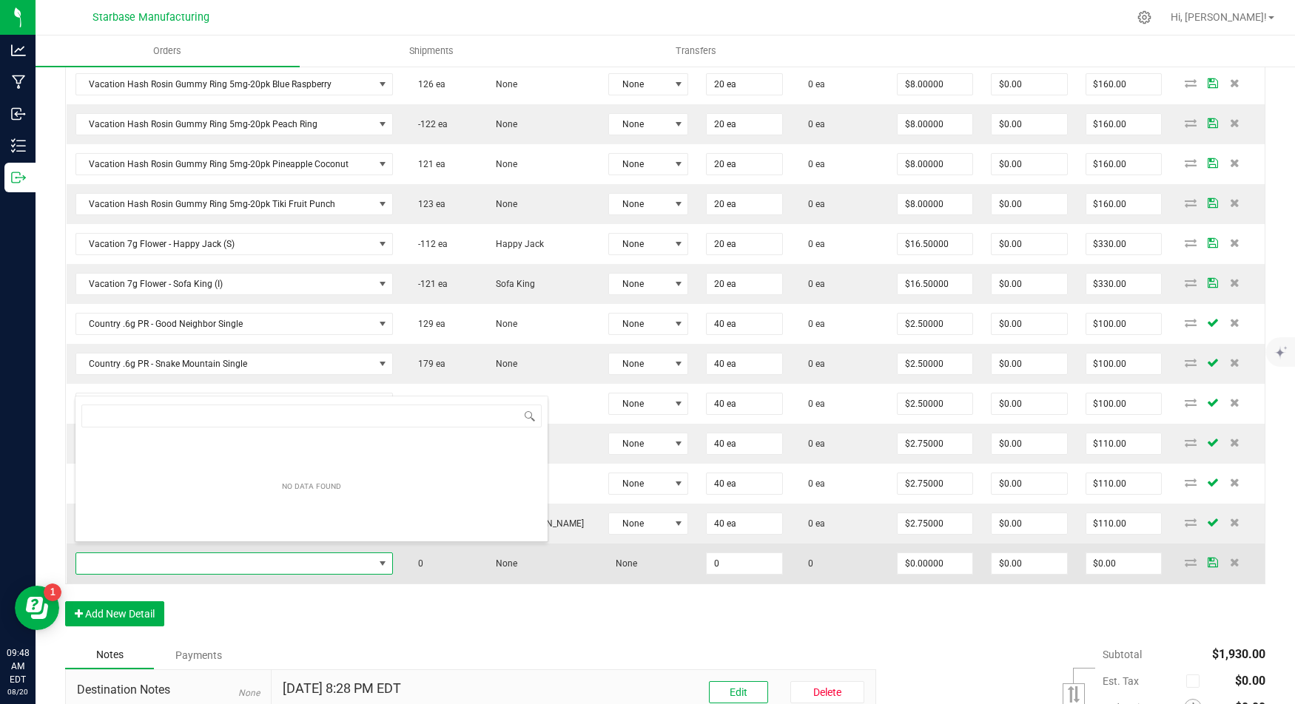
scroll to position [21, 318]
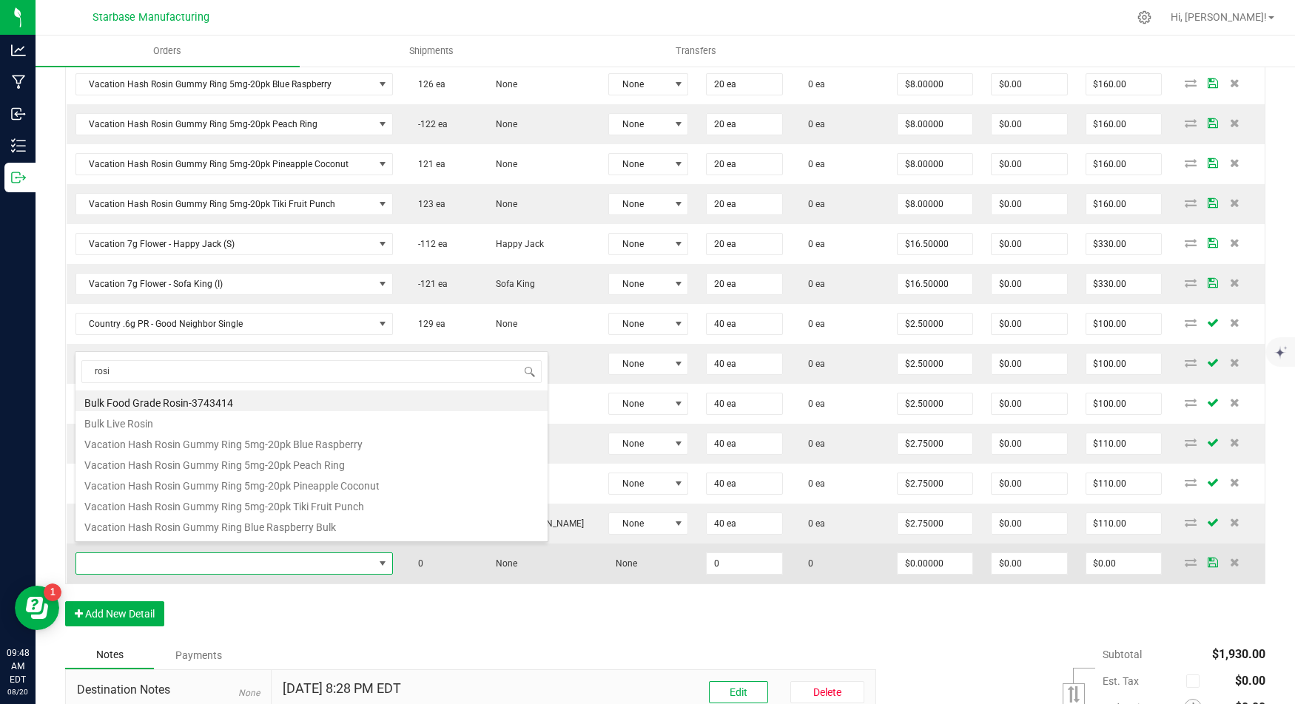
type input "rosin"
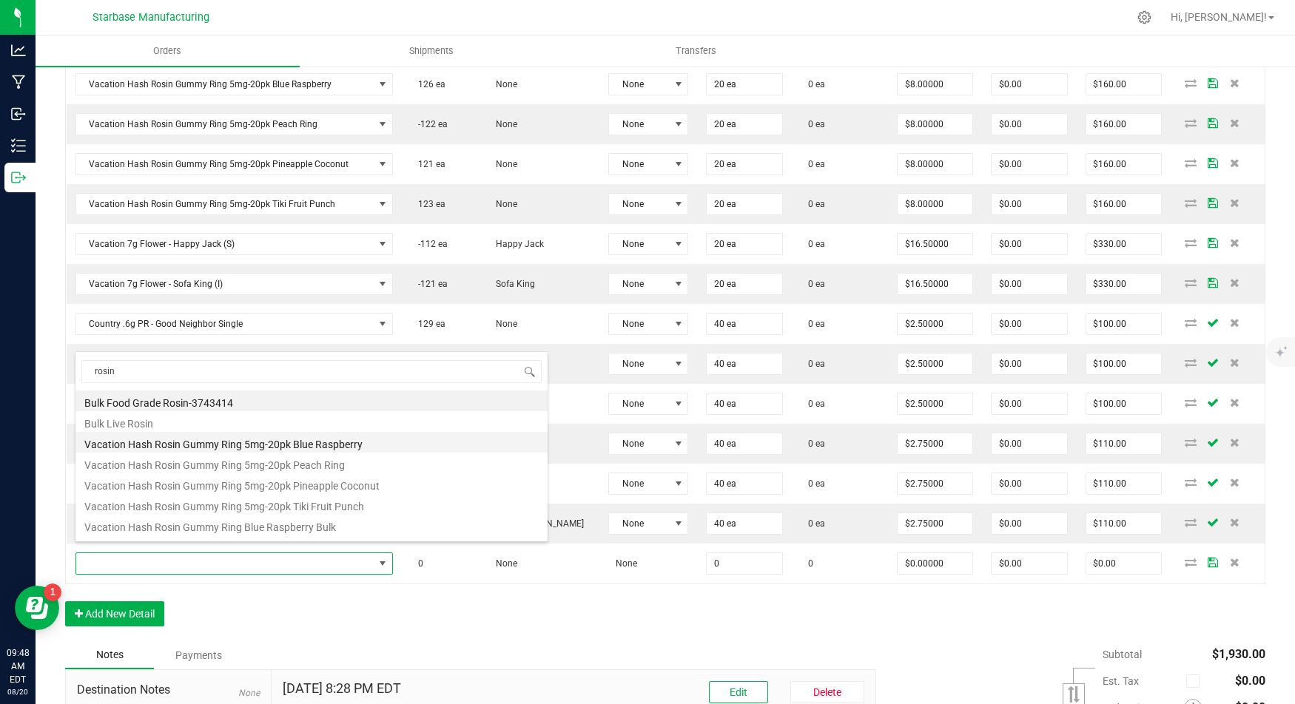
click at [210, 445] on li "Vacation Hash Rosin Gummy Ring 5mg-20pk Blue Raspberry" at bounding box center [311, 442] width 472 height 21
type input "0 ea"
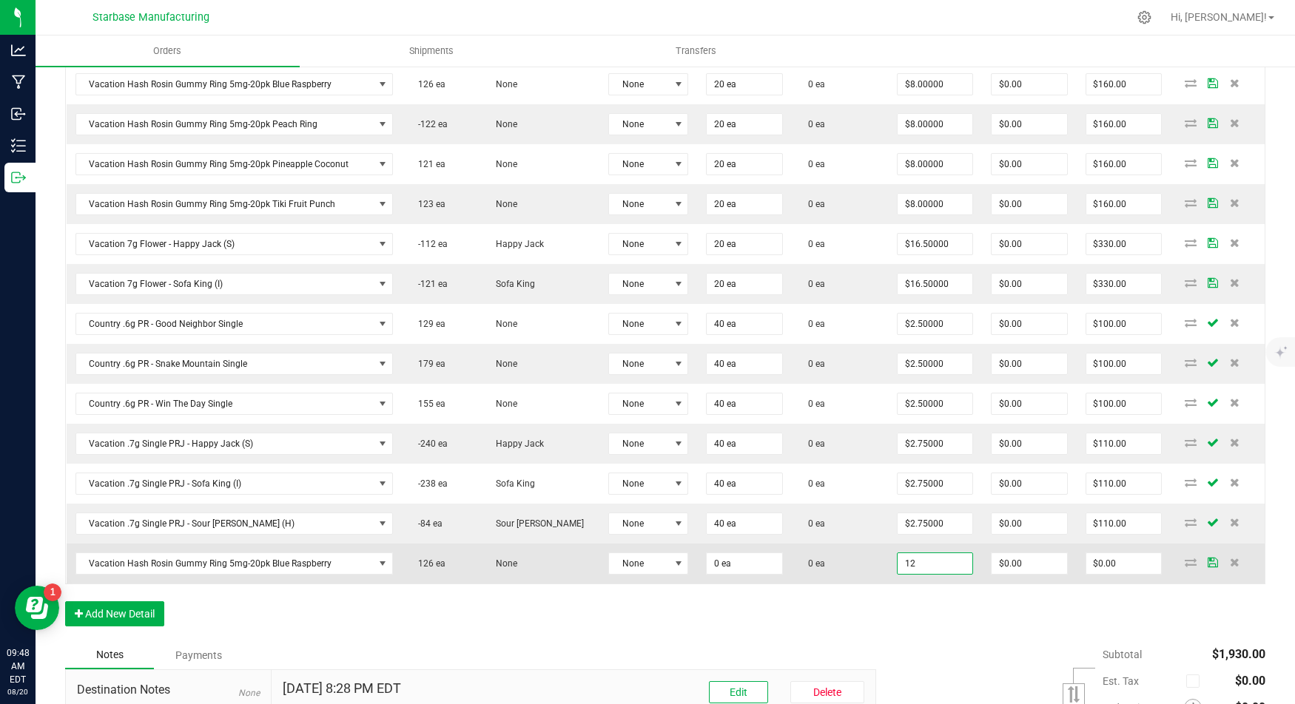
click at [917, 553] on input "12" at bounding box center [934, 563] width 75 height 21
type input ".5"
type input "0"
type input "$0.50000"
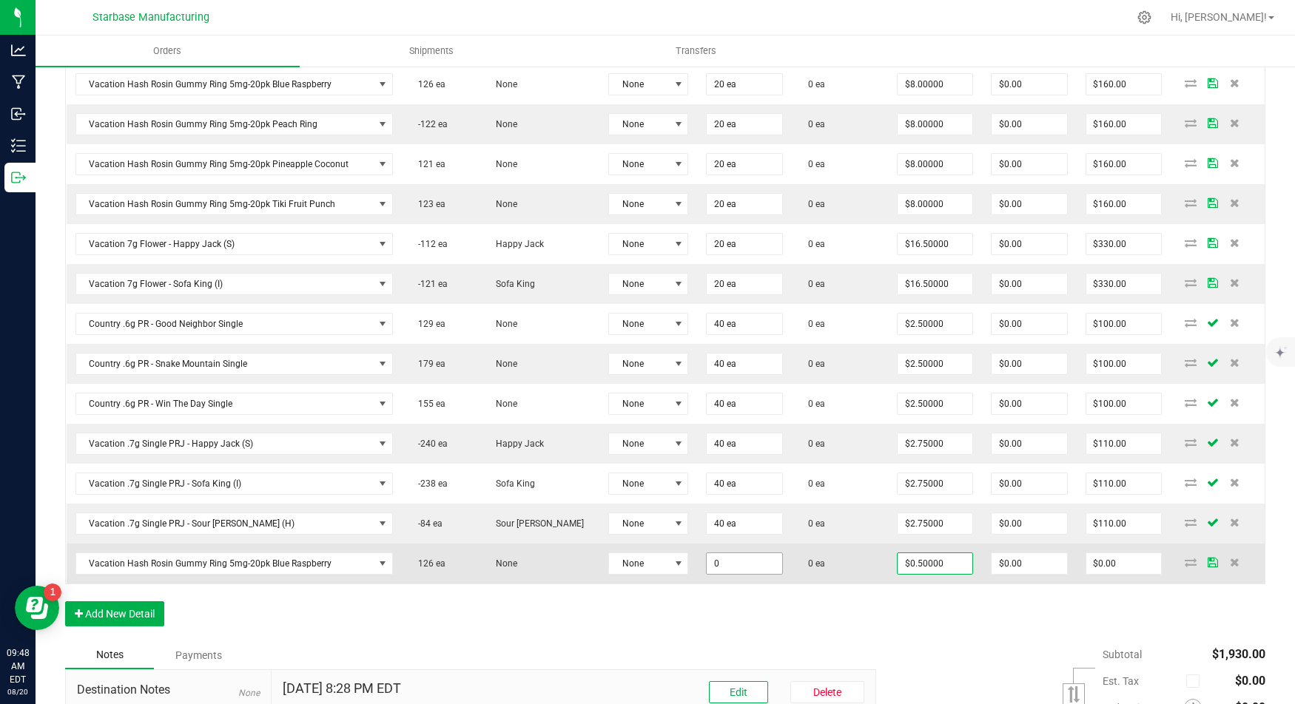
click at [736, 553] on input "0" at bounding box center [744, 563] width 75 height 21
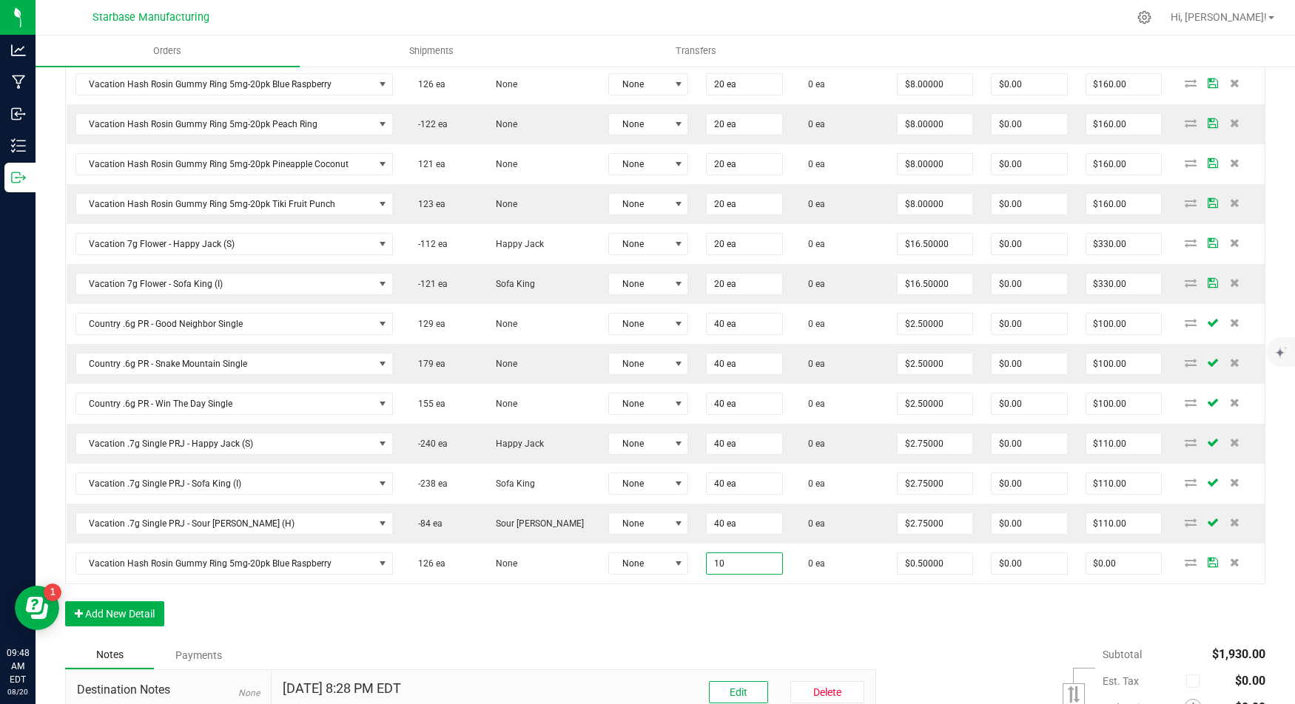
type input "10 ea"
type input "$5.00"
click at [687, 607] on div "Order Details Print All Labels Item Sellable Strain Lot Number Qty Ordered Qty …" at bounding box center [665, 320] width 1200 height 643
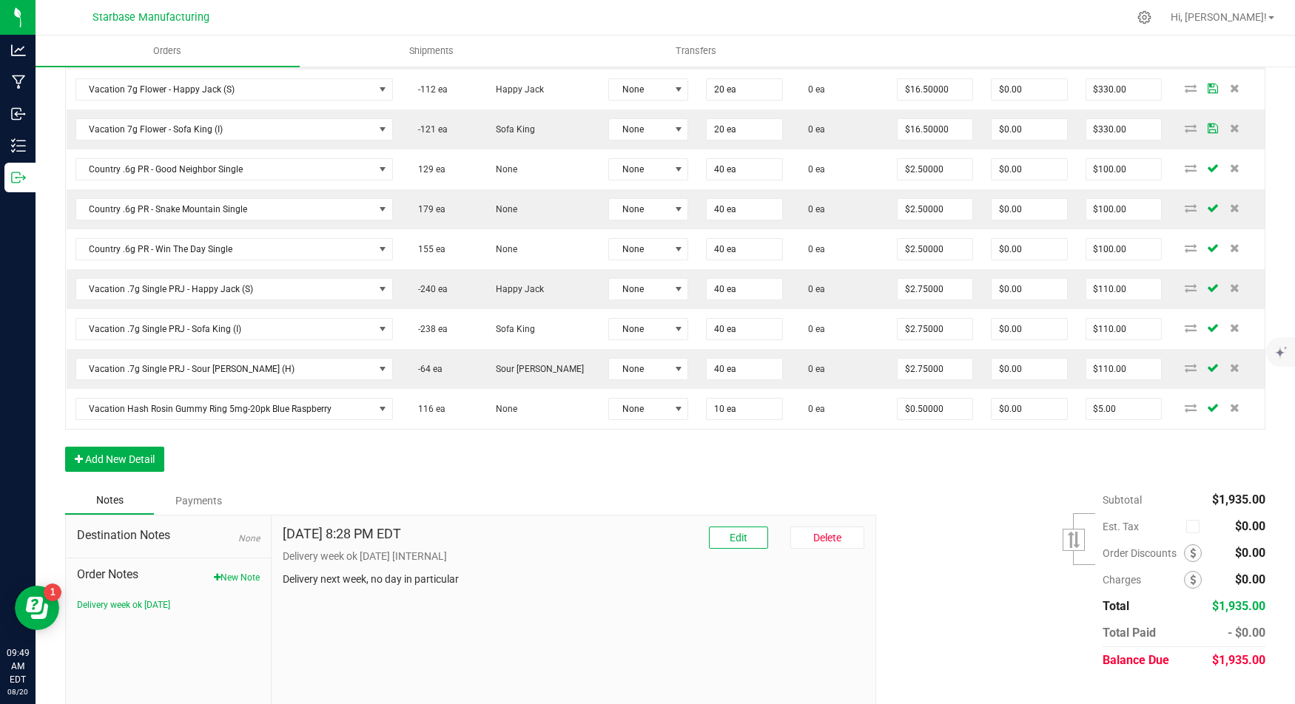
scroll to position [607, 0]
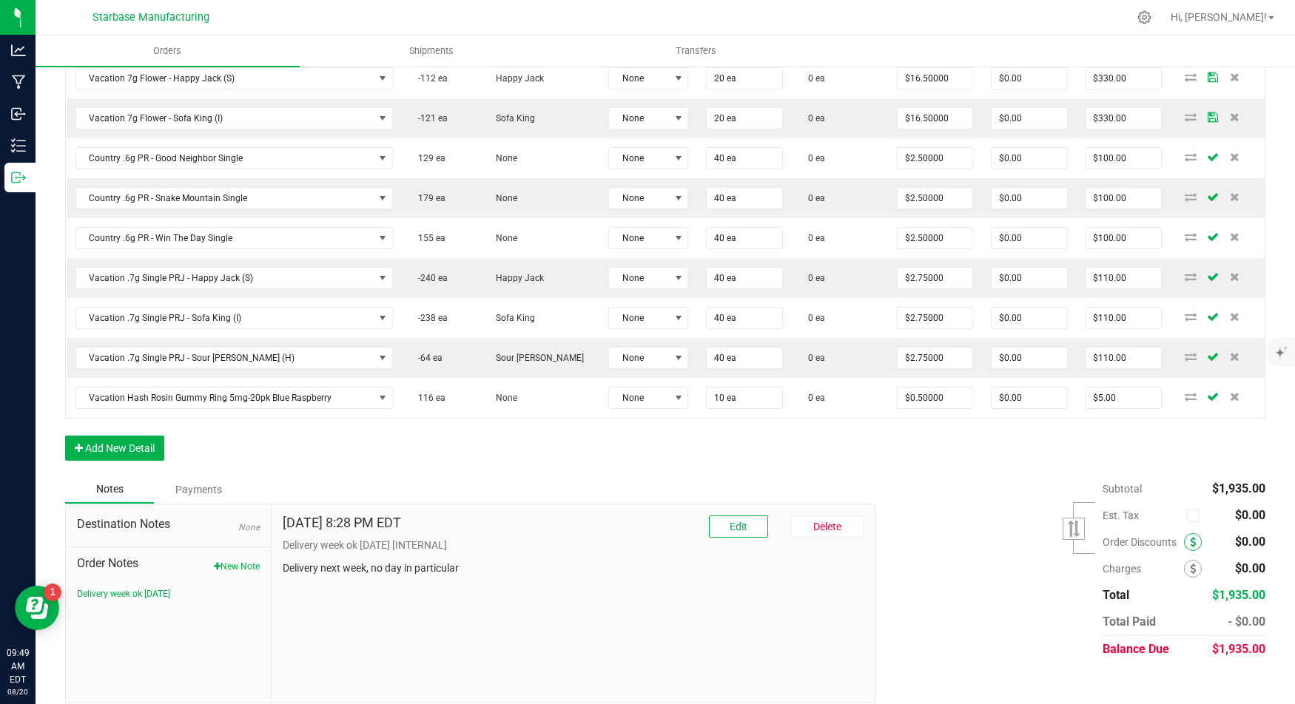
click at [1193, 536] on span at bounding box center [1193, 542] width 18 height 18
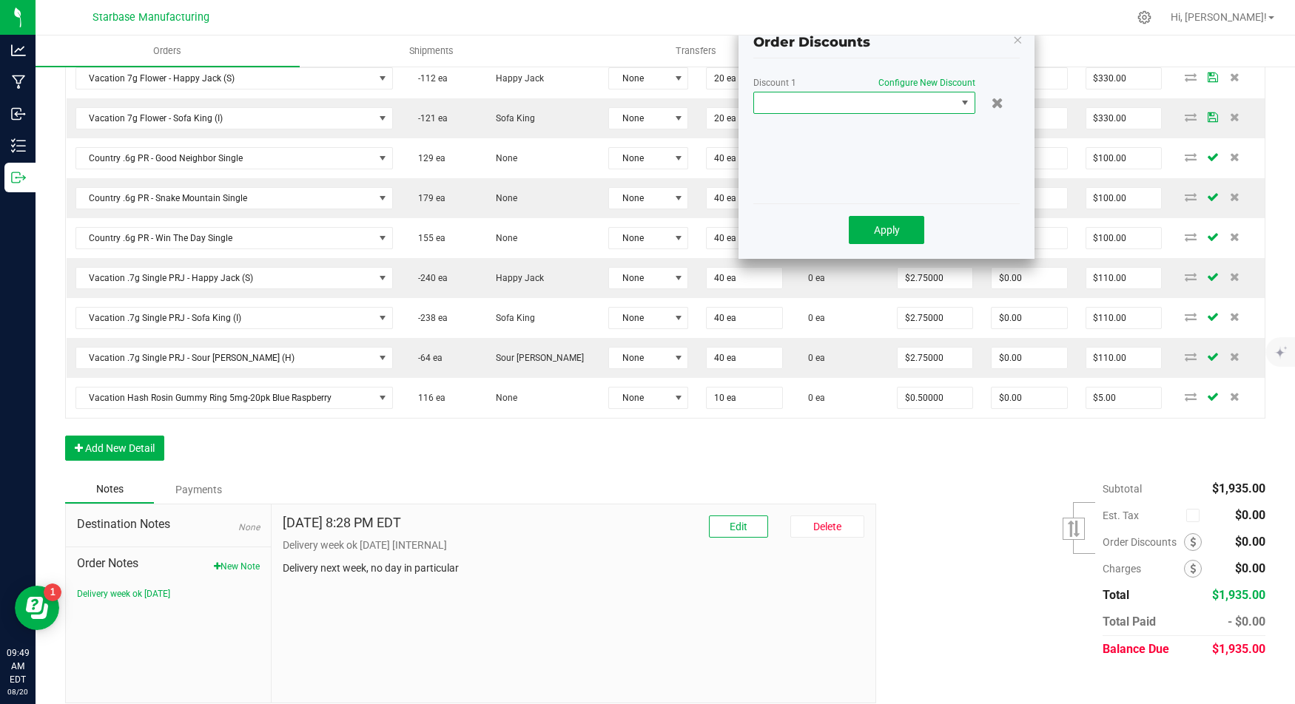
click at [920, 100] on span at bounding box center [855, 102] width 202 height 21
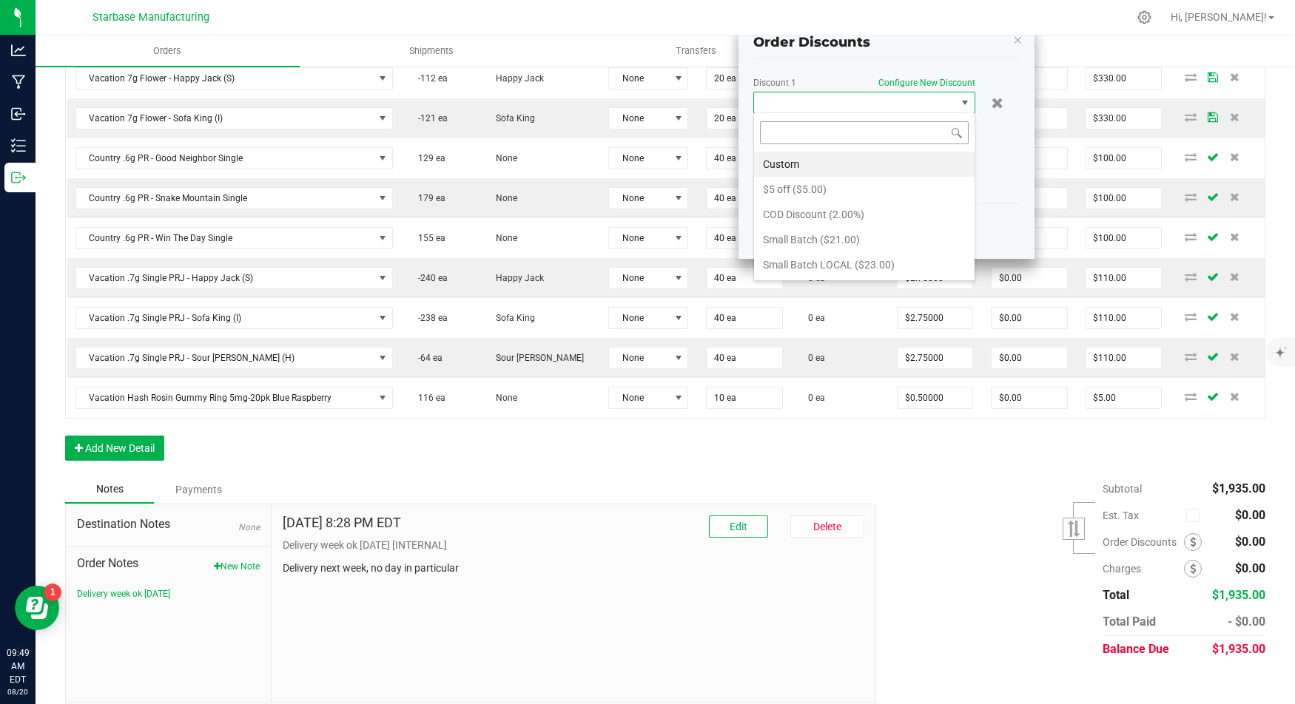
scroll to position [21, 222]
click at [850, 186] on li "$5 off ($5.00)" at bounding box center [864, 189] width 220 height 25
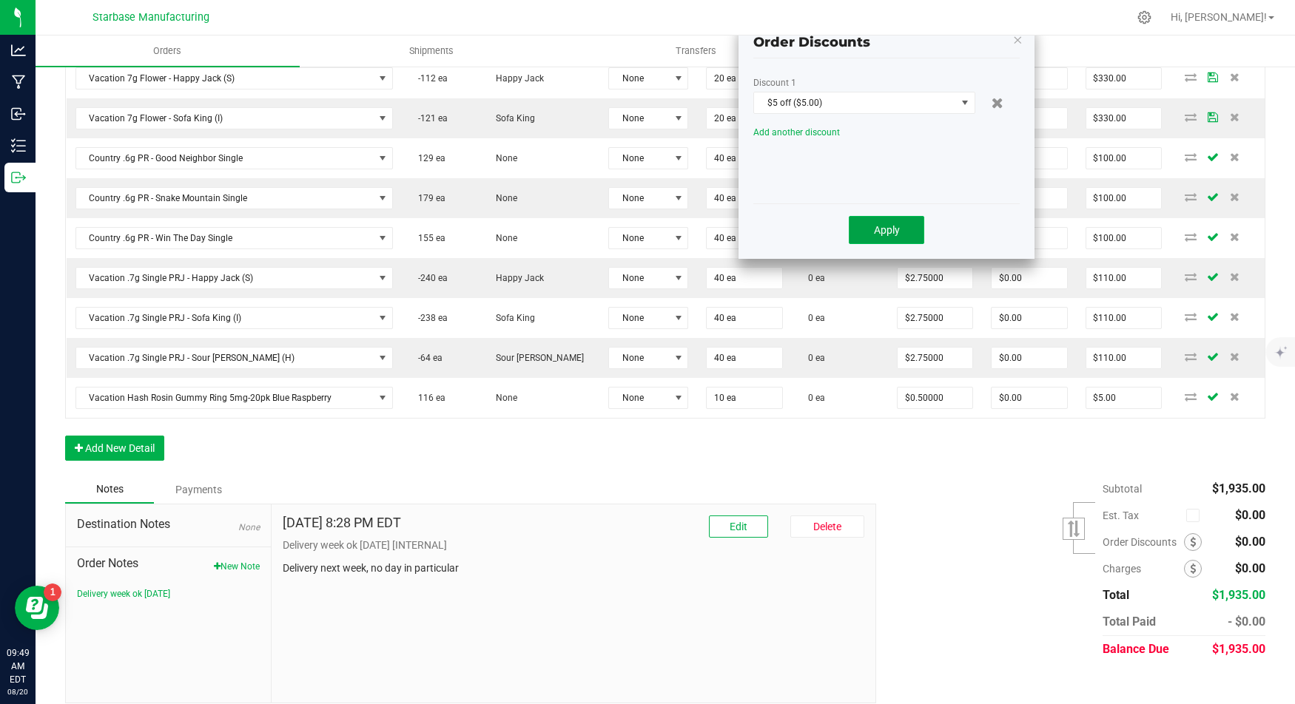
click at [872, 233] on button "Apply" at bounding box center [886, 230] width 75 height 28
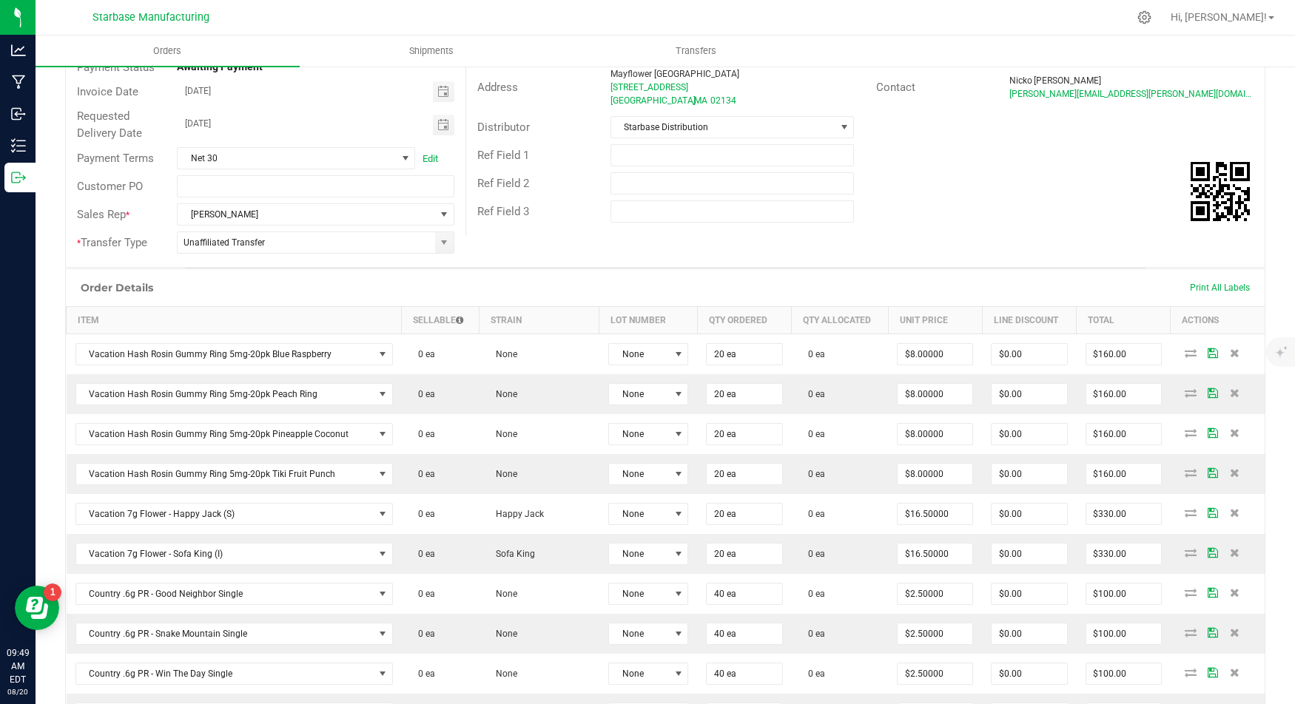
scroll to position [0, 0]
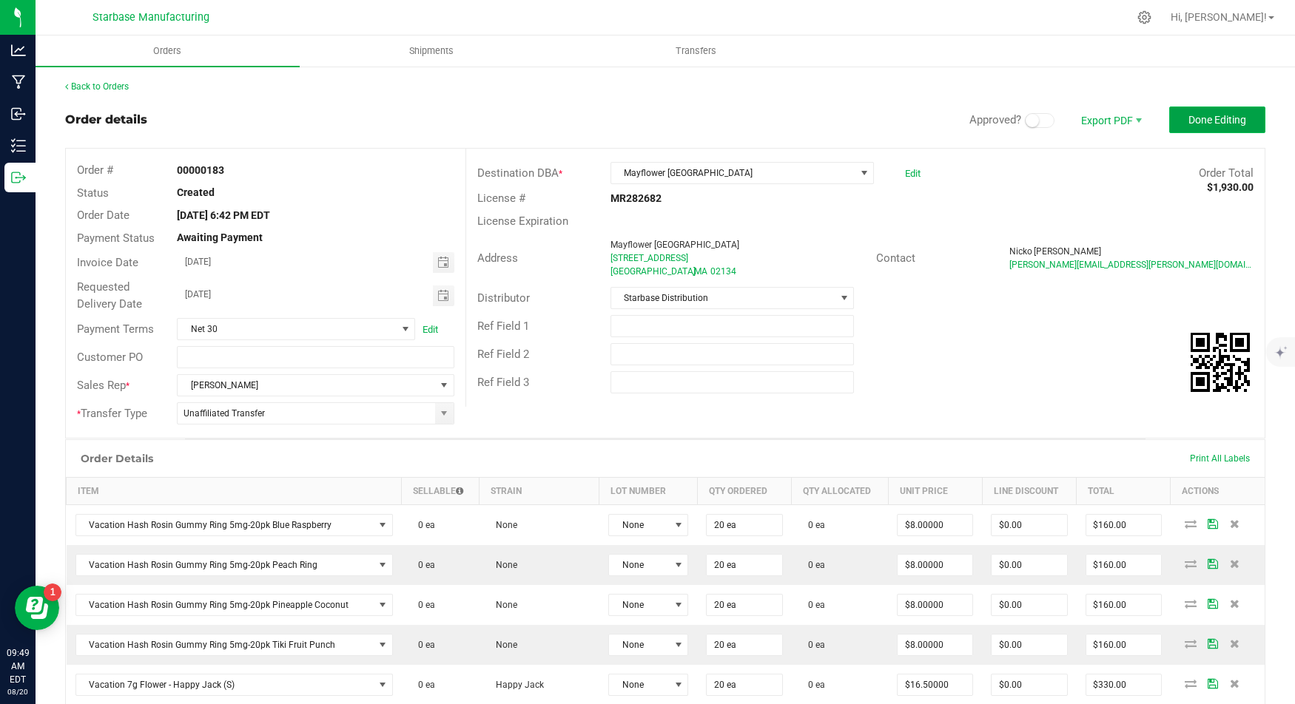
click at [1204, 125] on span "Done Editing" at bounding box center [1217, 120] width 58 height 12
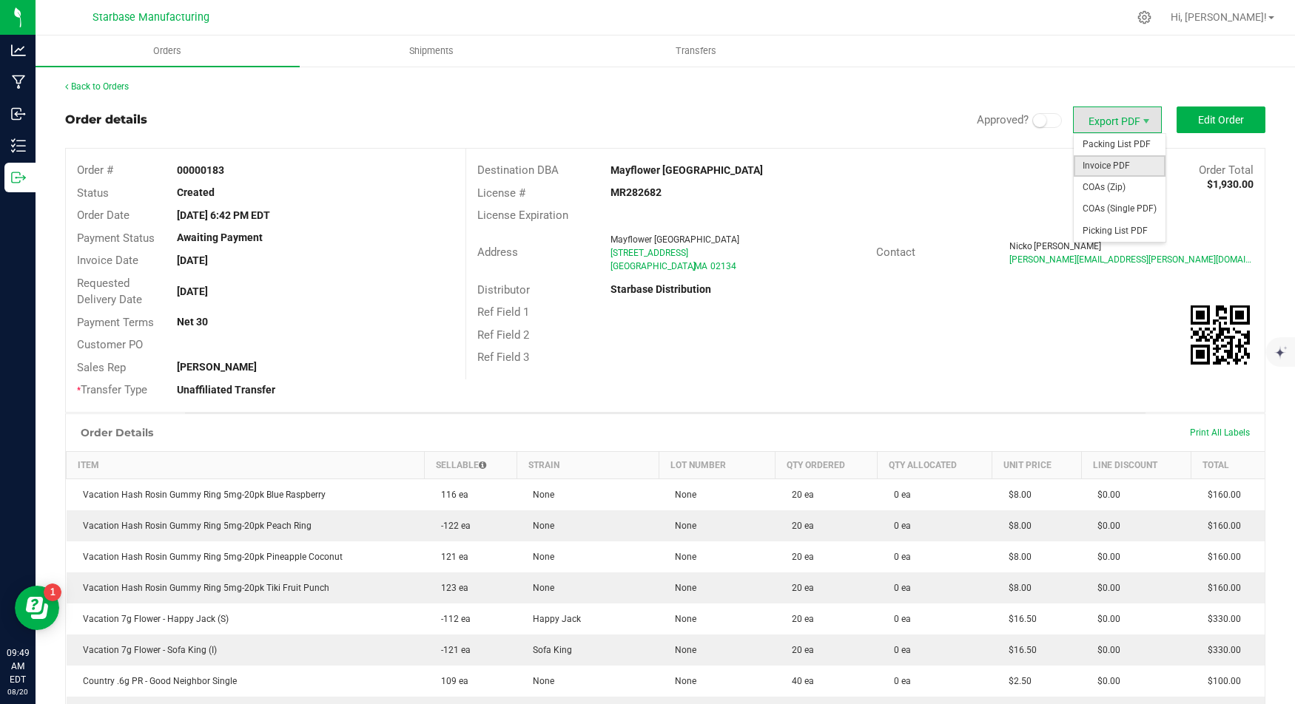
click at [1139, 160] on span "Invoice PDF" at bounding box center [1119, 165] width 92 height 21
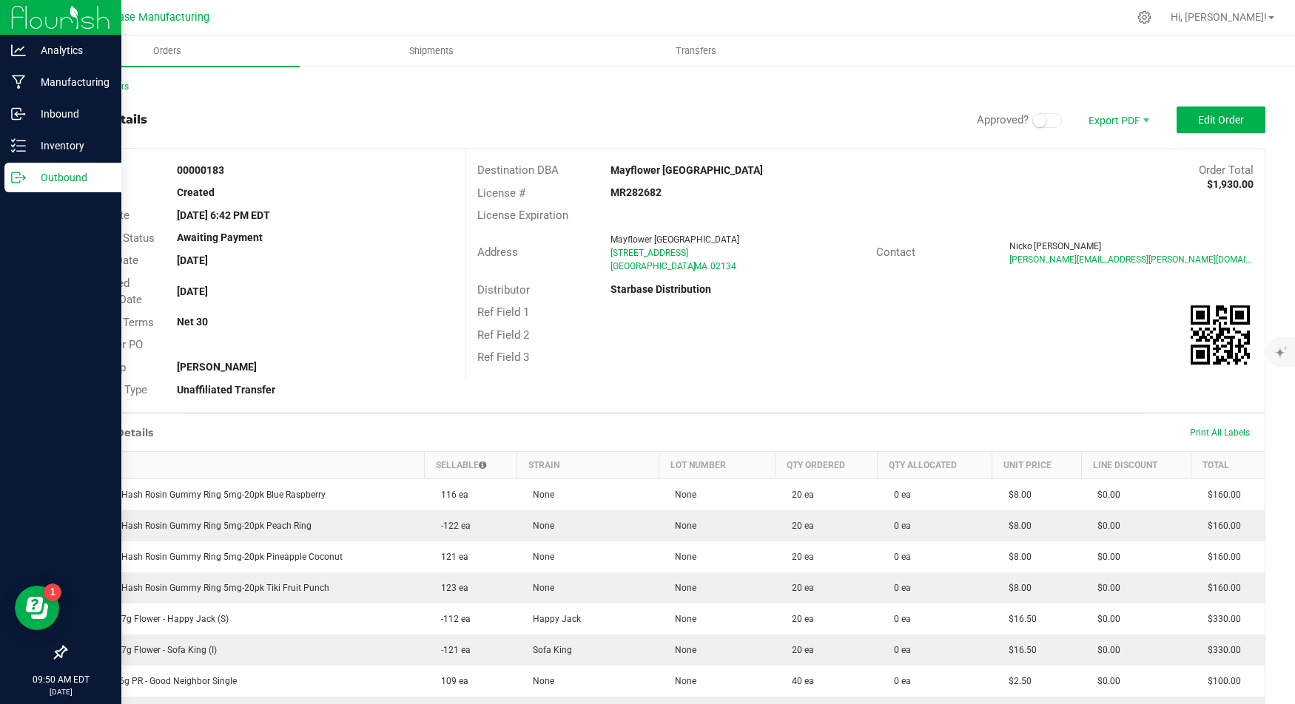
click at [21, 172] on icon at bounding box center [18, 177] width 15 height 15
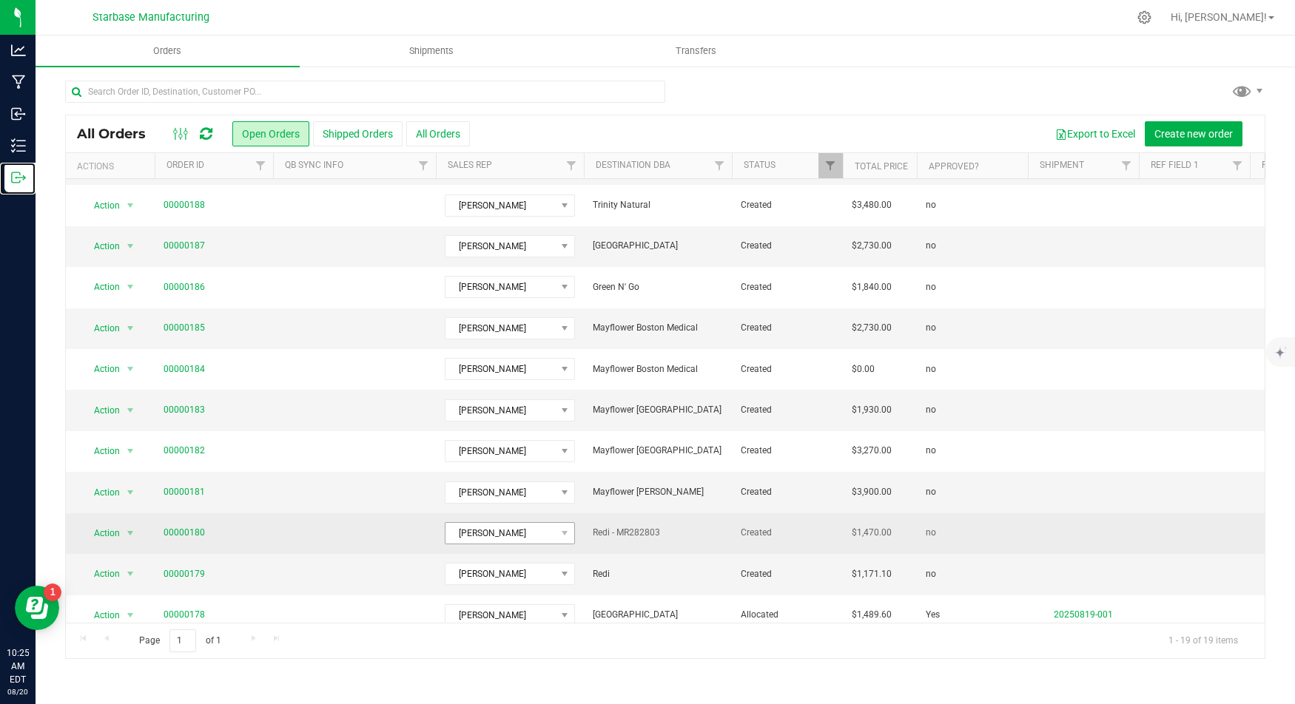
scroll to position [208, 0]
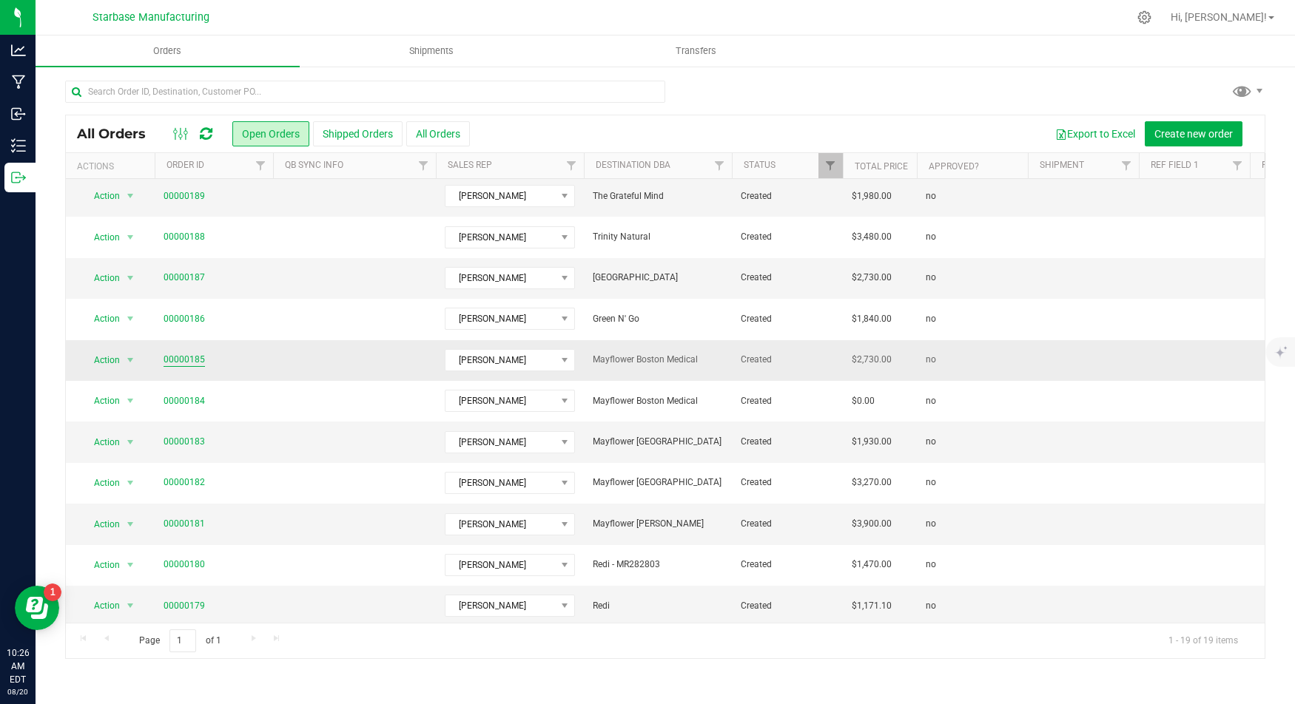
click at [178, 353] on link "00000185" at bounding box center [183, 360] width 41 height 14
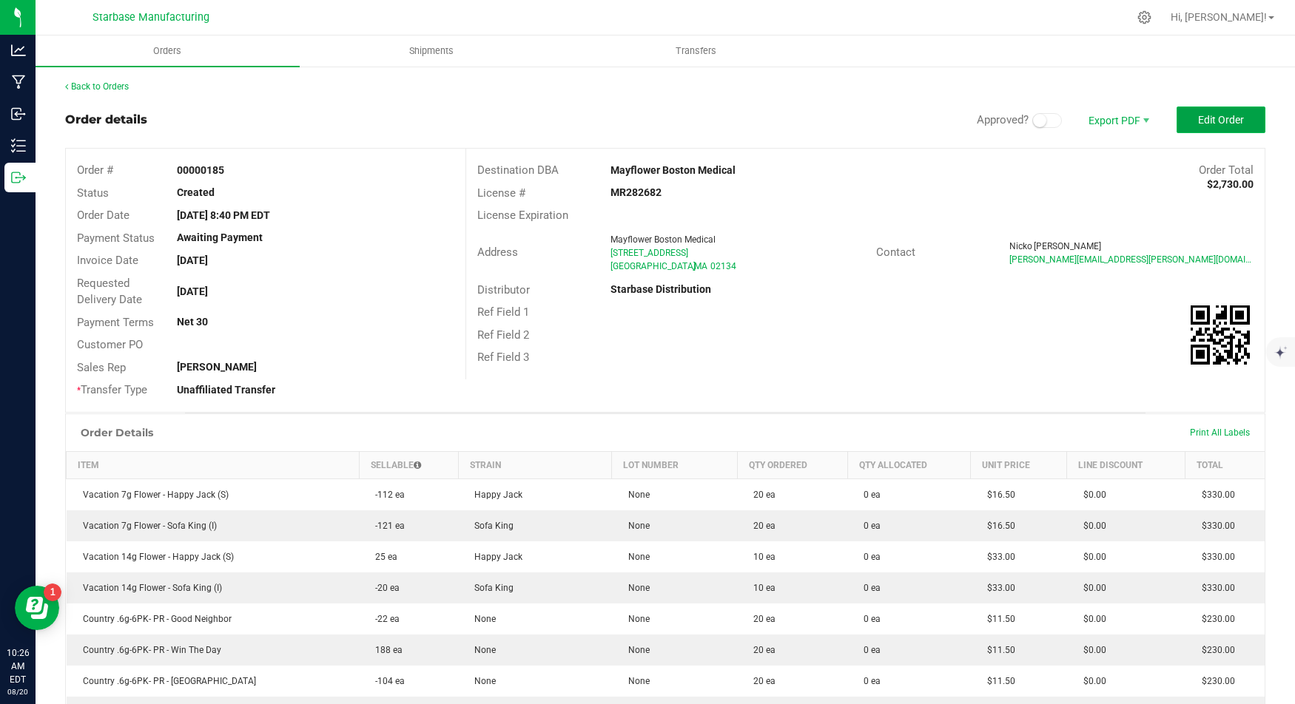
click at [1192, 124] on button "Edit Order" at bounding box center [1220, 120] width 89 height 27
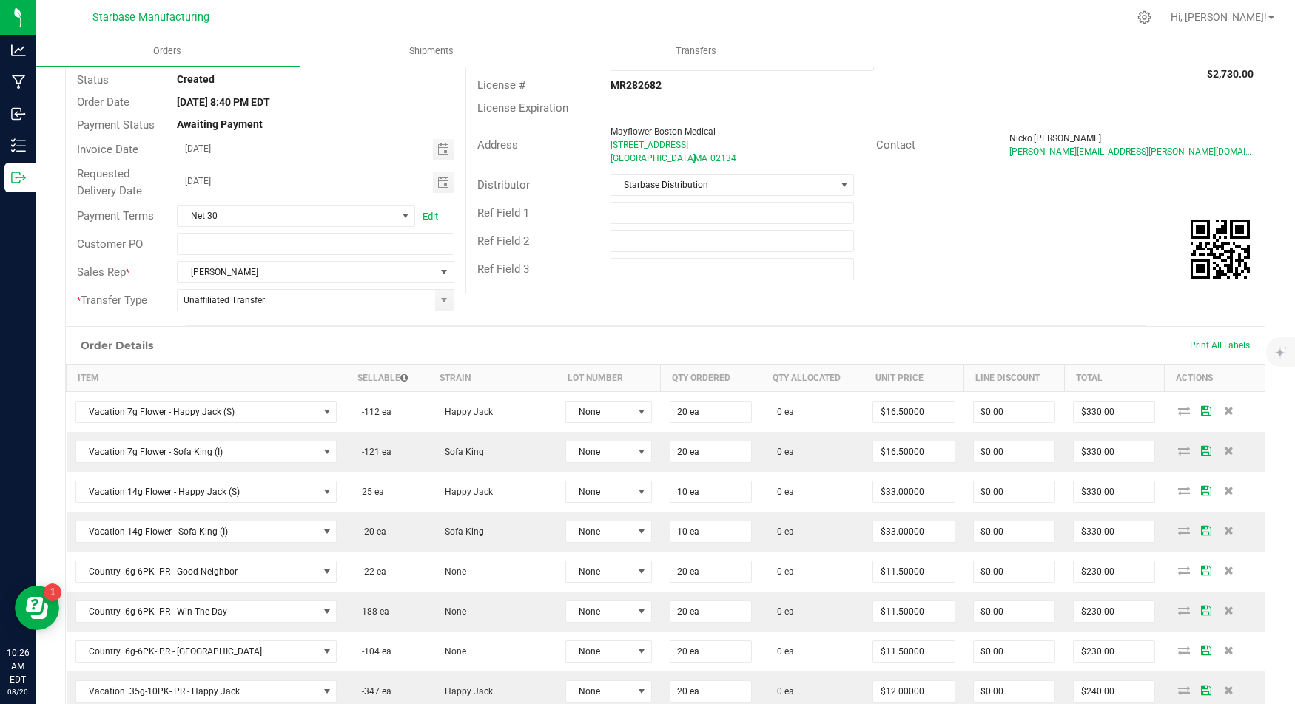
scroll to position [123, 0]
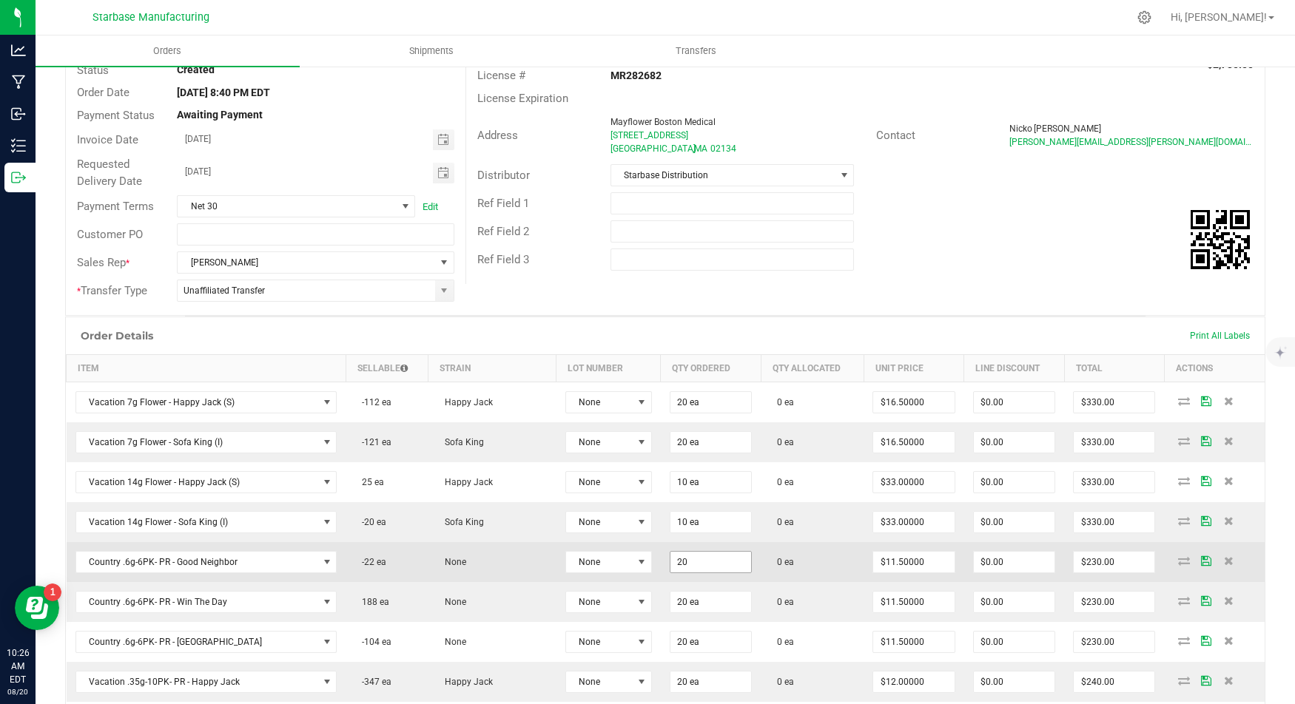
click at [670, 556] on input "20" at bounding box center [710, 562] width 81 height 21
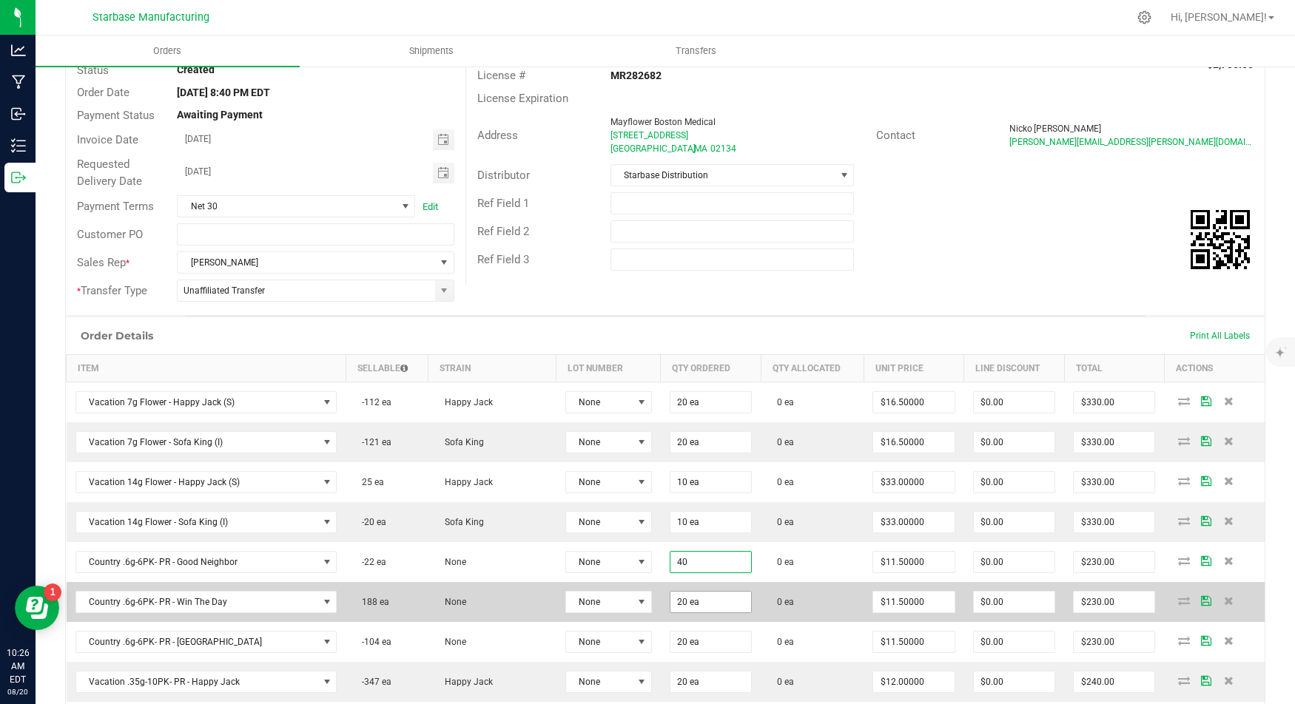
type input "40 ea"
type input "$460.00"
click at [670, 596] on input "20" at bounding box center [710, 602] width 81 height 21
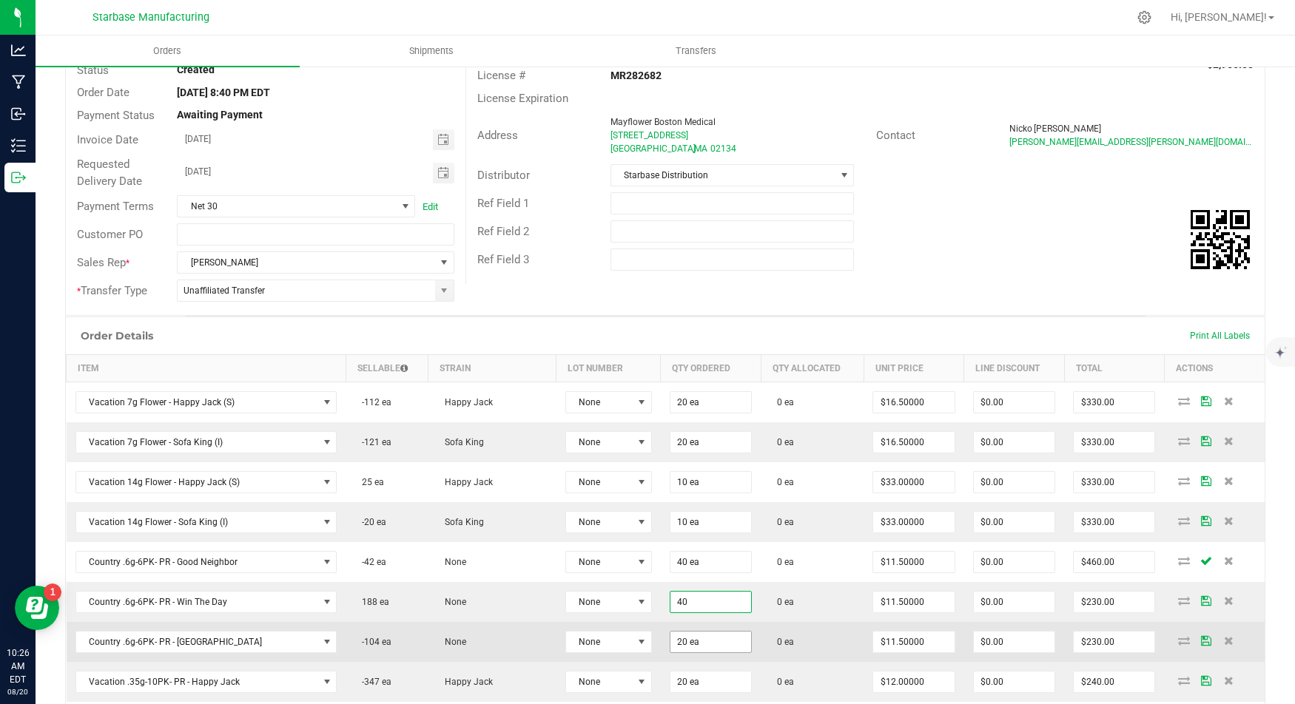
type input "40 ea"
type input "$460.00"
click at [670, 632] on input "20" at bounding box center [710, 642] width 81 height 21
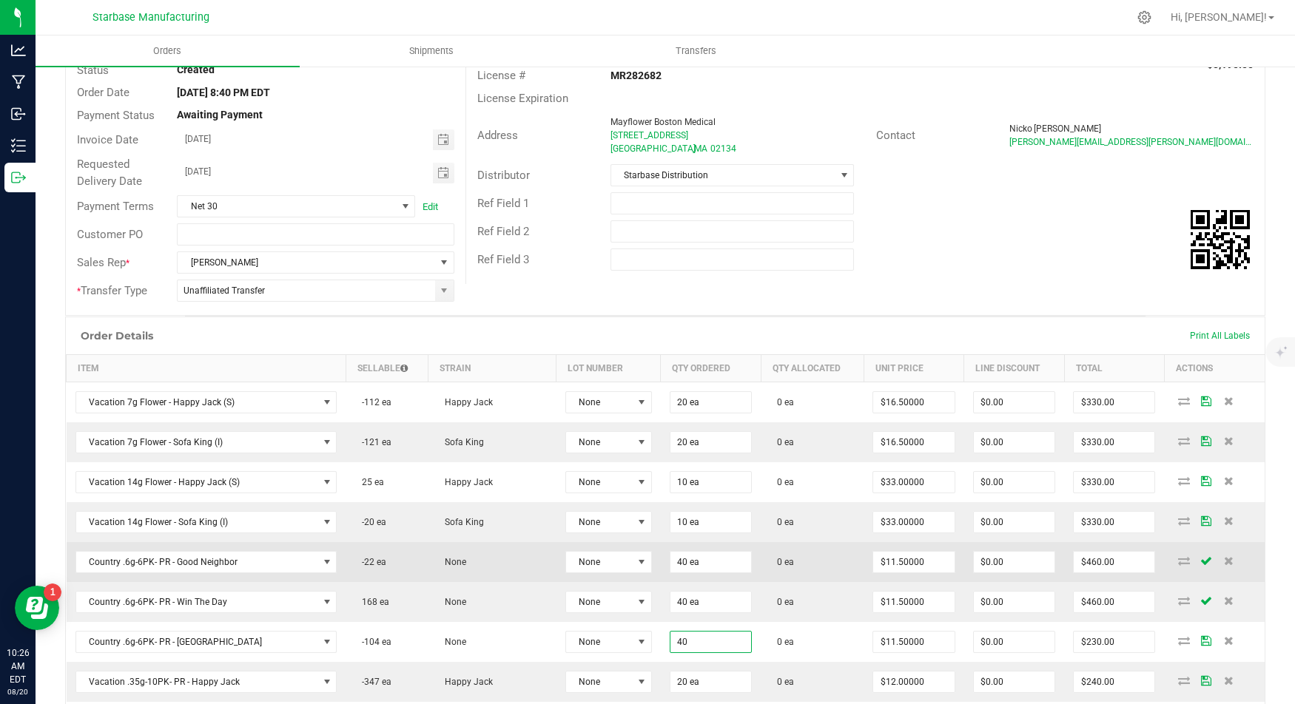
type input "40 ea"
type input "$460.00"
click at [775, 570] on td "0 ea" at bounding box center [812, 562] width 103 height 40
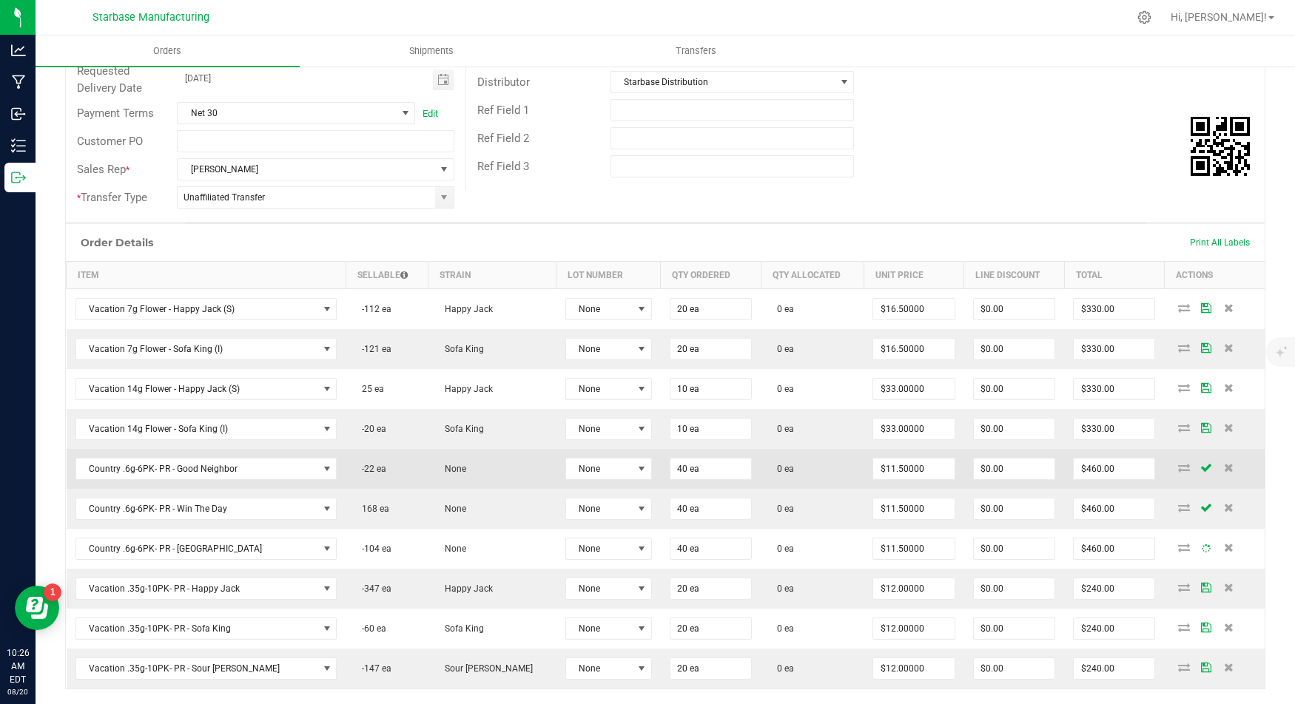
scroll to position [257, 0]
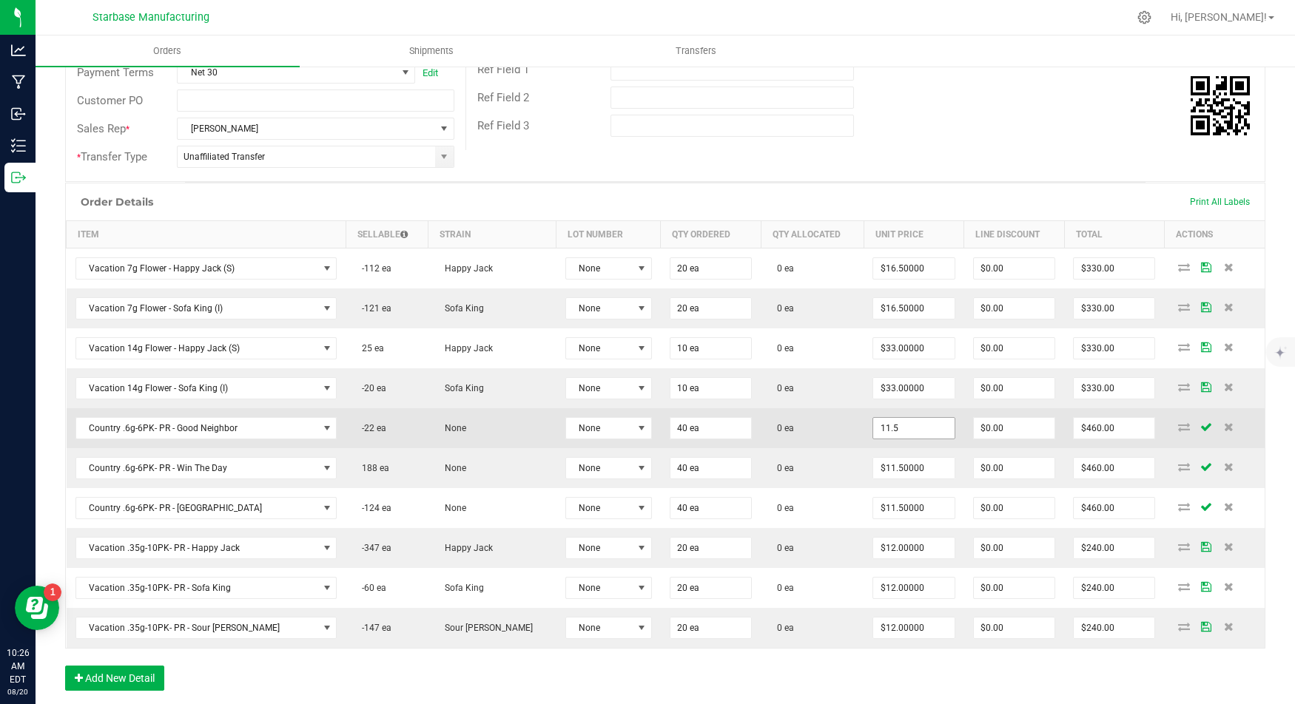
click at [883, 422] on input "11.5" at bounding box center [913, 428] width 81 height 21
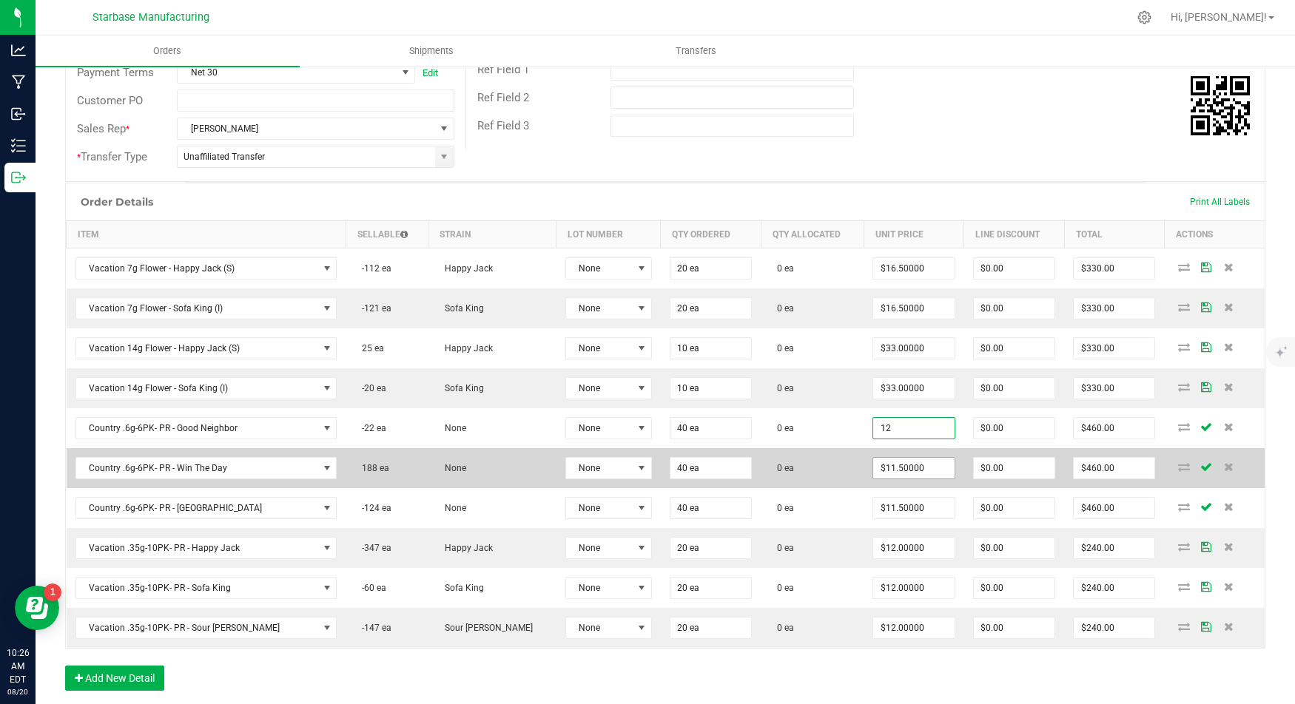
type input "$12.00000"
type input "$480.00"
click at [883, 458] on input "11.5" at bounding box center [913, 468] width 81 height 21
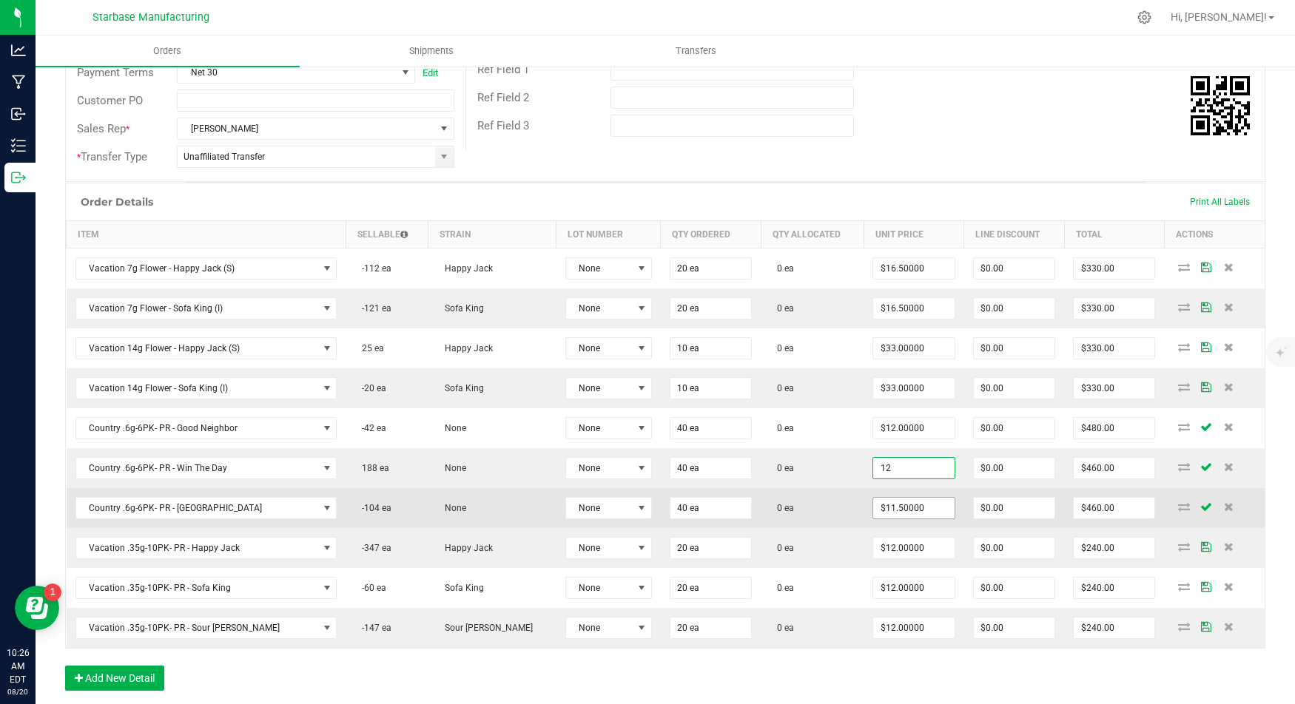
type input "$12.00000"
type input "$480.00"
click at [880, 499] on input "11.5" at bounding box center [913, 508] width 81 height 21
type input "$12.00000"
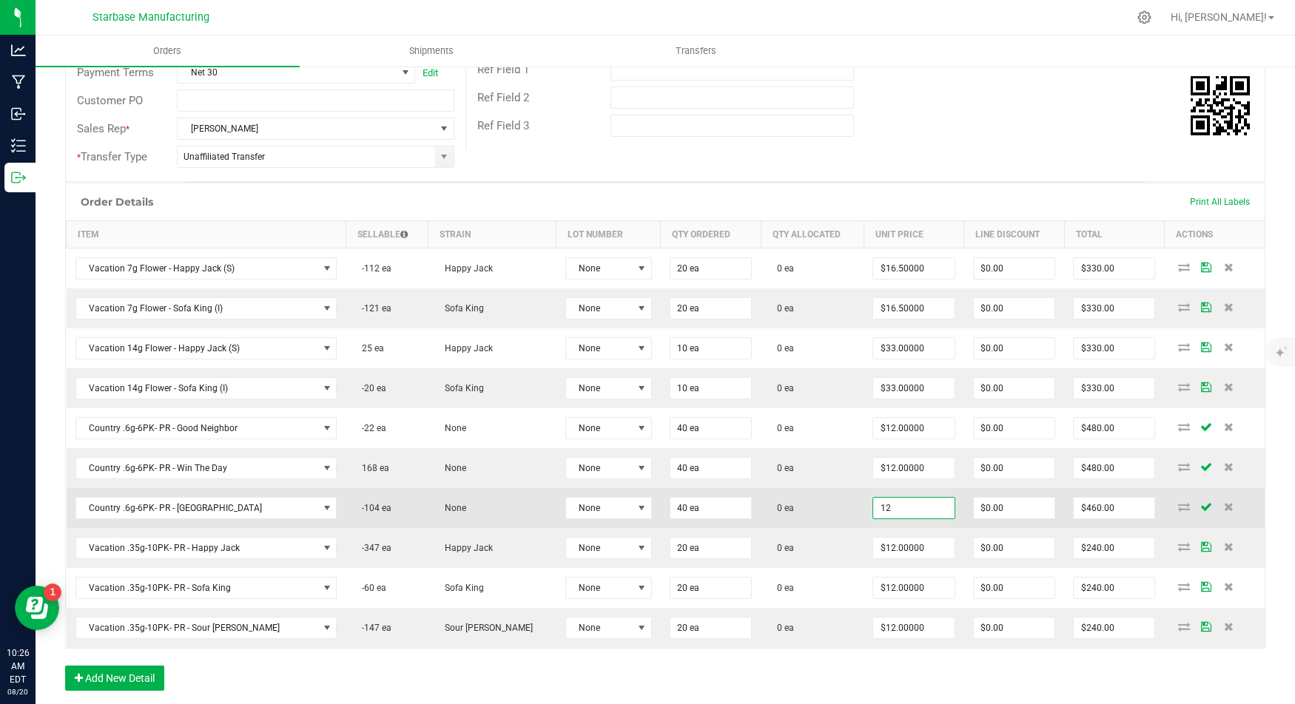
type input "$480.00"
click at [820, 490] on td "0 ea" at bounding box center [812, 508] width 103 height 40
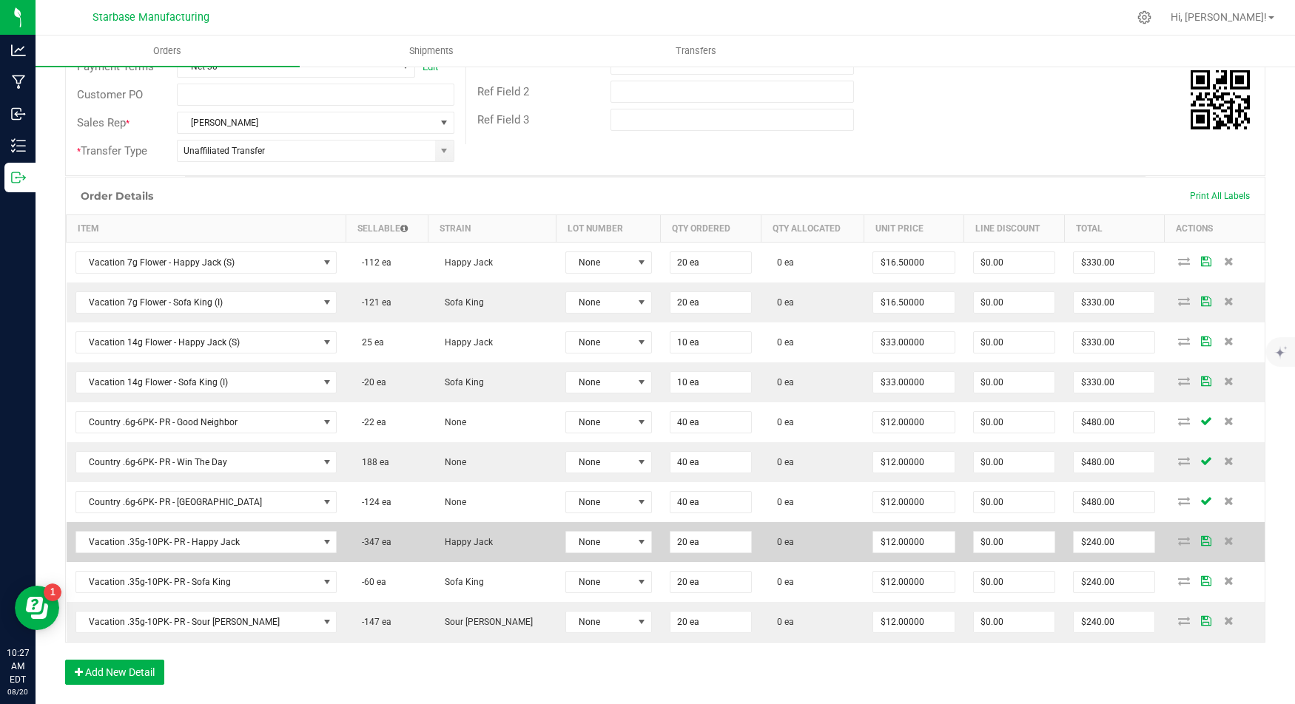
scroll to position [265, 0]
click at [675, 530] on input "20" at bounding box center [710, 540] width 81 height 21
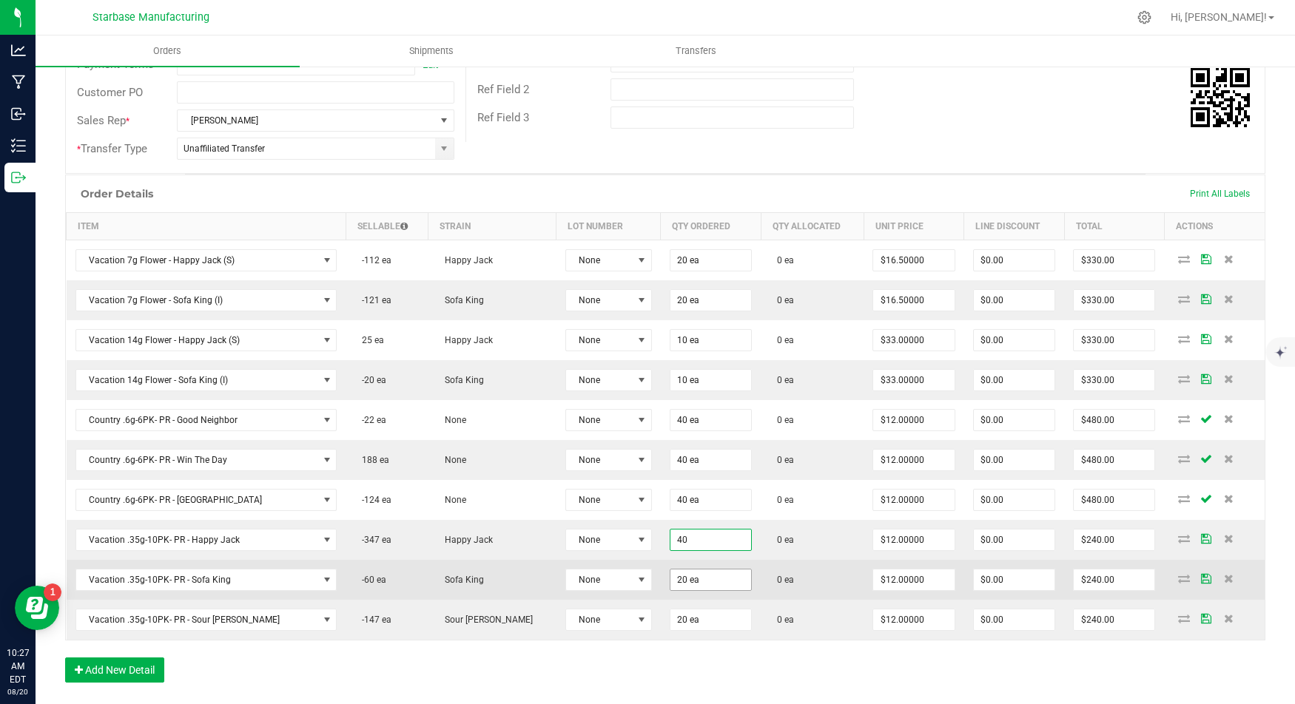
type input "40 ea"
type input "$480.00"
click at [670, 570] on input "20" at bounding box center [710, 580] width 81 height 21
type input "40 ea"
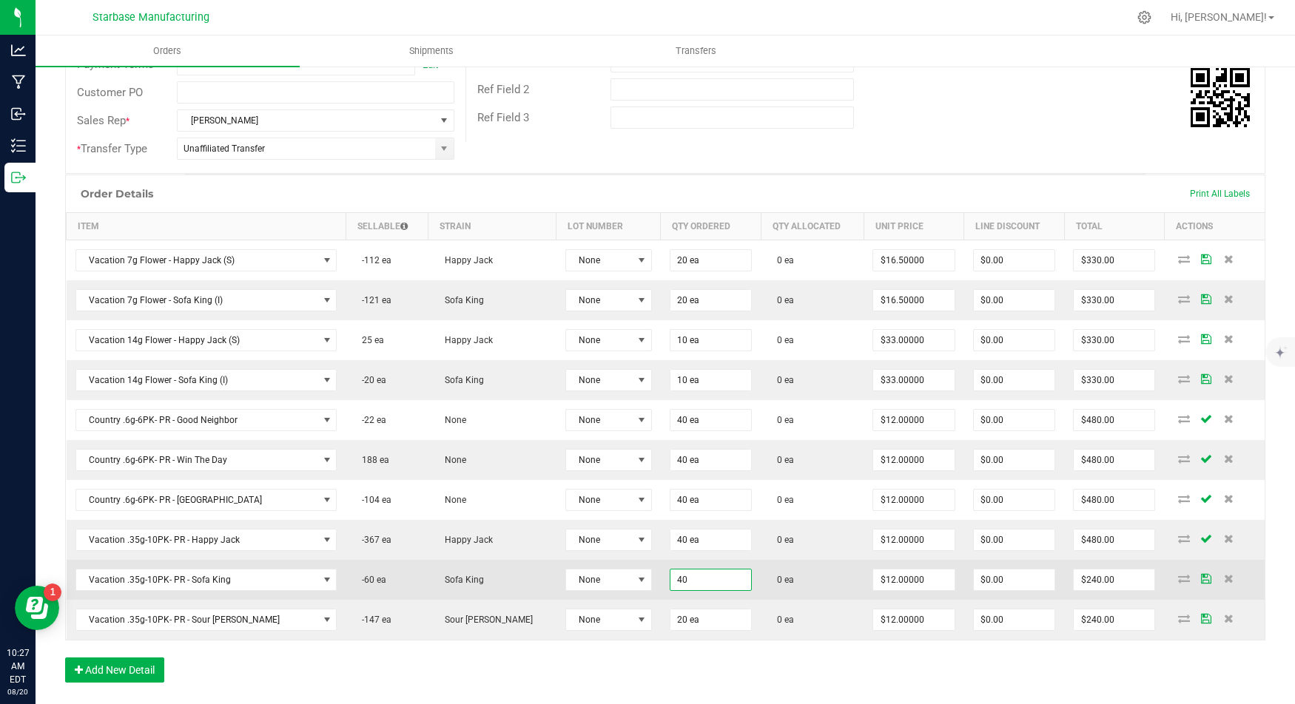
type input "$480.00"
click at [794, 567] on td "0 ea" at bounding box center [812, 580] width 103 height 40
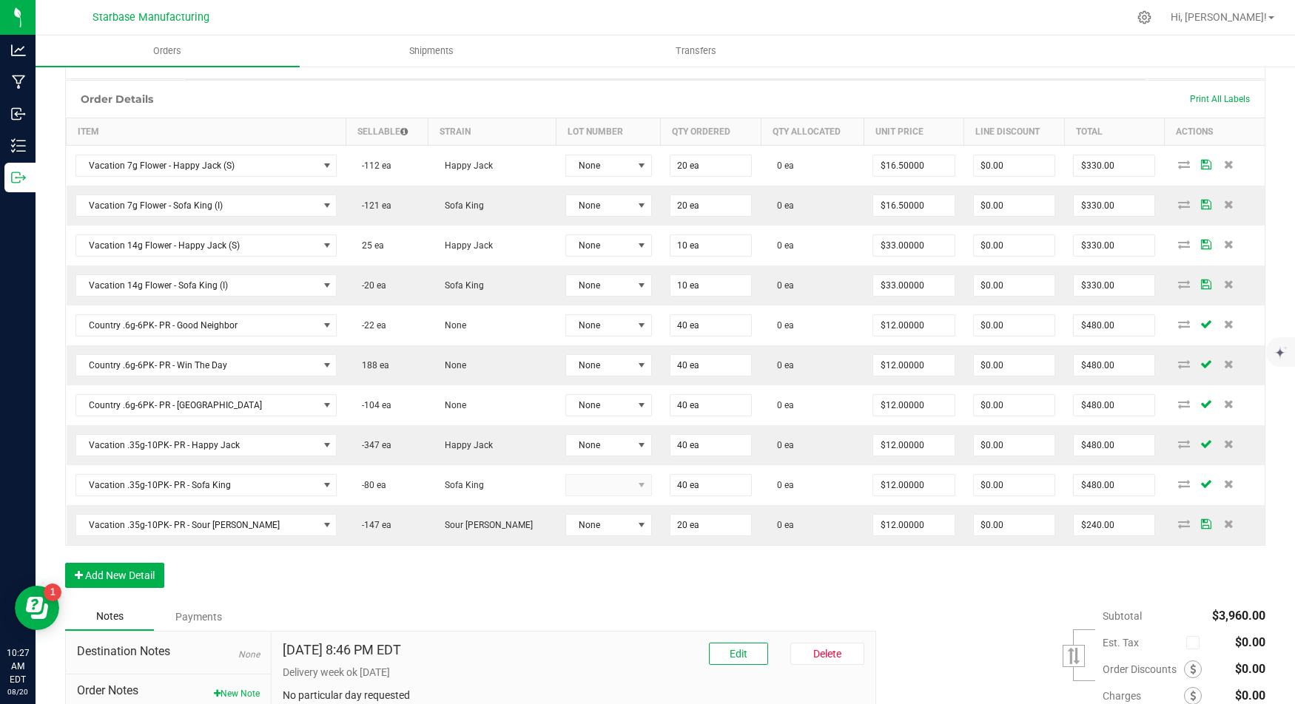
scroll to position [360, 0]
click at [132, 562] on button "Add New Detail" at bounding box center [114, 574] width 99 height 25
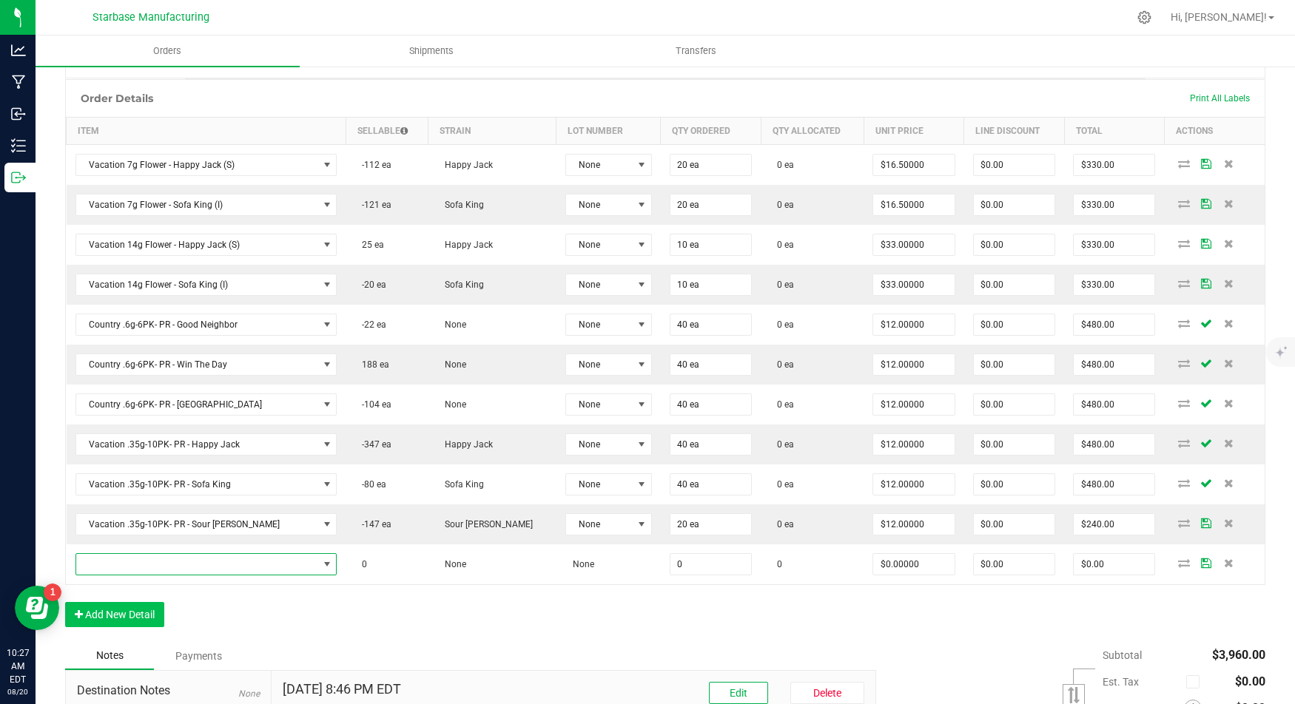
click at [132, 555] on span "NO DATA FOUND" at bounding box center [197, 564] width 242 height 21
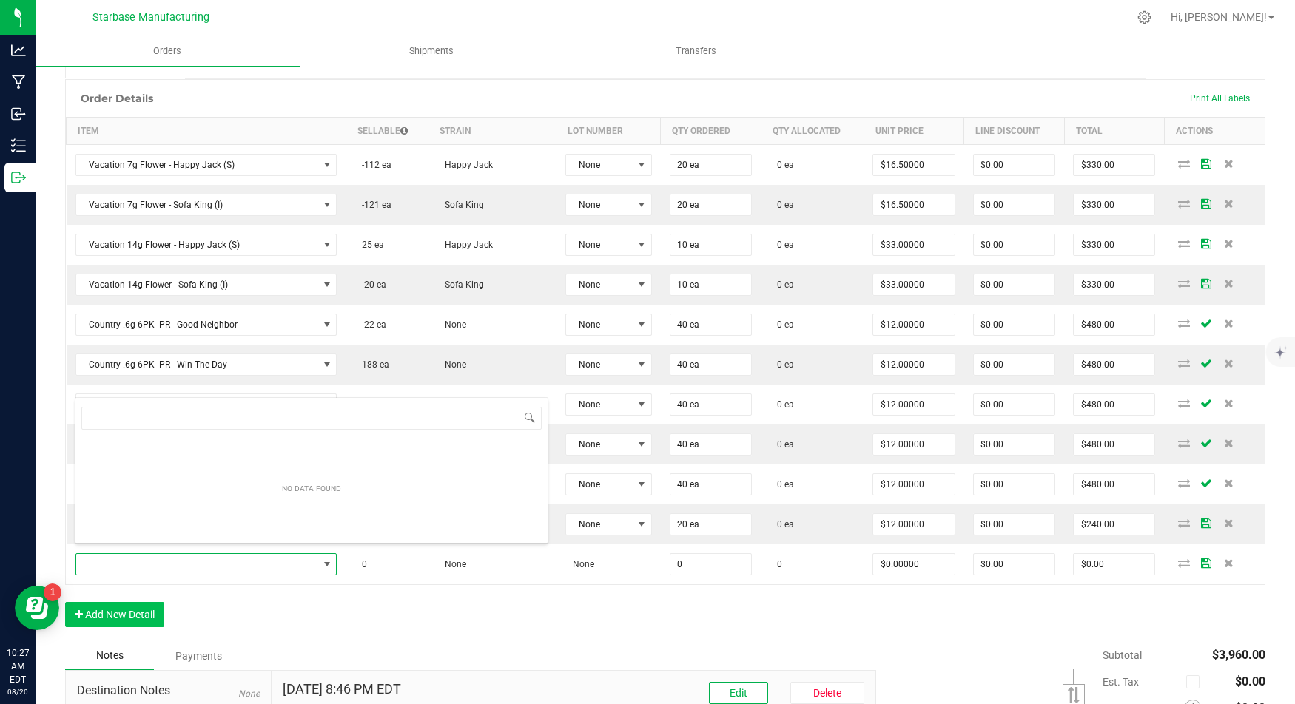
scroll to position [21, 229]
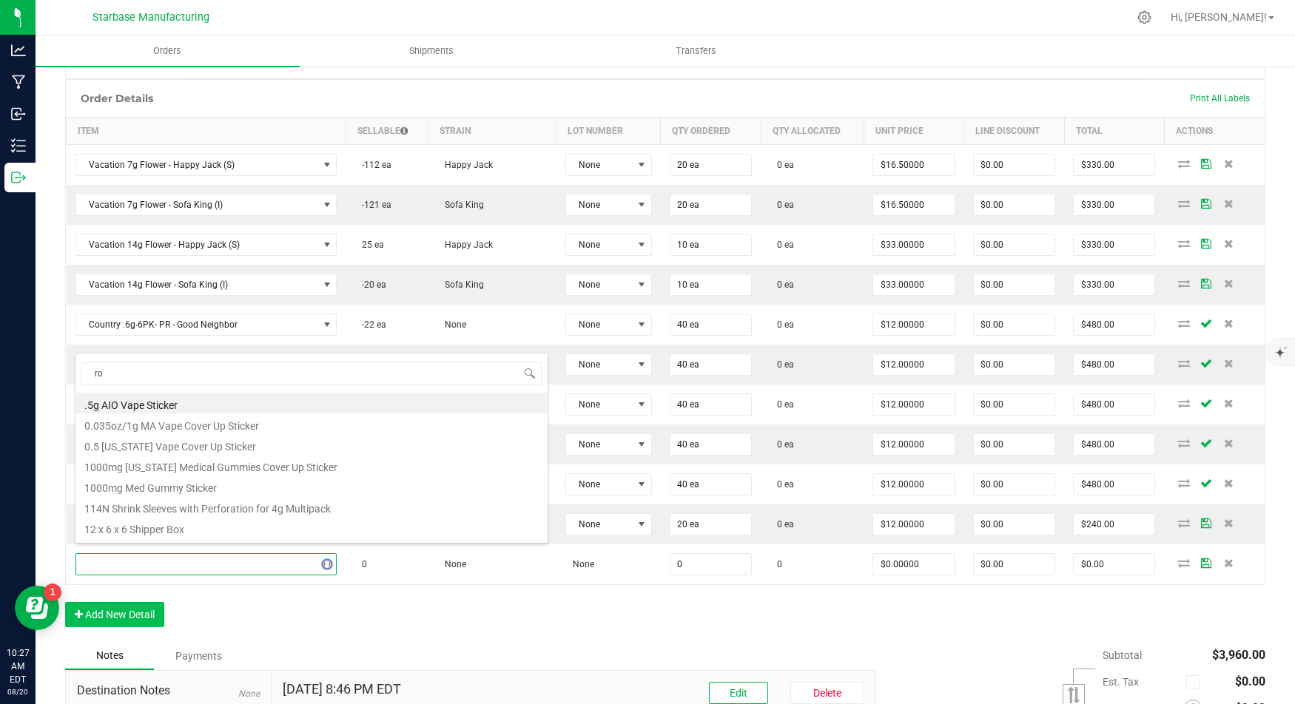
type input "ros"
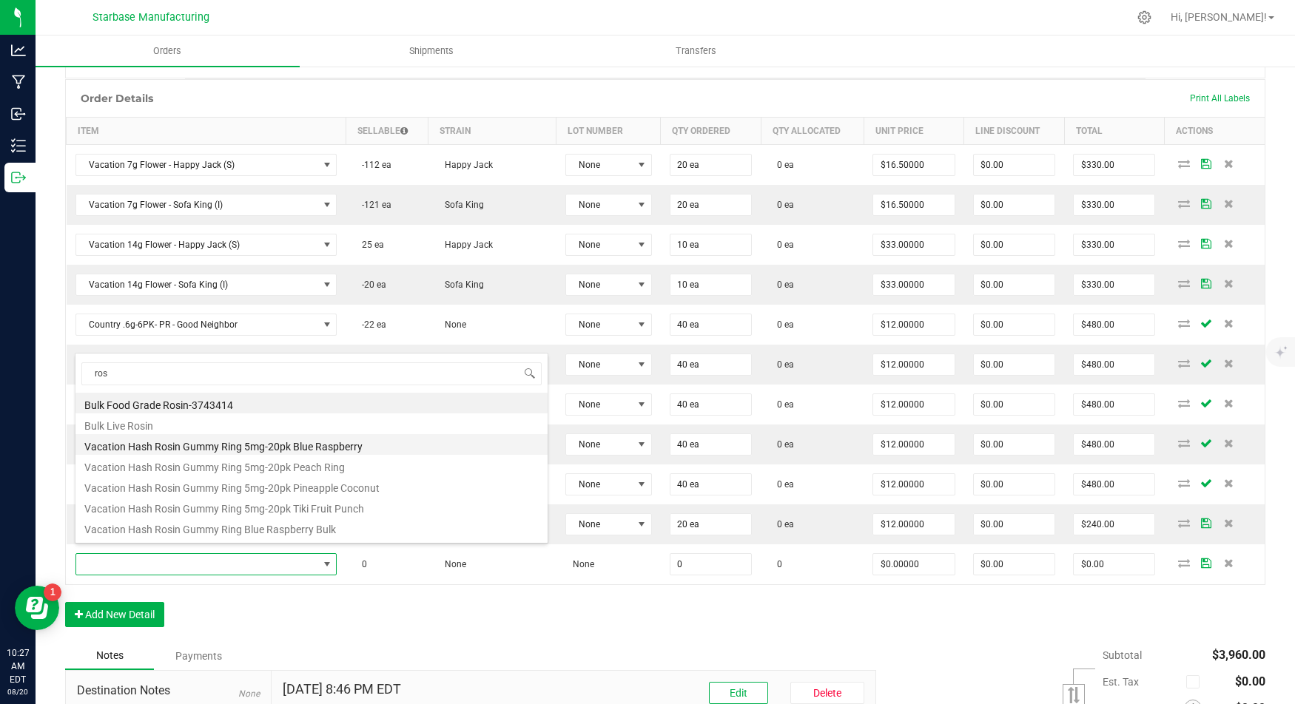
click at [225, 448] on li "Vacation Hash Rosin Gummy Ring 5mg-20pk Blue Raspberry" at bounding box center [311, 444] width 472 height 21
type input "0 ea"
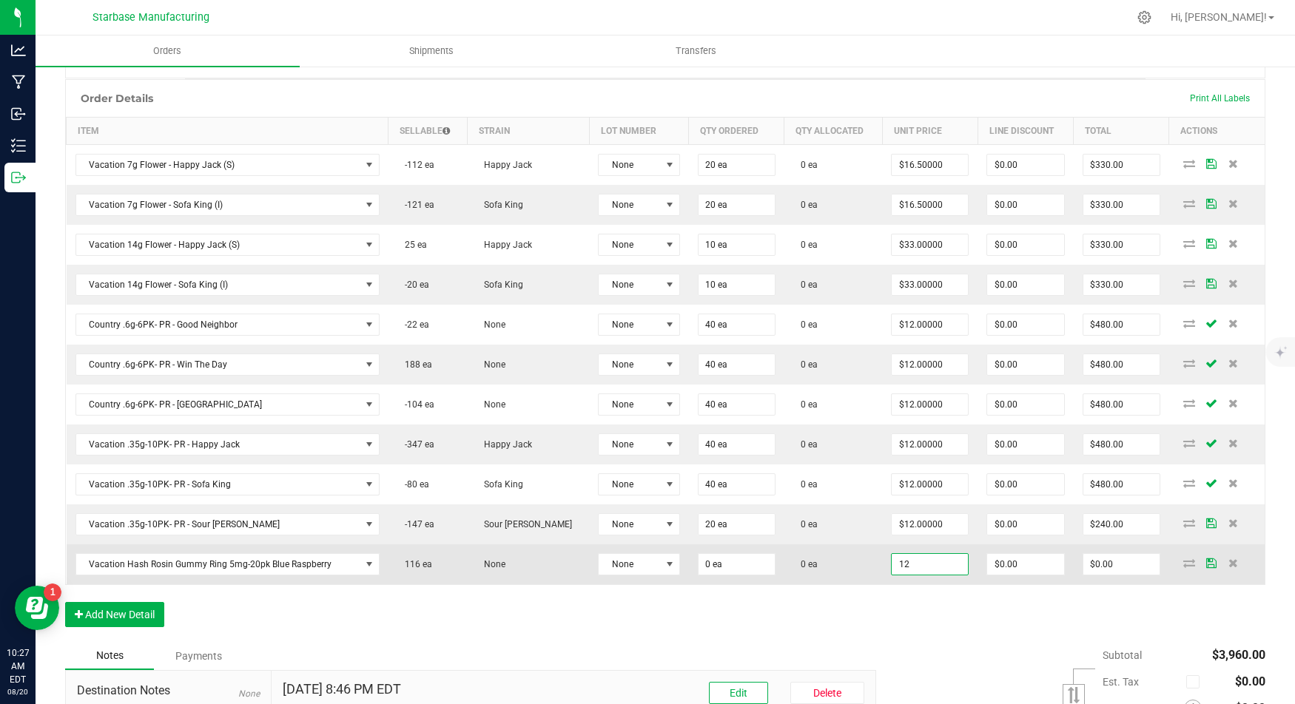
click at [918, 554] on input "12" at bounding box center [929, 564] width 76 height 21
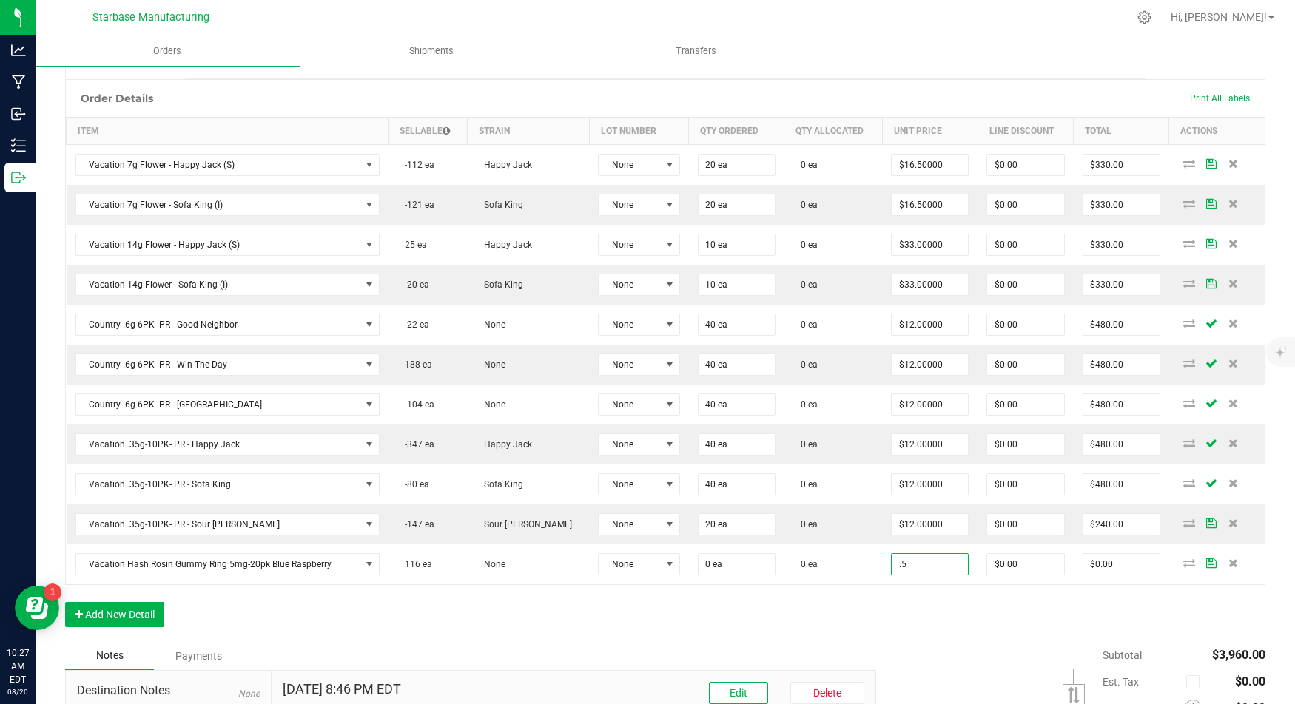
type input "$0.50000"
click at [814, 607] on div "Order Details Print All Labels Item Sellable Strain Lot Number Qty Ordered Qty …" at bounding box center [665, 360] width 1200 height 563
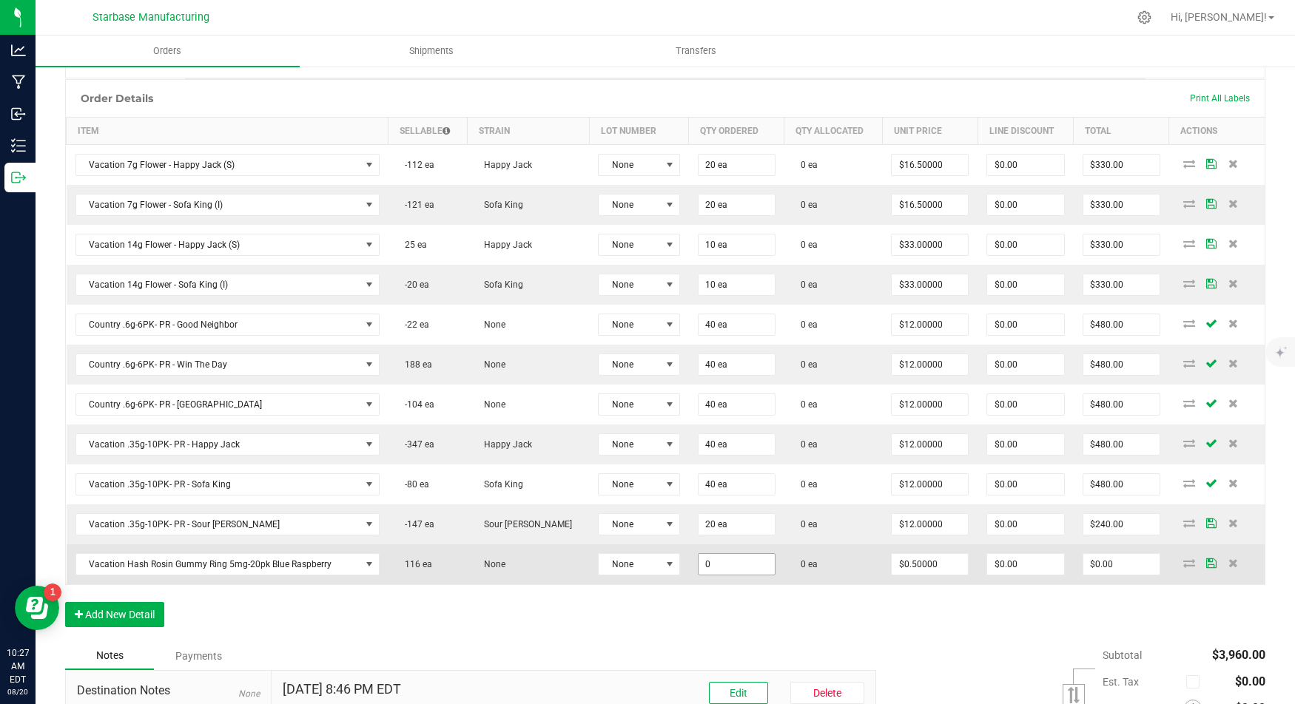
click at [725, 558] on input "0" at bounding box center [736, 564] width 76 height 21
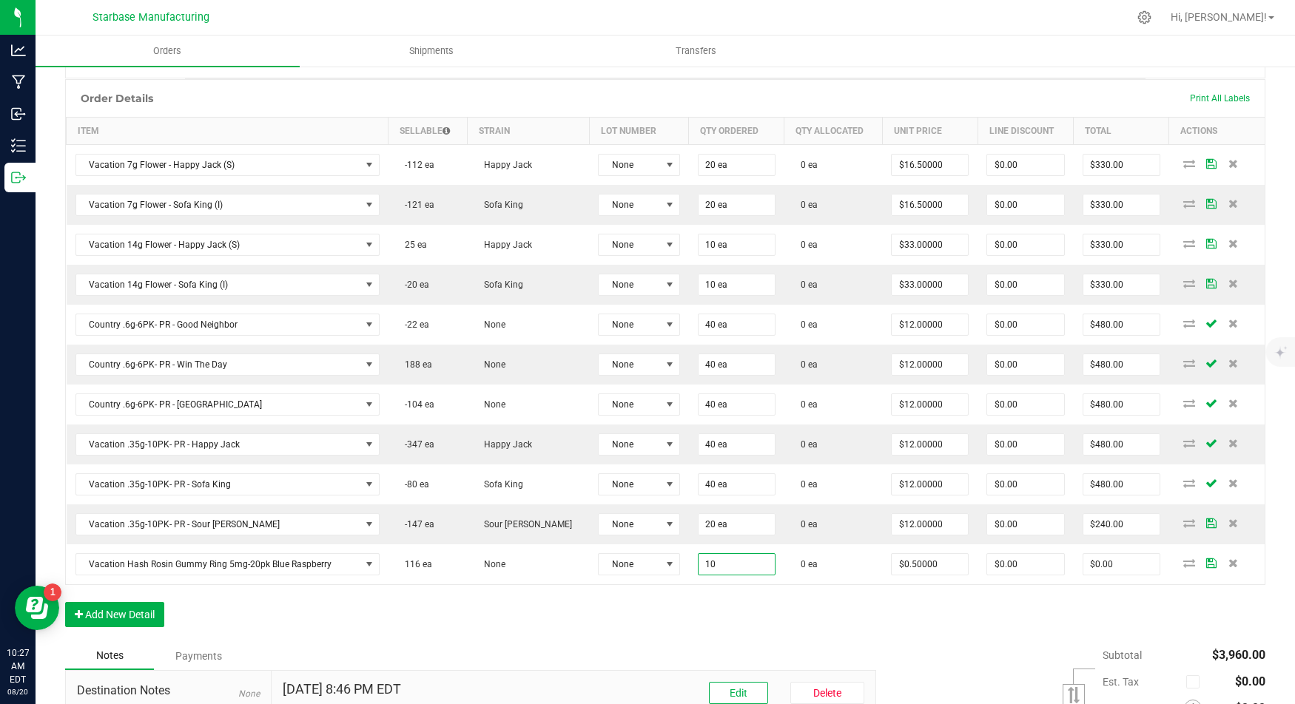
type input "10 ea"
type input "$5.00"
click at [783, 582] on div "Order Details Print All Labels Item Sellable Strain Lot Number Qty Ordered Qty …" at bounding box center [665, 360] width 1200 height 563
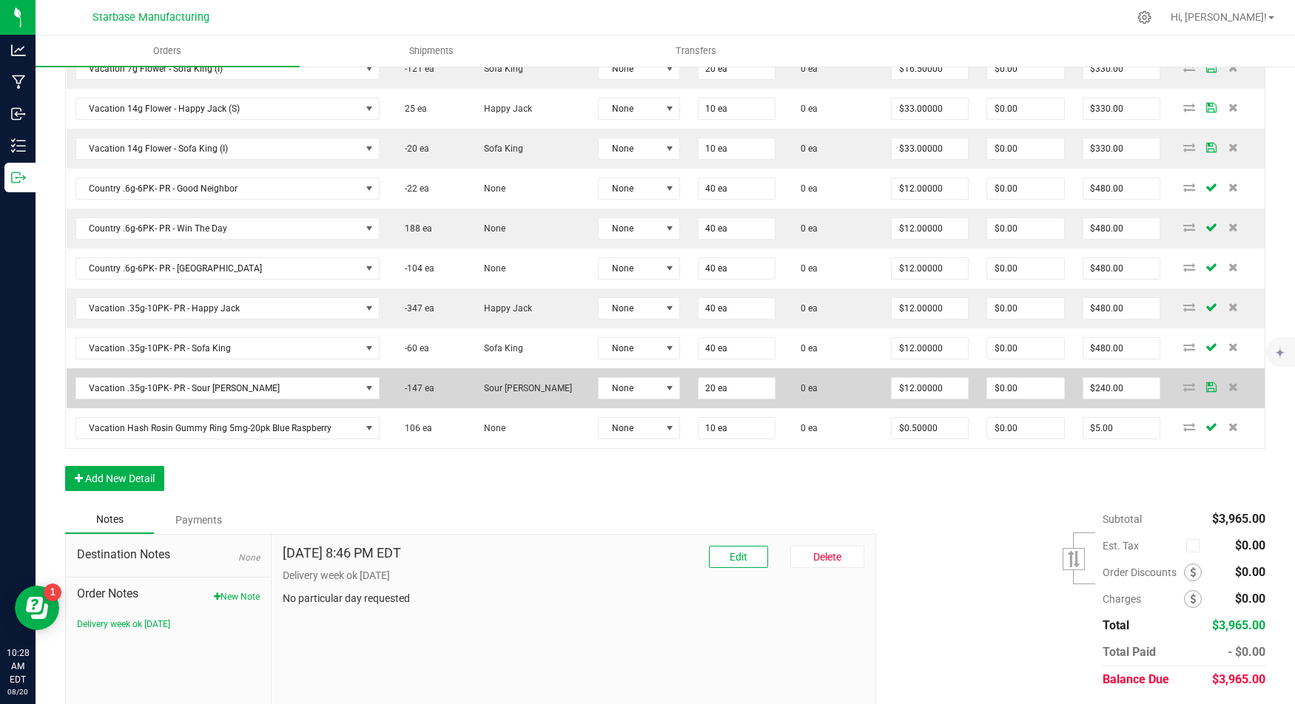
scroll to position [528, 0]
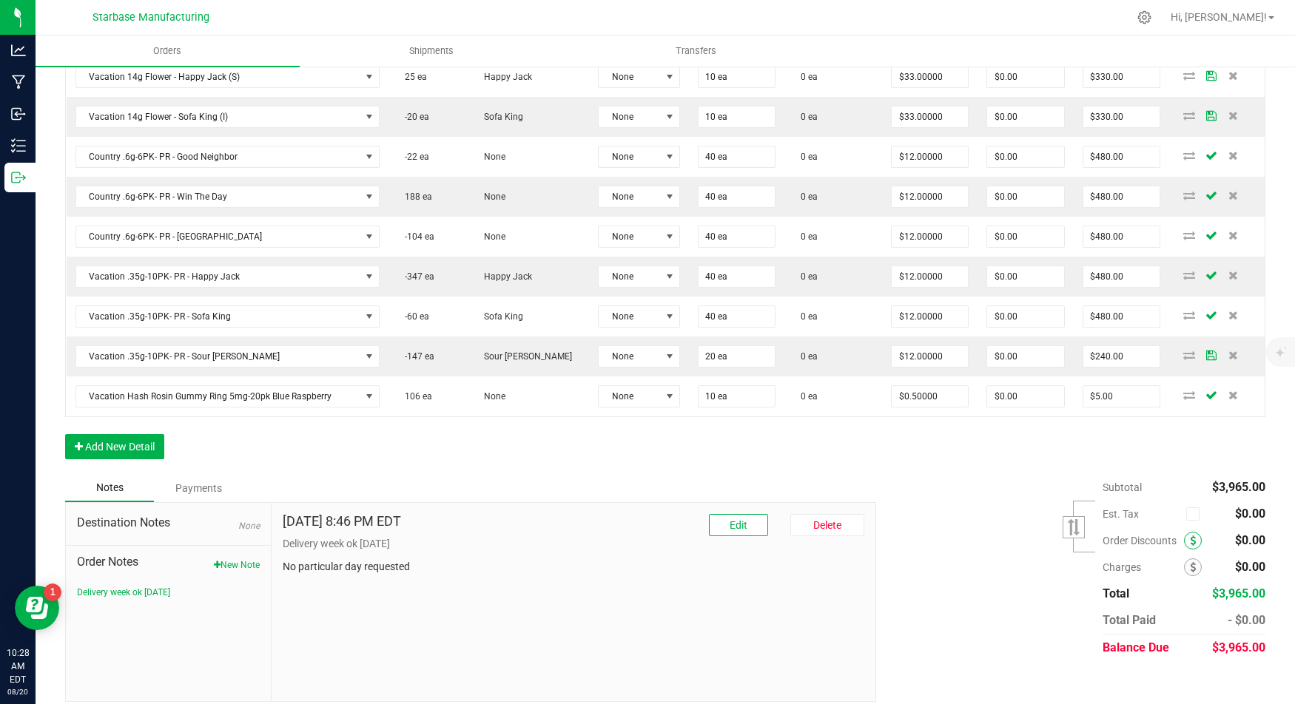
click at [1187, 532] on span at bounding box center [1193, 541] width 18 height 18
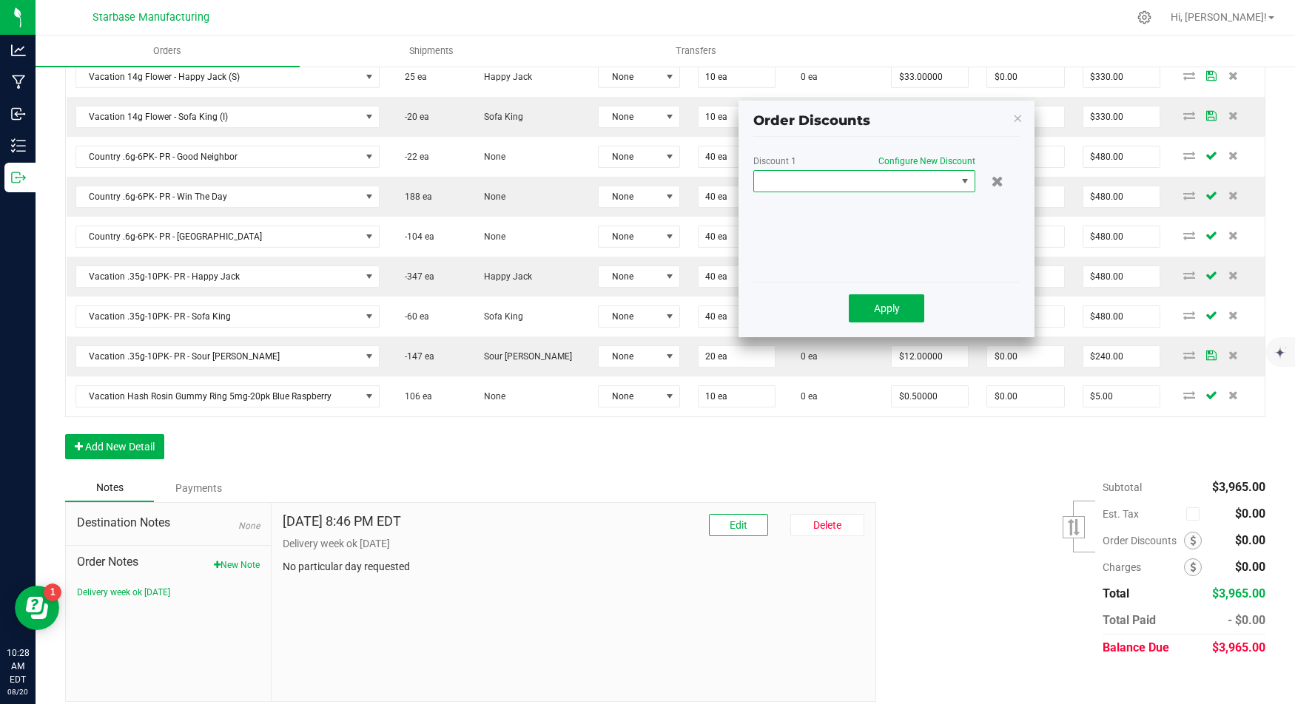
click at [883, 173] on span at bounding box center [855, 181] width 202 height 21
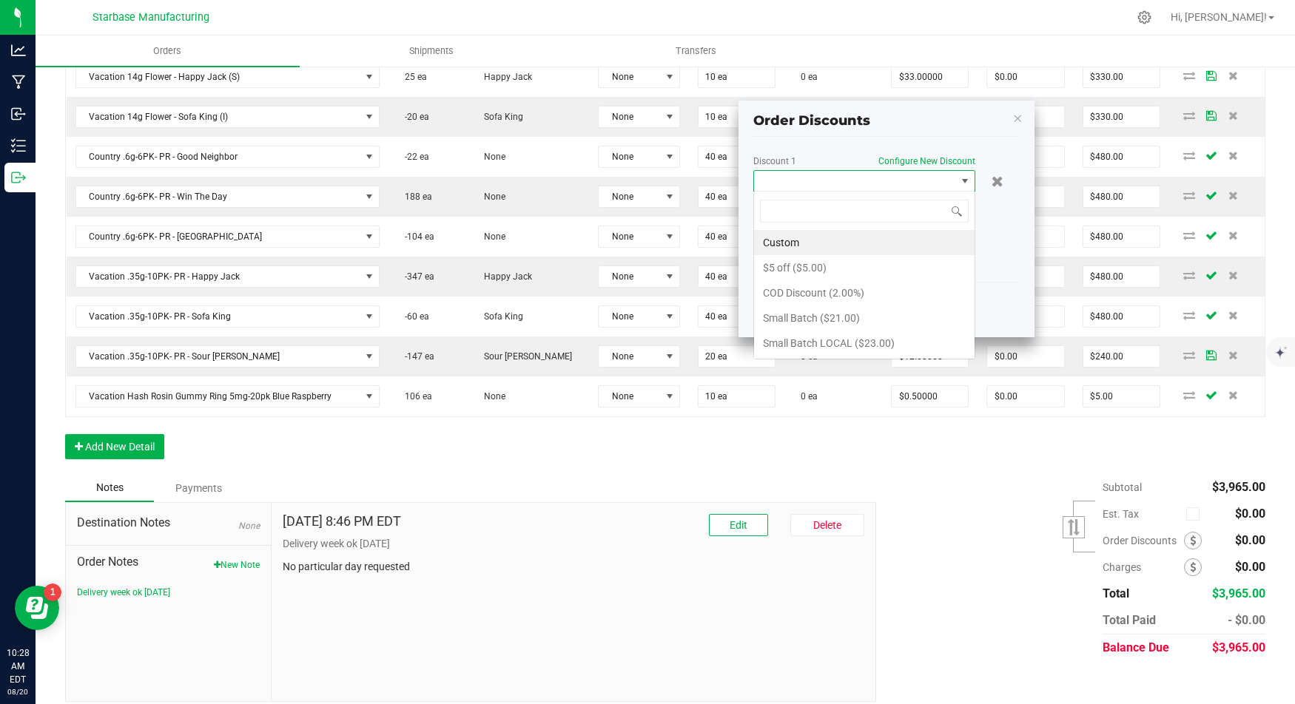
scroll to position [21, 222]
click at [846, 264] on li "$5 off ($5.00)" at bounding box center [864, 267] width 220 height 25
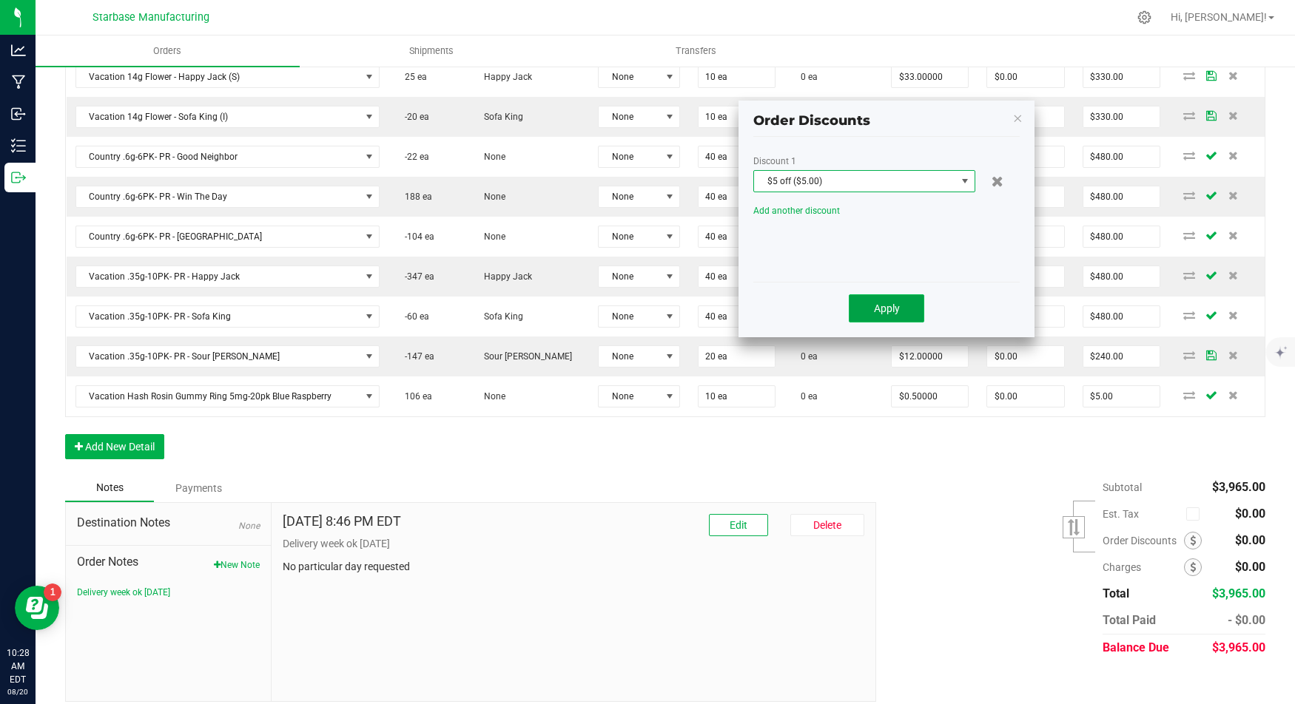
click at [879, 308] on span "Apply" at bounding box center [887, 309] width 26 height 12
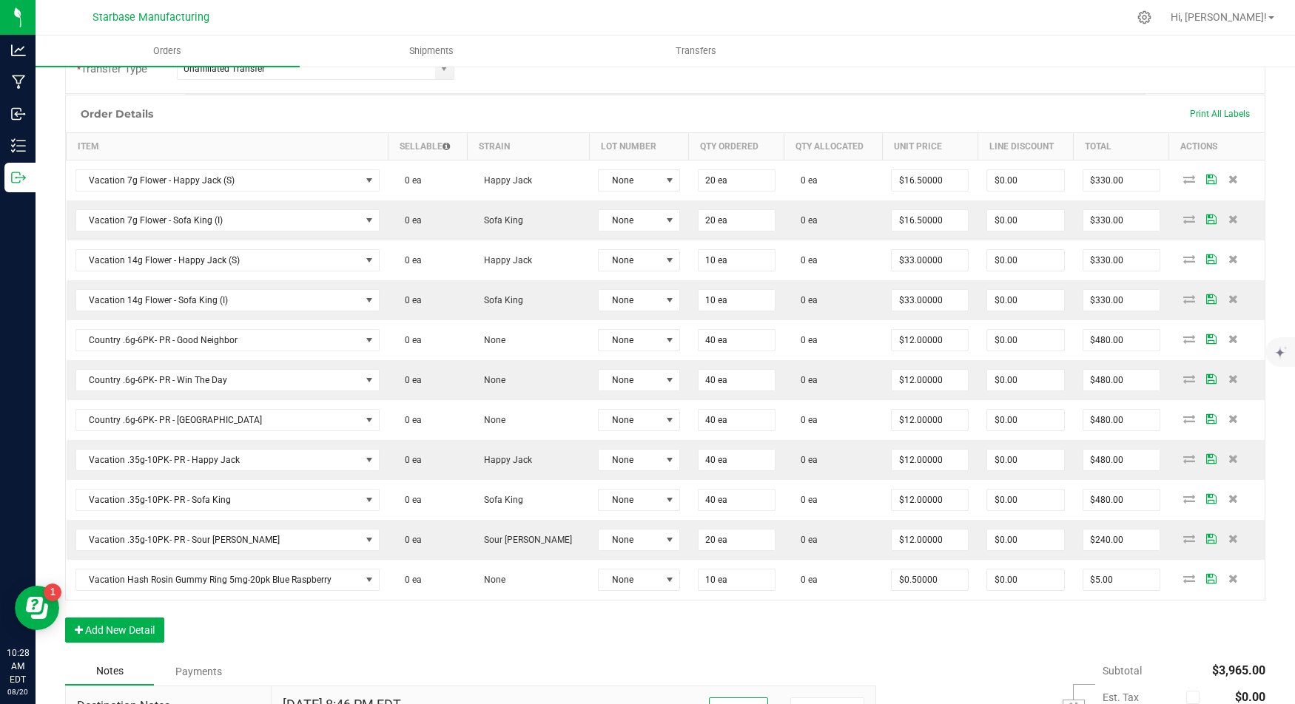
scroll to position [0, 0]
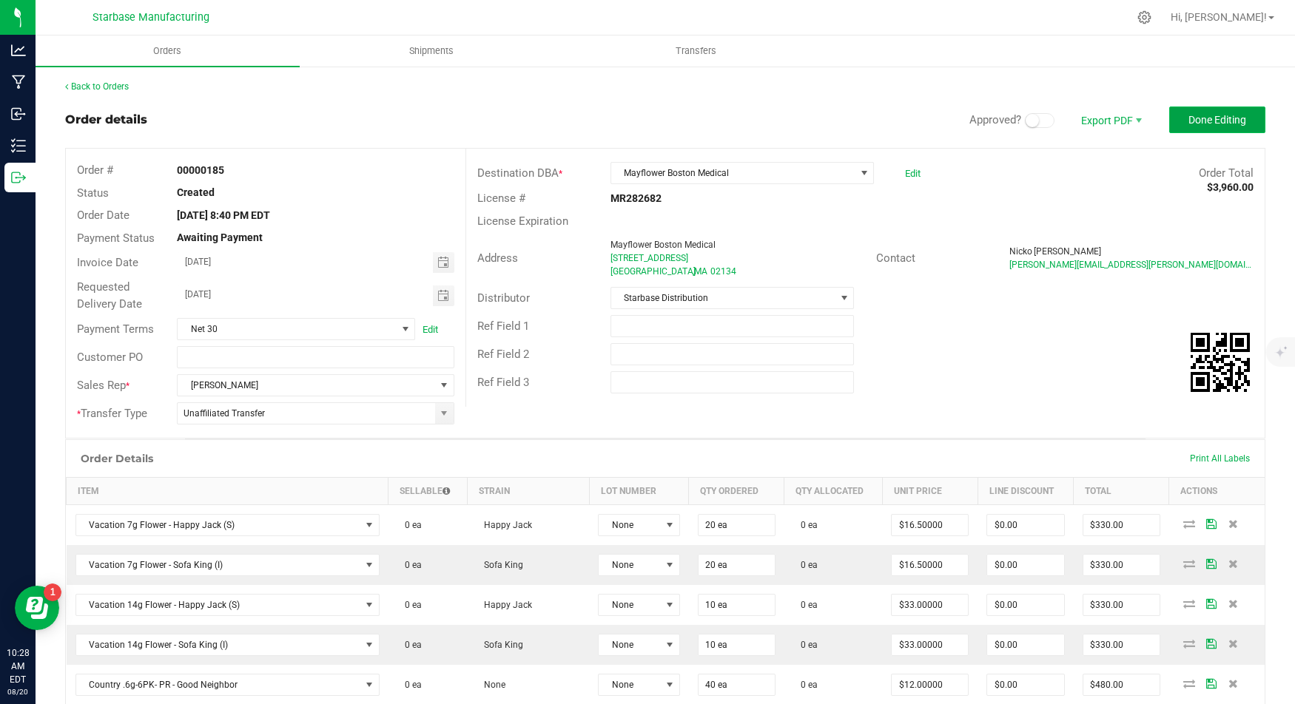
click at [1202, 114] on span "Done Editing" at bounding box center [1217, 120] width 58 height 12
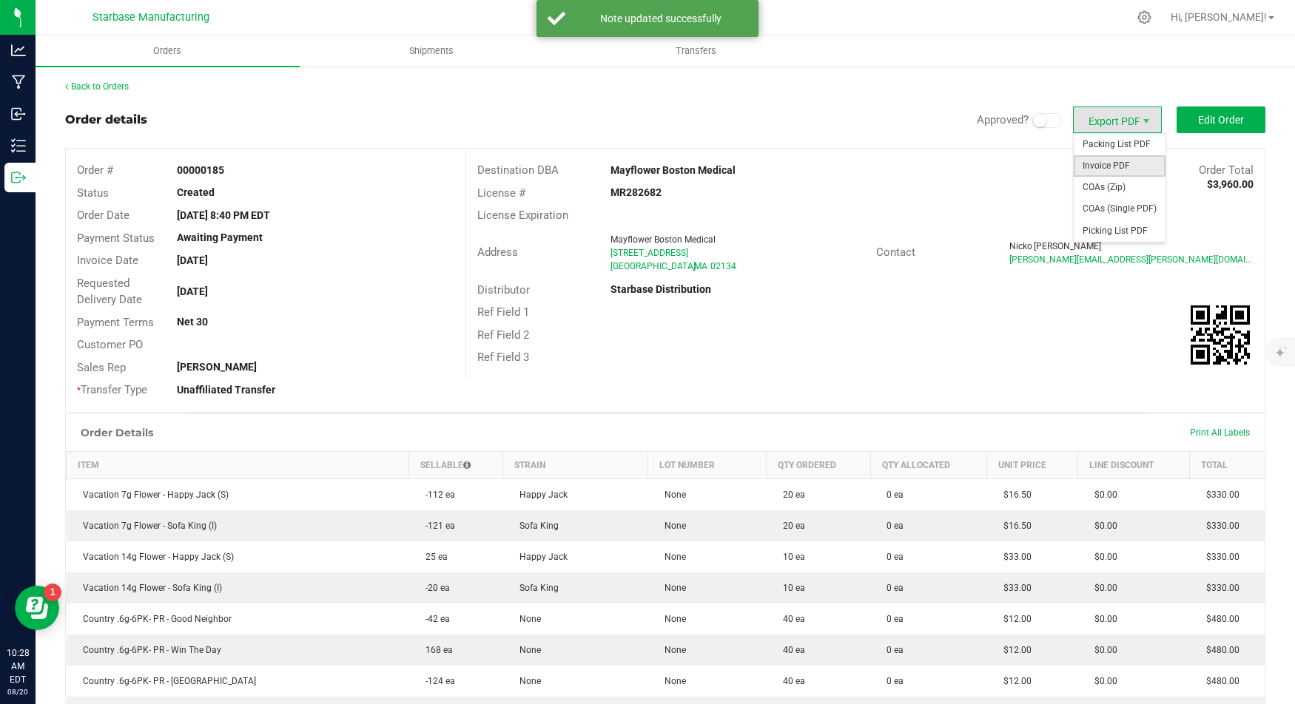
click at [1107, 161] on span "Invoice PDF" at bounding box center [1119, 165] width 92 height 21
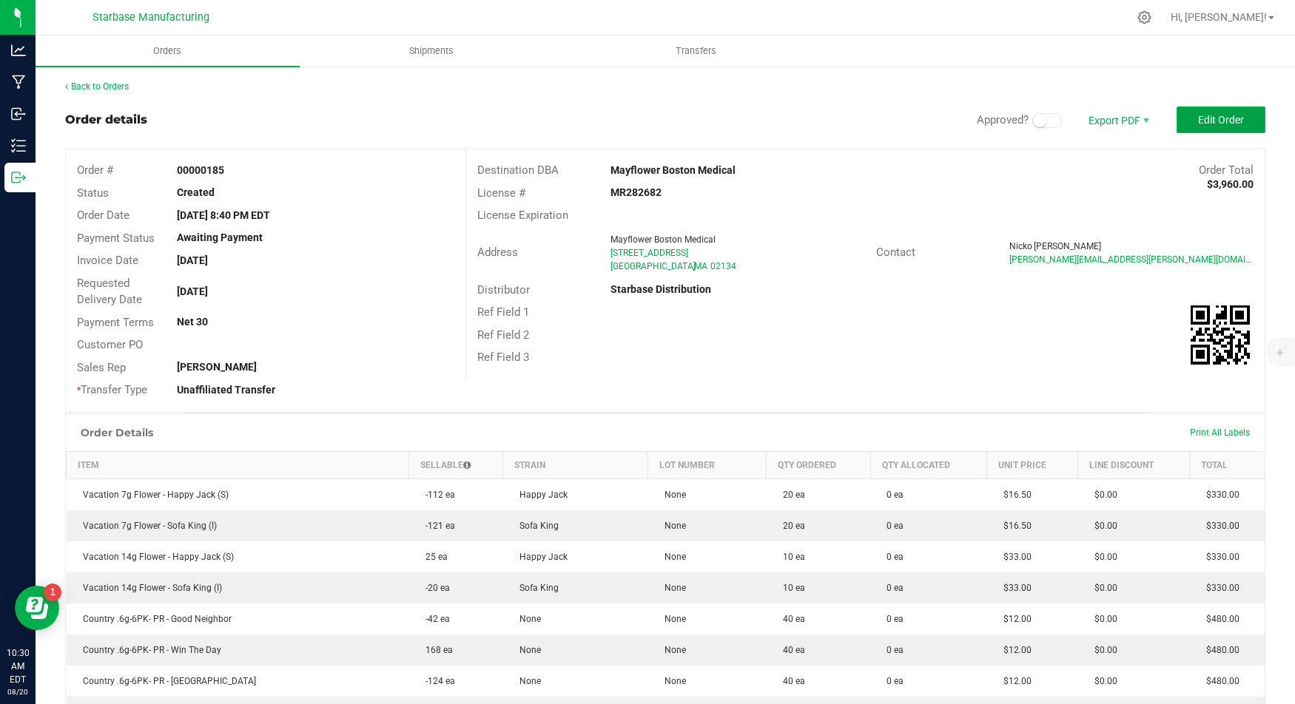
click at [1206, 119] on span "Edit Order" at bounding box center [1221, 120] width 46 height 12
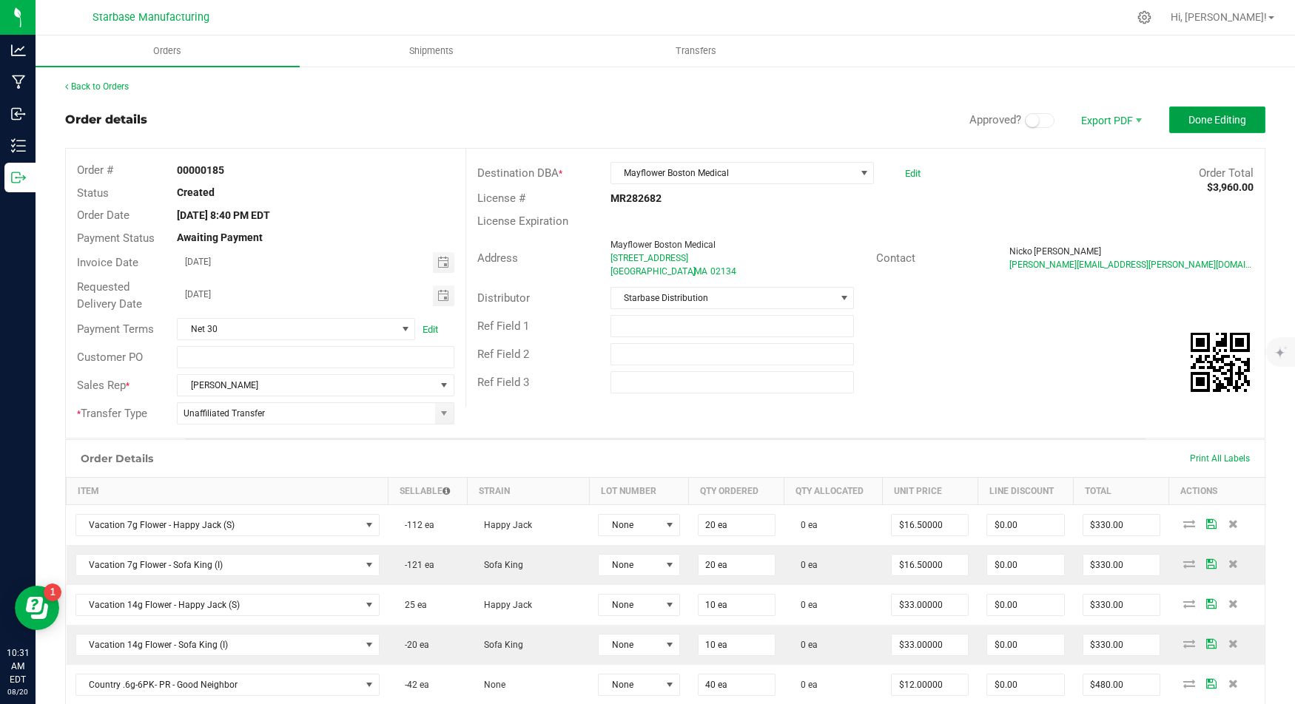
click at [1207, 121] on span "Done Editing" at bounding box center [1217, 120] width 58 height 12
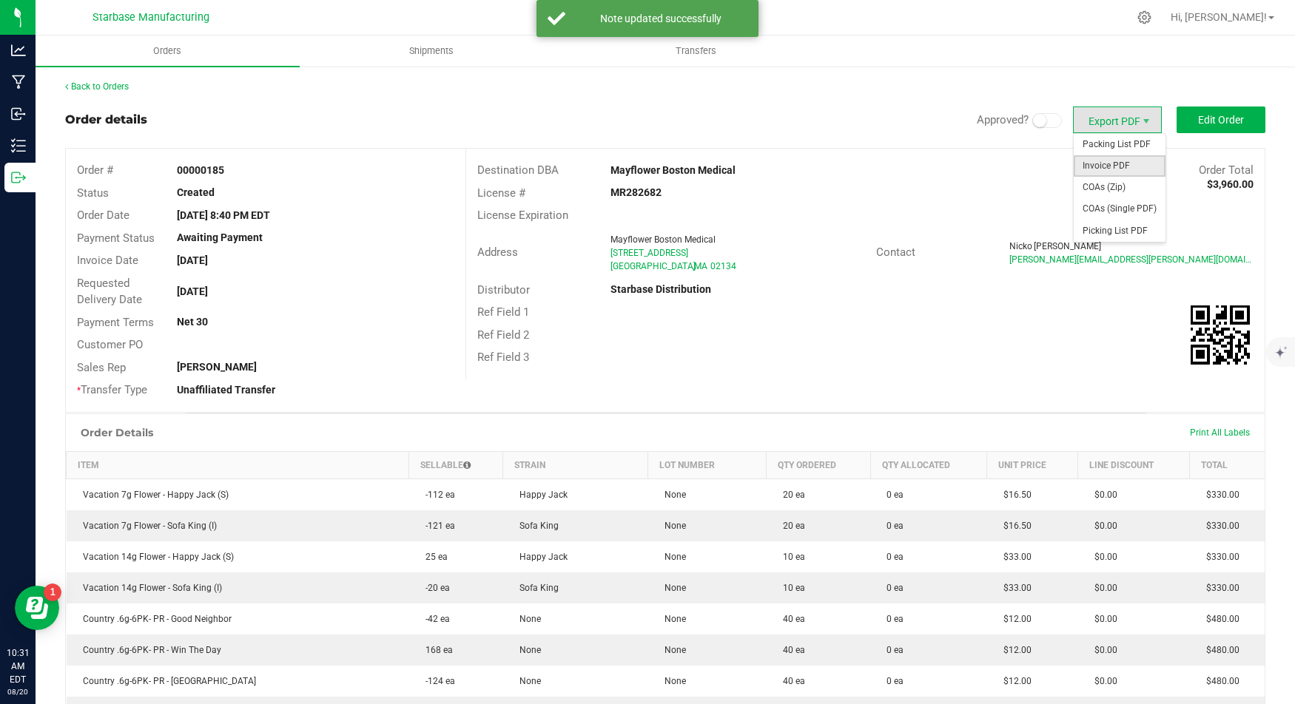
click at [1125, 172] on span "Invoice PDF" at bounding box center [1119, 165] width 92 height 21
click at [1135, 167] on span "Invoice PDF" at bounding box center [1119, 165] width 92 height 21
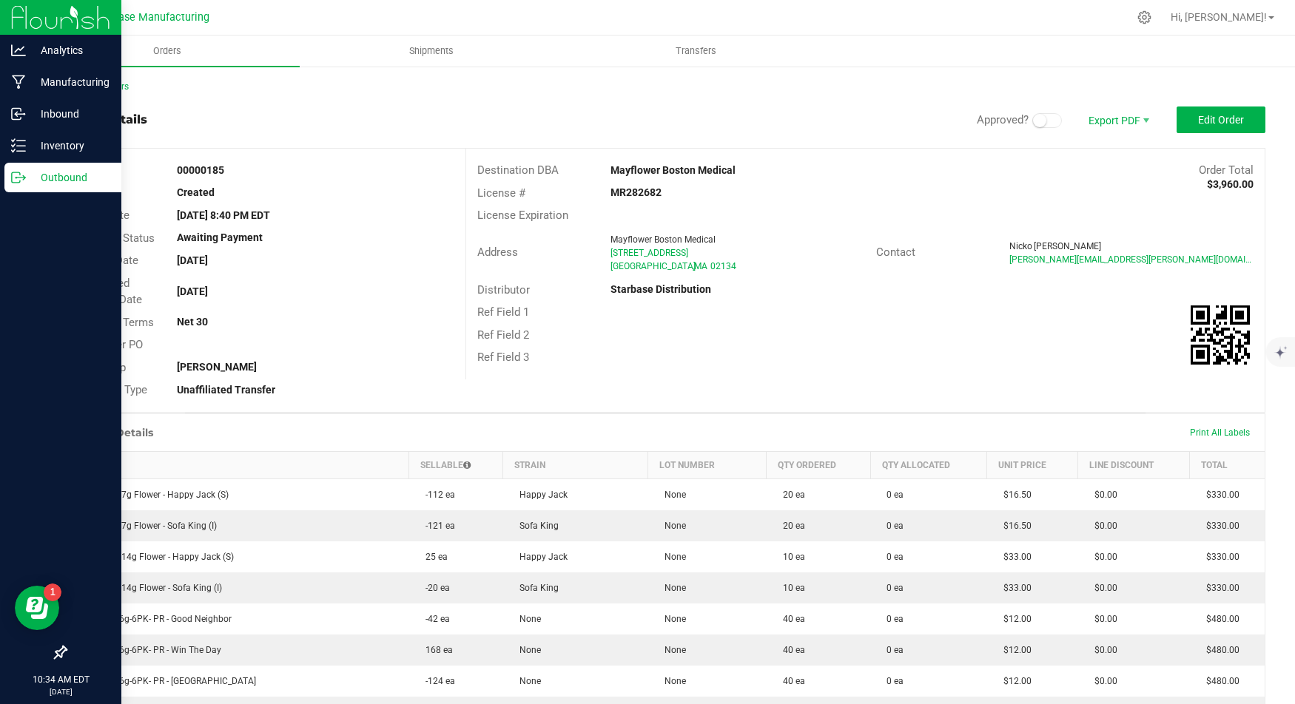
click at [19, 180] on icon at bounding box center [16, 177] width 8 height 10
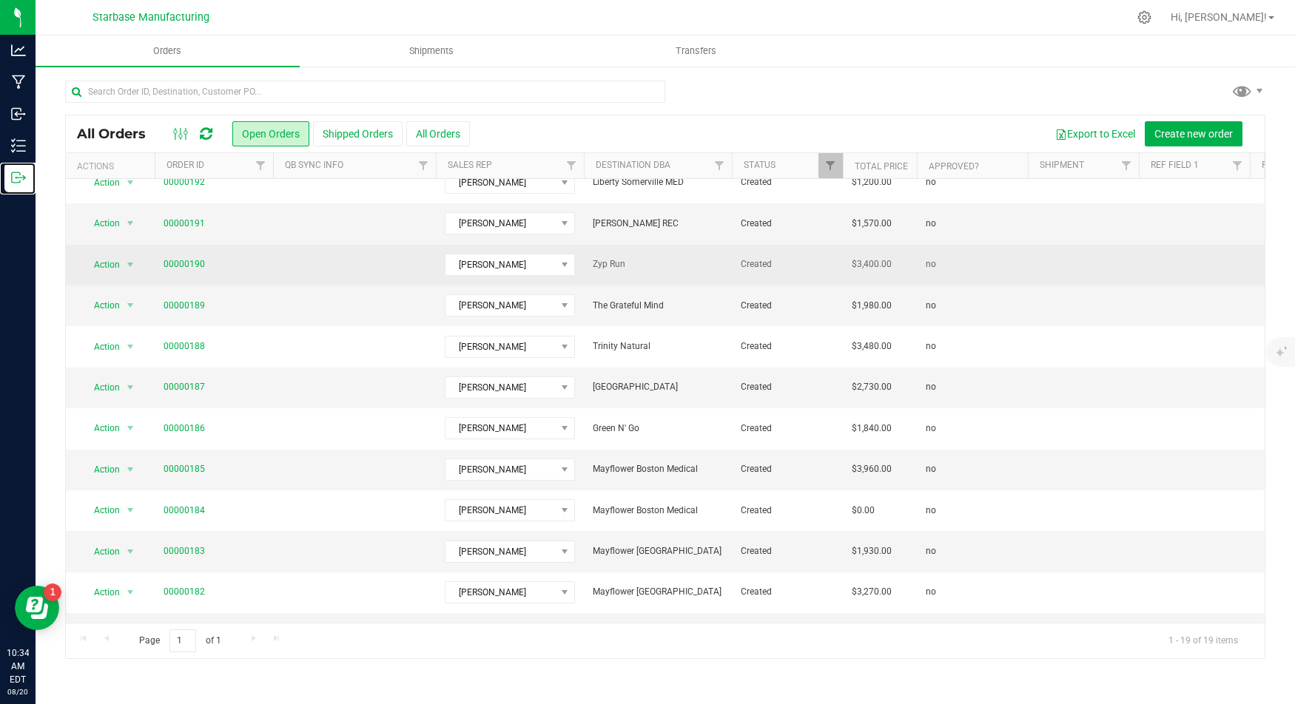
scroll to position [100, 0]
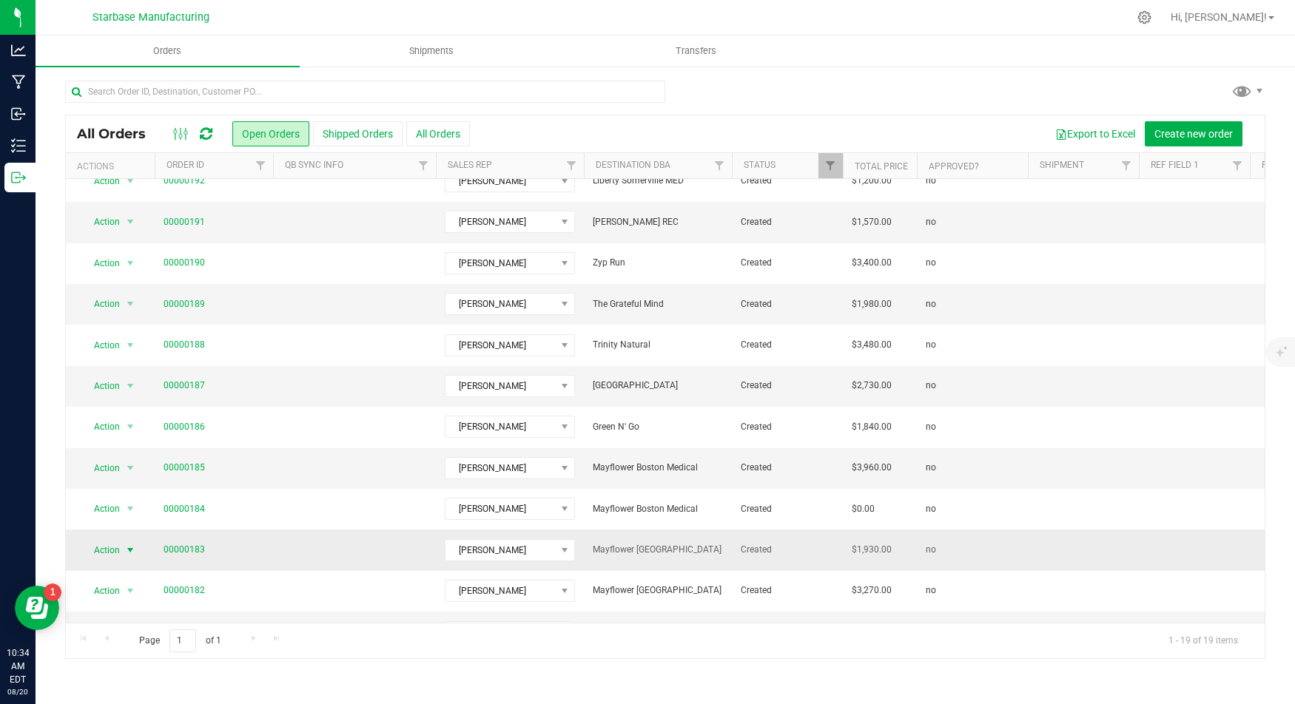
click at [105, 542] on span "Action" at bounding box center [101, 550] width 40 height 21
click at [139, 374] on li "Edit order" at bounding box center [135, 376] width 109 height 22
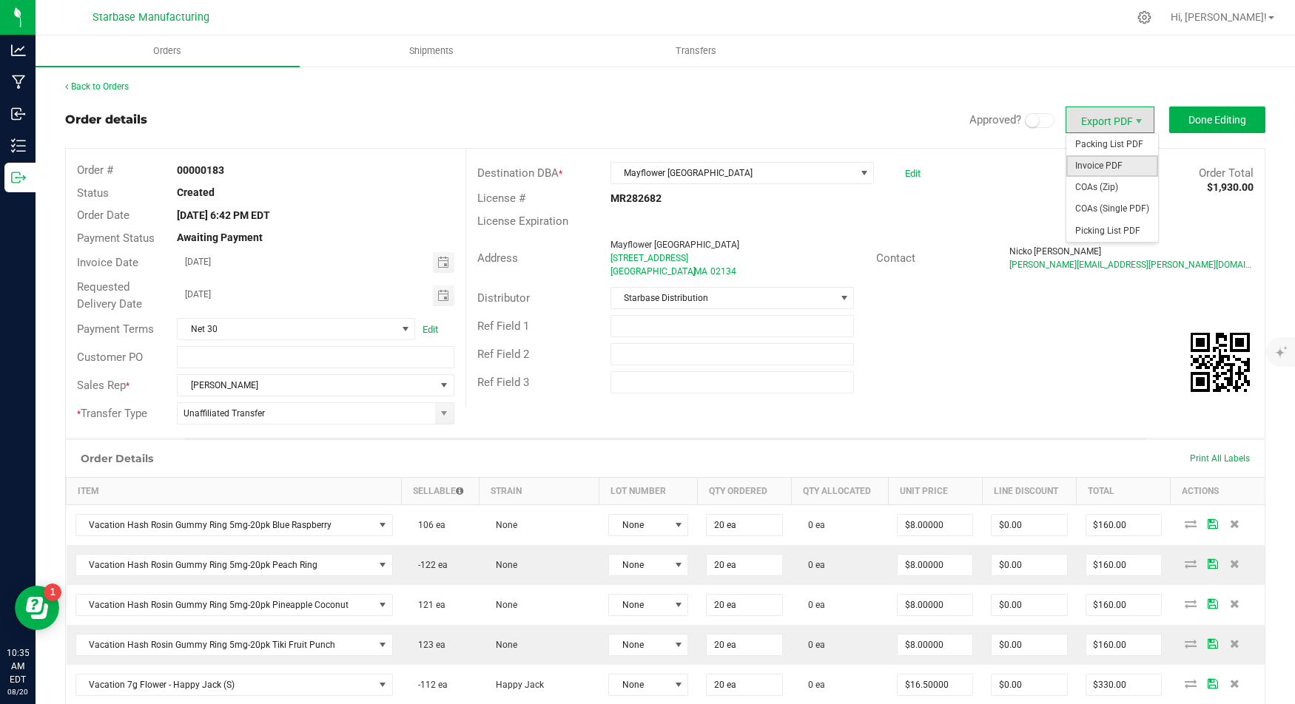
click at [1104, 165] on span "Invoice PDF" at bounding box center [1112, 165] width 92 height 21
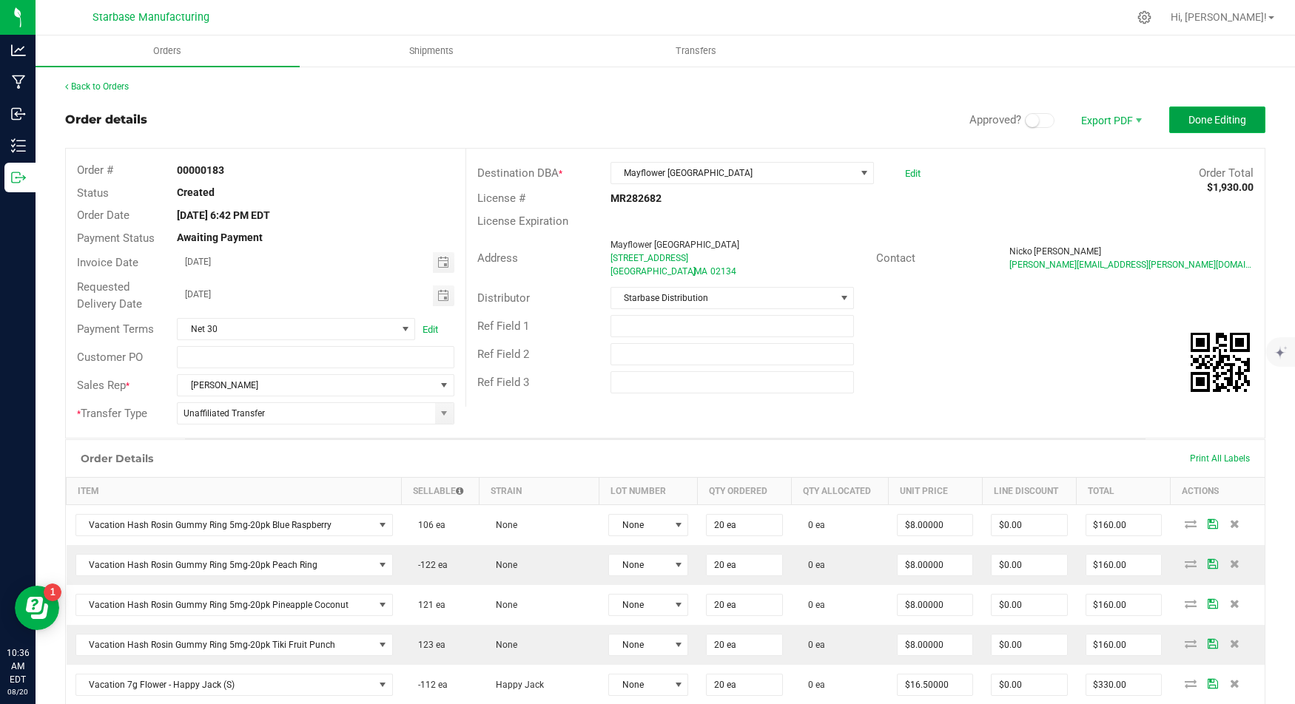
click at [1201, 116] on span "Done Editing" at bounding box center [1217, 120] width 58 height 12
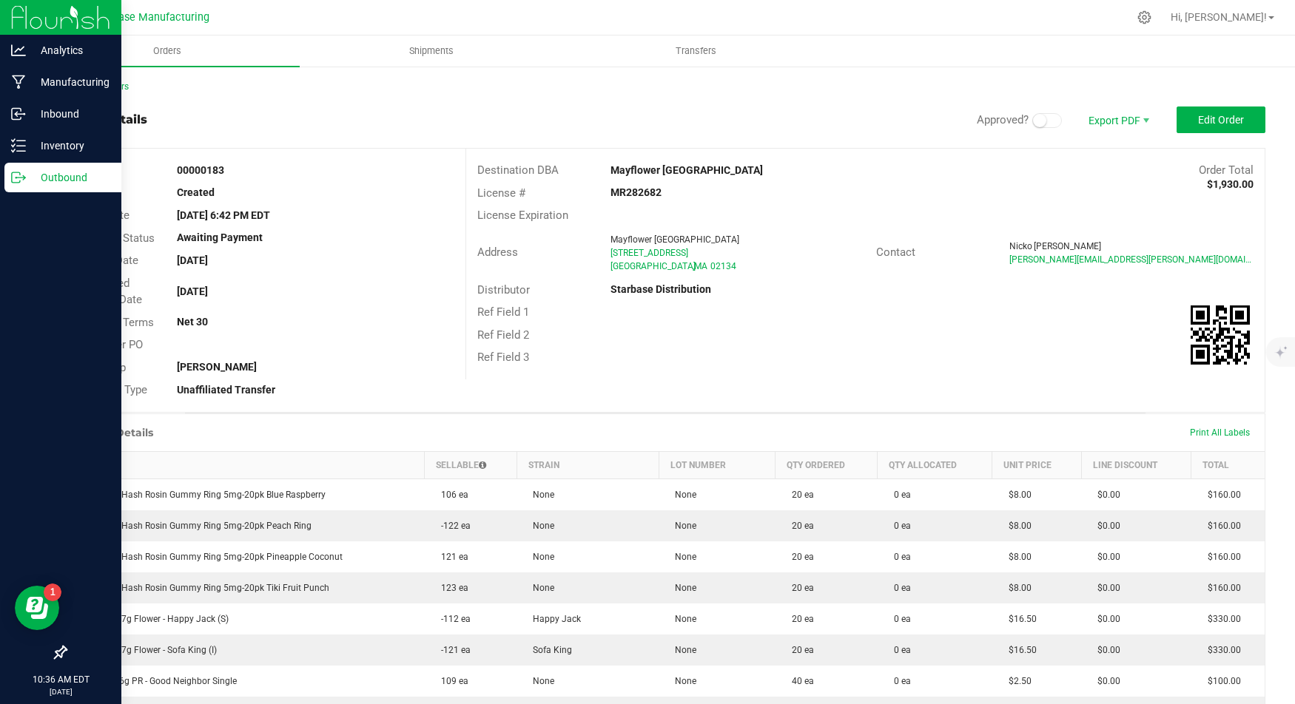
click at [17, 180] on icon at bounding box center [18, 177] width 15 height 15
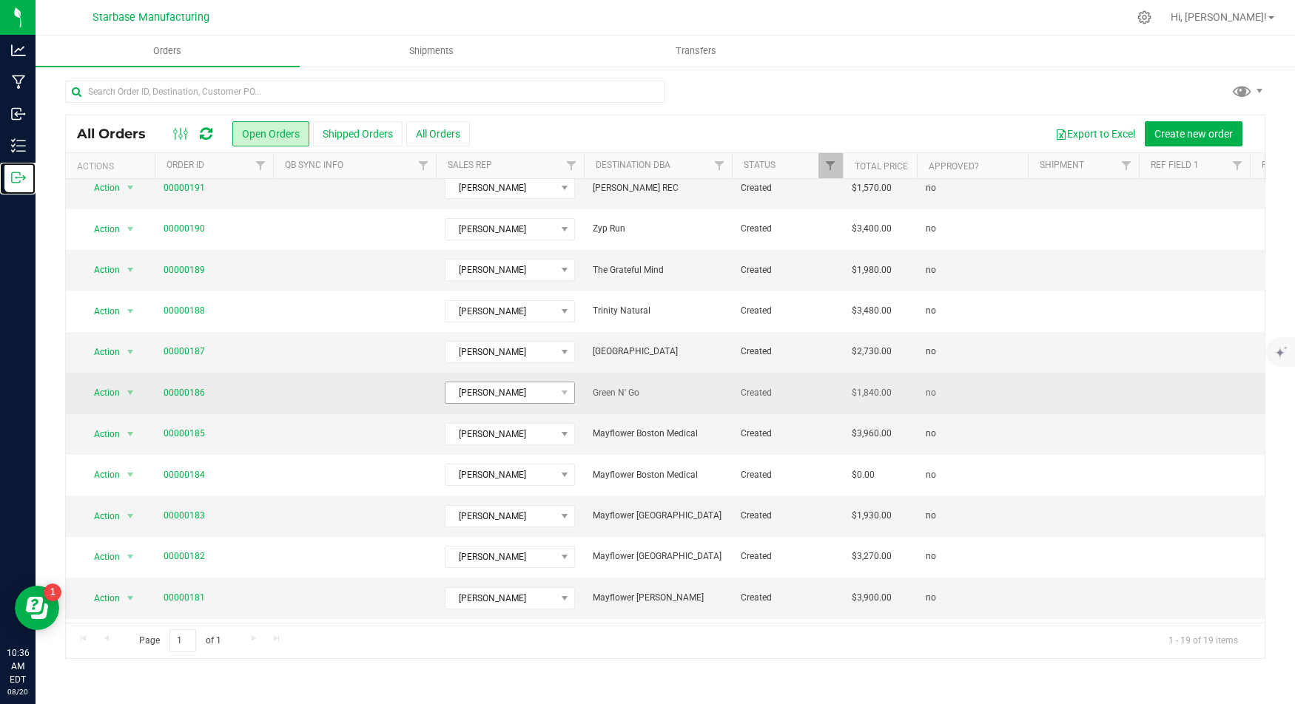
scroll to position [150, 0]
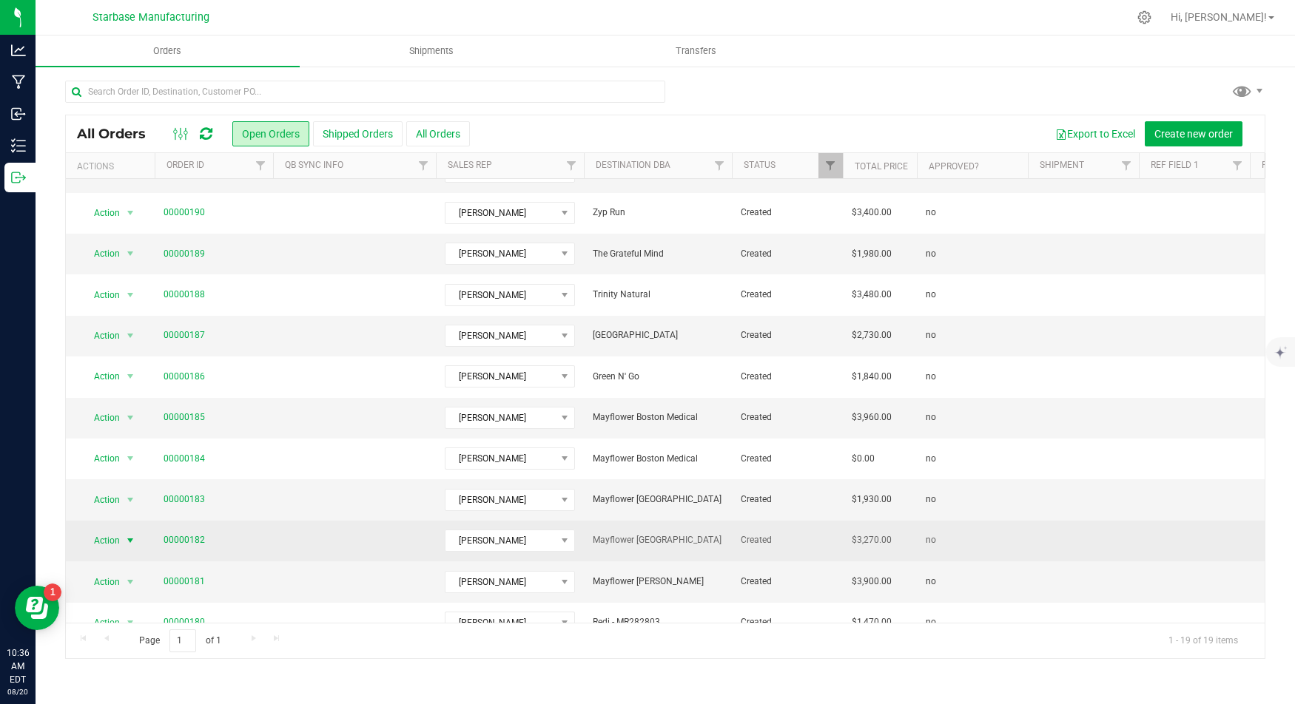
click at [116, 534] on span "Action" at bounding box center [101, 540] width 40 height 21
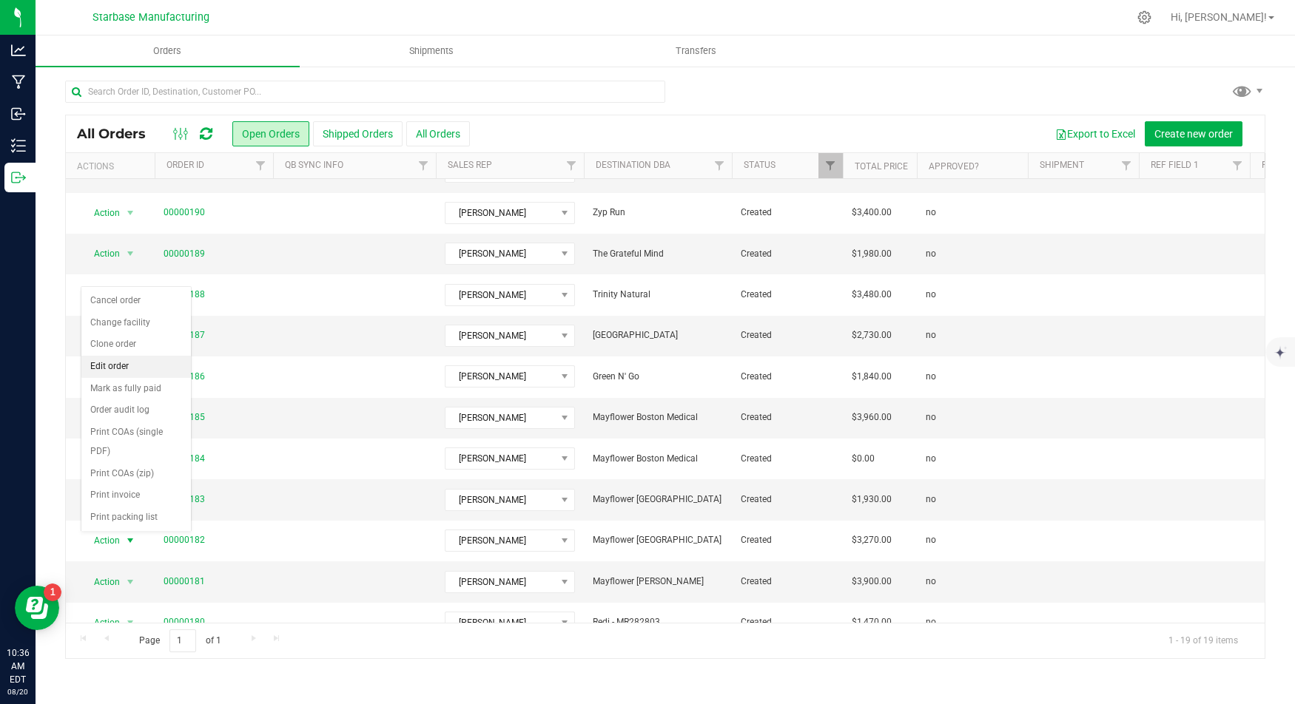
click at [142, 360] on li "Edit order" at bounding box center [135, 367] width 109 height 22
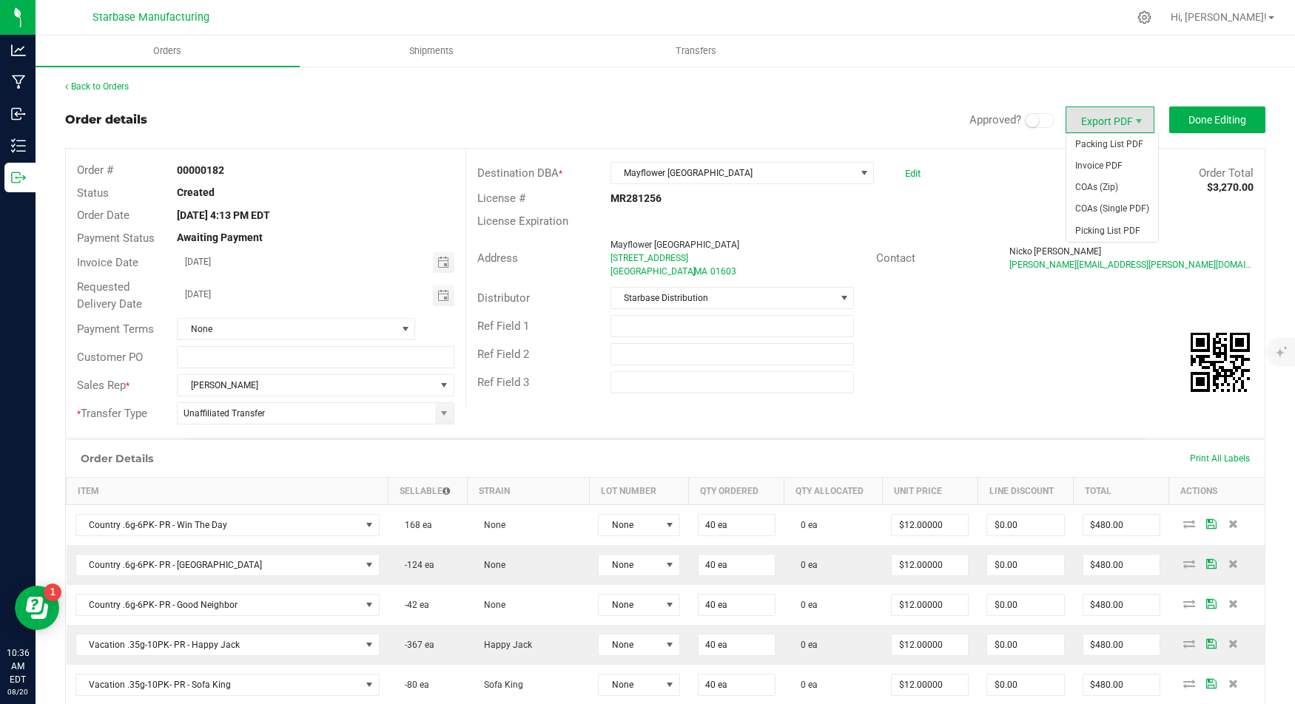
click at [1114, 126] on span "Export PDF" at bounding box center [1109, 120] width 89 height 27
click at [1136, 166] on span "Invoice PDF" at bounding box center [1112, 165] width 92 height 21
click at [1204, 118] on span "Done Editing" at bounding box center [1217, 120] width 58 height 12
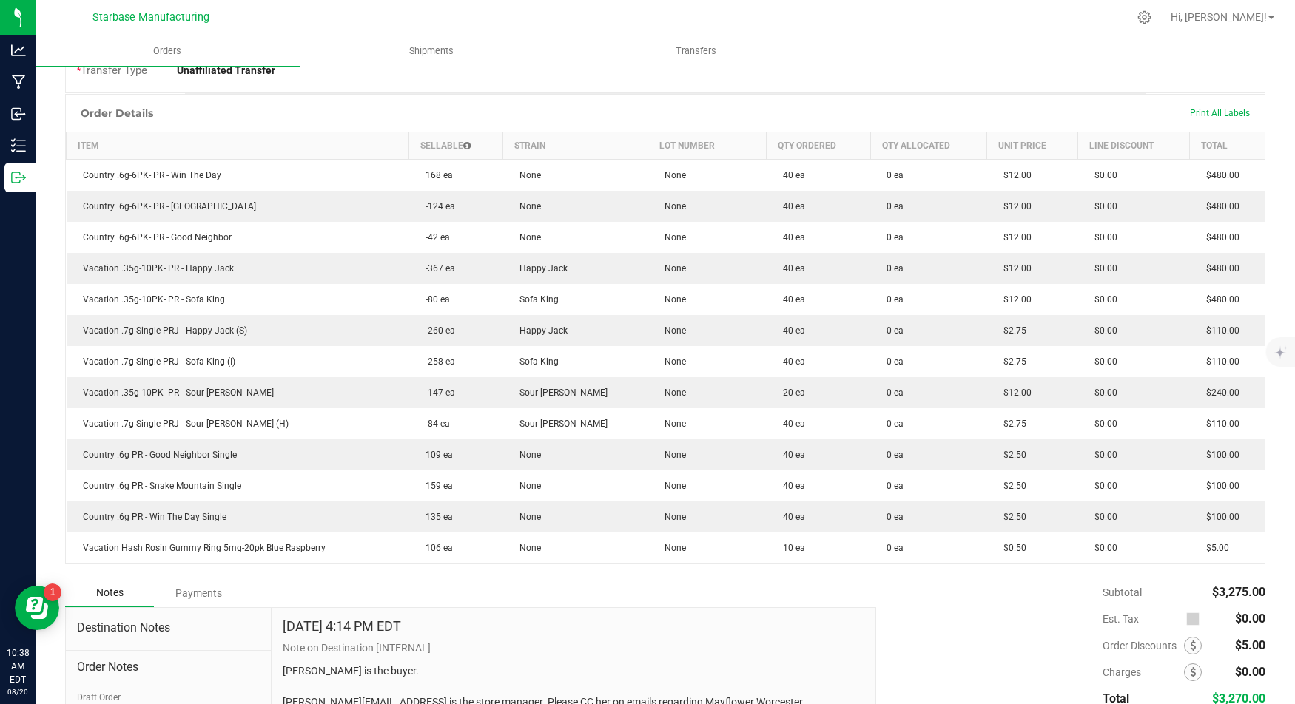
scroll to position [278, 0]
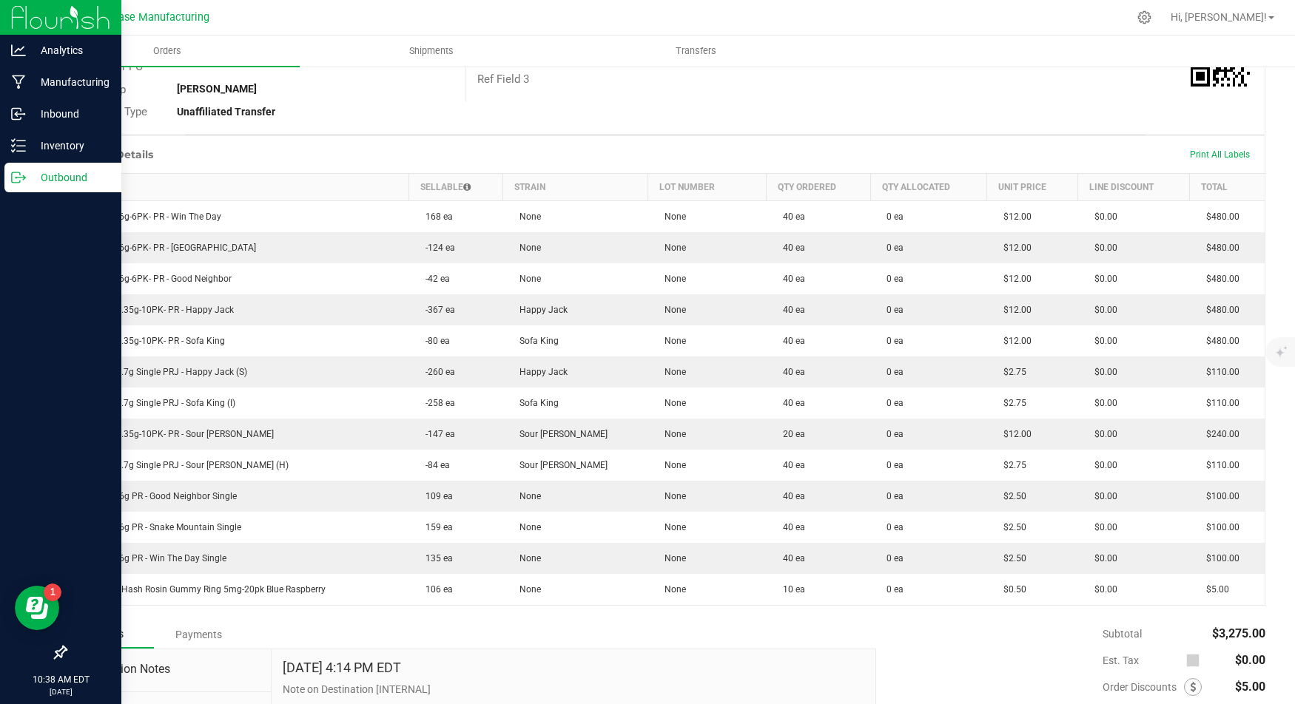
click at [48, 172] on p "Outbound" at bounding box center [70, 178] width 89 height 18
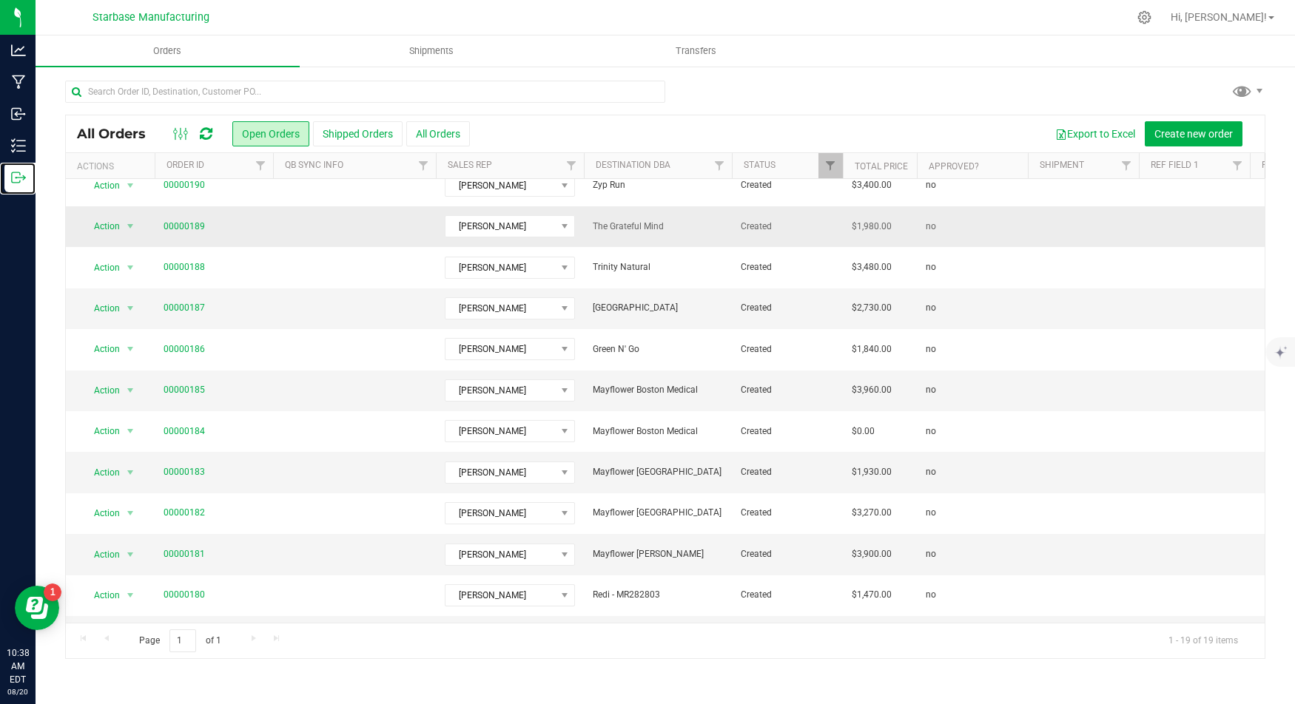
scroll to position [197, 0]
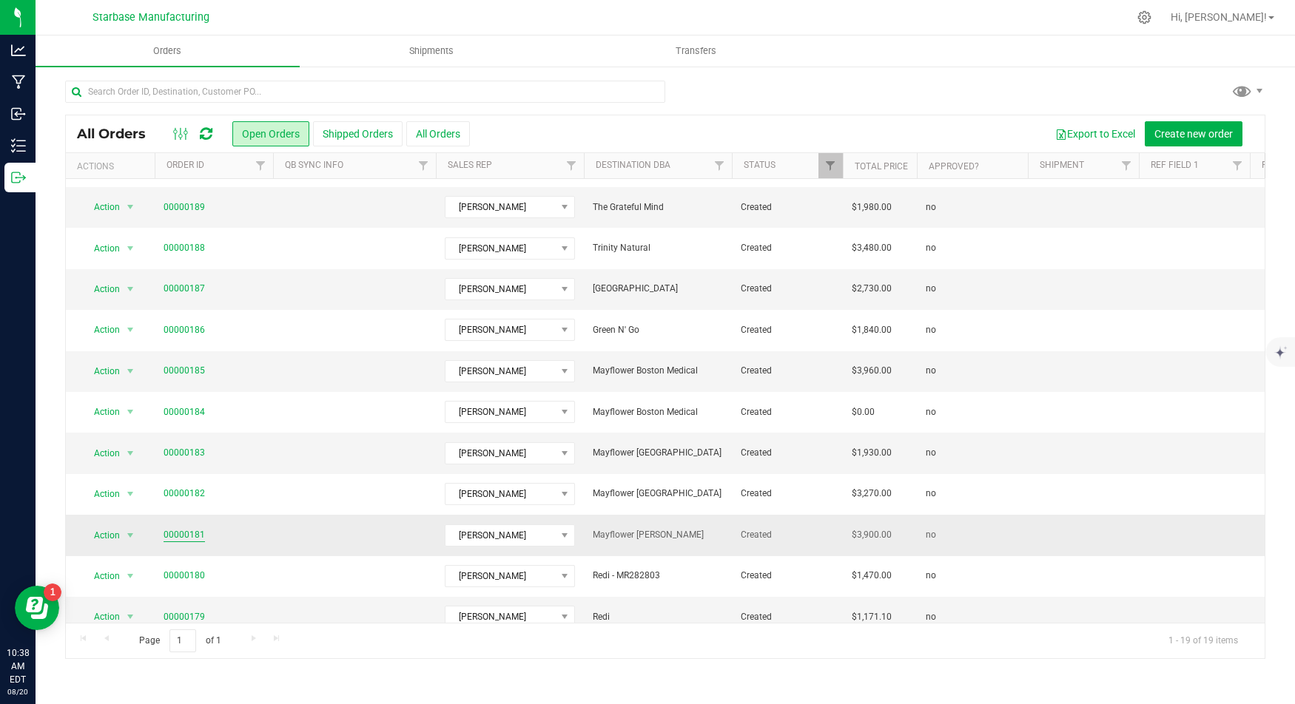
click at [181, 529] on link "00000181" at bounding box center [183, 535] width 41 height 14
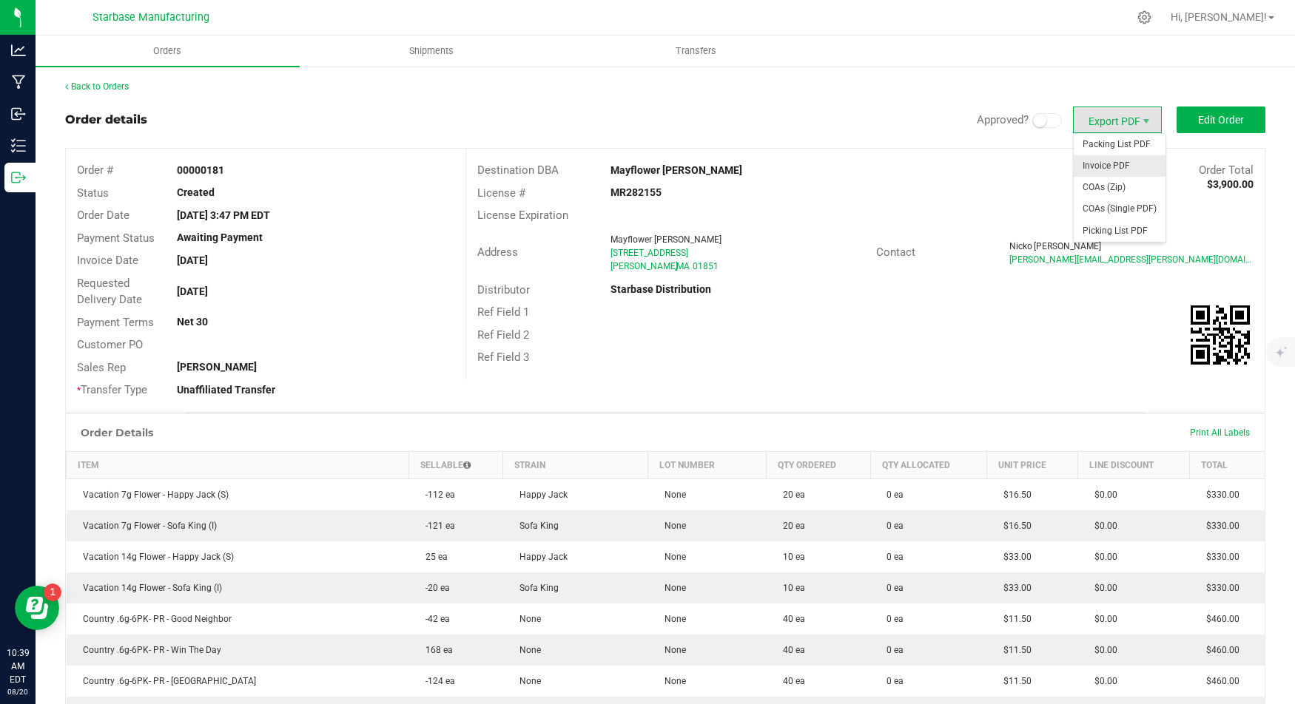
drag, startPoint x: 1135, startPoint y: 125, endPoint x: 1135, endPoint y: 166, distance: 41.4
click at [1135, 166] on body "Analytics Manufacturing Inbound Inventory Outbound 10:39 AM EDT [DATE] 08/20 St…" at bounding box center [647, 352] width 1295 height 704
click at [1135, 166] on span "Invoice PDF" at bounding box center [1119, 165] width 92 height 21
